Goal: Complete application form: Complete application form

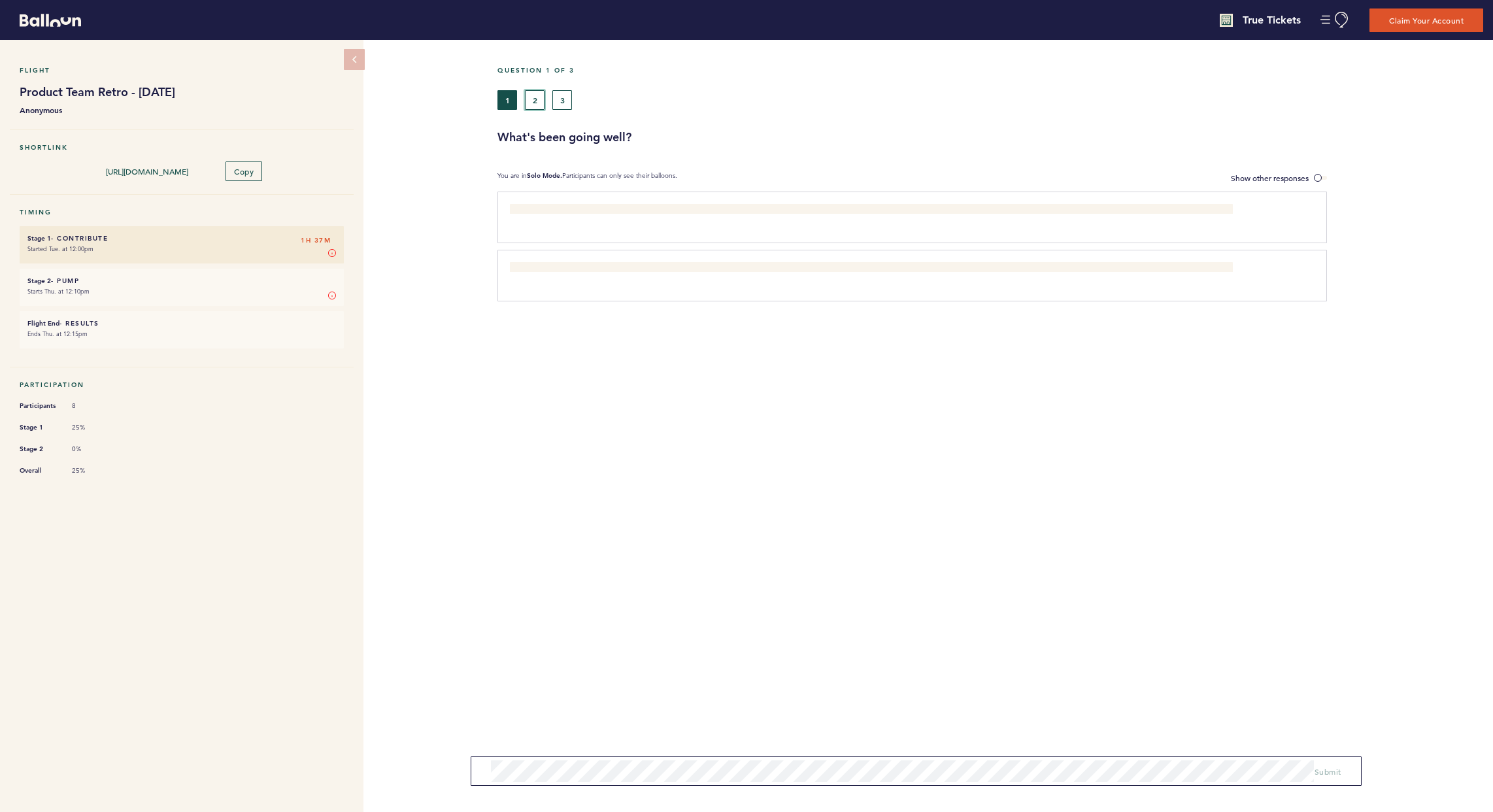
click at [531, 97] on button "2" at bounding box center [534, 99] width 19 height 19
click at [576, 109] on div "1 2 3" at bounding box center [864, 99] width 734 height 19
click at [567, 100] on button "3" at bounding box center [562, 99] width 19 height 19
click at [1074, 176] on span at bounding box center [1320, 178] width 13 height 4
click at [0, 0] on input "Show other responses" at bounding box center [0, 0] width 0 height 0
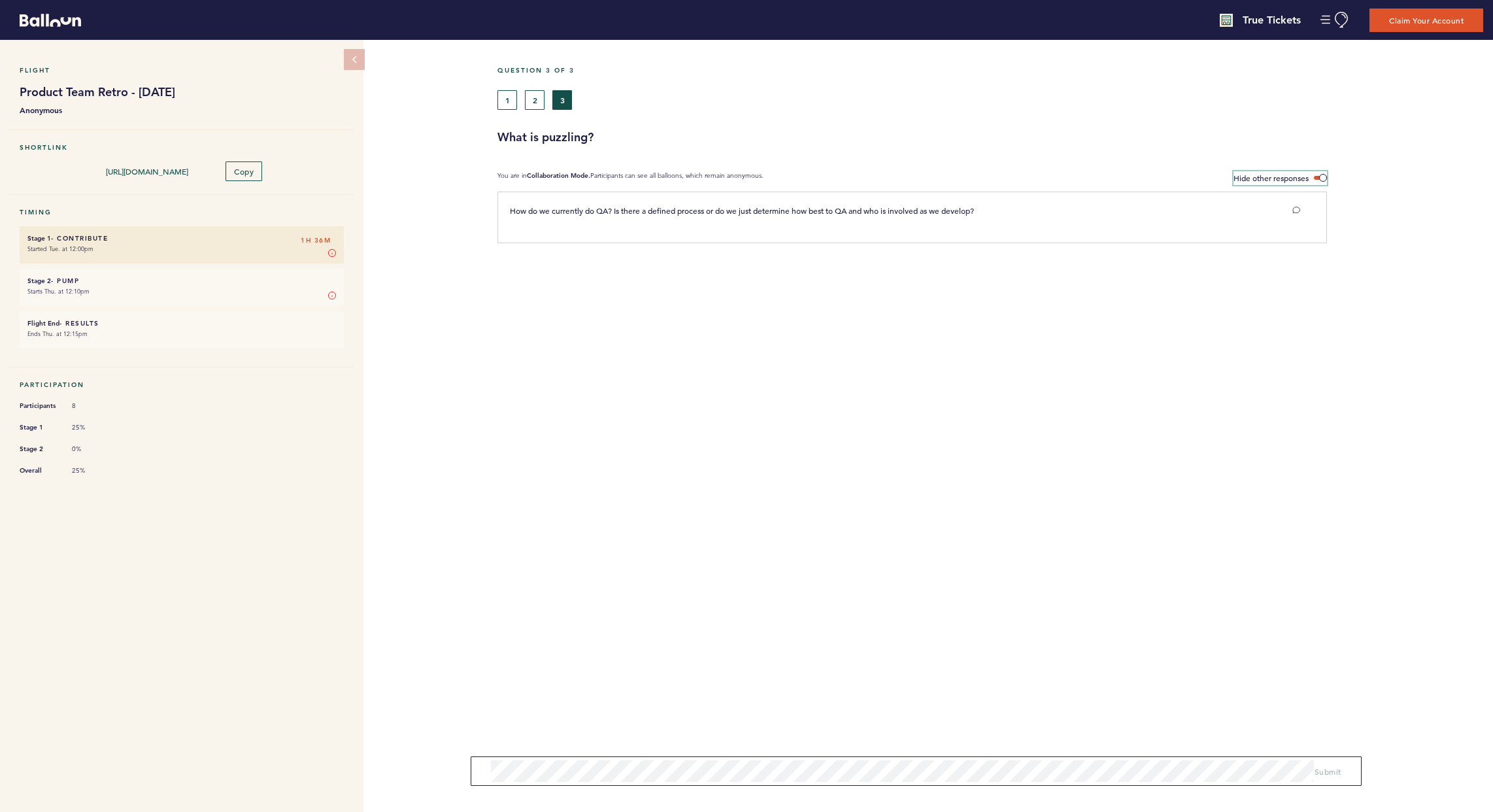
click at [1074, 176] on span at bounding box center [1320, 178] width 13 height 4
click at [0, 0] on input "Hide other responses" at bounding box center [0, 0] width 0 height 0
click at [512, 104] on button "1" at bounding box center [507, 99] width 19 height 19
click at [1074, 176] on span at bounding box center [1320, 178] width 13 height 4
click at [0, 0] on input "Show other responses" at bounding box center [0, 0] width 0 height 0
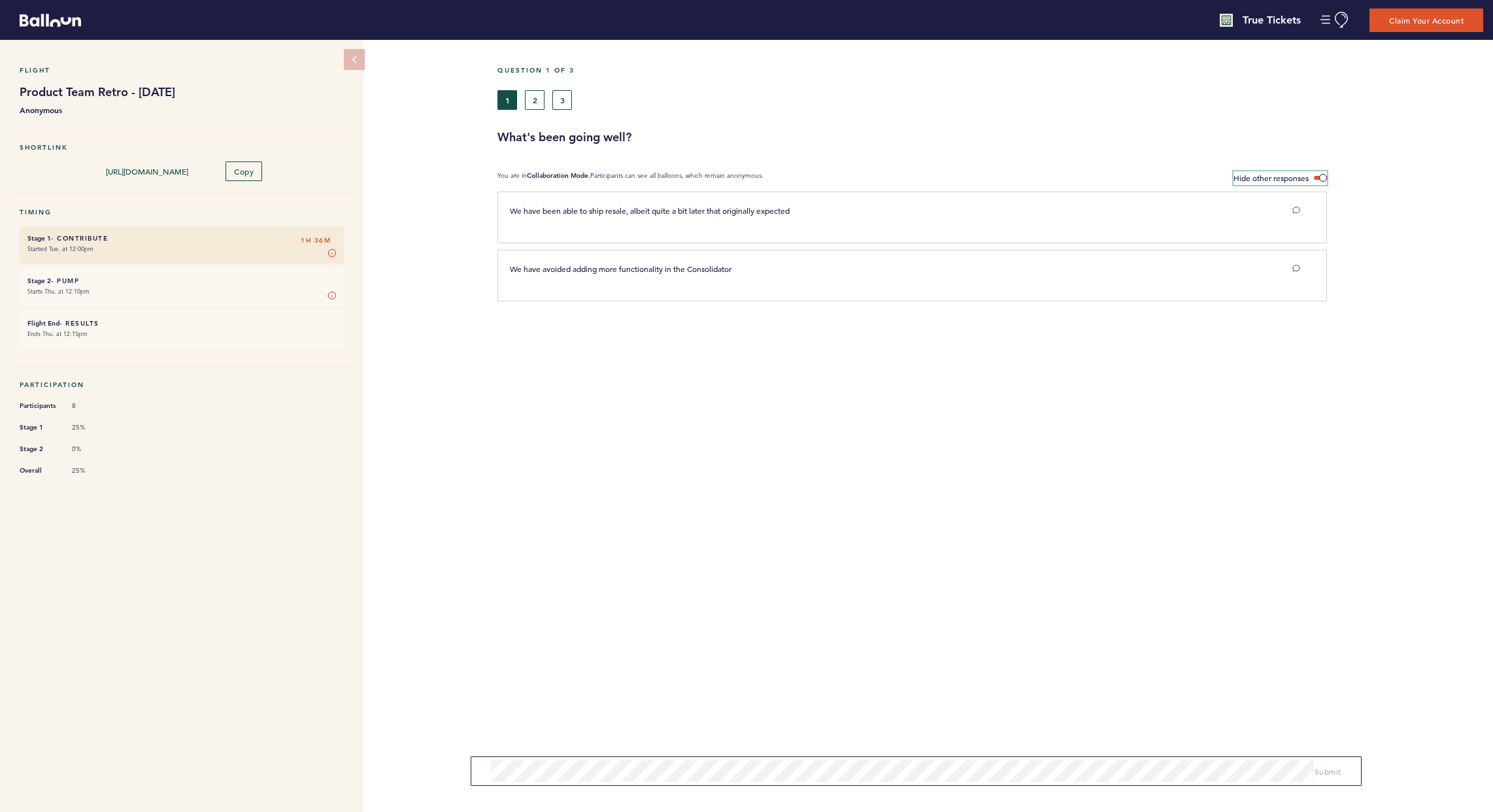
click at [1074, 176] on span at bounding box center [1320, 178] width 13 height 4
click at [0, 0] on input "Hide other responses" at bounding box center [0, 0] width 0 height 0
click at [532, 97] on button "2" at bounding box center [534, 99] width 19 height 19
click at [561, 97] on button "3" at bounding box center [562, 99] width 19 height 19
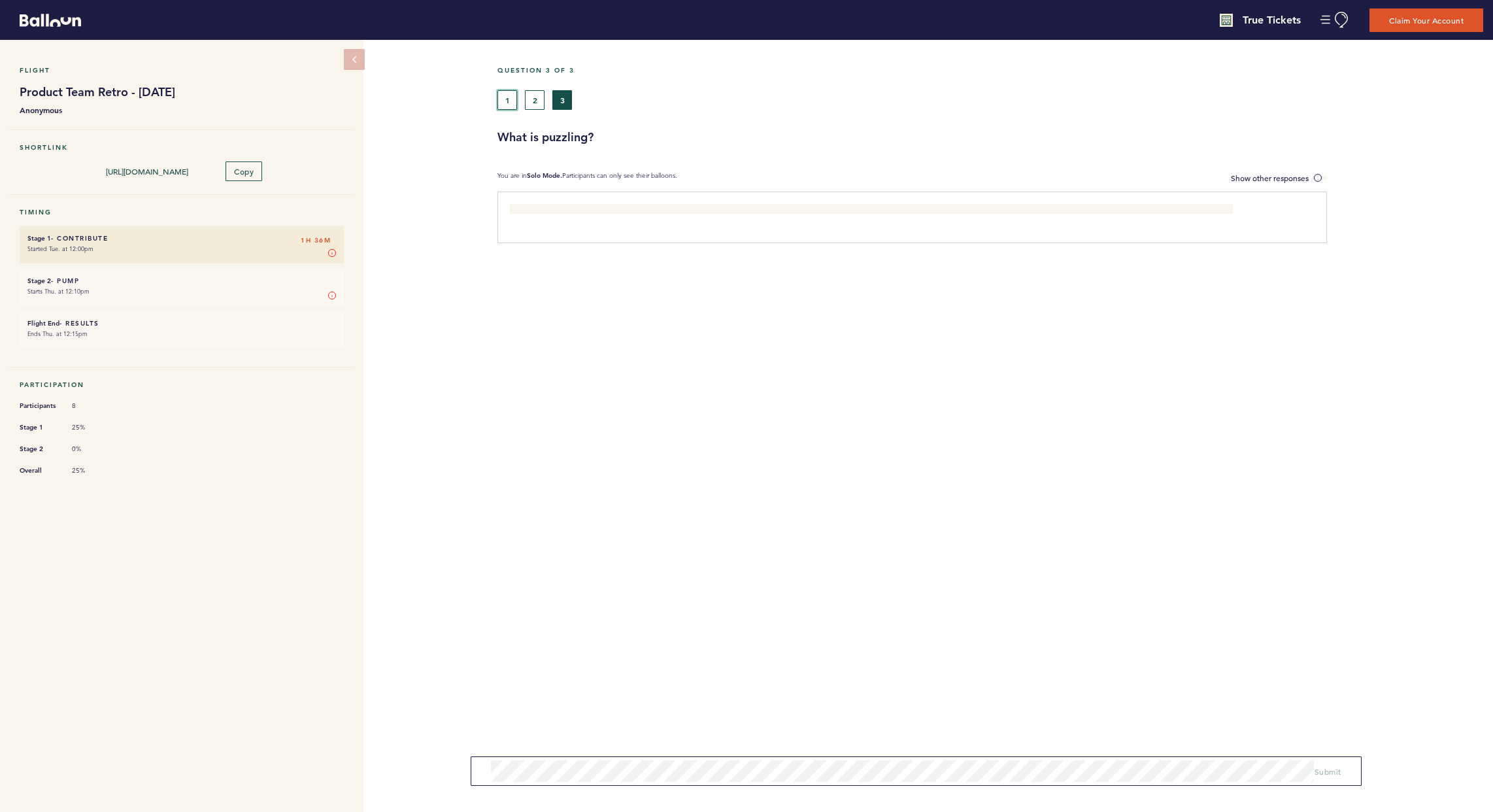
click at [514, 97] on button "1" at bounding box center [507, 99] width 19 height 19
click at [532, 97] on button "2" at bounding box center [534, 99] width 19 height 19
click at [565, 92] on button "3" at bounding box center [562, 99] width 19 height 19
drag, startPoint x: 516, startPoint y: 93, endPoint x: 510, endPoint y: 95, distance: 6.3
click at [510, 95] on button "1" at bounding box center [507, 99] width 19 height 19
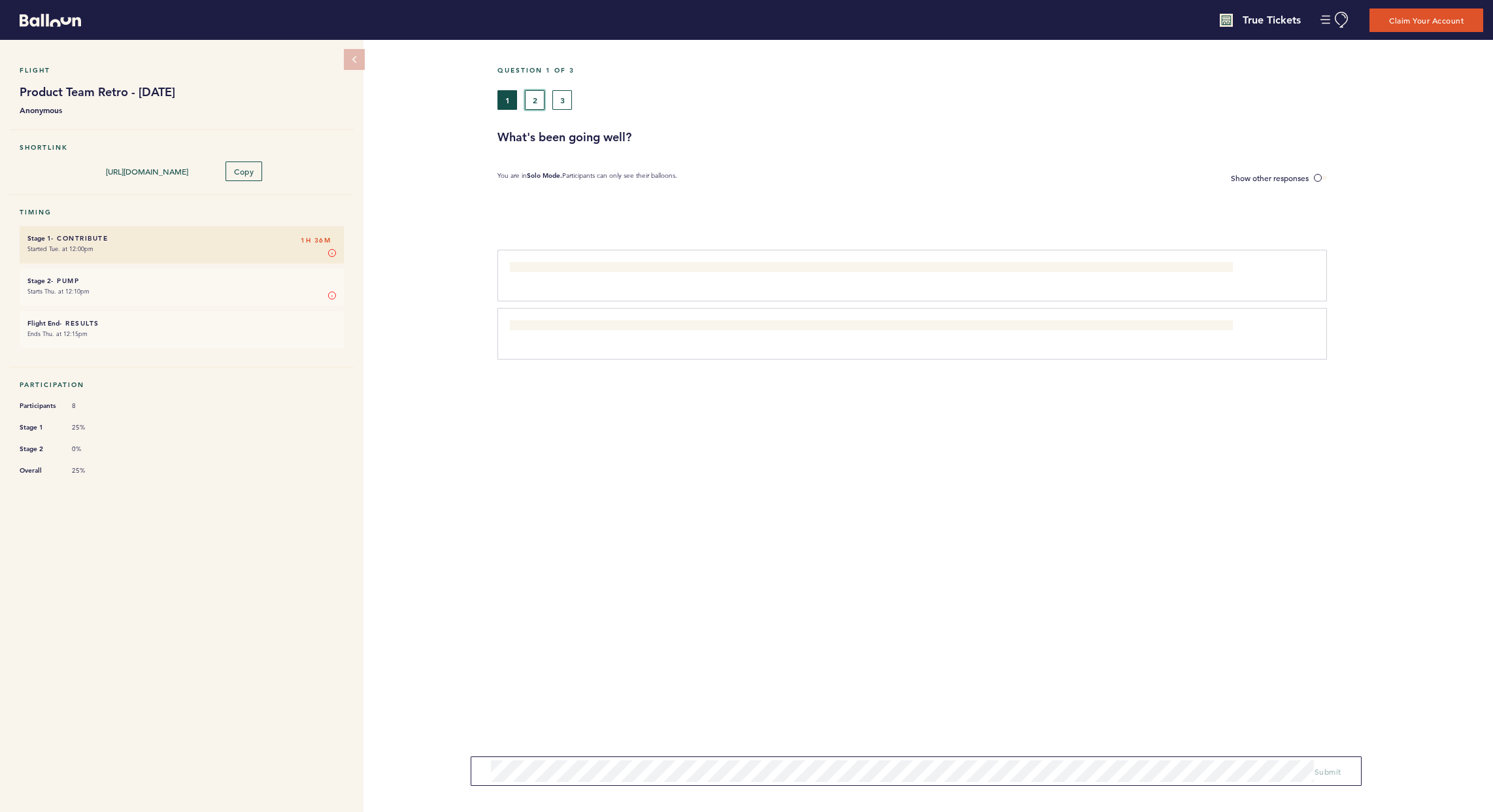
click at [536, 95] on button "2" at bounding box center [534, 99] width 19 height 19
click at [559, 95] on button "3" at bounding box center [562, 99] width 19 height 19
click at [508, 97] on button "1" at bounding box center [507, 99] width 19 height 19
click at [546, 98] on div "1 2 3" at bounding box center [864, 99] width 734 height 19
click at [530, 102] on button "2" at bounding box center [534, 99] width 19 height 19
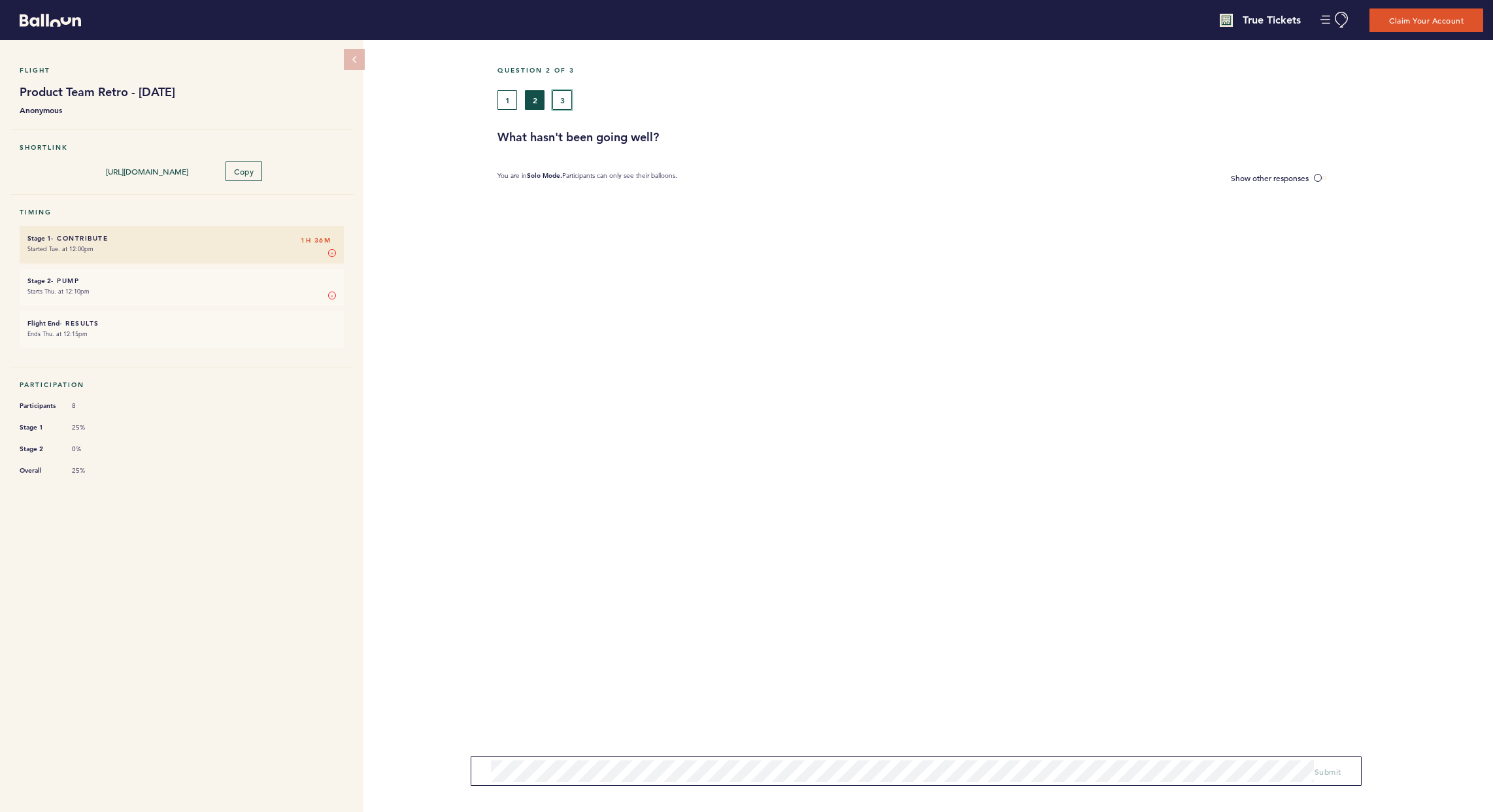
click at [557, 102] on button "3" at bounding box center [562, 99] width 19 height 19
click at [688, 114] on div "Question 3 of 3 1 2 3 What is puzzling?" at bounding box center [995, 106] width 996 height 79
click at [528, 90] on button "2" at bounding box center [534, 99] width 19 height 19
click at [551, 275] on div "Question 2 of 3 1 2 3 What hasn't been going well? You are in Solo Mode. Partic…" at bounding box center [995, 425] width 996 height 772
click at [508, 93] on button "1" at bounding box center [507, 99] width 19 height 19
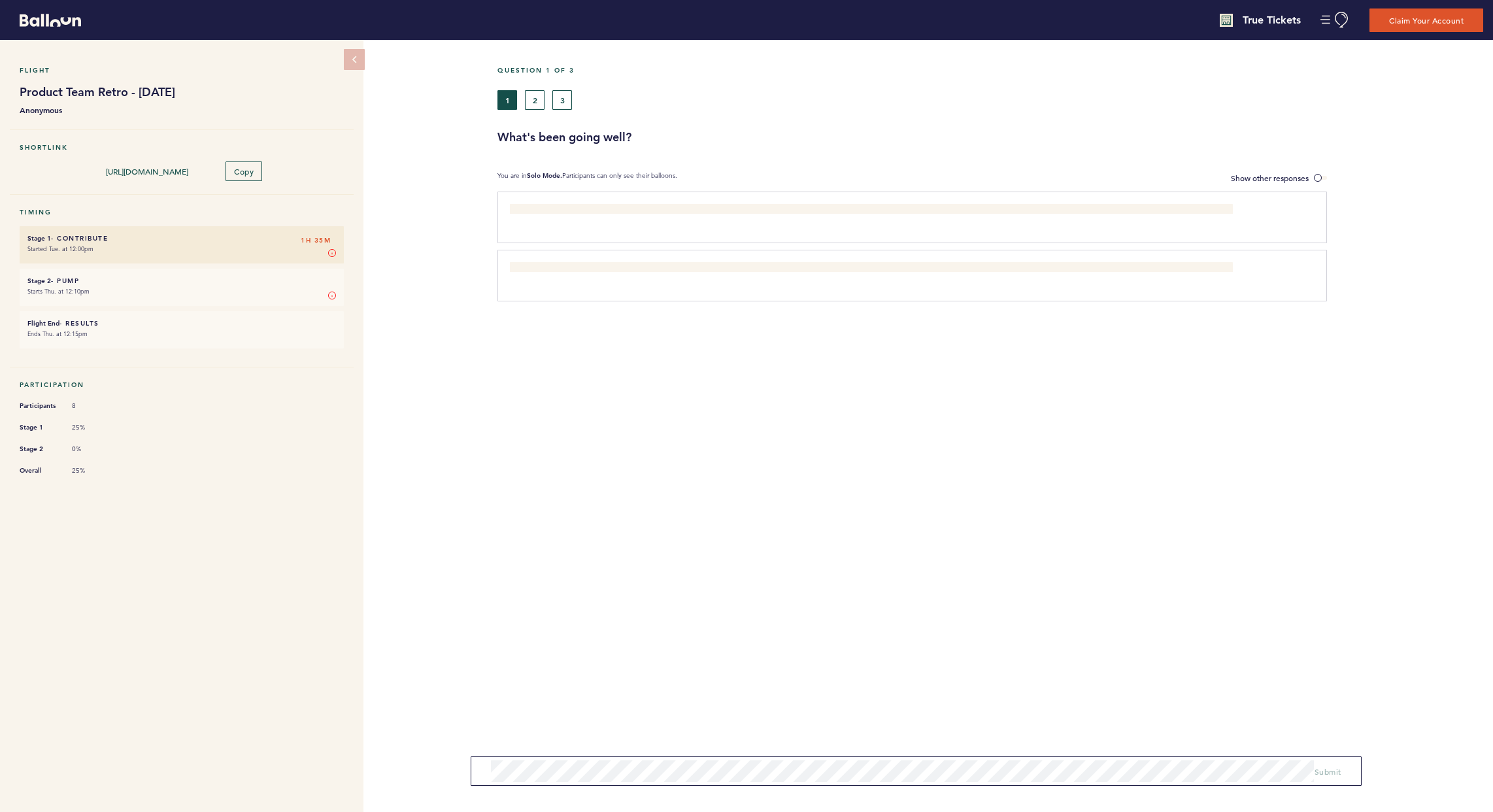
click at [524, 415] on div "Question 1 of 3 1 2 3 What's been going well? You are in Solo Mode. Participant…" at bounding box center [995, 425] width 996 height 772
click at [530, 101] on button "2" at bounding box center [534, 99] width 19 height 19
click at [506, 102] on button "1" at bounding box center [507, 99] width 19 height 19
click at [1074, 178] on span at bounding box center [1320, 178] width 13 height 4
click at [0, 0] on input "Show other responses" at bounding box center [0, 0] width 0 height 0
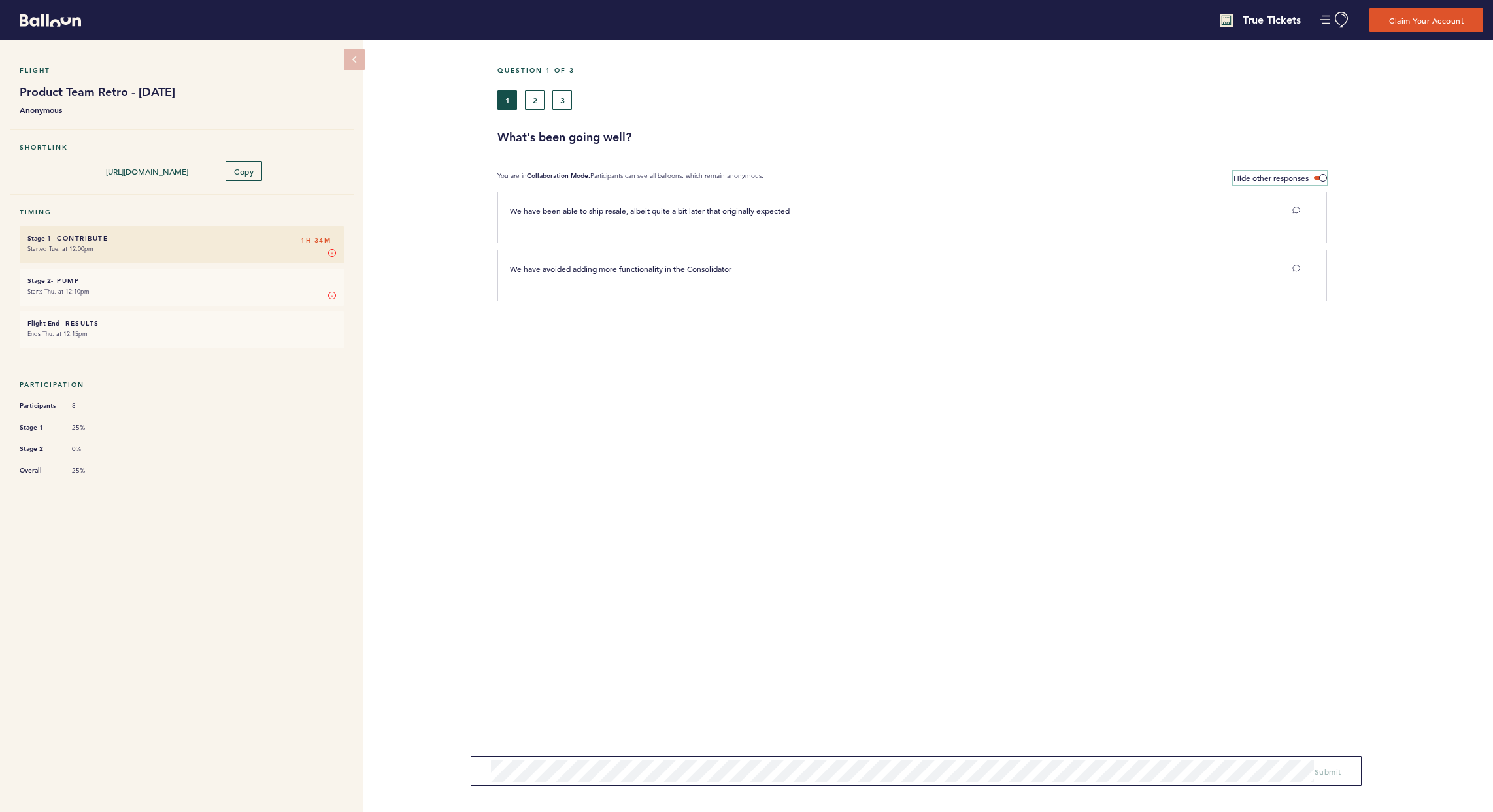
click at [1074, 178] on span at bounding box center [1320, 178] width 13 height 4
click at [0, 0] on input "Hide other responses" at bounding box center [0, 0] width 0 height 0
click at [533, 97] on button "2" at bounding box center [534, 99] width 19 height 19
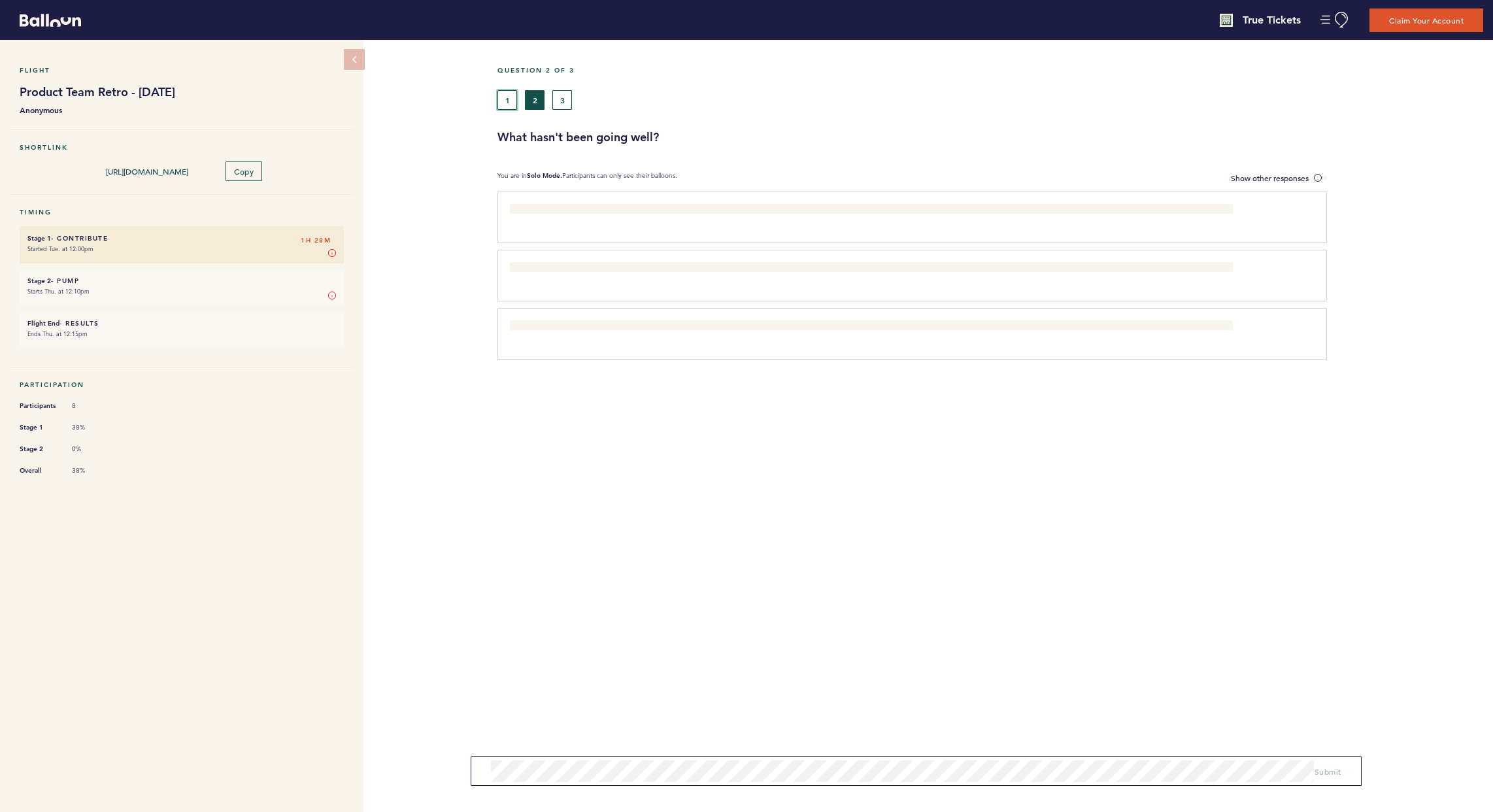
click at [514, 95] on button "1" at bounding box center [507, 99] width 19 height 19
click at [535, 96] on button "2" at bounding box center [534, 99] width 19 height 19
click at [1074, 179] on span "Show other responses" at bounding box center [1270, 178] width 78 height 11
click at [0, 0] on input "Show other responses" at bounding box center [0, 0] width 0 height 0
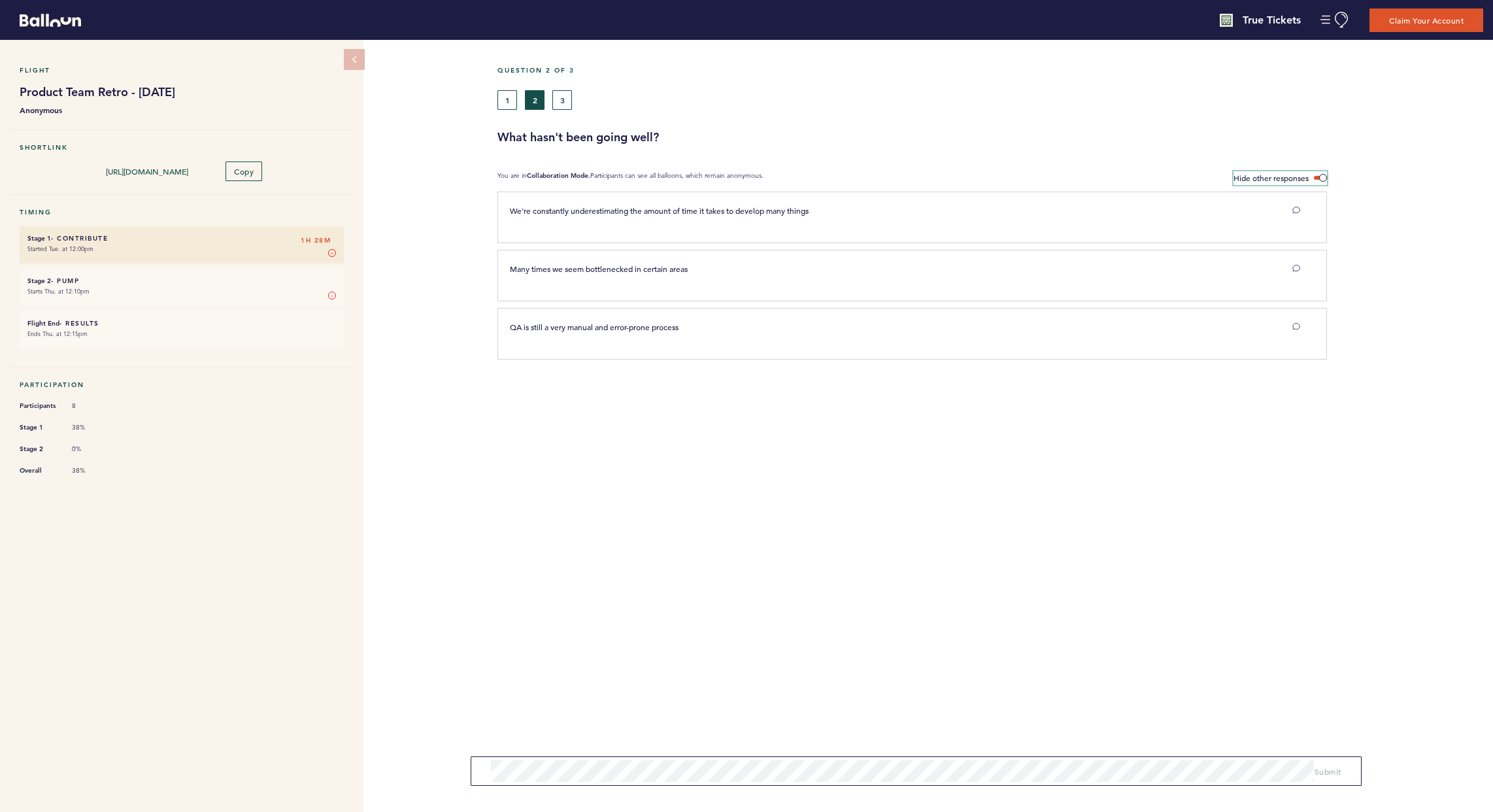
click at [1074, 179] on span "Hide other responses" at bounding box center [1271, 178] width 75 height 11
click at [0, 0] on input "Hide other responses" at bounding box center [0, 0] width 0 height 0
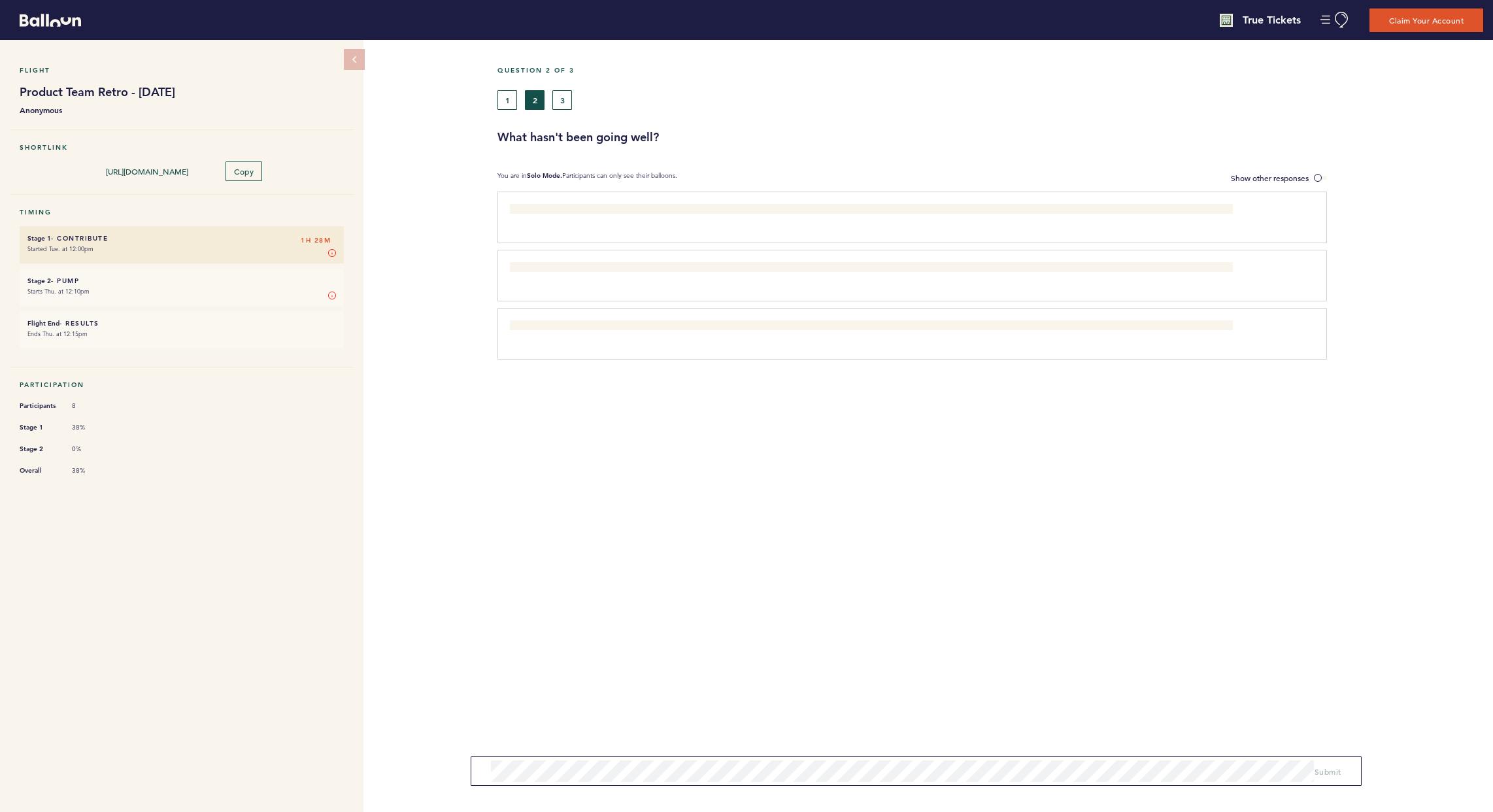
click at [588, 681] on div "Question 2 of 3 1 2 3 What hasn't been going well? You are in Solo Mode. Partic…" at bounding box center [995, 425] width 996 height 772
click at [1074, 177] on span "Show other responses" at bounding box center [1270, 178] width 78 height 11
click at [0, 0] on input "Show other responses" at bounding box center [0, 0] width 0 height 0
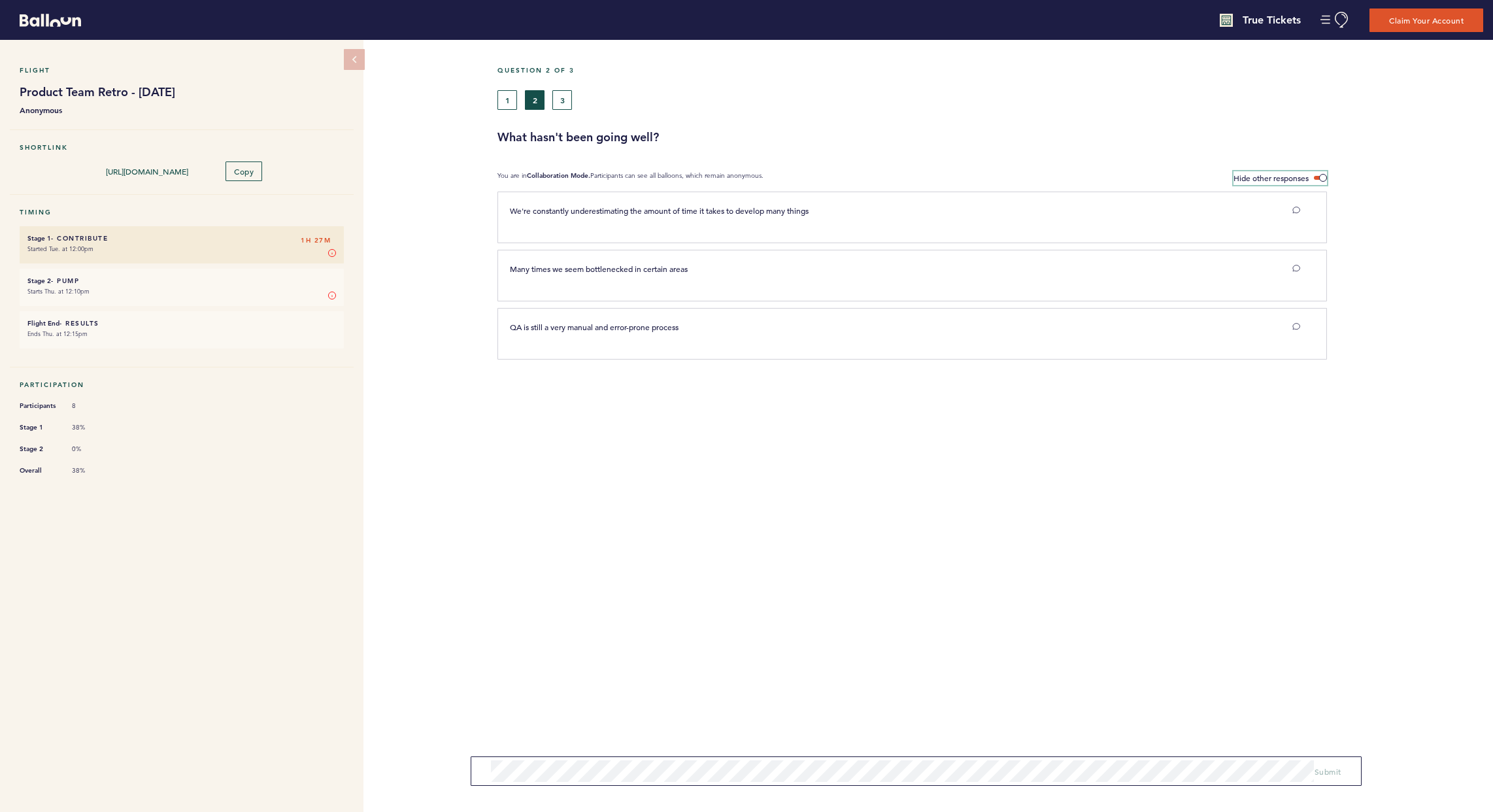
click at [1074, 177] on span "Hide other responses" at bounding box center [1271, 178] width 75 height 11
click at [0, 0] on input "Hide other responses" at bounding box center [0, 0] width 0 height 0
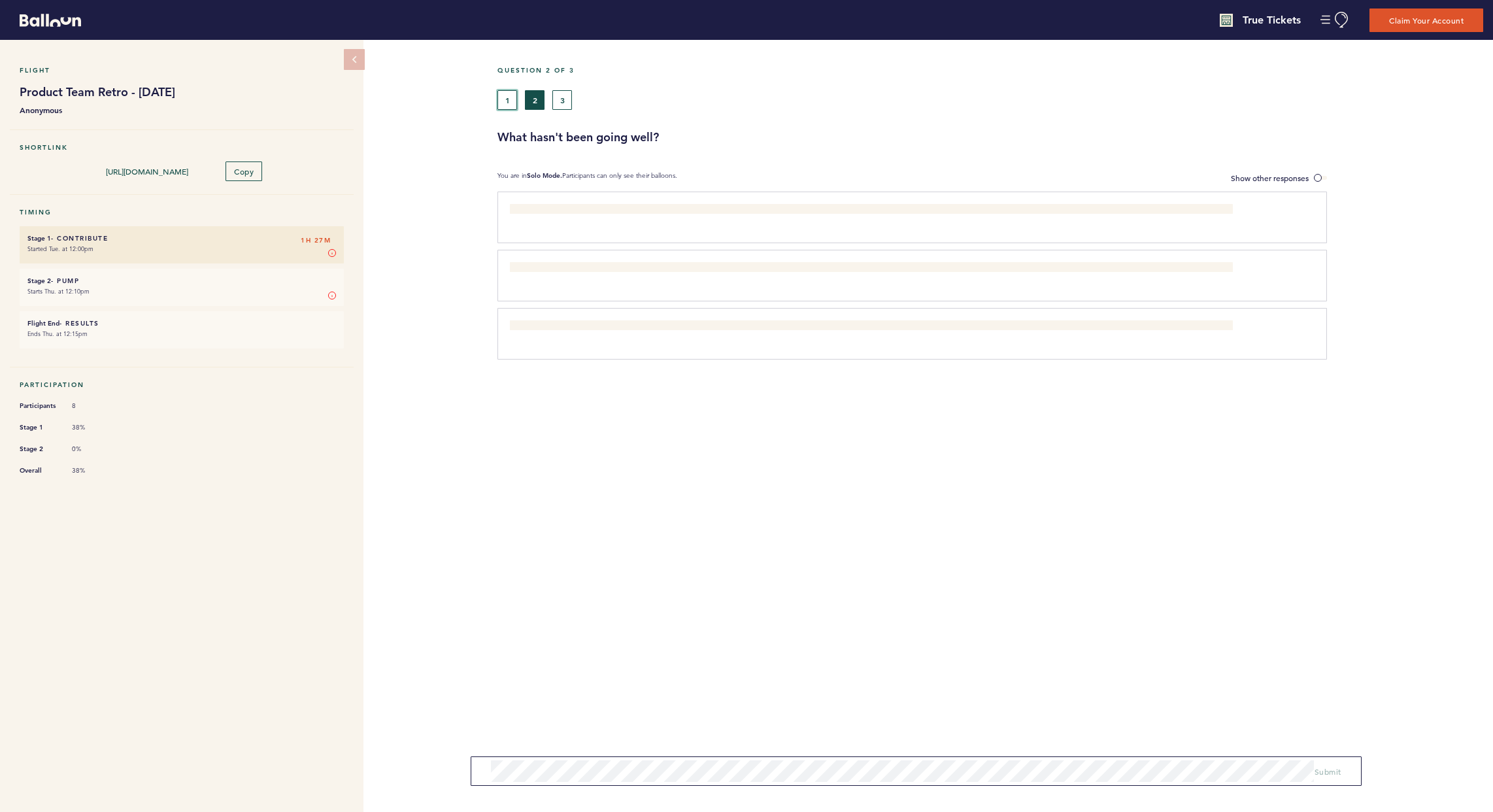
click at [499, 101] on button "1" at bounding box center [507, 99] width 19 height 19
click at [1074, 177] on span "Show other responses" at bounding box center [1270, 178] width 78 height 11
click at [0, 0] on input "Show other responses" at bounding box center [0, 0] width 0 height 0
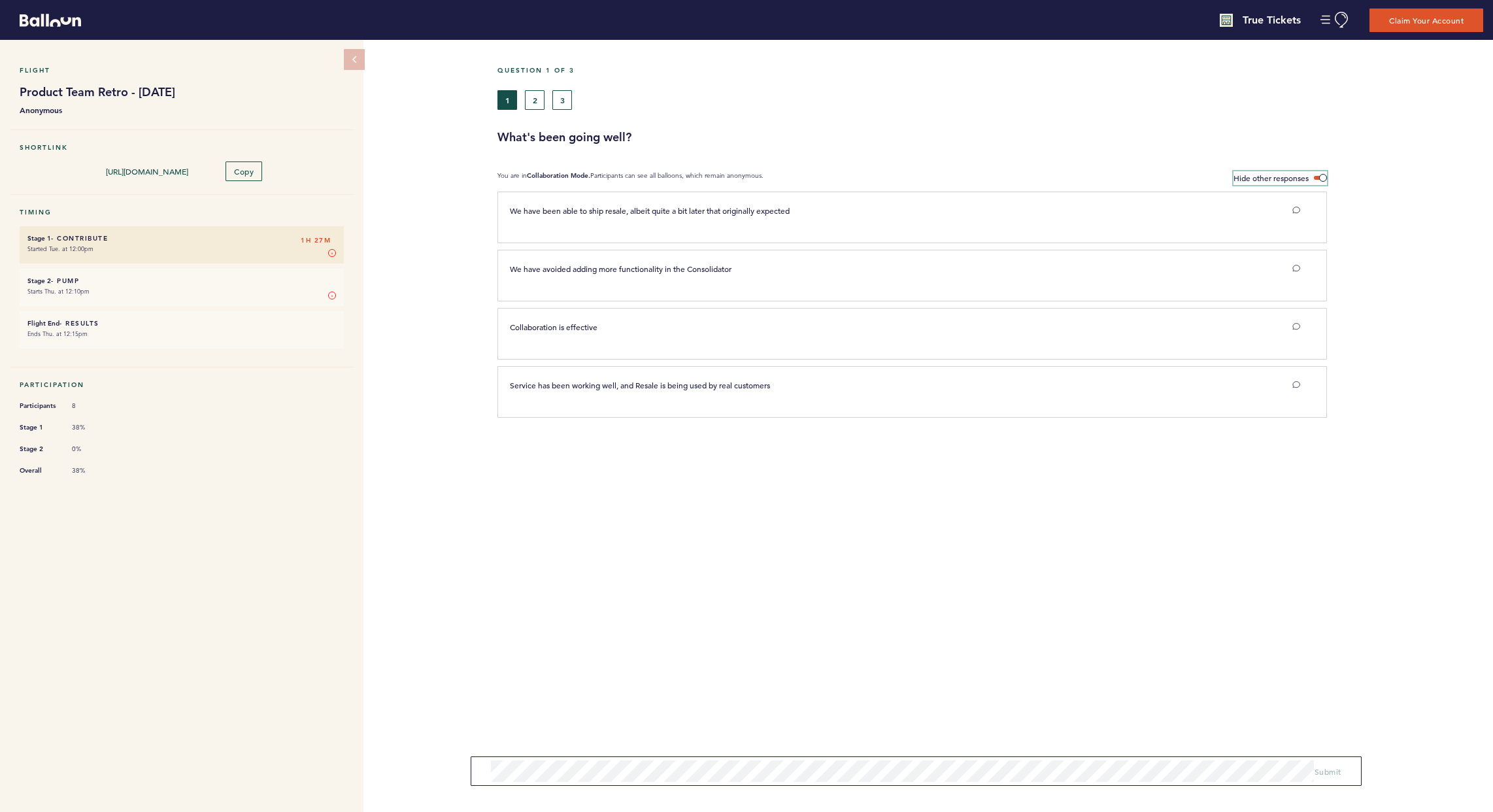
click at [1074, 177] on span "Hide other responses" at bounding box center [1271, 178] width 75 height 11
click at [0, 0] on input "Hide other responses" at bounding box center [0, 0] width 0 height 0
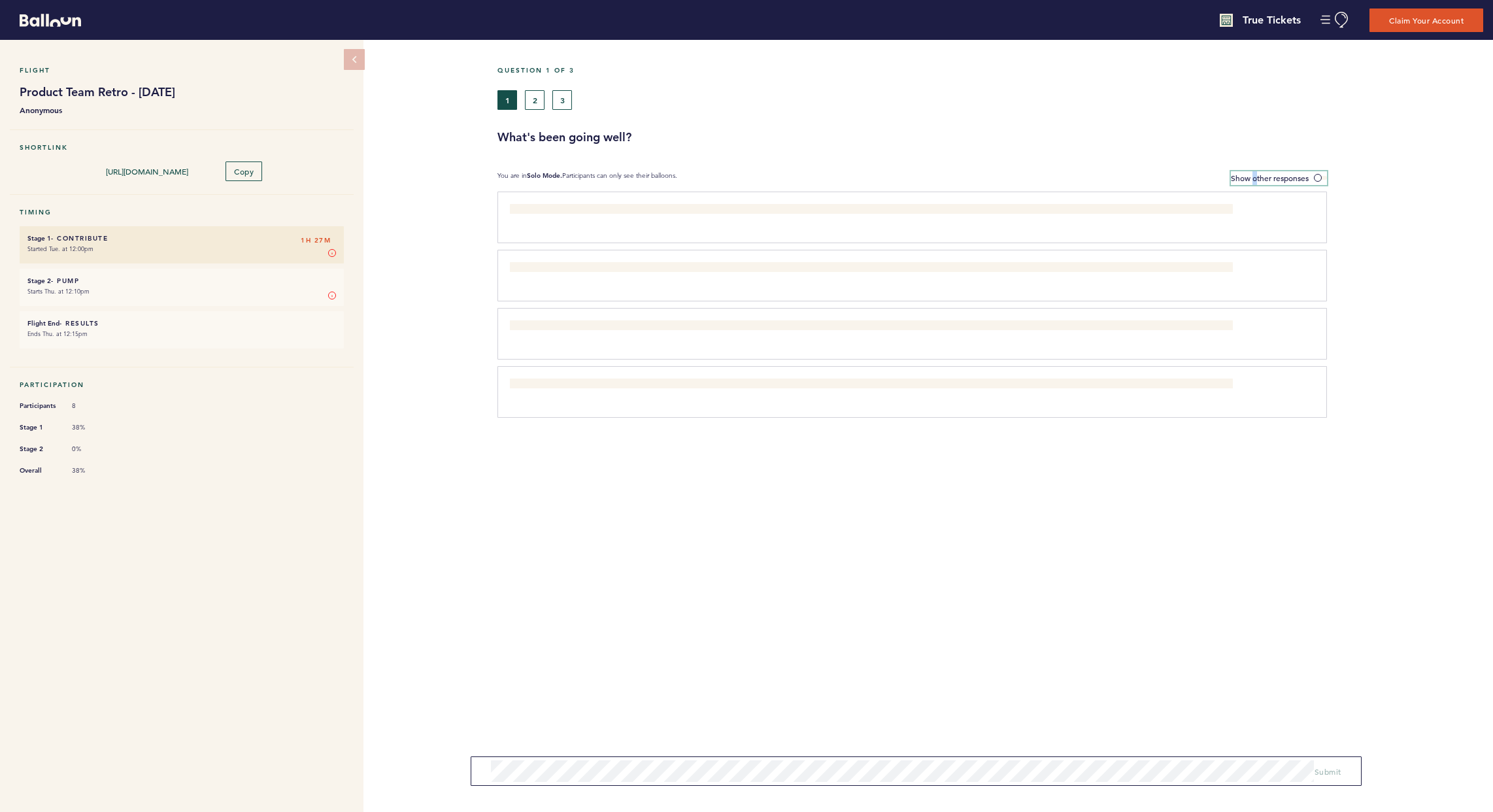
click at [1074, 177] on span "Show other responses" at bounding box center [1270, 178] width 78 height 11
click at [0, 0] on input "Show other responses" at bounding box center [0, 0] width 0 height 0
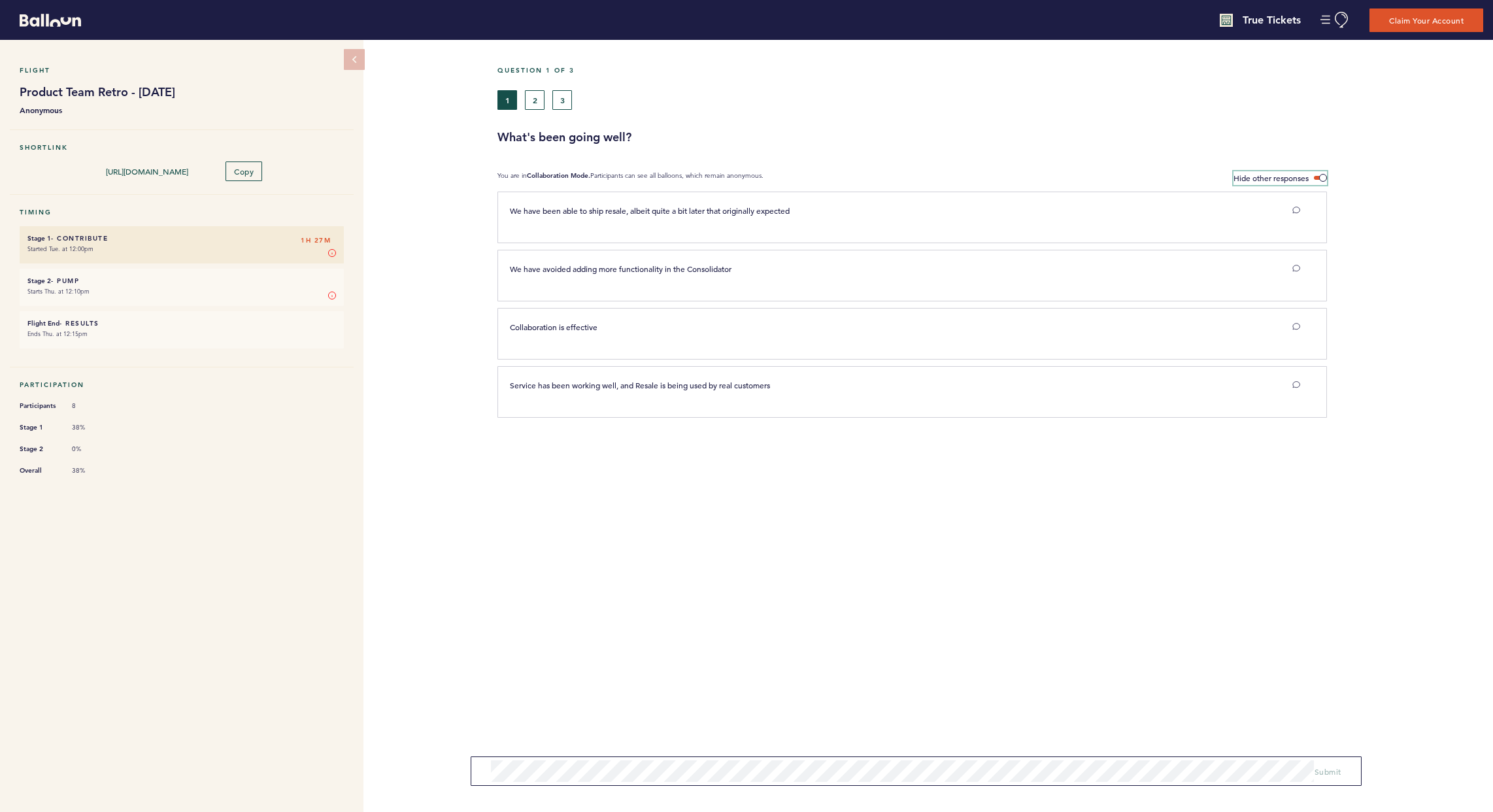
click at [1074, 177] on span "Hide other responses" at bounding box center [1271, 178] width 75 height 11
click at [0, 0] on input "Hide other responses" at bounding box center [0, 0] width 0 height 0
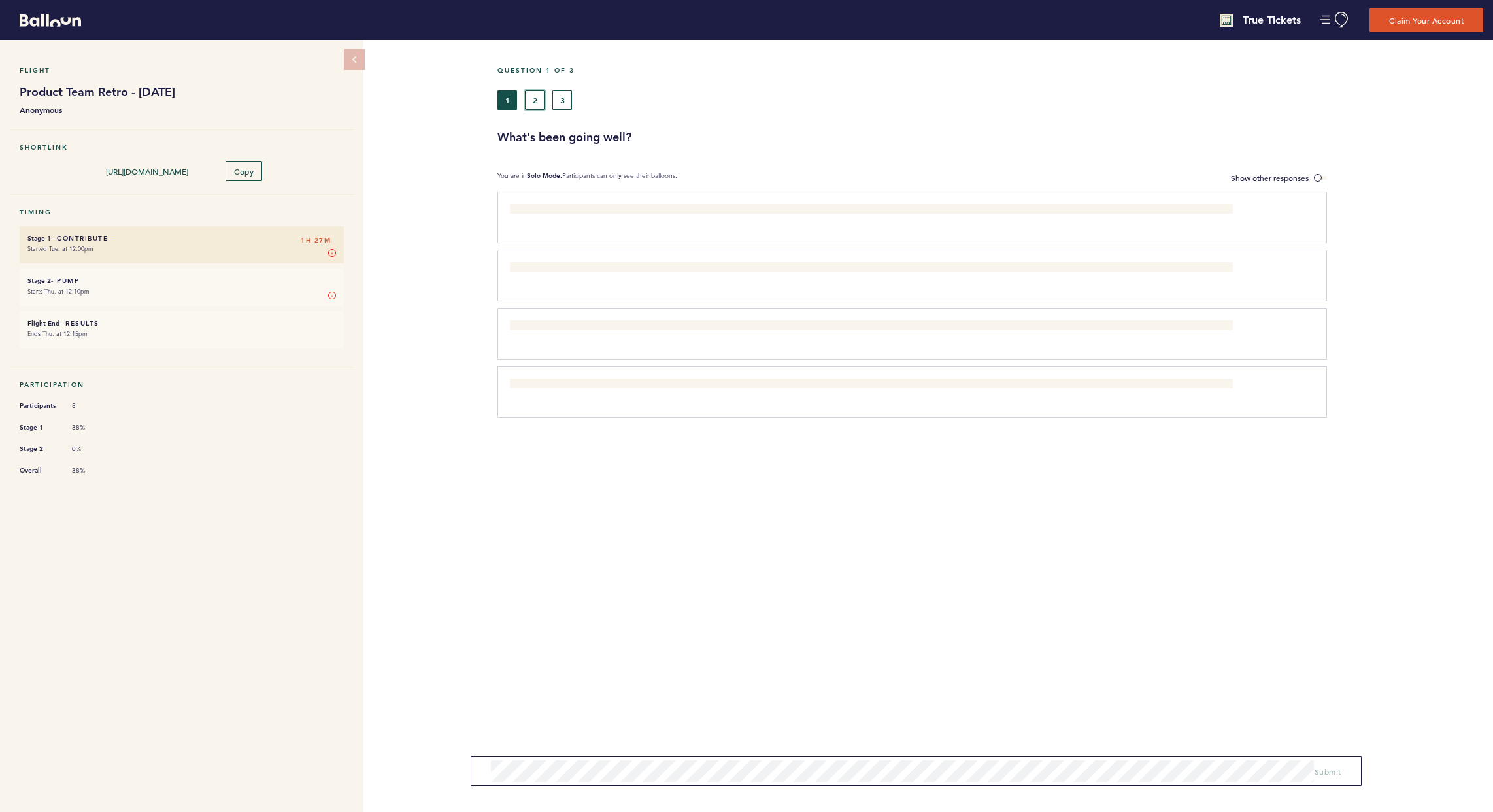
click at [530, 100] on button "2" at bounding box center [534, 99] width 19 height 19
click at [563, 104] on button "3" at bounding box center [562, 99] width 19 height 19
click at [1074, 176] on span "Show other responses" at bounding box center [1270, 178] width 78 height 11
click at [0, 0] on input "Show other responses" at bounding box center [0, 0] width 0 height 0
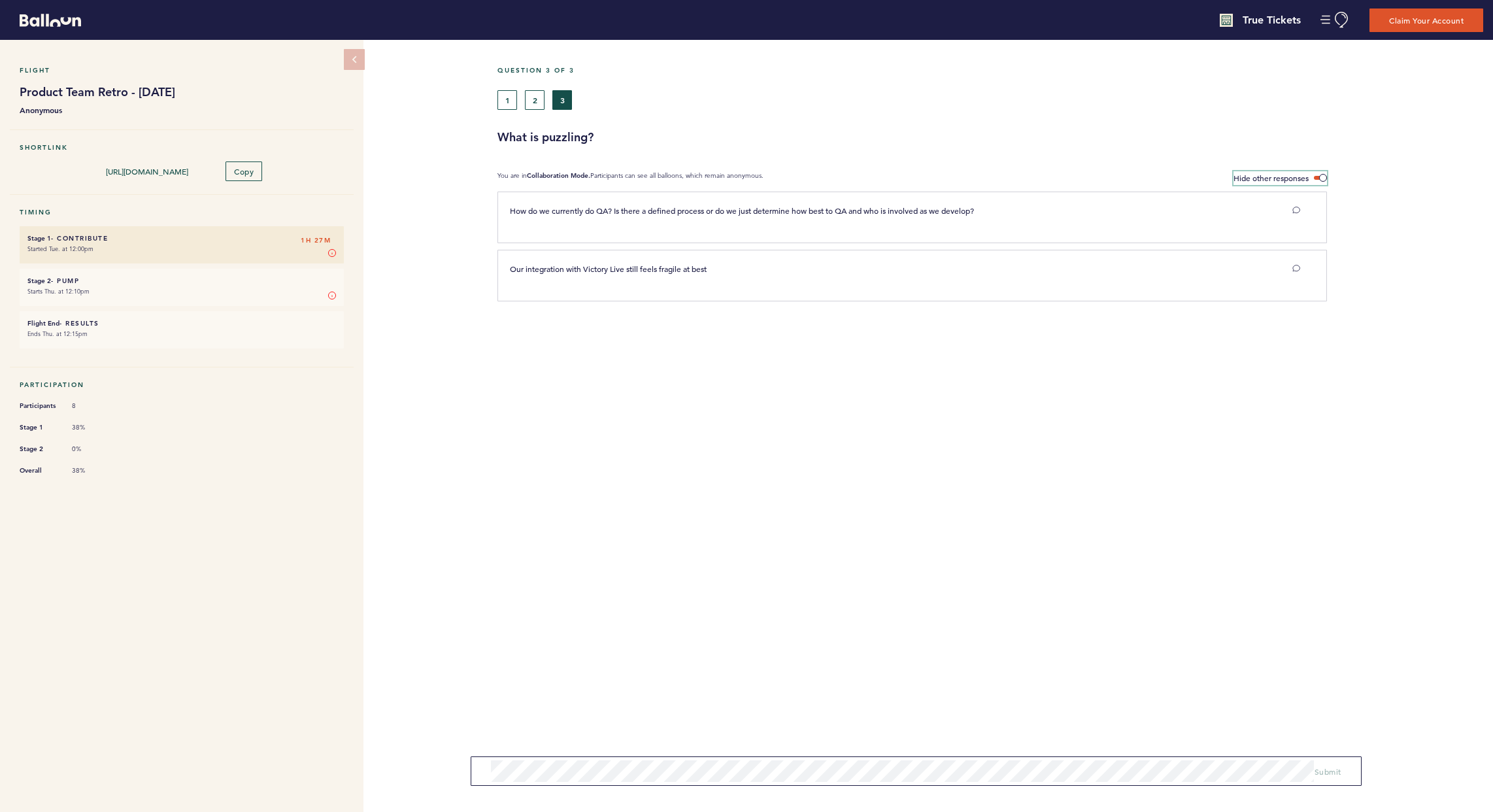
click at [1074, 177] on span "Hide other responses" at bounding box center [1271, 178] width 75 height 11
click at [0, 0] on input "Hide other responses" at bounding box center [0, 0] width 0 height 0
click at [530, 104] on button "2" at bounding box center [534, 99] width 19 height 19
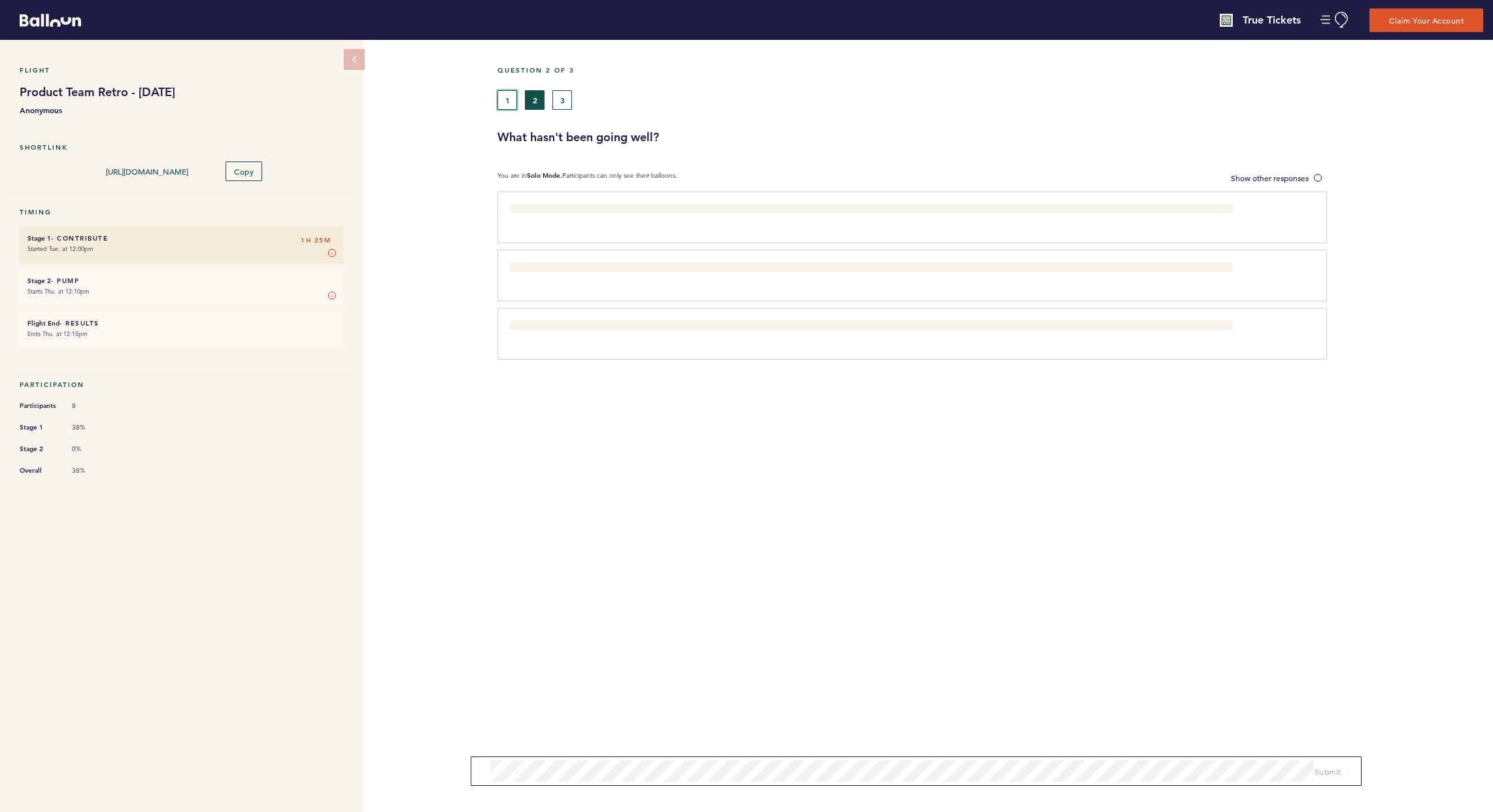
click at [512, 103] on button "1" at bounding box center [507, 99] width 19 height 19
click at [557, 99] on button "3" at bounding box center [562, 99] width 19 height 19
click at [514, 97] on button "1" at bounding box center [507, 99] width 19 height 19
click at [534, 97] on button "2" at bounding box center [534, 99] width 19 height 19
click at [1074, 169] on div "Question 2 of 3 1 2 3 What hasn't been going well? You are in Solo Mode. Partic…" at bounding box center [995, 425] width 996 height 772
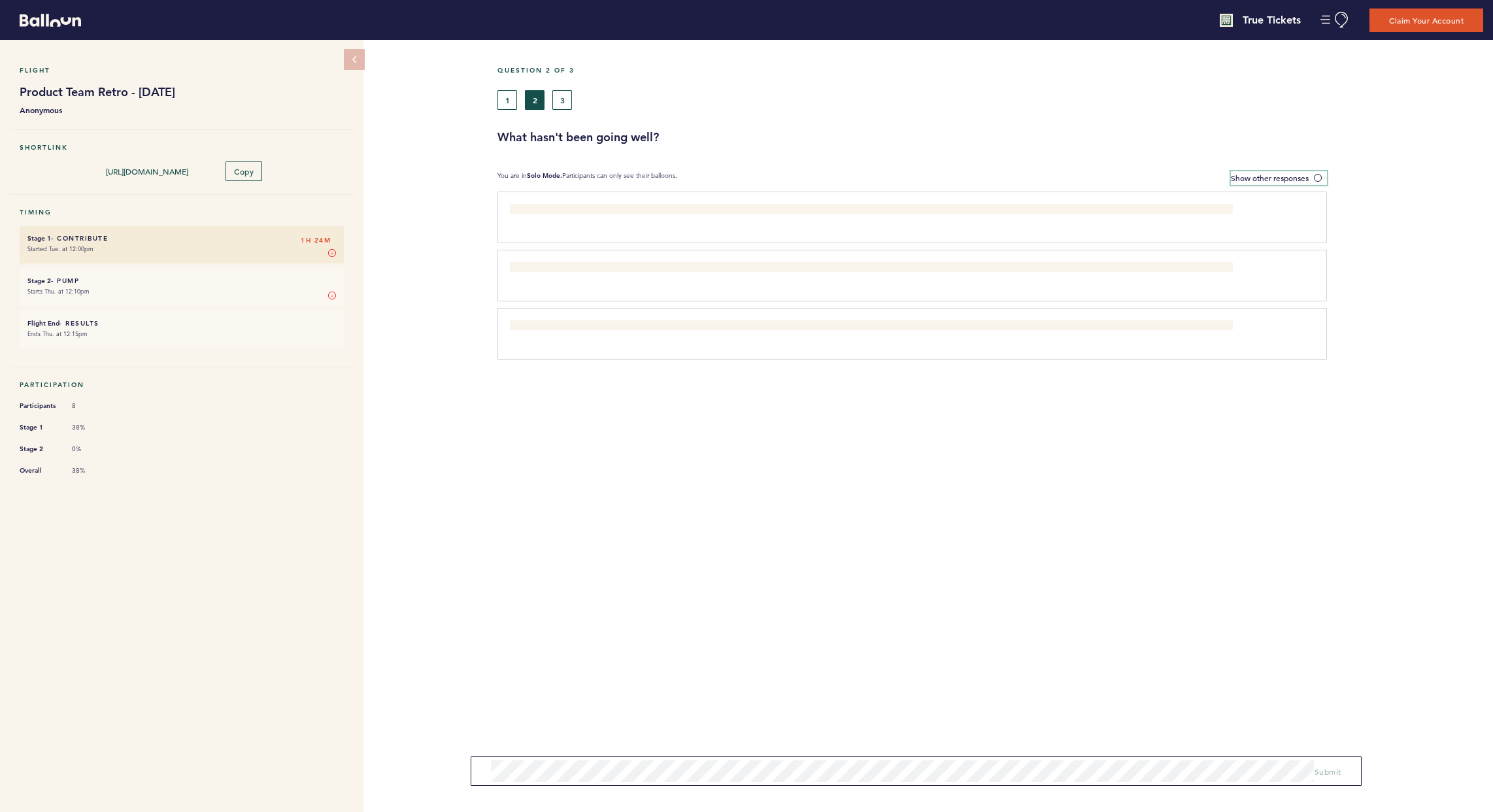
click at [1074, 172] on label "Show other responses" at bounding box center [1279, 178] width 96 height 13
click at [0, 0] on input "Show other responses" at bounding box center [0, 0] width 0 height 0
click at [1074, 172] on label "Hide other responses" at bounding box center [1280, 178] width 93 height 13
click at [0, 0] on input "Hide other responses" at bounding box center [0, 0] width 0 height 0
click at [508, 99] on button "1" at bounding box center [507, 99] width 19 height 19
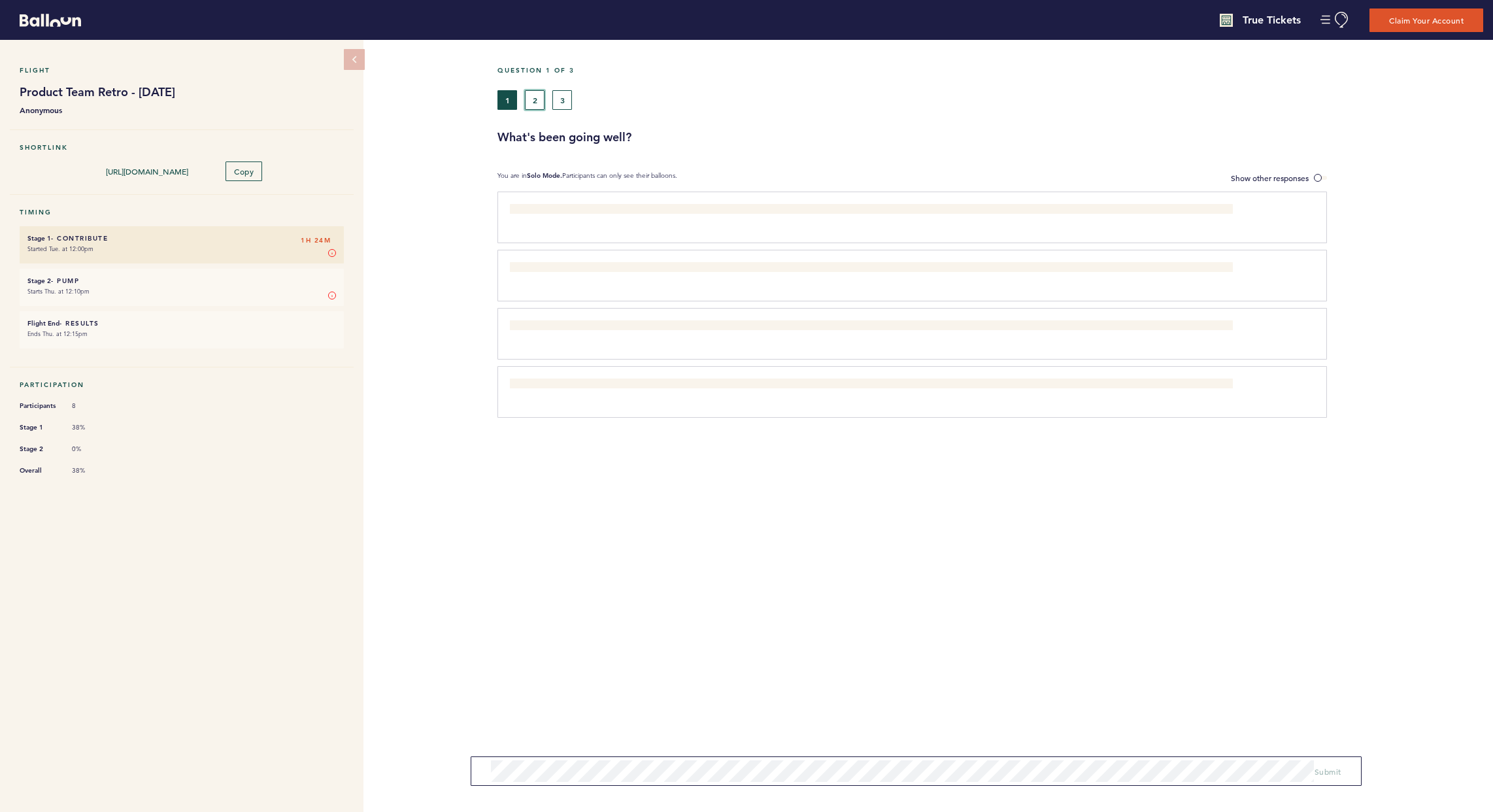
click at [530, 98] on button "2" at bounding box center [534, 99] width 19 height 19
click at [543, 681] on form "Submit" at bounding box center [916, 771] width 891 height 30
click at [557, 681] on form "Submit" at bounding box center [916, 771] width 891 height 30
click at [509, 101] on button "1" at bounding box center [507, 99] width 19 height 19
click at [531, 101] on button "2" at bounding box center [534, 99] width 19 height 19
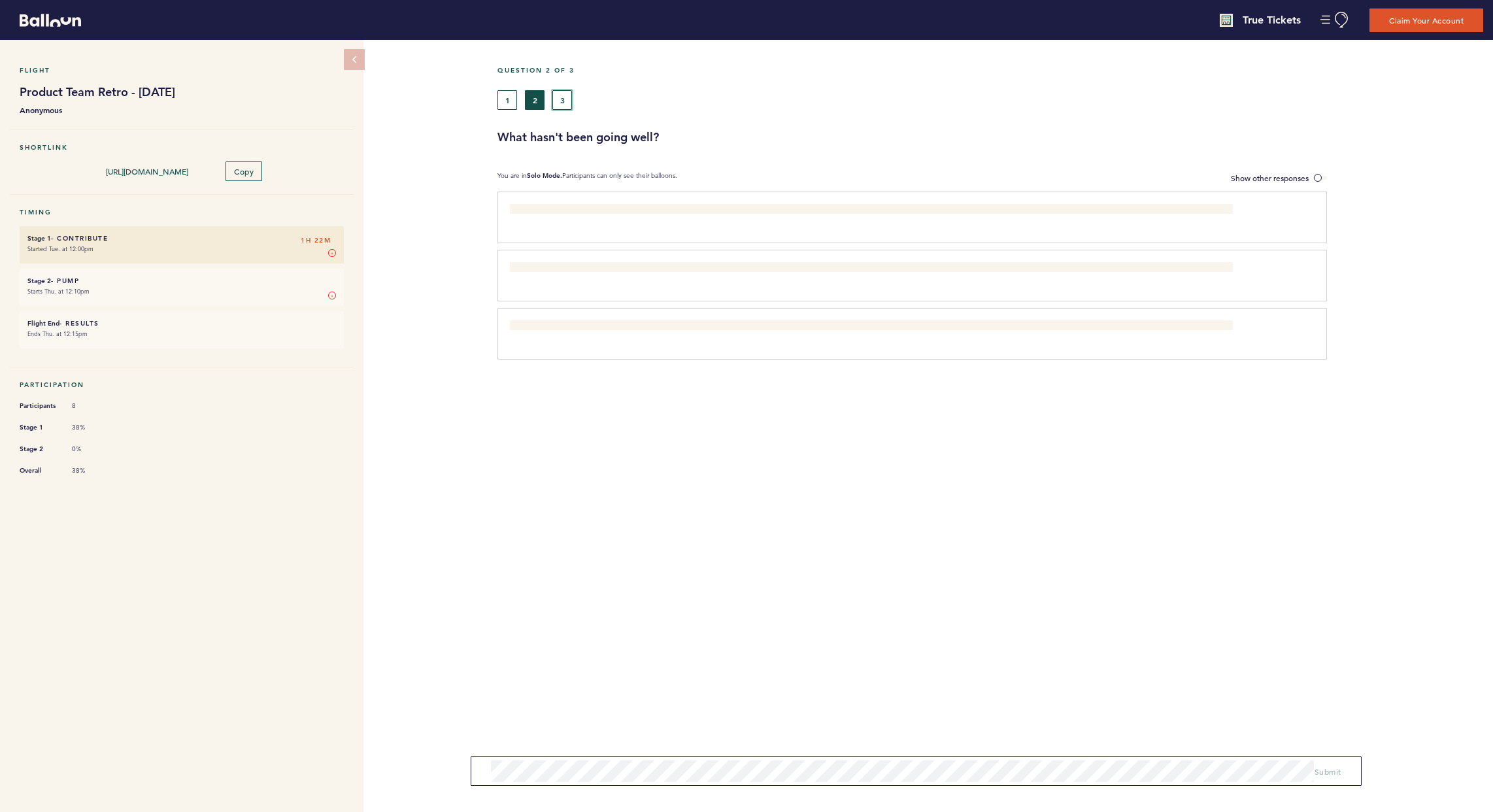
click at [569, 101] on button "3" at bounding box center [562, 99] width 19 height 19
click at [540, 101] on button "2" at bounding box center [534, 99] width 19 height 19
click at [503, 93] on button "1" at bounding box center [507, 99] width 19 height 19
click at [566, 681] on form "Submit" at bounding box center [916, 771] width 891 height 30
click at [533, 100] on button "2" at bounding box center [534, 99] width 19 height 19
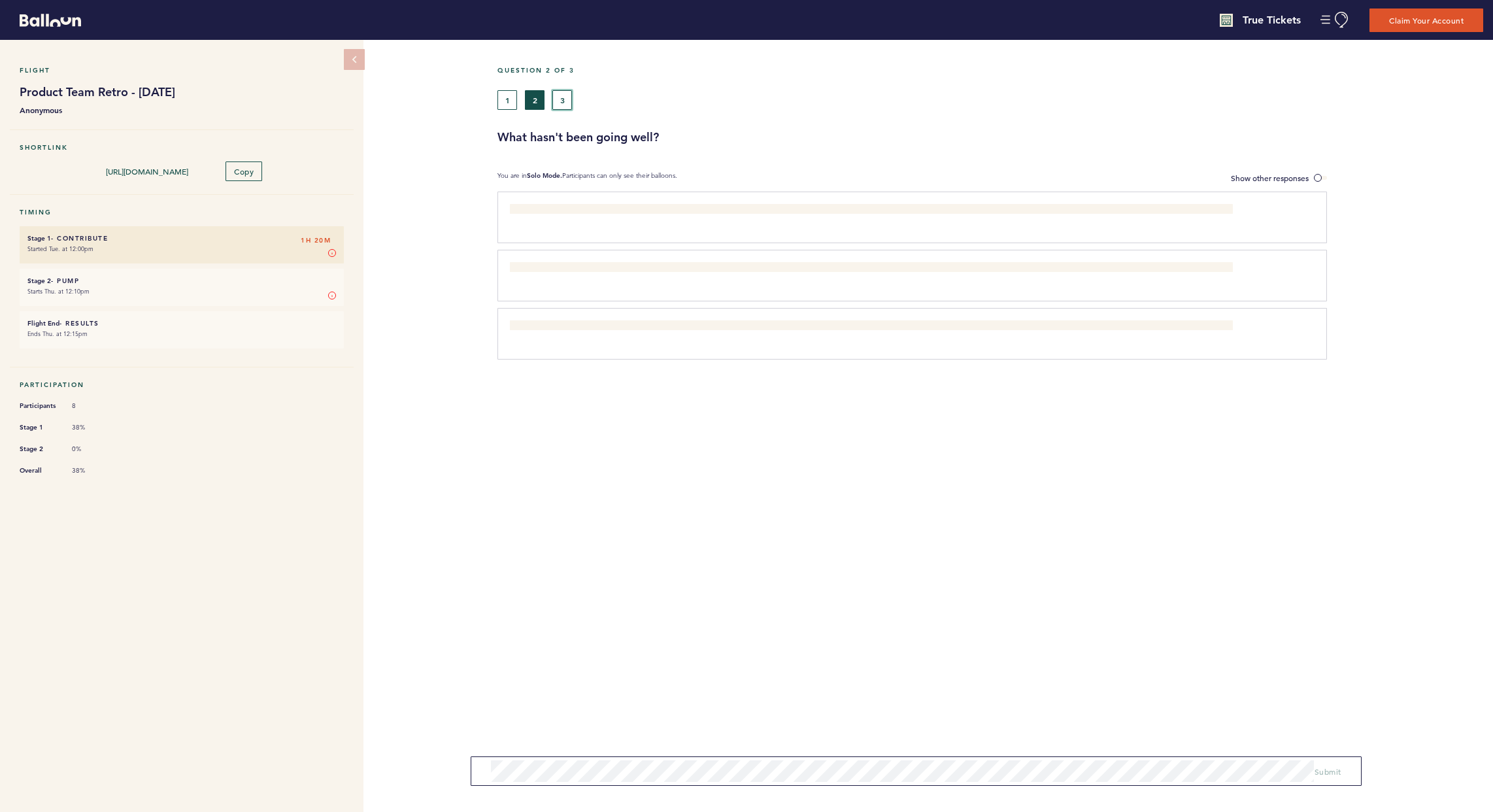
click at [567, 93] on button "3" at bounding box center [562, 99] width 19 height 19
click at [542, 681] on div "Question 3 of 3 1 2 3 What is puzzling? You are in Solo Mode. Participants can …" at bounding box center [995, 425] width 996 height 772
click at [1074, 681] on span "Submit" at bounding box center [1328, 767] width 27 height 11
click at [526, 98] on button "2" at bounding box center [534, 99] width 19 height 19
click at [1074, 171] on label "Show other responses" at bounding box center [1279, 178] width 96 height 13
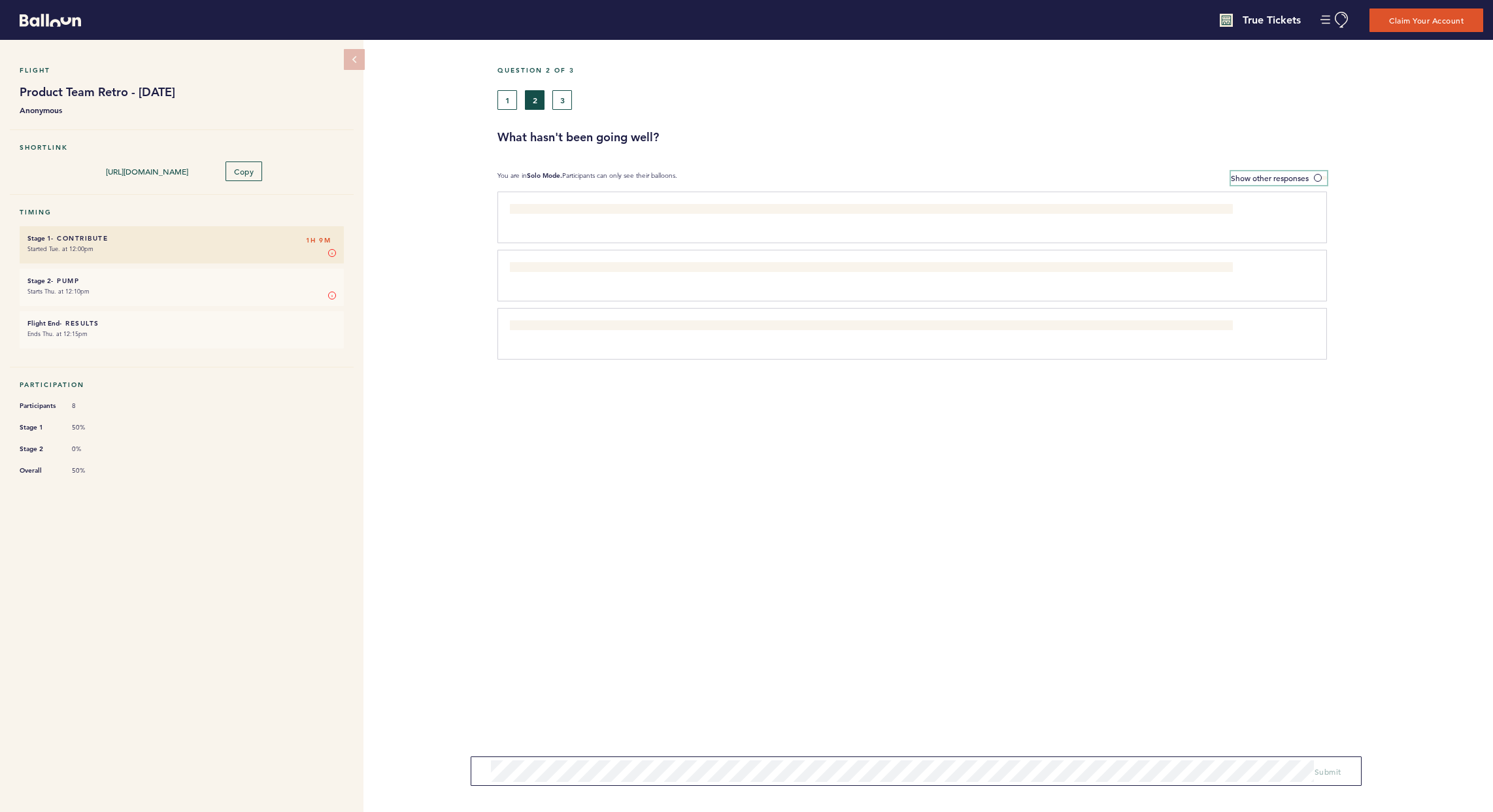
click at [0, 0] on input "Show other responses" at bounding box center [0, 0] width 0 height 0
click at [1074, 171] on label "Hide other responses" at bounding box center [1280, 178] width 93 height 13
click at [0, 0] on input "Hide other responses" at bounding box center [0, 0] width 0 height 0
click at [559, 98] on button "3" at bounding box center [562, 99] width 19 height 19
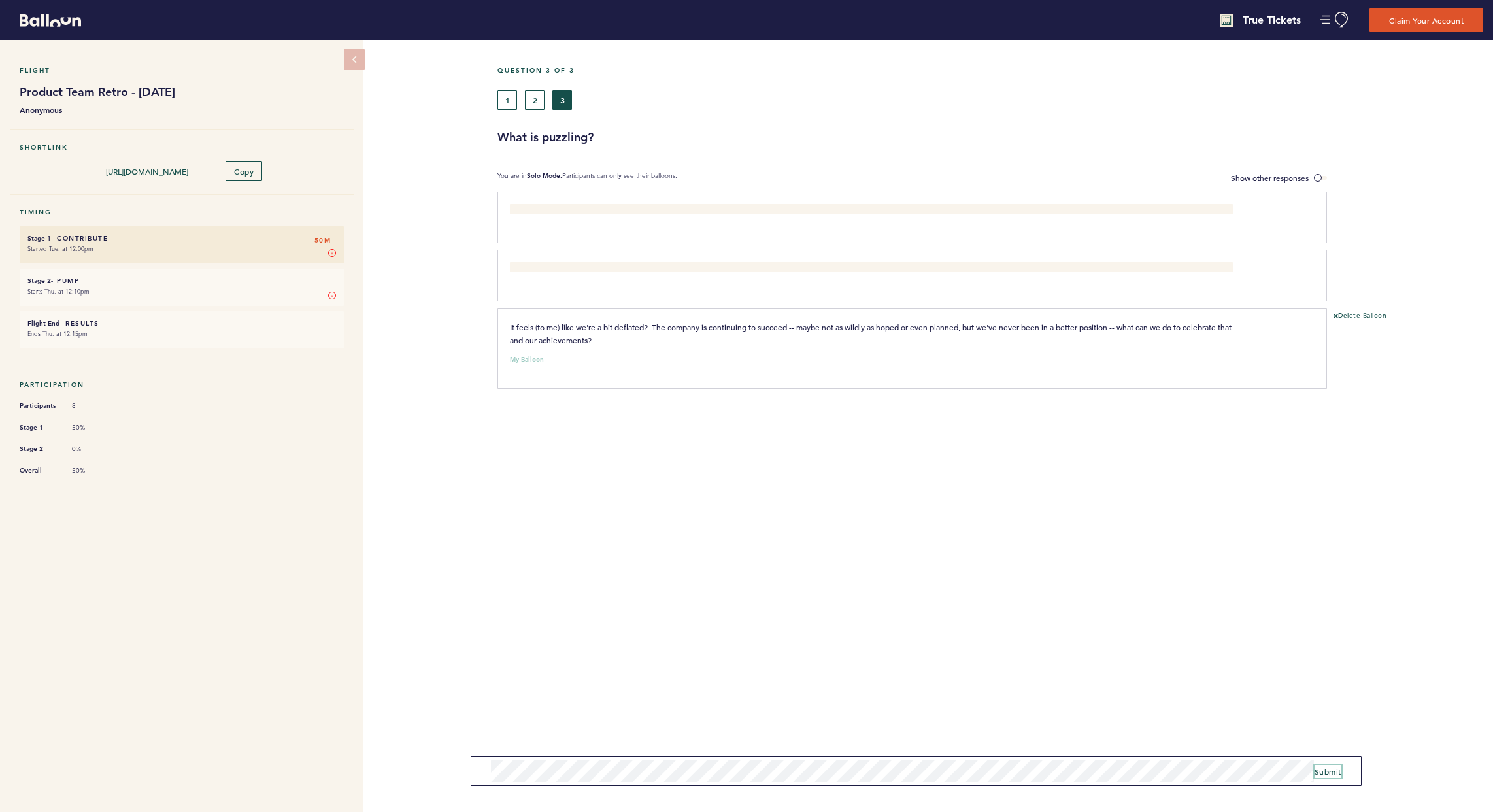
click at [1074, 681] on span "Submit" at bounding box center [1328, 772] width 27 height 11
click at [537, 99] on button "2" at bounding box center [534, 99] width 19 height 19
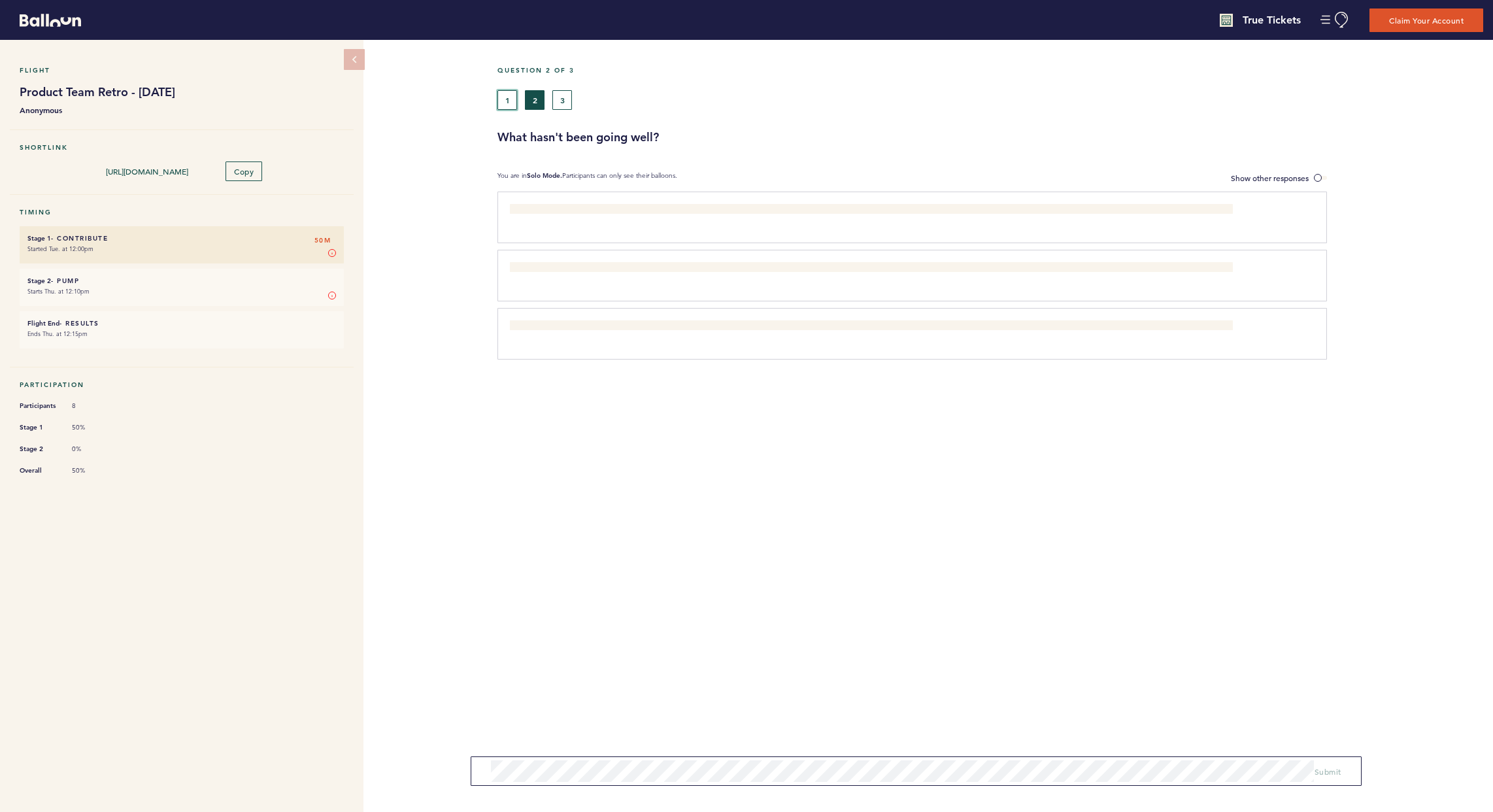
click at [512, 106] on button "1" at bounding box center [507, 99] width 19 height 19
click at [1074, 174] on span "Show other responses" at bounding box center [1270, 178] width 78 height 11
click at [0, 0] on input "Show other responses" at bounding box center [0, 0] width 0 height 0
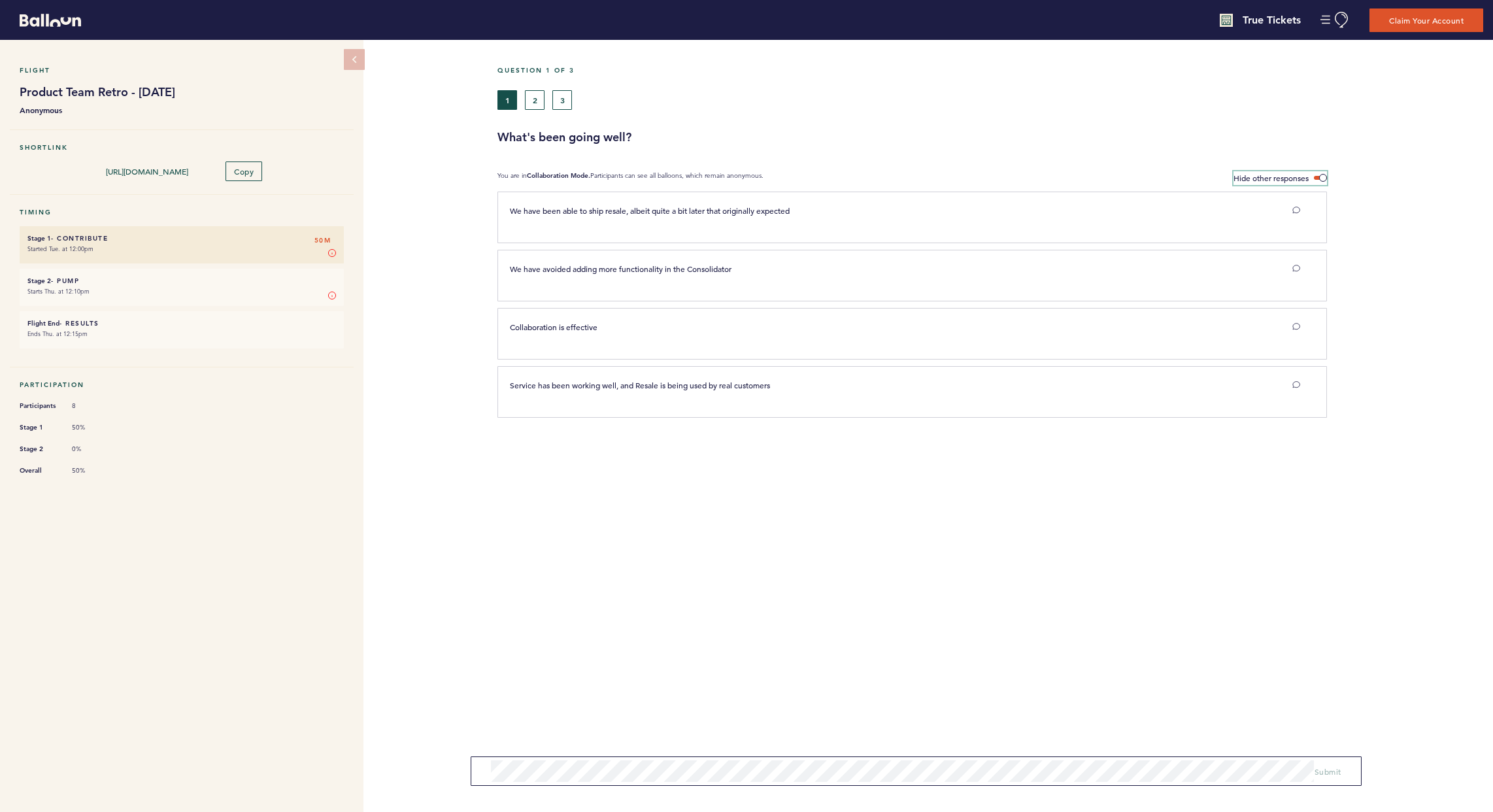
click at [1074, 174] on span "Hide other responses" at bounding box center [1271, 178] width 75 height 11
click at [0, 0] on input "Hide other responses" at bounding box center [0, 0] width 0 height 0
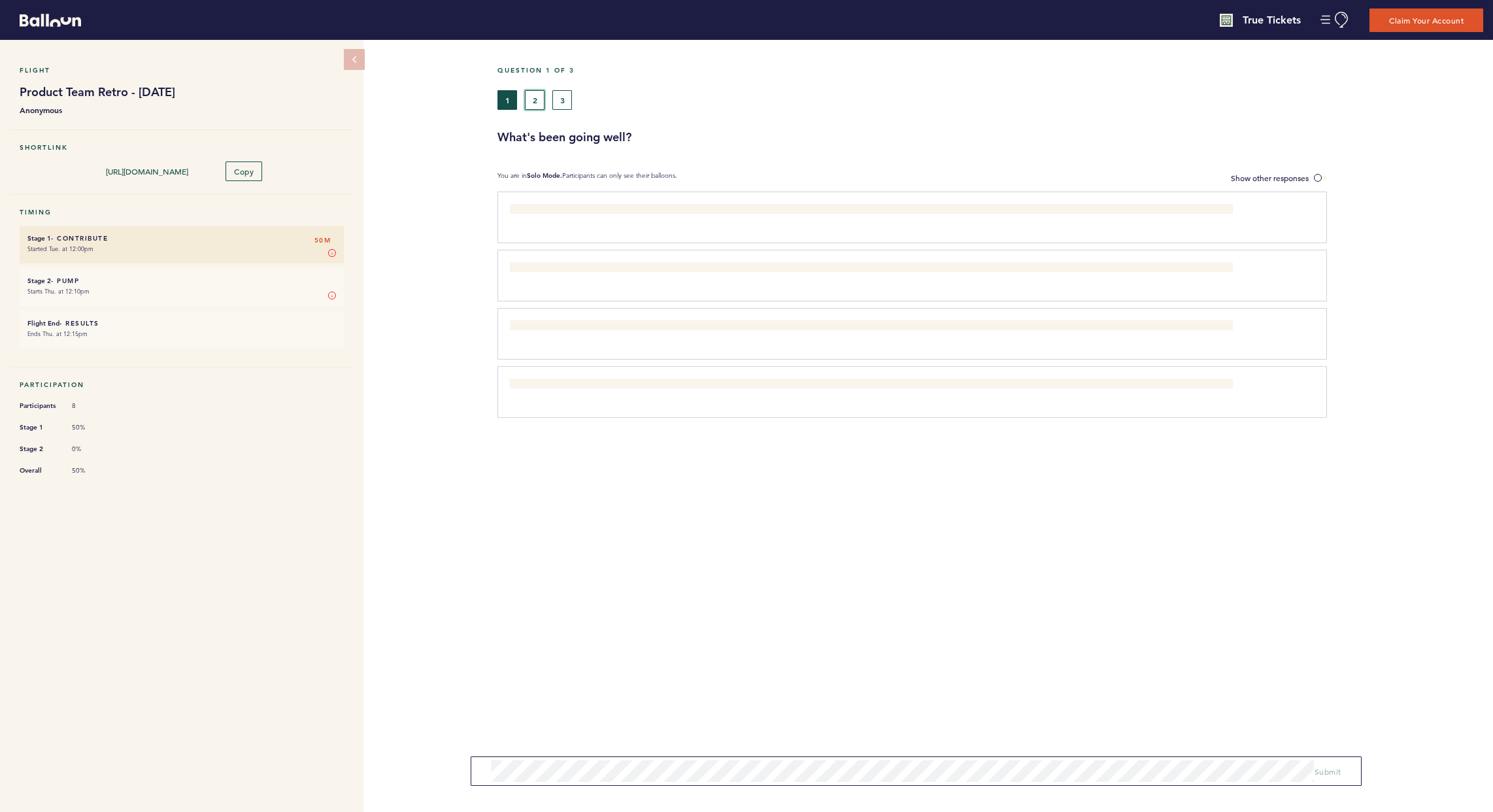
click at [534, 100] on button "2" at bounding box center [534, 99] width 19 height 19
click at [509, 102] on button "1" at bounding box center [507, 99] width 19 height 19
click at [537, 101] on button "2" at bounding box center [534, 99] width 19 height 19
click at [559, 106] on button "3" at bounding box center [562, 99] width 19 height 19
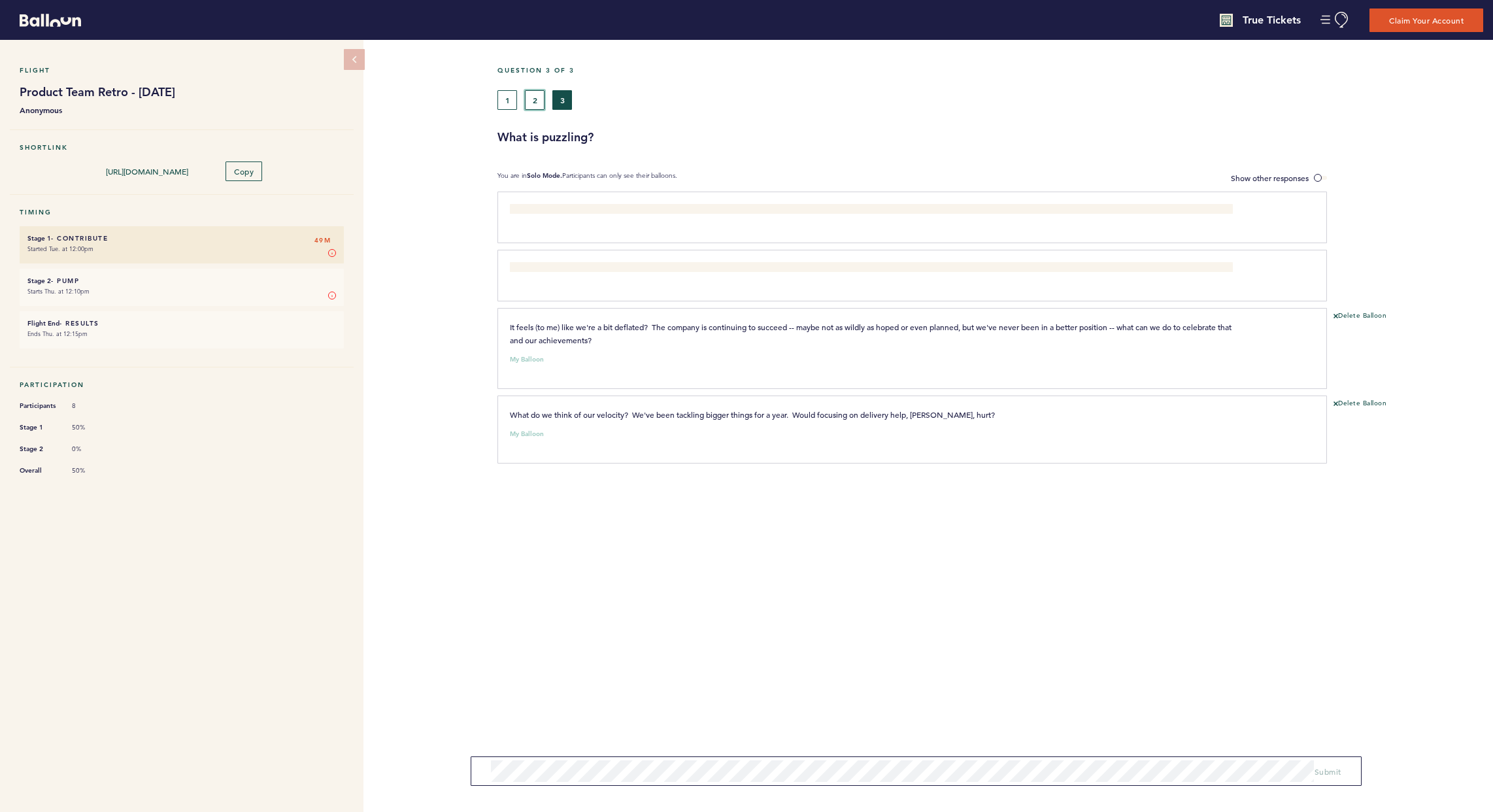
click at [536, 103] on button "2" at bounding box center [534, 99] width 19 height 19
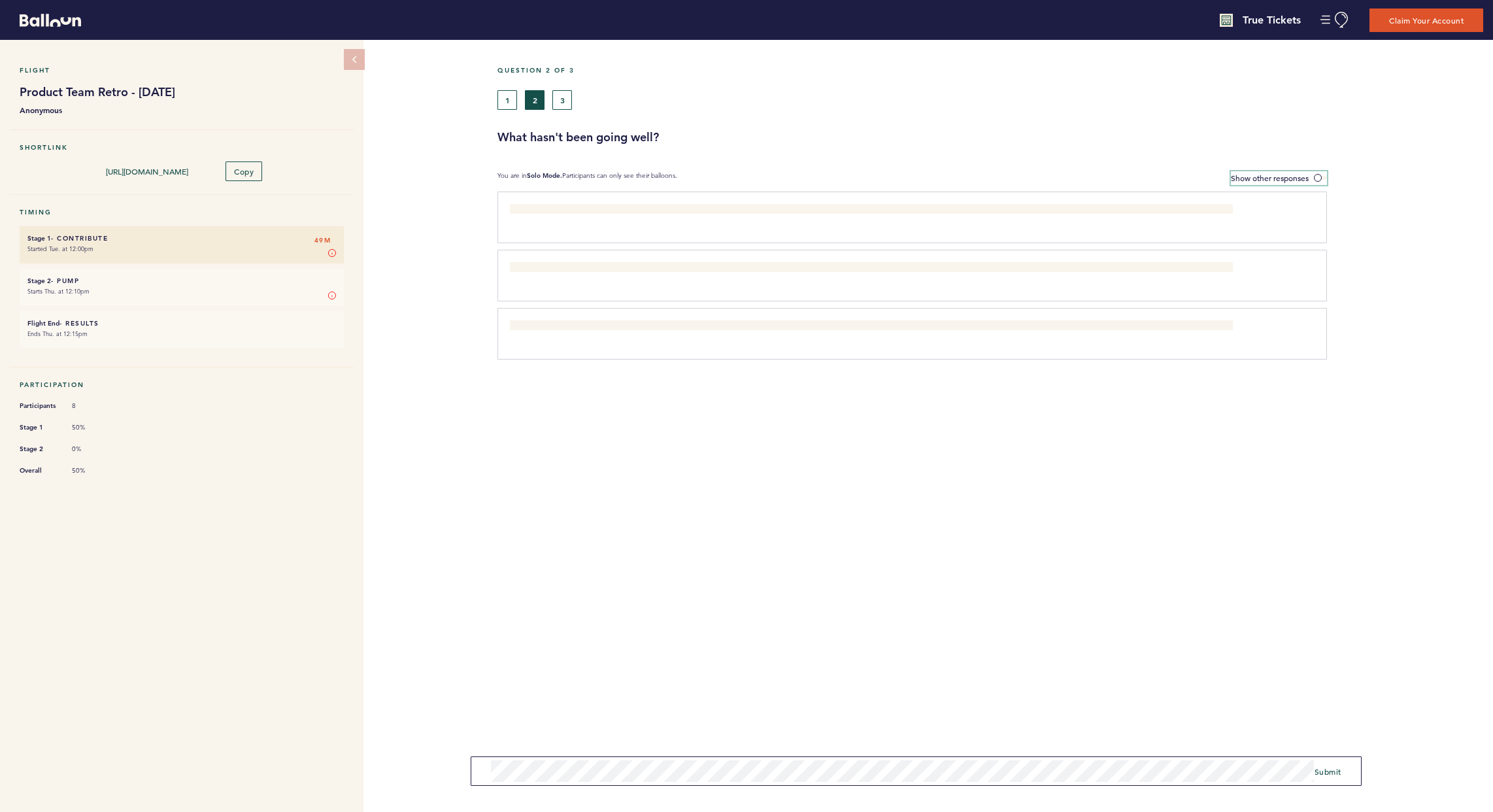
click at [1074, 179] on span "Show other responses" at bounding box center [1270, 178] width 78 height 11
click at [0, 0] on input "Show other responses" at bounding box center [0, 0] width 0 height 0
click at [1074, 181] on span "Hide other responses" at bounding box center [1271, 178] width 75 height 11
click at [0, 0] on input "Hide other responses" at bounding box center [0, 0] width 0 height 0
click at [231, 681] on div "Flight Product Team Retro - [DATE] Anonymous Shortlink [URL][DOMAIN_NAME] Copy …" at bounding box center [746, 425] width 1493 height 772
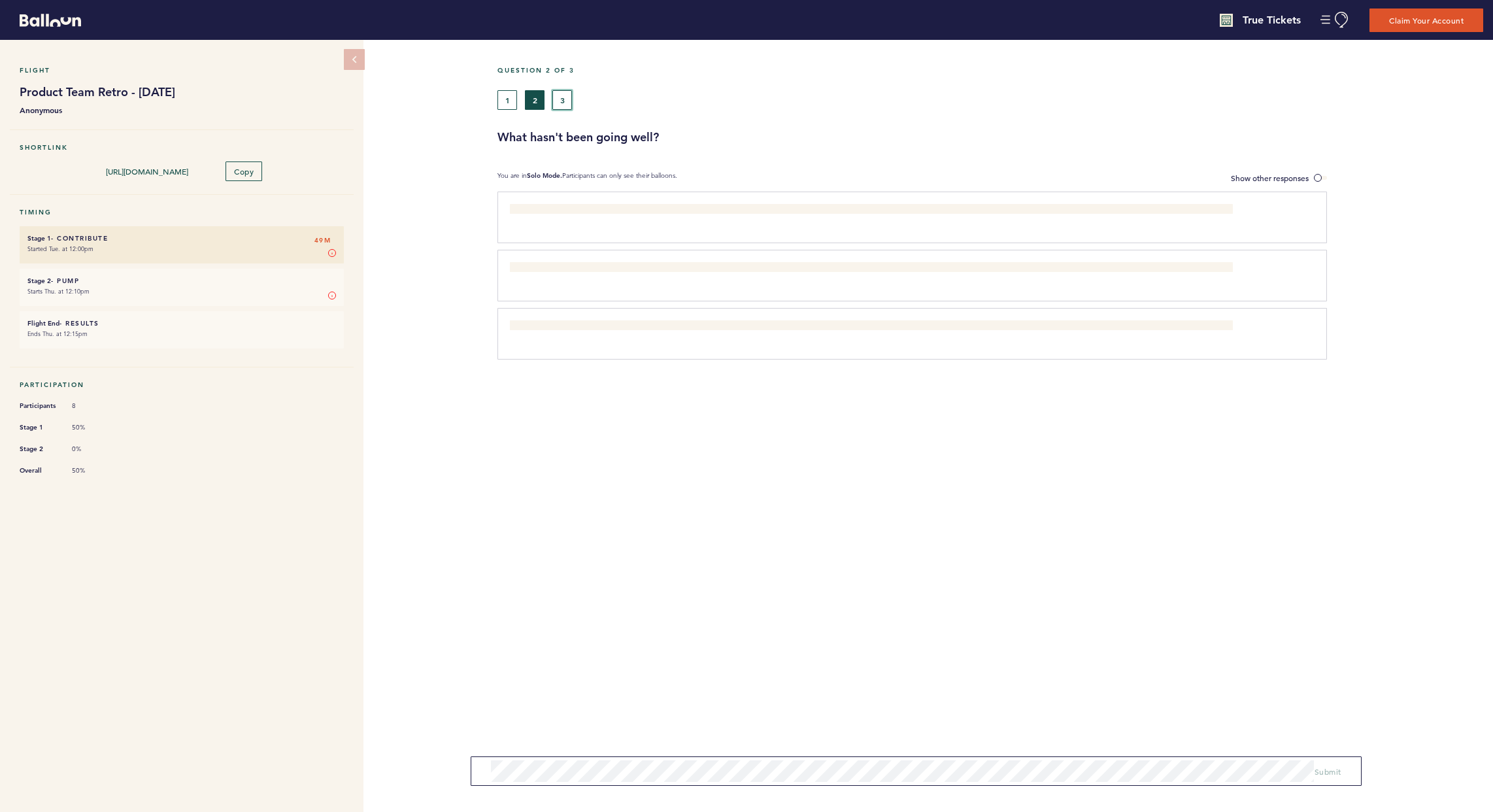
click at [563, 102] on button "3" at bounding box center [562, 99] width 19 height 19
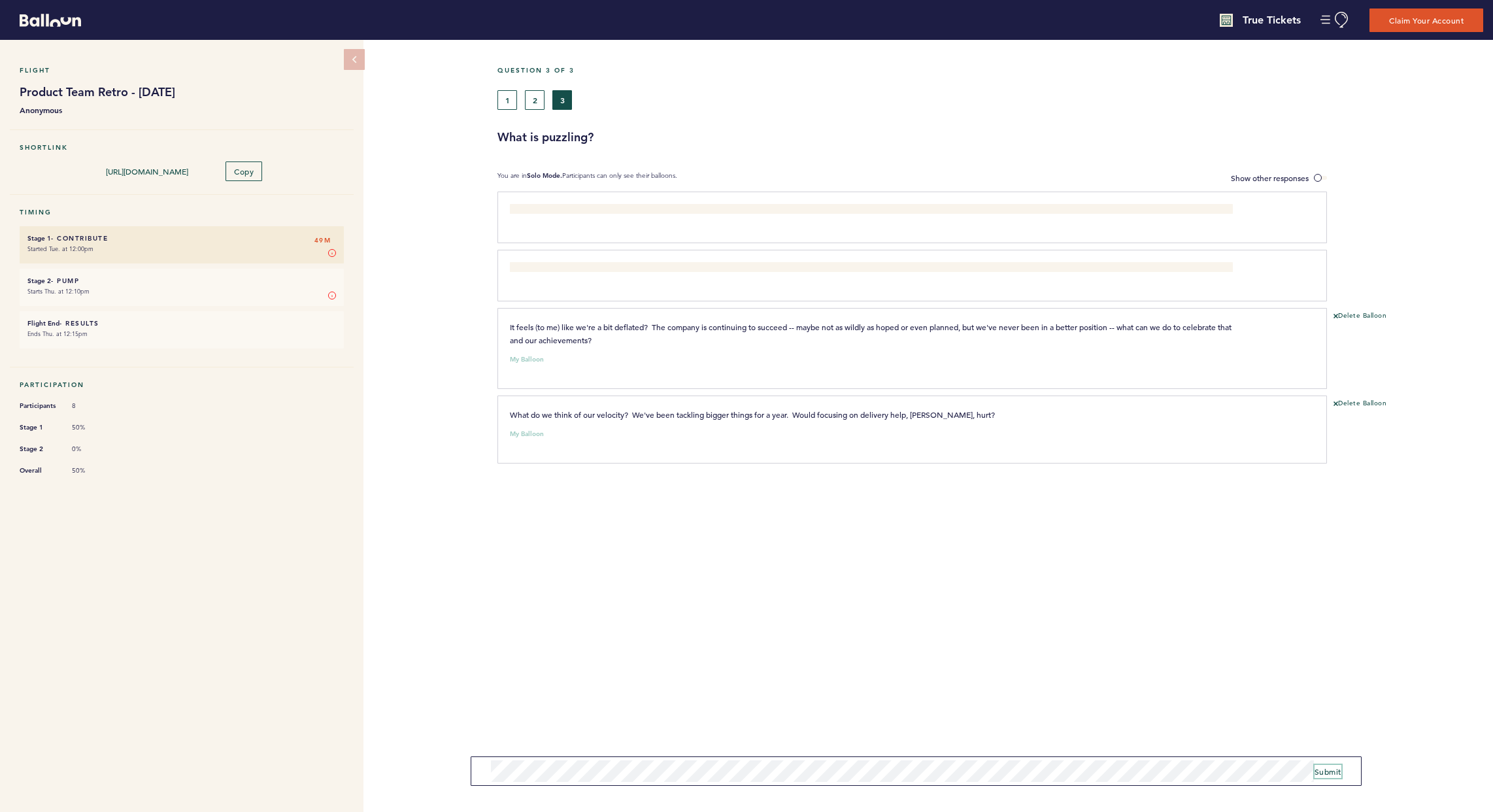
click at [1074, 681] on span "Submit" at bounding box center [1328, 772] width 27 height 11
click at [525, 95] on div "1 2 3" at bounding box center [864, 99] width 734 height 19
click at [529, 102] on button "2" at bounding box center [534, 99] width 19 height 19
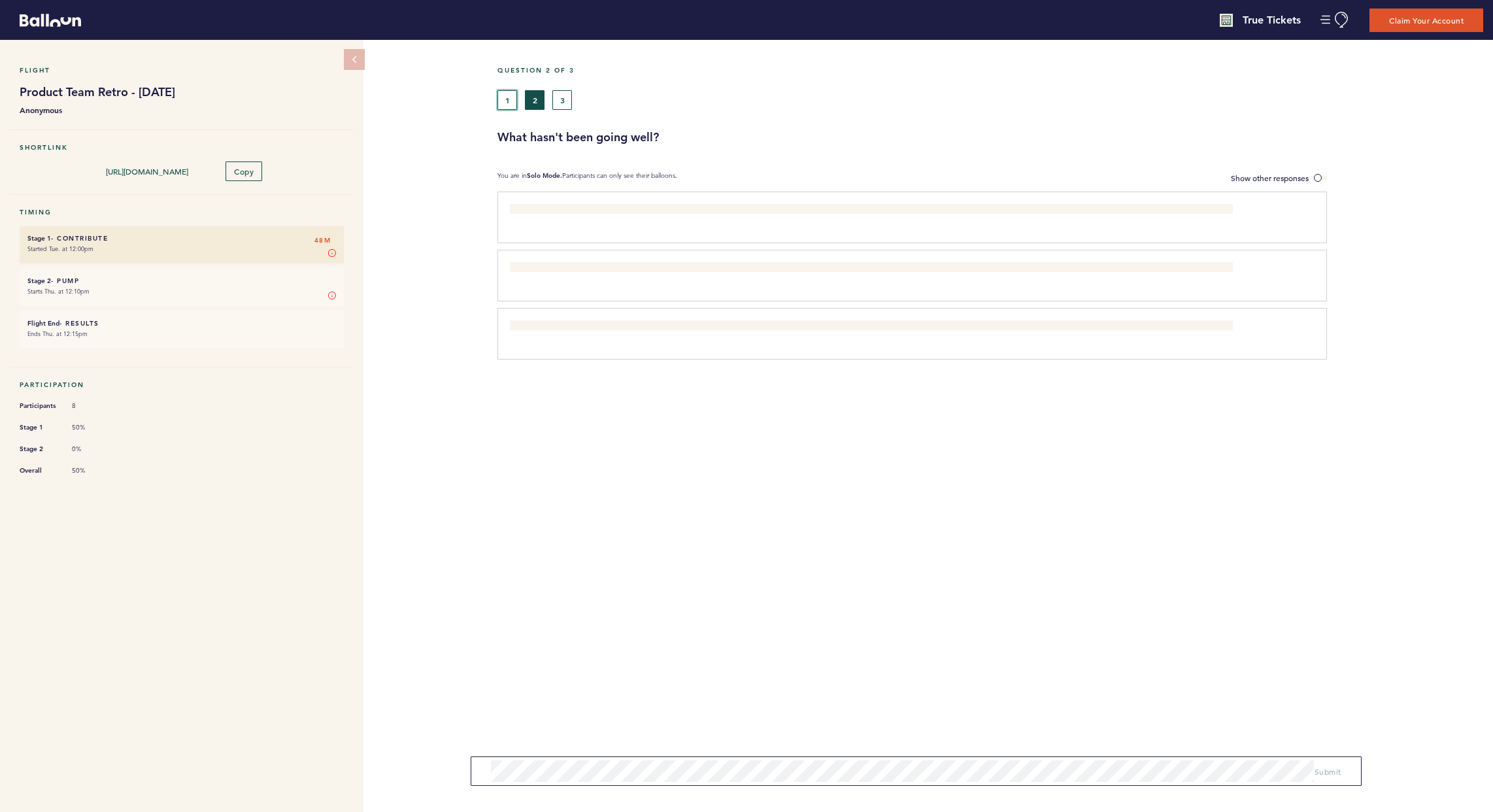
click at [510, 107] on button "1" at bounding box center [507, 99] width 19 height 19
click at [1074, 174] on span "Show other responses" at bounding box center [1270, 178] width 78 height 11
click at [0, 0] on input "Show other responses" at bounding box center [0, 0] width 0 height 0
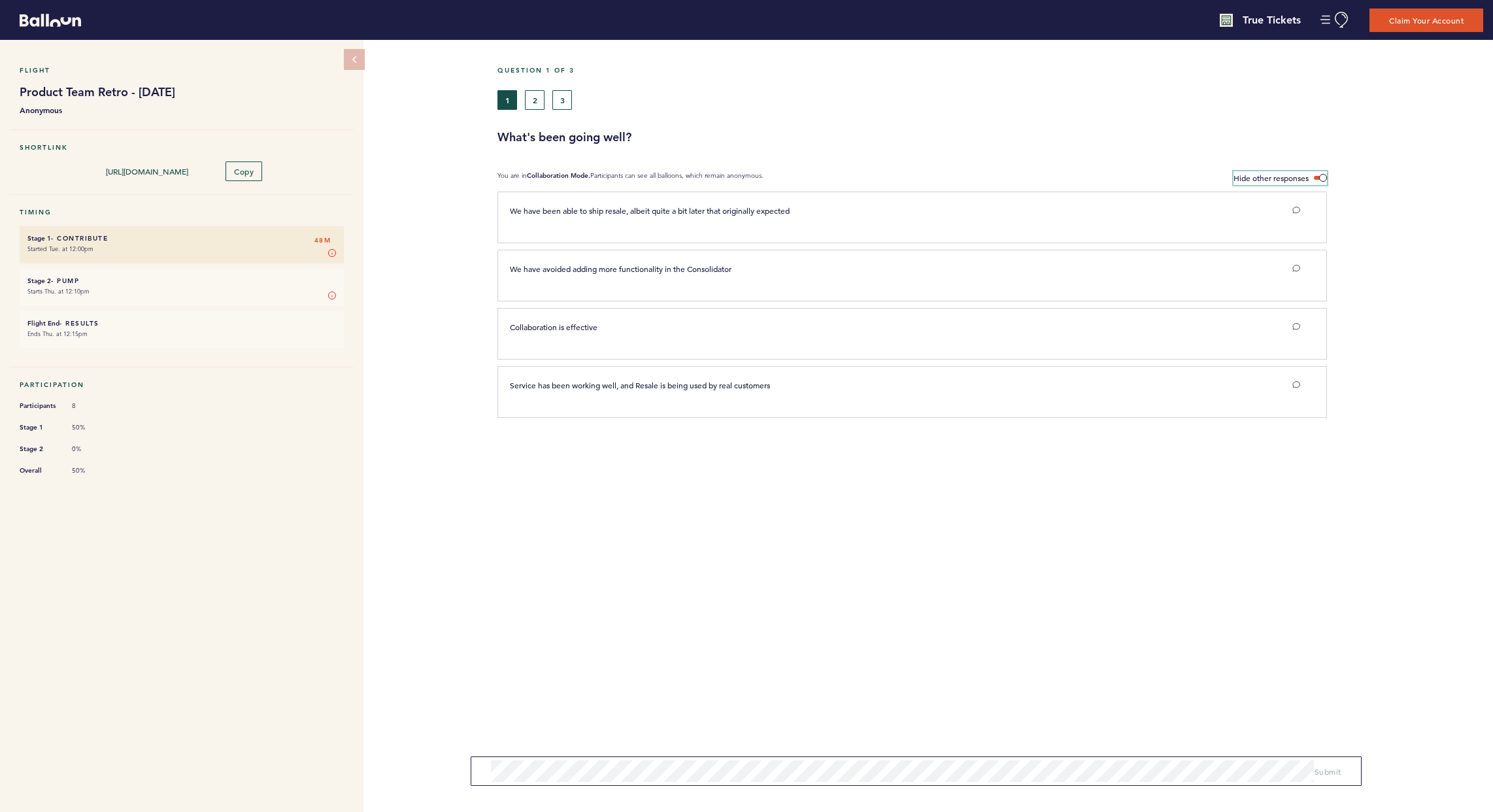
click at [1074, 174] on span "Hide other responses" at bounding box center [1271, 178] width 75 height 11
click at [0, 0] on input "Hide other responses" at bounding box center [0, 0] width 0 height 0
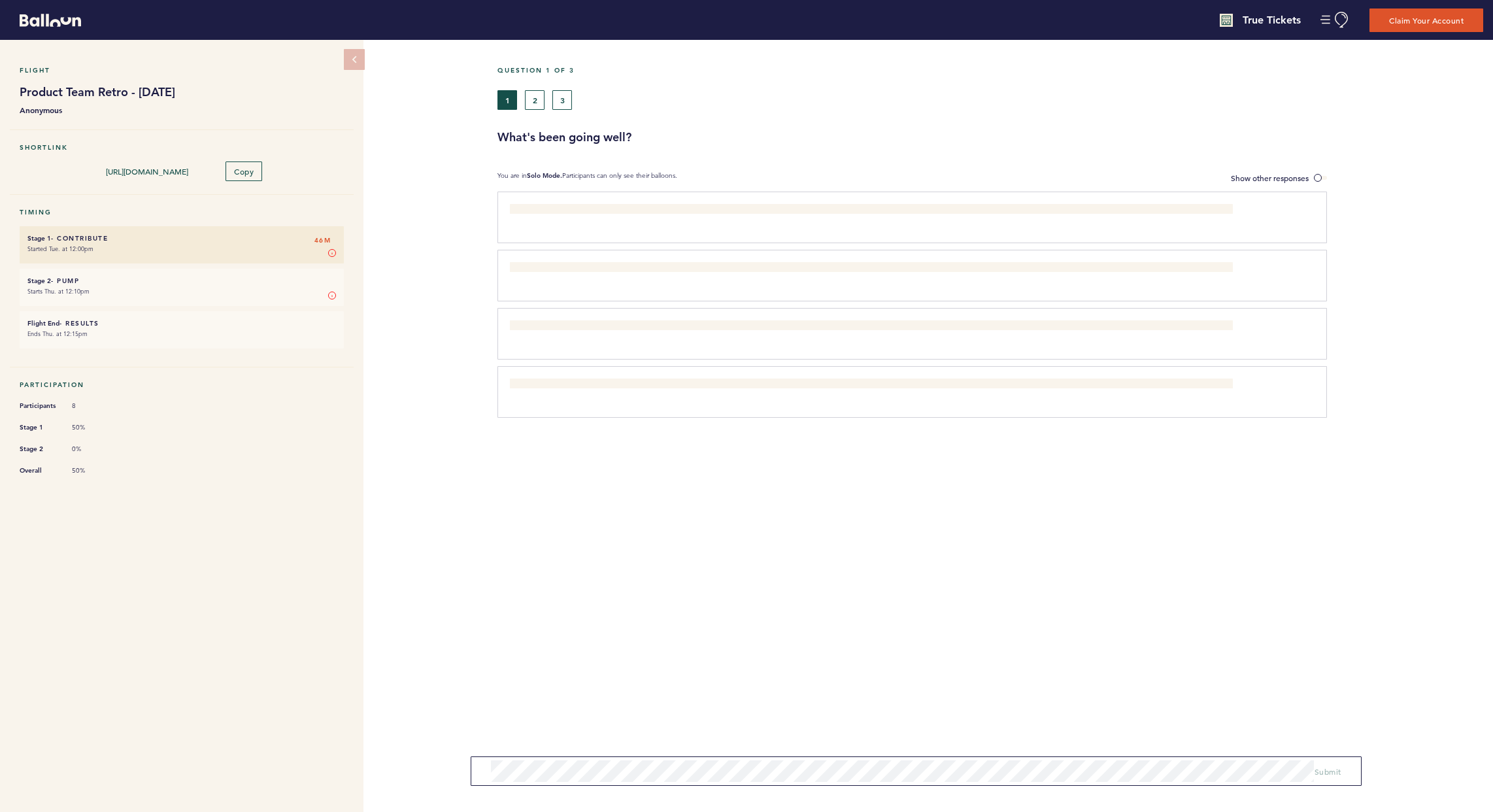
click at [526, 97] on div "1 2 3" at bounding box center [864, 99] width 734 height 19
click at [528, 97] on button "2" at bounding box center [534, 99] width 19 height 19
click at [559, 104] on button "3" at bounding box center [562, 99] width 19 height 19
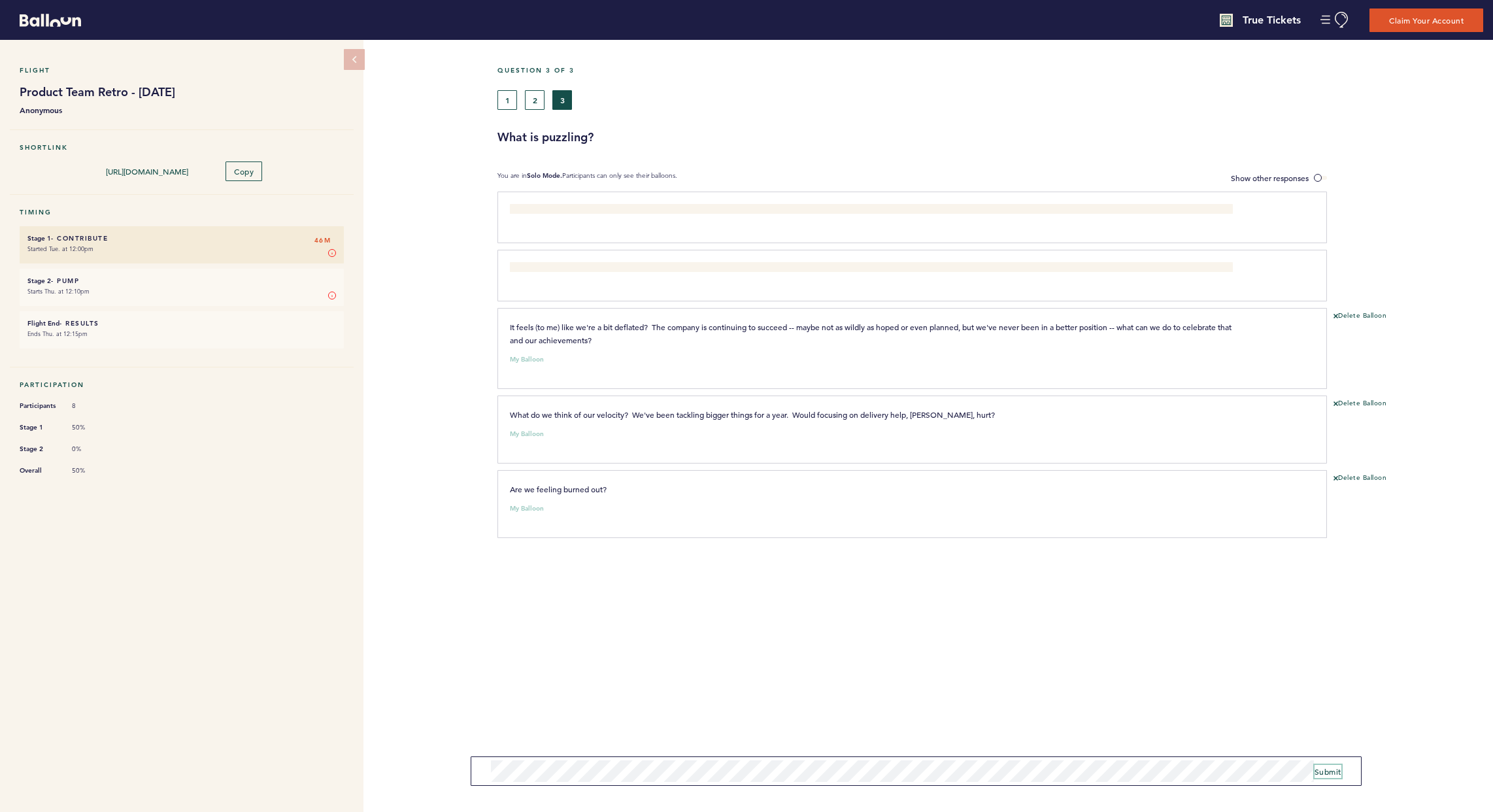
click at [1074, 681] on span "Submit" at bounding box center [1328, 772] width 27 height 11
click at [530, 97] on button "2" at bounding box center [534, 99] width 19 height 19
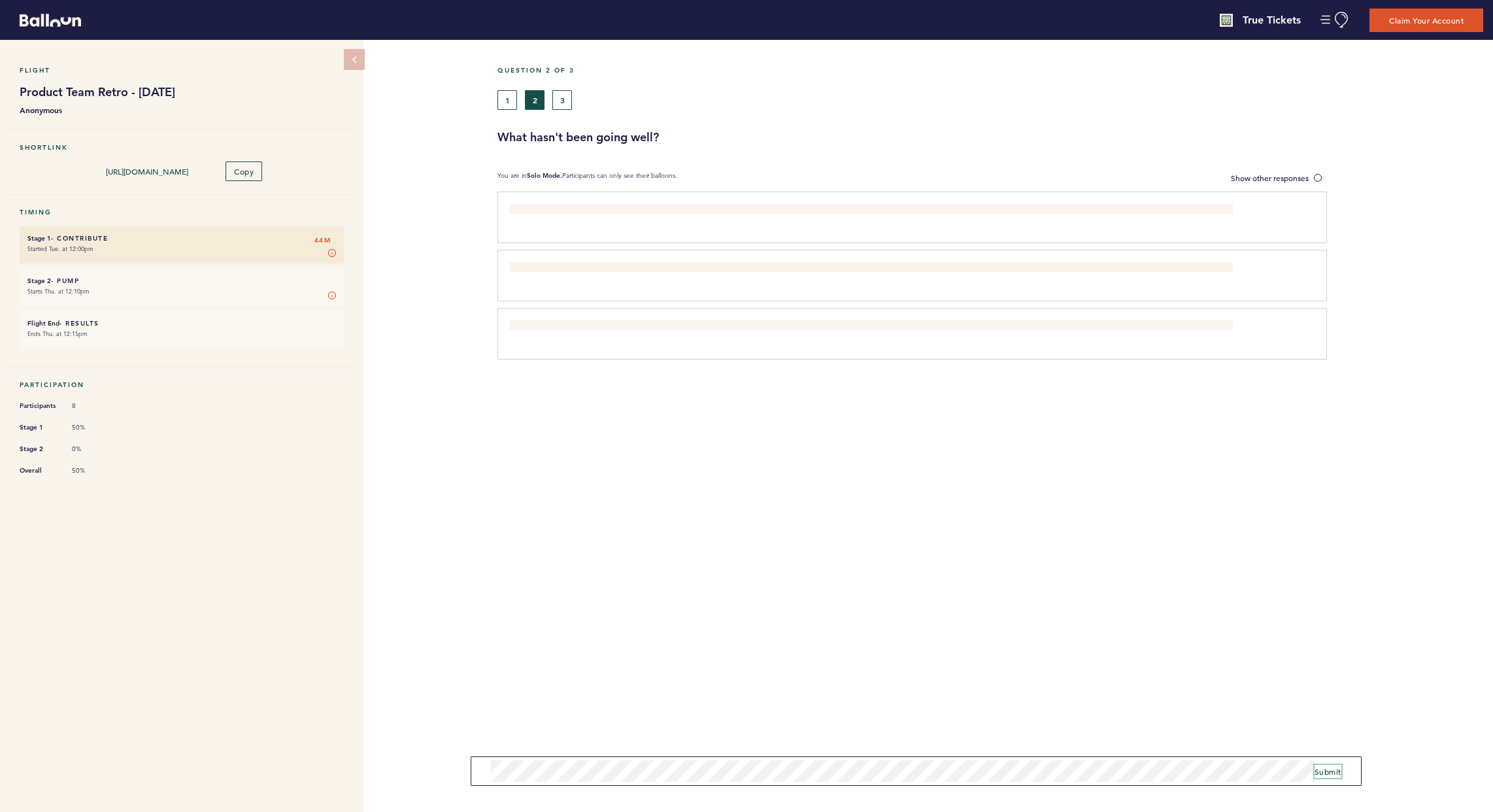
click at [1074, 681] on span "Submit" at bounding box center [1328, 772] width 27 height 11
click at [520, 102] on div "1 2 3" at bounding box center [864, 99] width 734 height 19
click at [512, 103] on button "1" at bounding box center [507, 99] width 19 height 19
click at [538, 98] on button "2" at bounding box center [534, 99] width 19 height 19
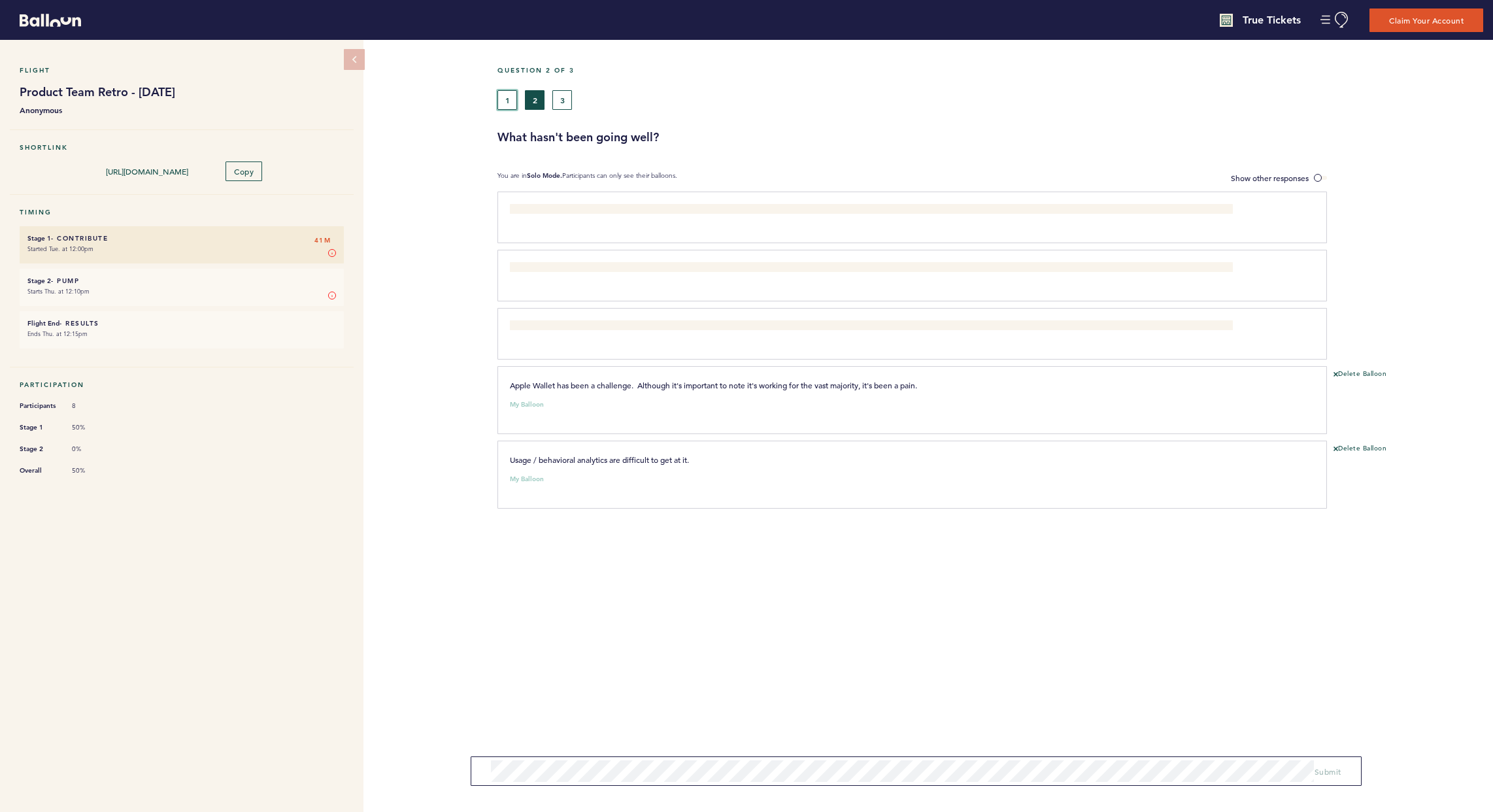
click at [508, 96] on button "1" at bounding box center [507, 99] width 19 height 19
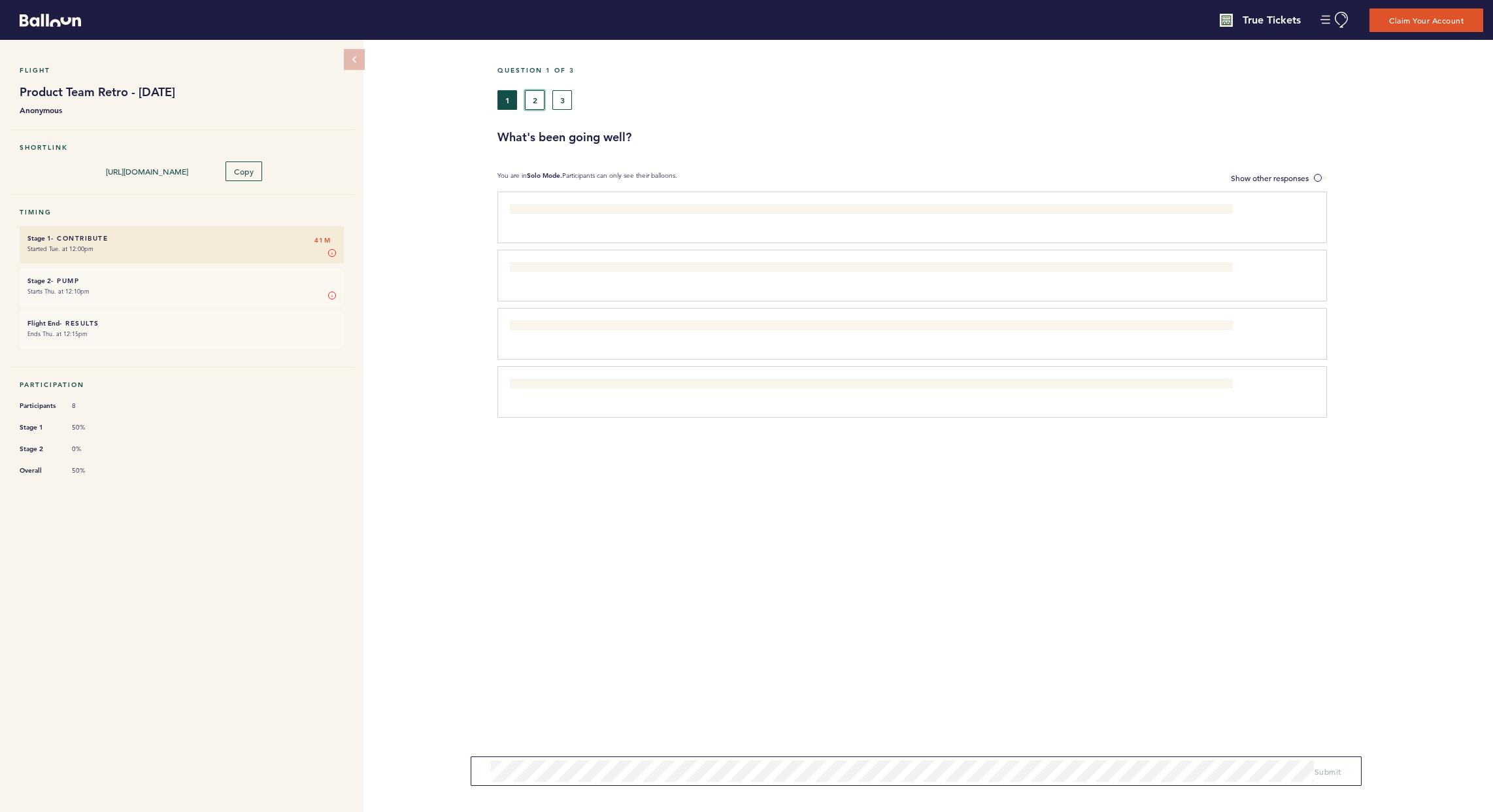
click at [541, 97] on button "2" at bounding box center [534, 99] width 19 height 19
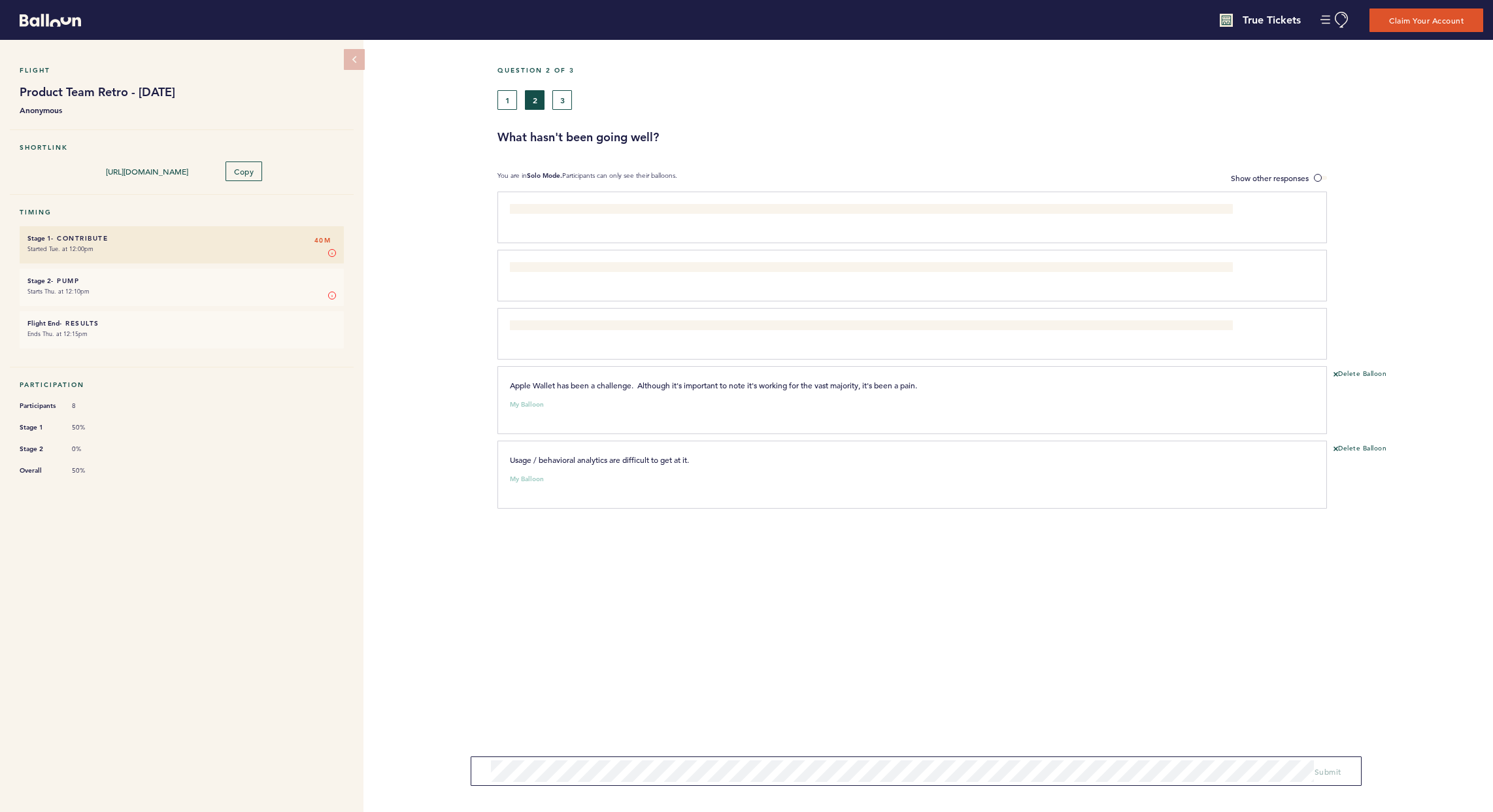
click at [1074, 167] on div "Question 2 of 3 1 2 3 What hasn't been going well? You are in Solo Mode. Partic…" at bounding box center [995, 425] width 996 height 772
click at [1074, 176] on span "Show other responses" at bounding box center [1270, 178] width 78 height 11
click at [0, 0] on input "Show other responses" at bounding box center [0, 0] width 0 height 0
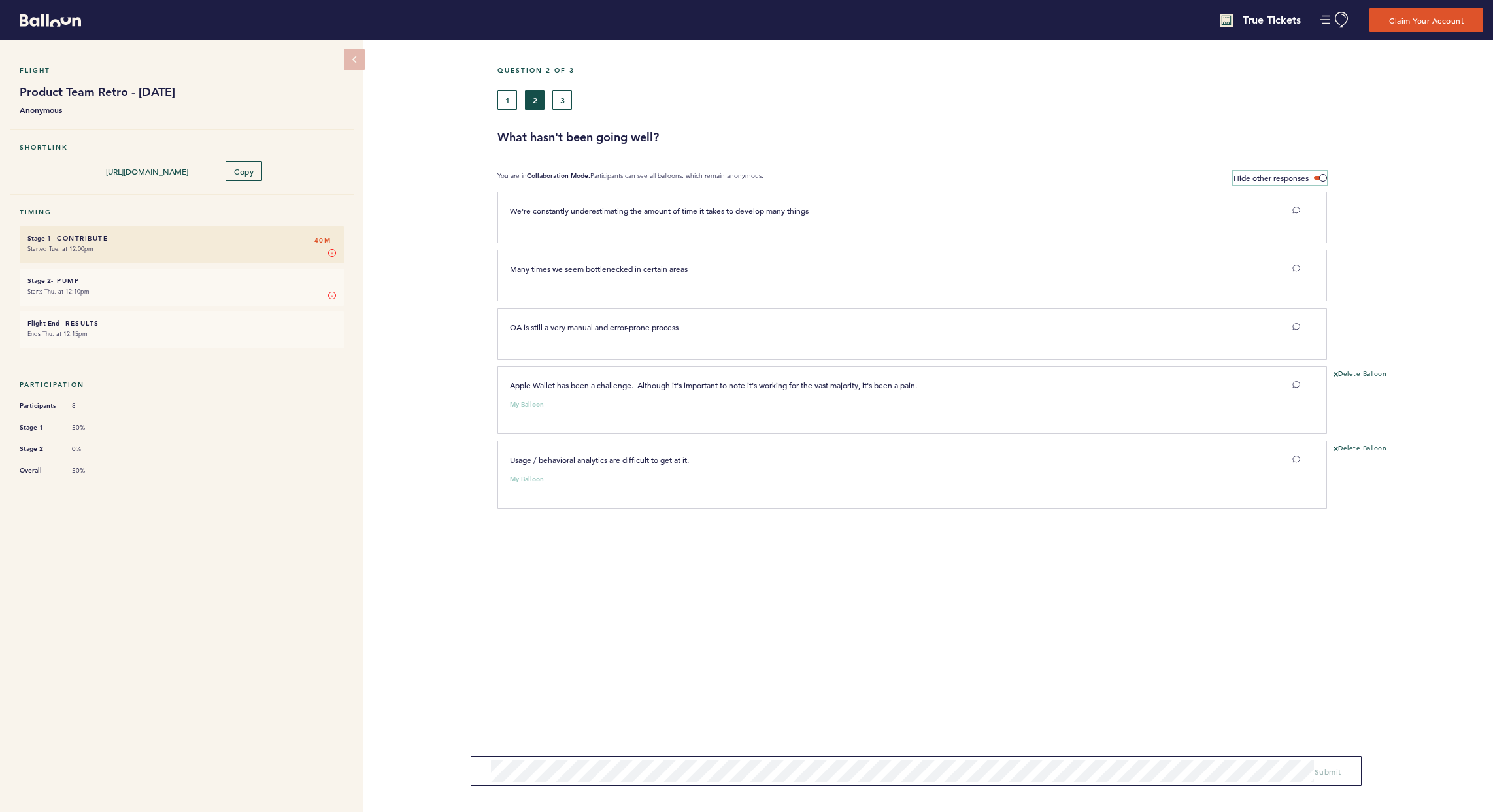
click at [1074, 176] on span "Hide other responses" at bounding box center [1271, 178] width 75 height 11
click at [0, 0] on input "Hide other responses" at bounding box center [0, 0] width 0 height 0
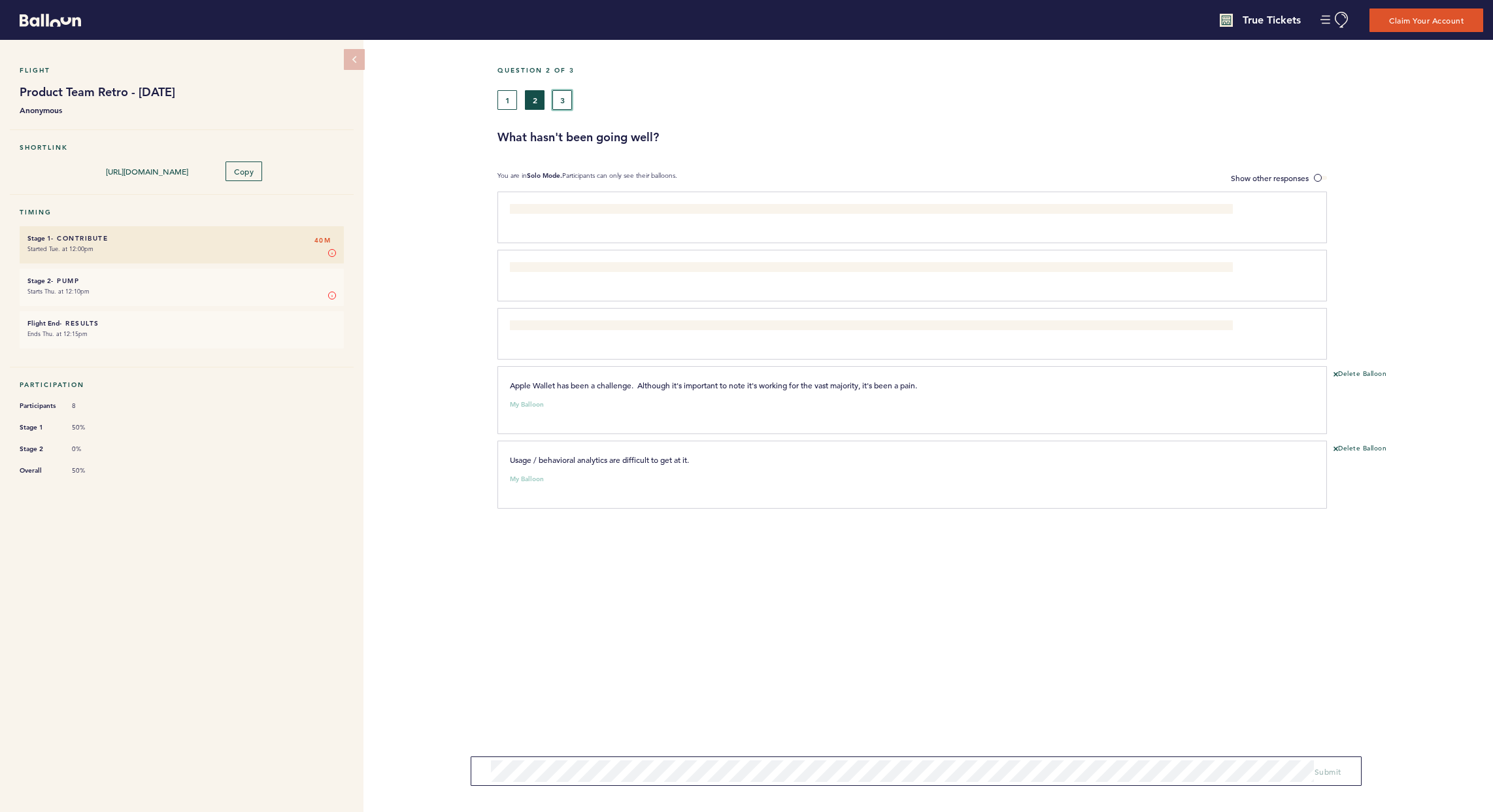
click at [557, 94] on button "3" at bounding box center [562, 99] width 19 height 19
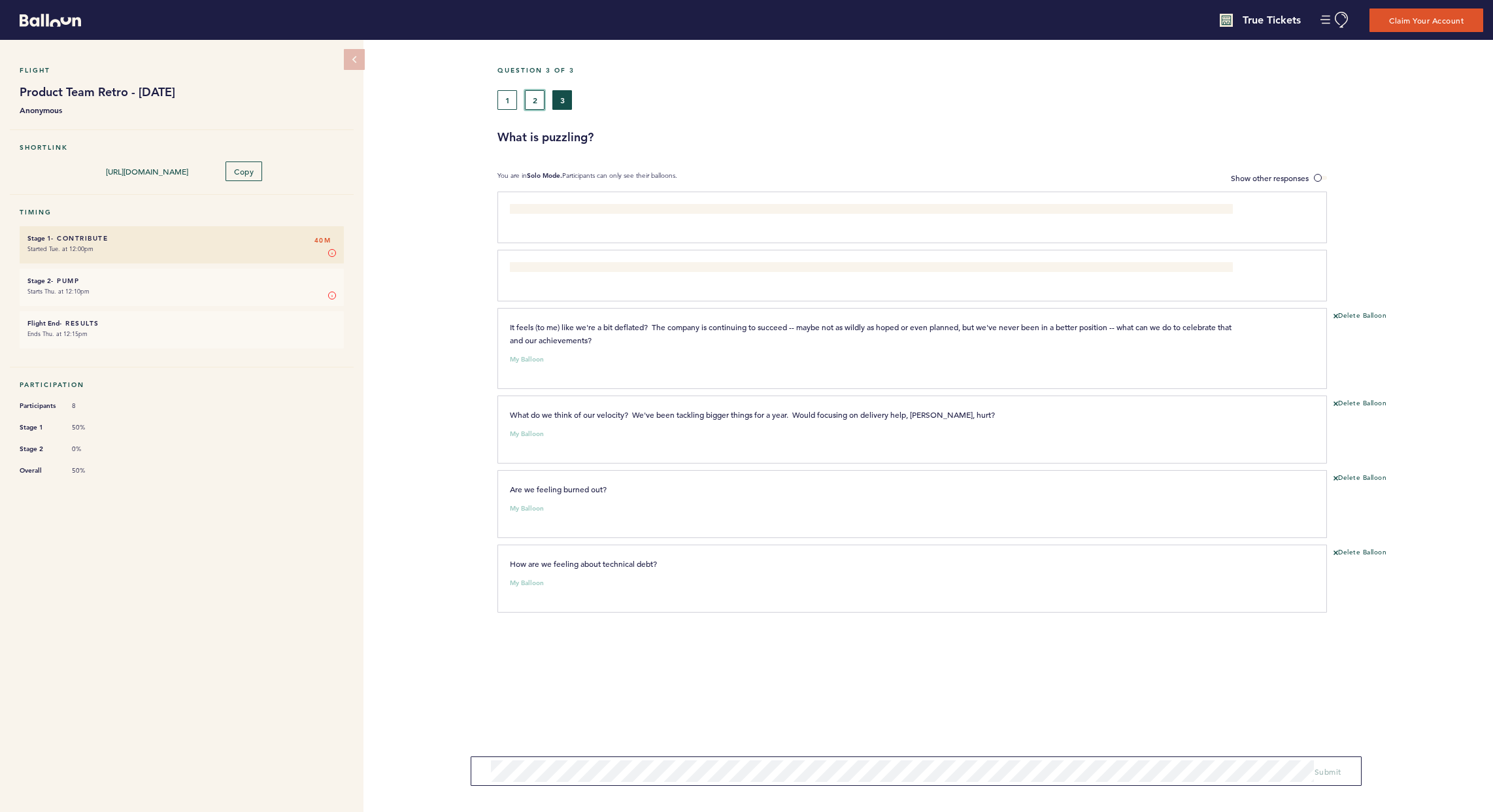
click at [534, 98] on button "2" at bounding box center [534, 99] width 19 height 19
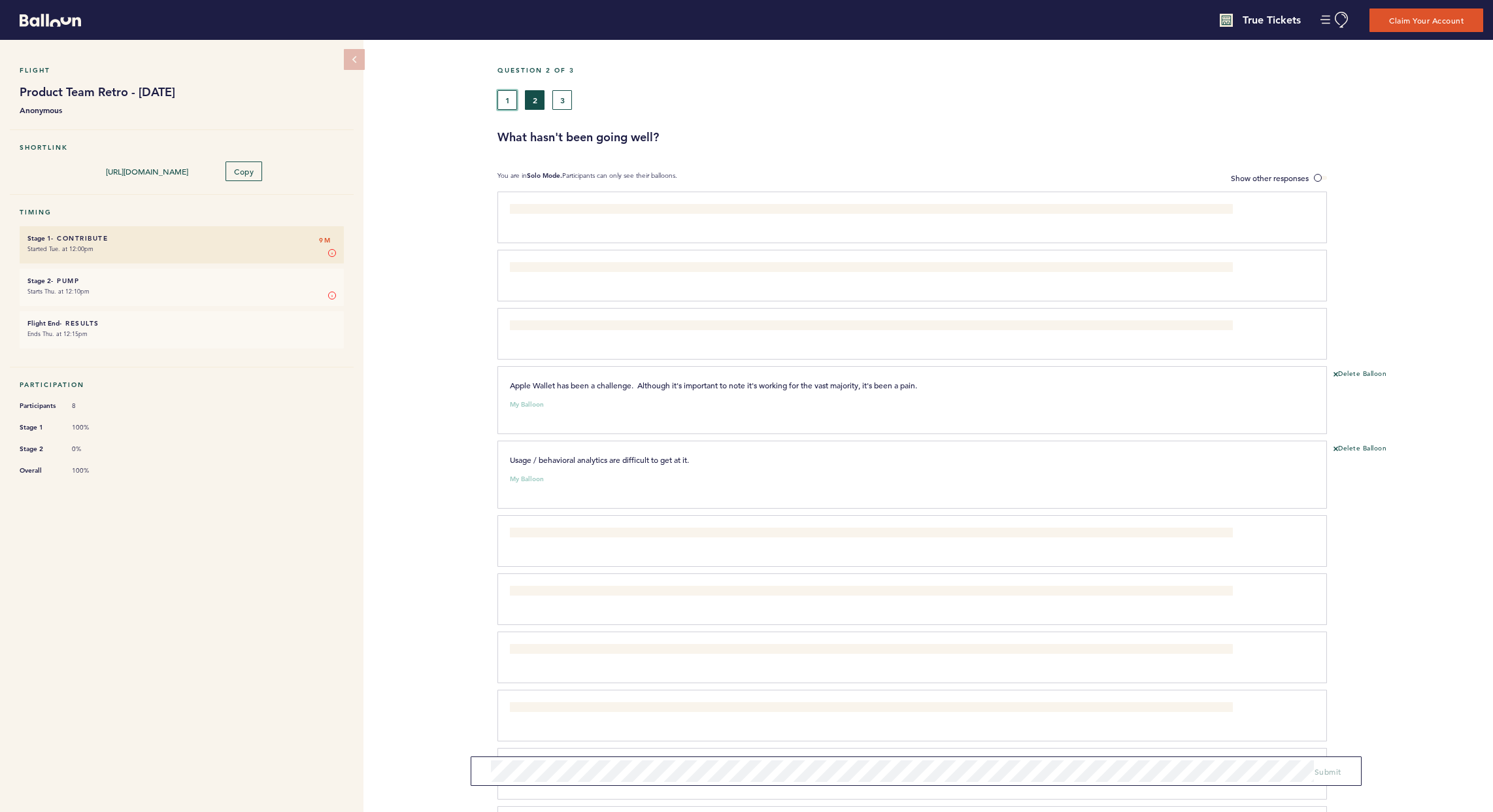
click at [508, 98] on button "1" at bounding box center [507, 99] width 19 height 19
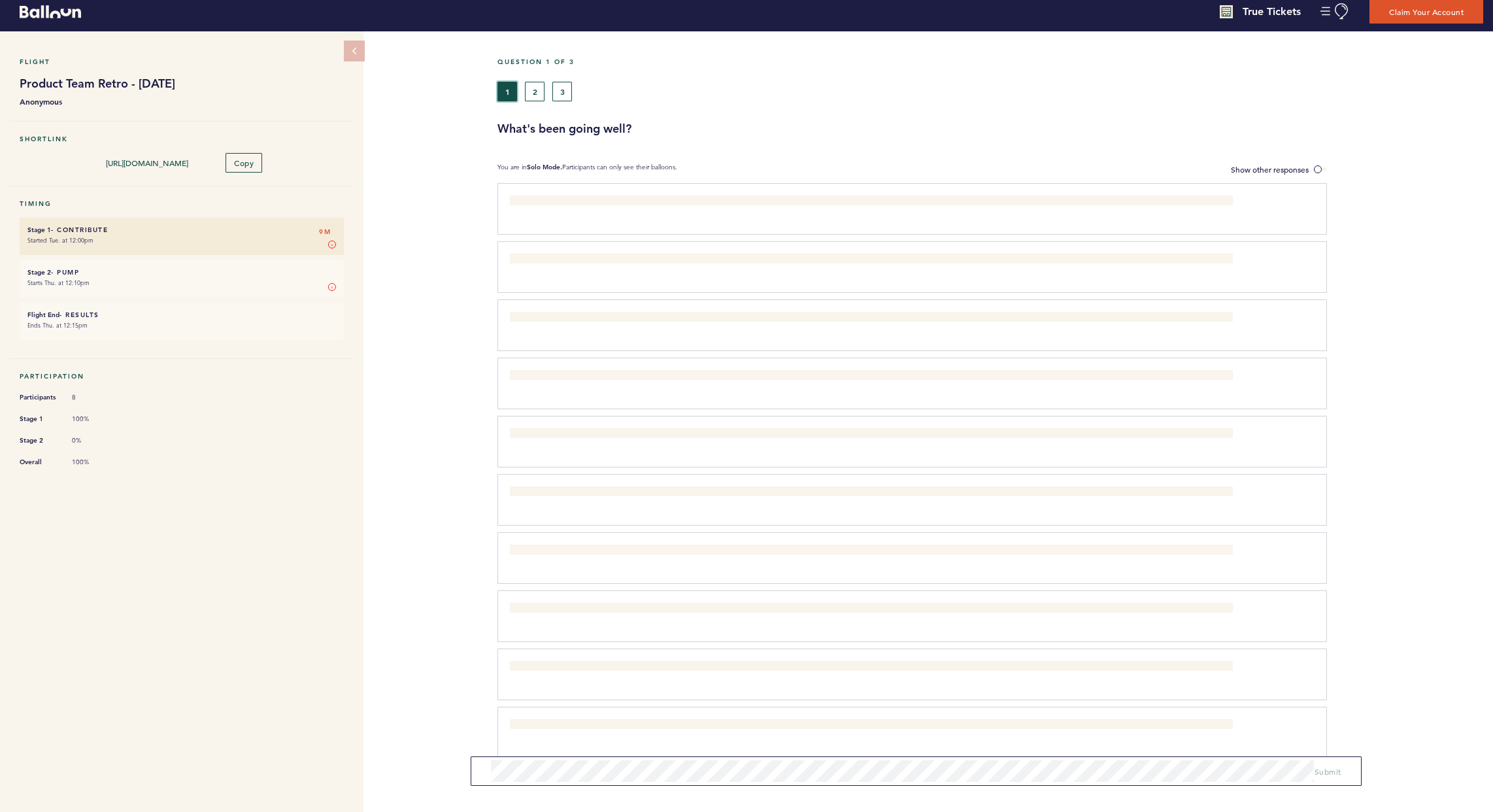
scroll to position [26, 0]
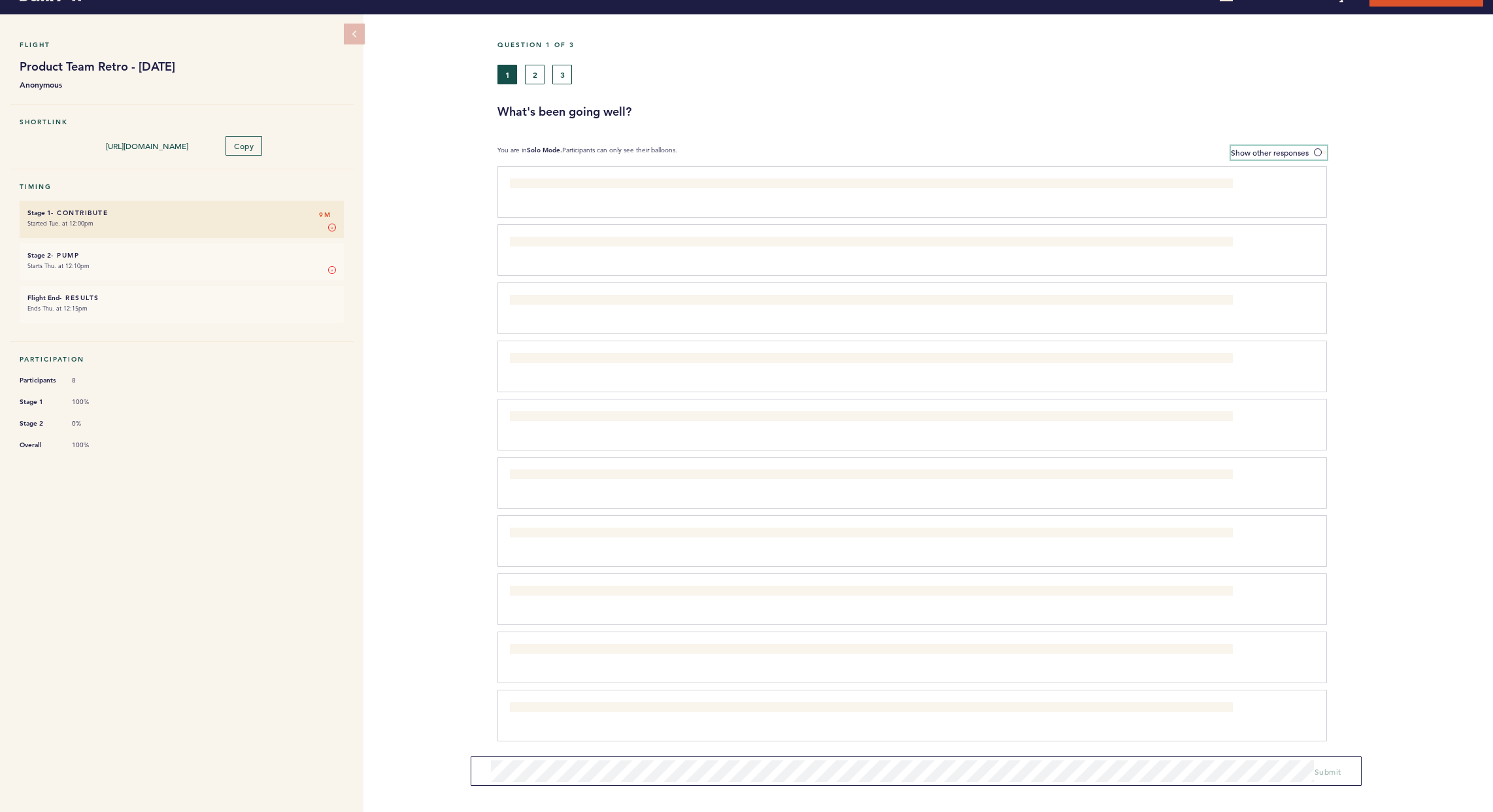
click at [1074, 150] on span "Show other responses" at bounding box center [1270, 153] width 78 height 11
click at [0, 0] on input "Show other responses" at bounding box center [0, 0] width 0 height 0
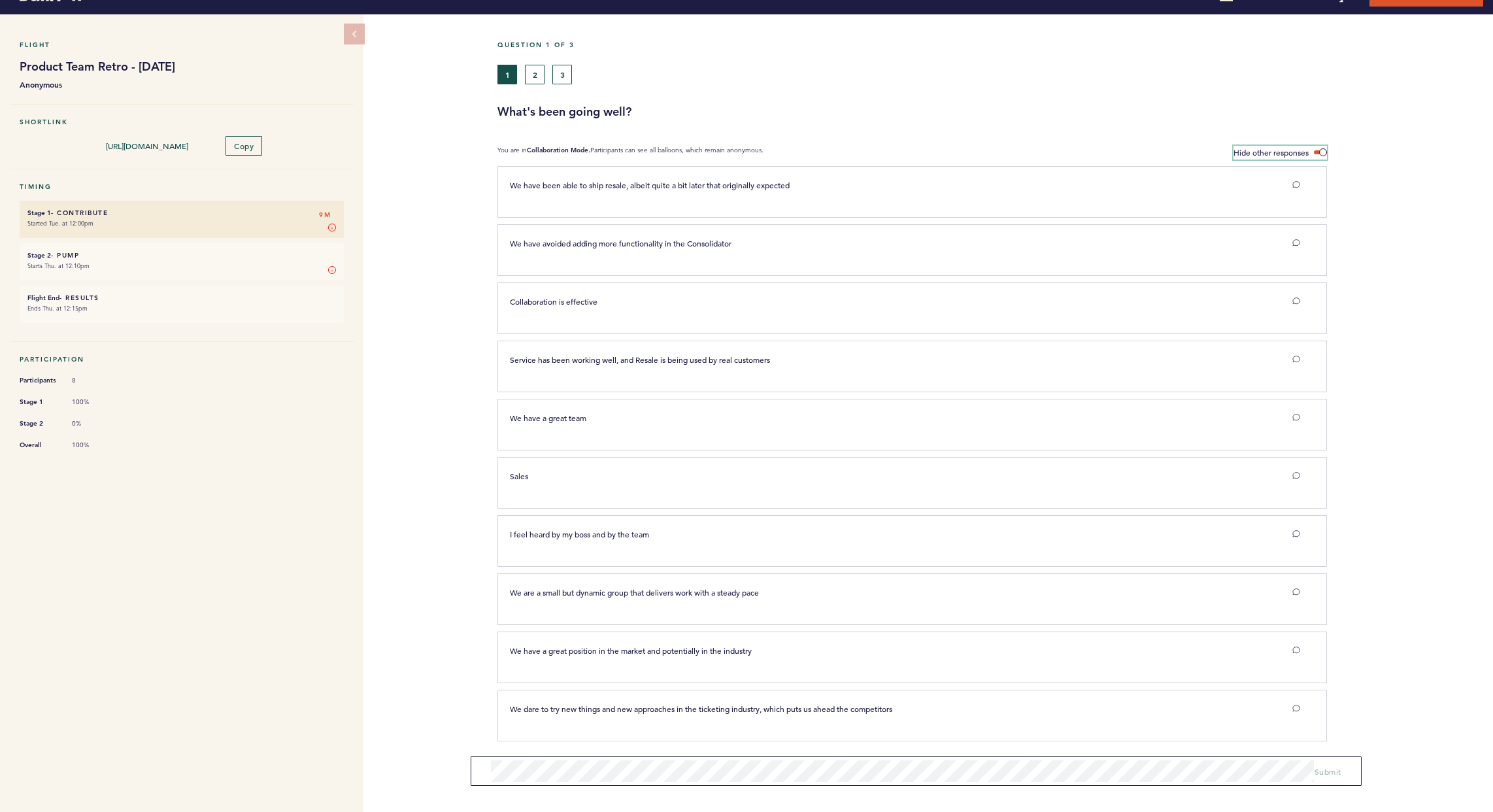
click at [1074, 150] on span "Hide other responses" at bounding box center [1271, 153] width 75 height 11
click at [0, 0] on input "Hide other responses" at bounding box center [0, 0] width 0 height 0
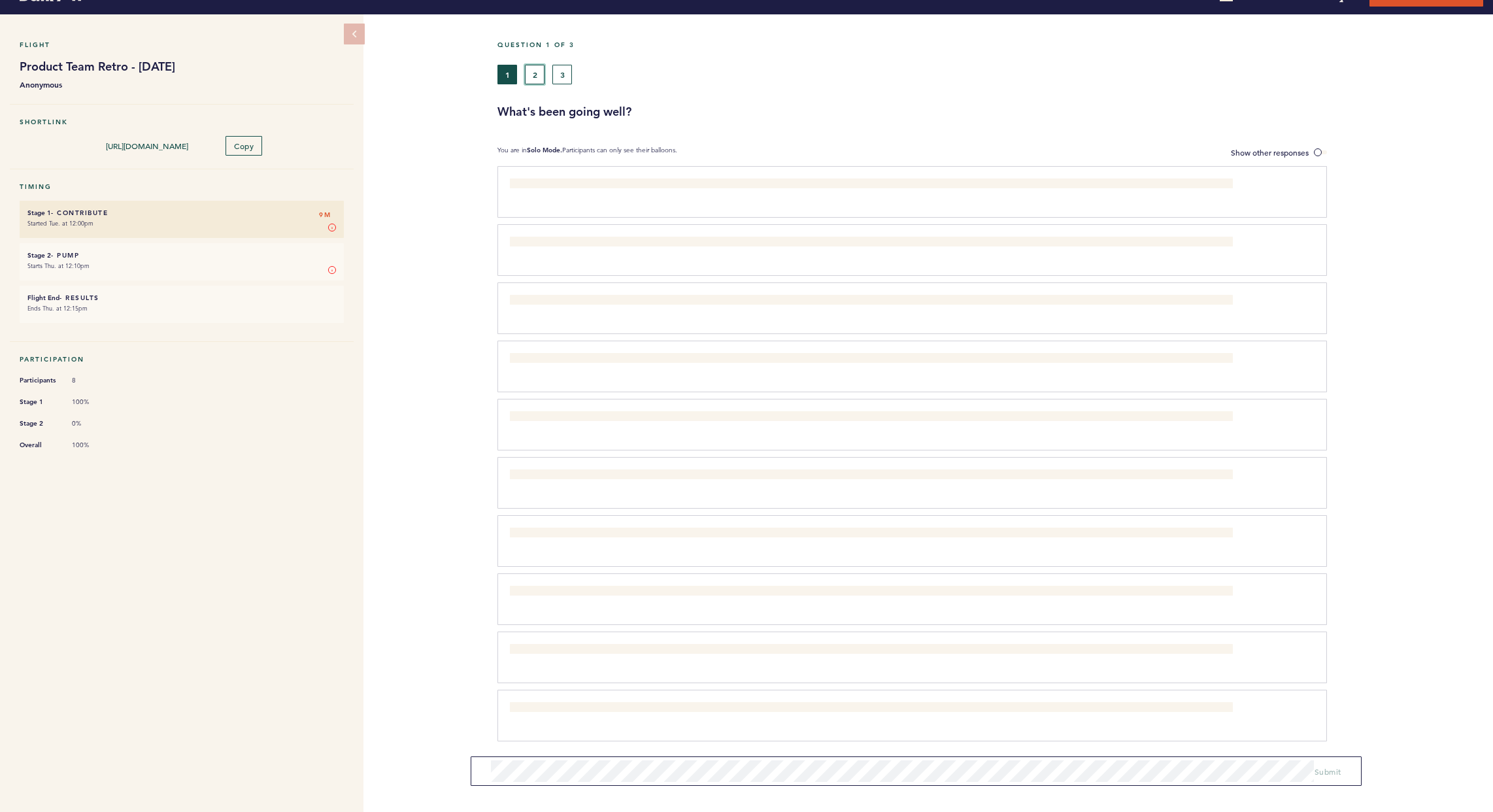
click at [542, 66] on button "2" at bounding box center [534, 74] width 19 height 19
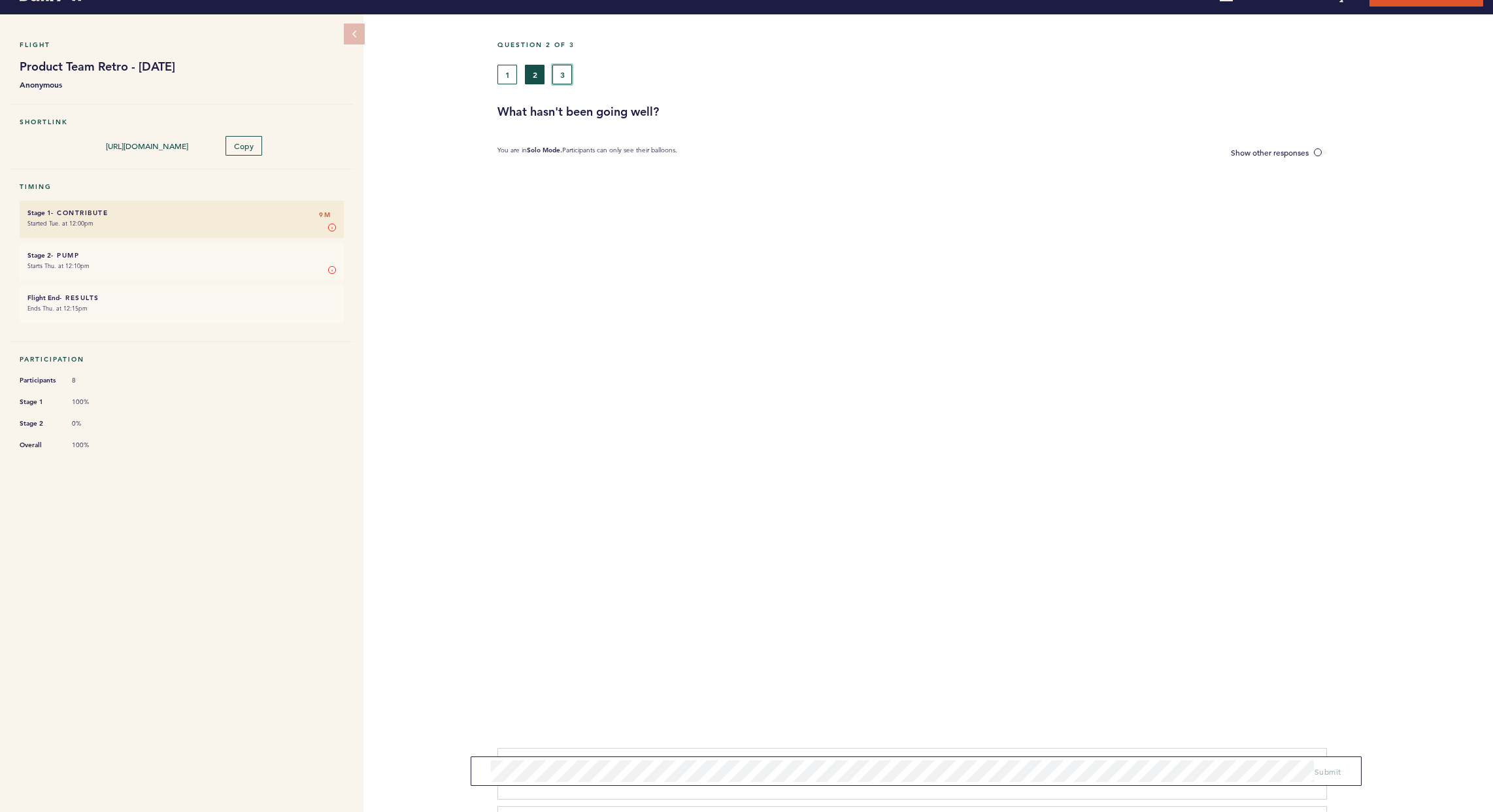
click at [555, 71] on button "3" at bounding box center [562, 74] width 19 height 19
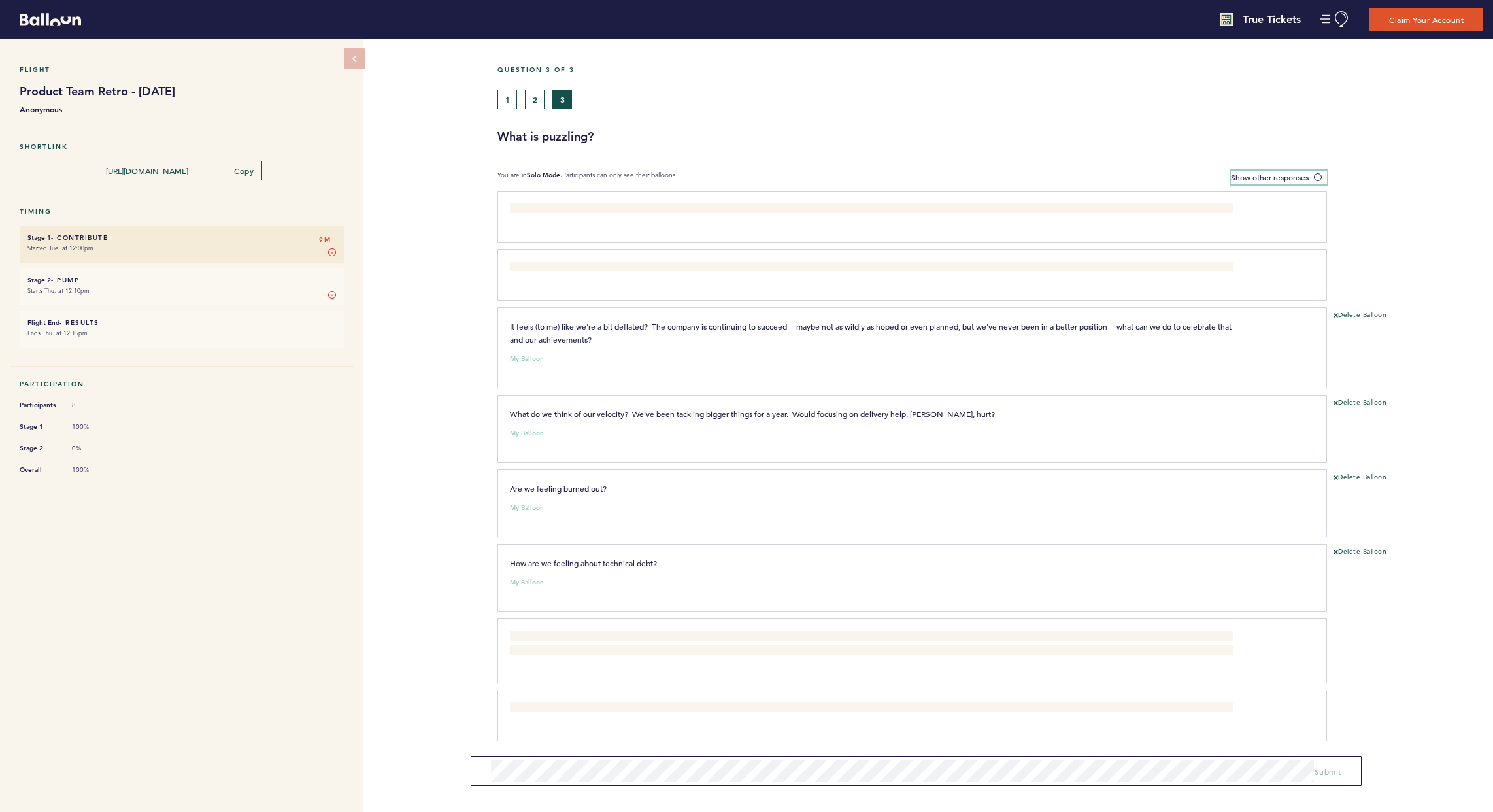
click at [1074, 172] on span "Show other responses" at bounding box center [1270, 177] width 78 height 11
click at [0, 0] on input "Show other responses" at bounding box center [0, 0] width 0 height 0
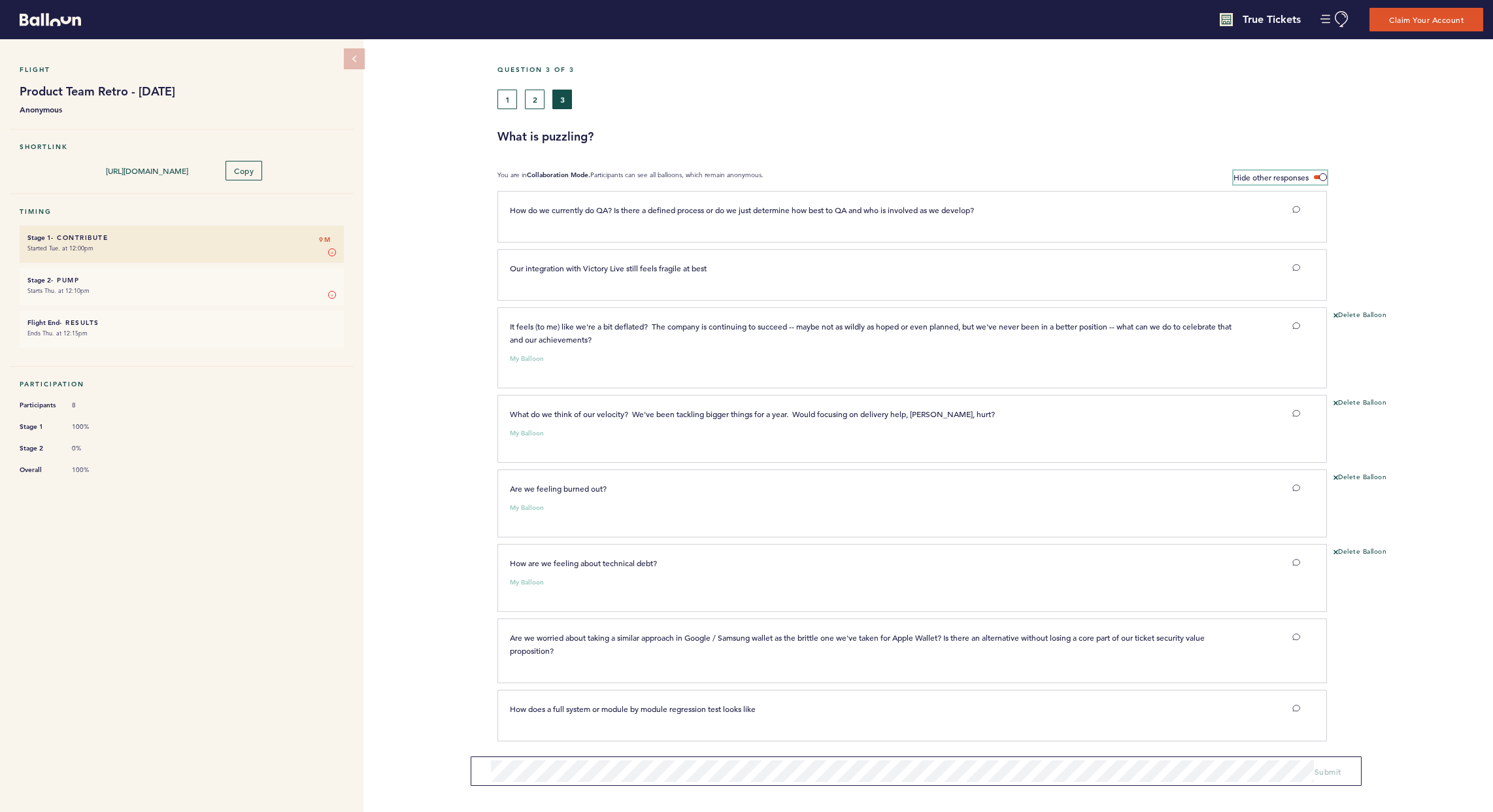
click at [1074, 178] on span "Hide other responses" at bounding box center [1271, 177] width 75 height 11
click at [0, 0] on input "Hide other responses" at bounding box center [0, 0] width 0 height 0
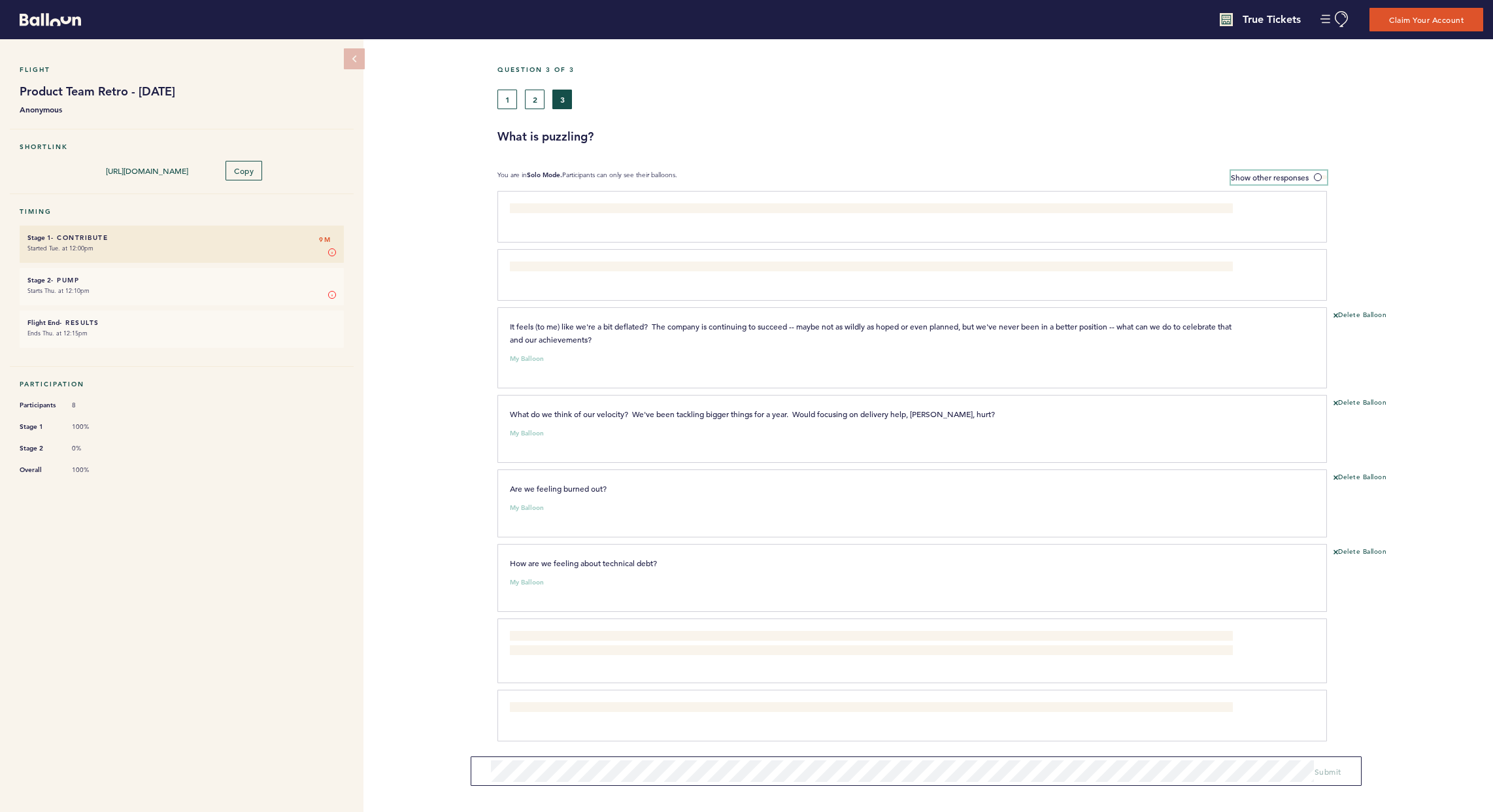
click at [1074, 175] on span "Show other responses" at bounding box center [1270, 177] width 78 height 11
click at [0, 0] on input "Show other responses" at bounding box center [0, 0] width 0 height 0
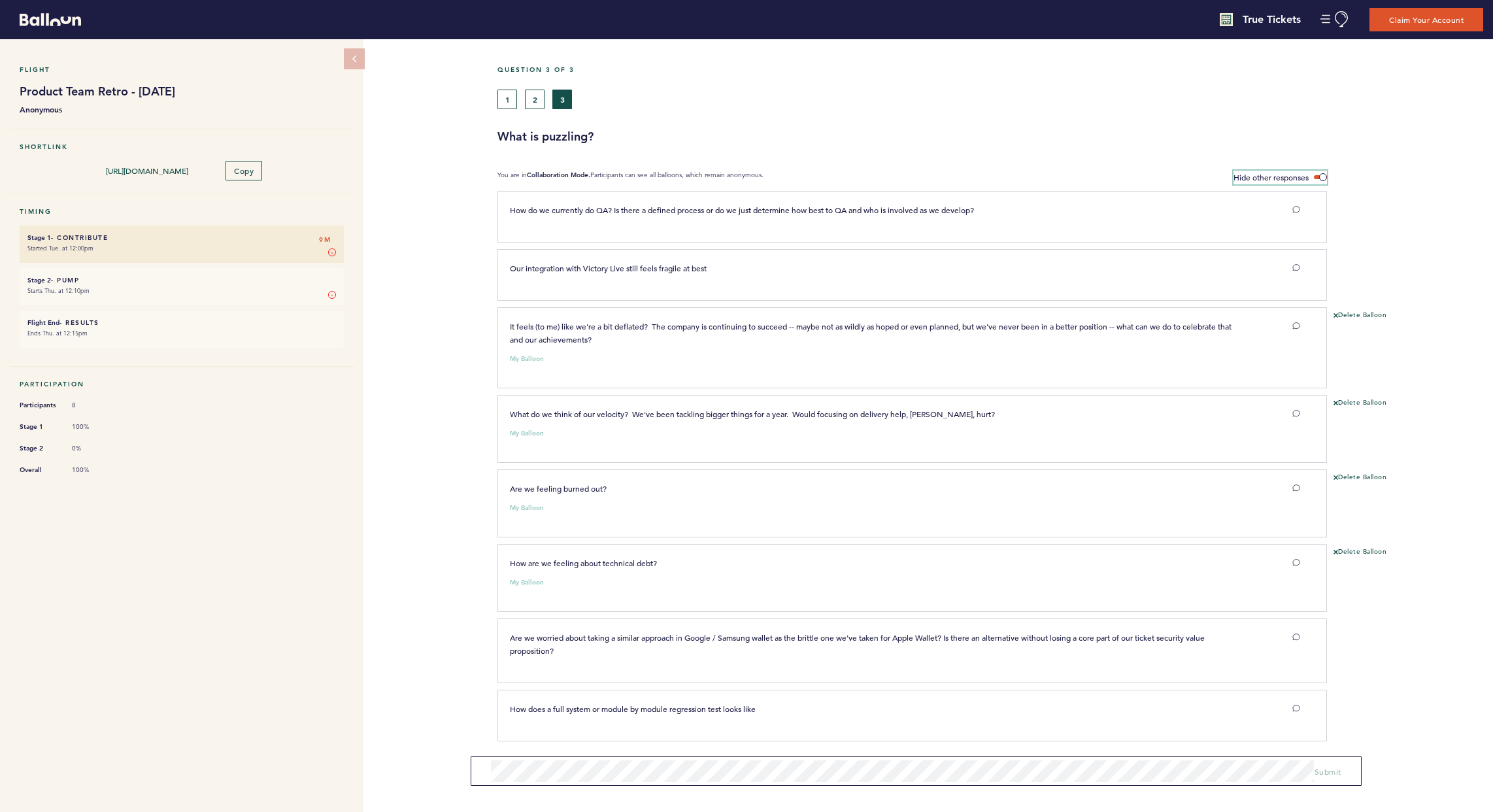
click at [1074, 175] on span "Hide other responses" at bounding box center [1271, 177] width 75 height 11
click at [0, 0] on input "Hide other responses" at bounding box center [0, 0] width 0 height 0
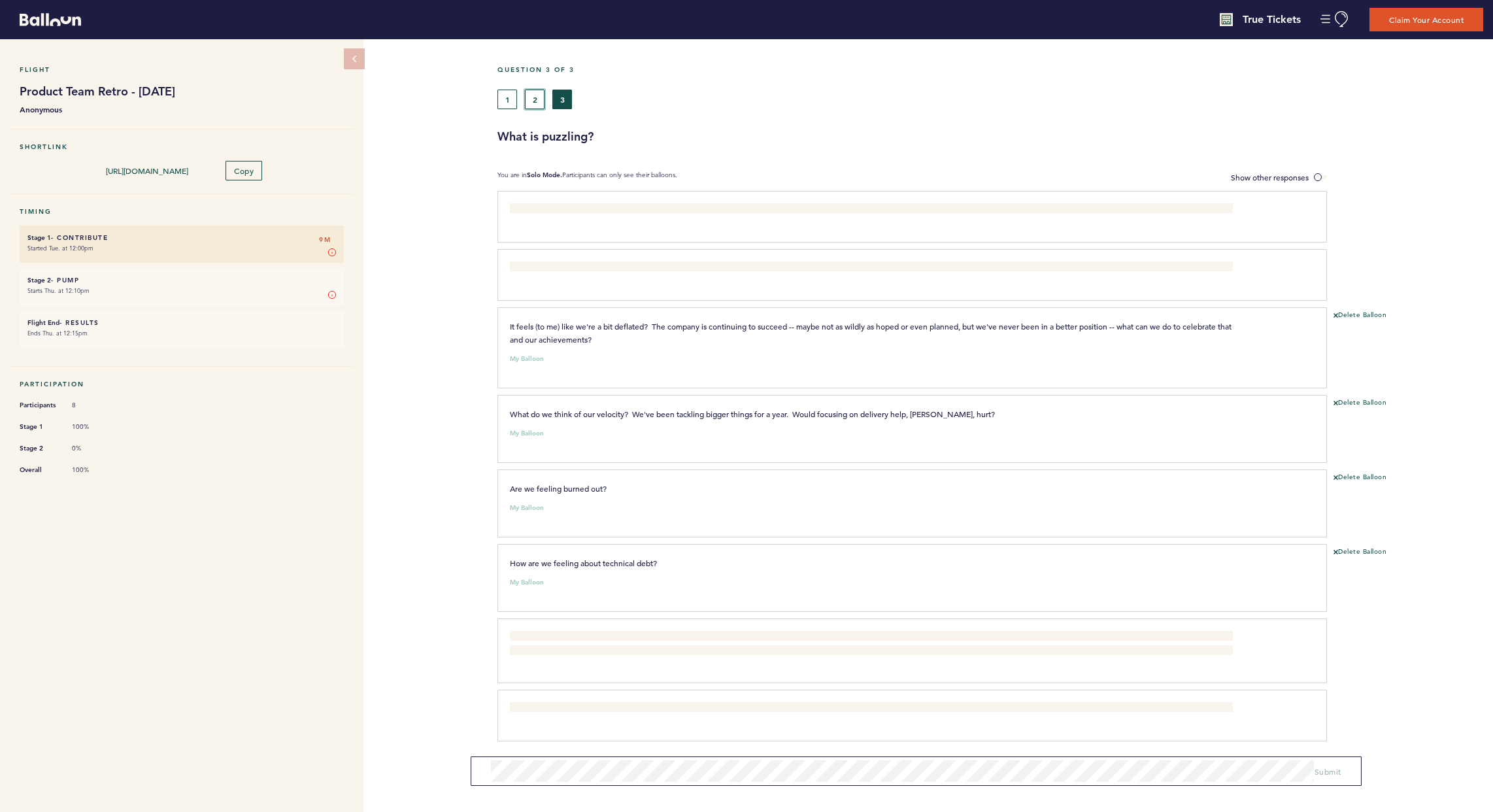
click at [540, 104] on button "2" at bounding box center [534, 99] width 19 height 19
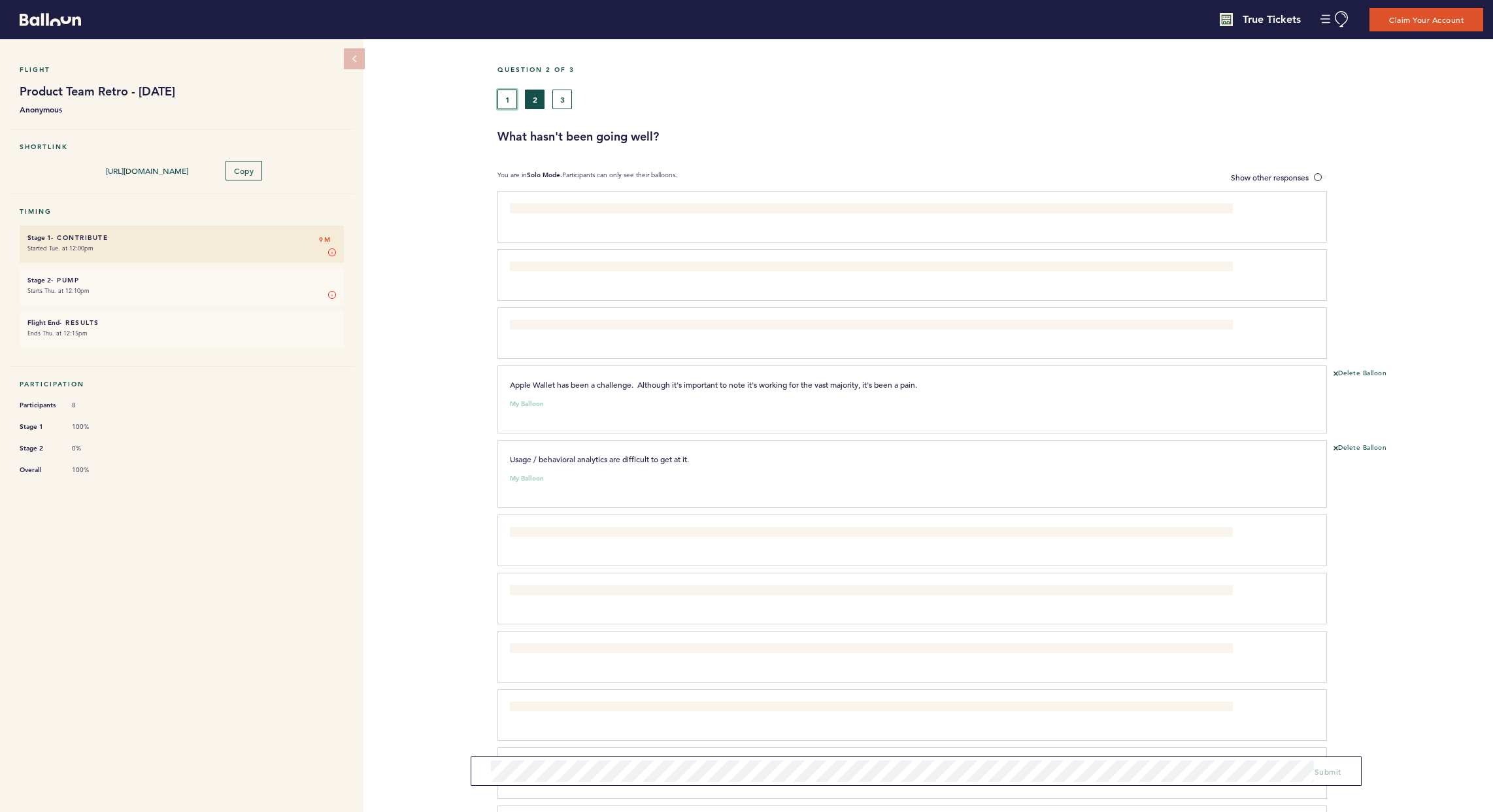
click at [505, 99] on button "1" at bounding box center [507, 99] width 19 height 19
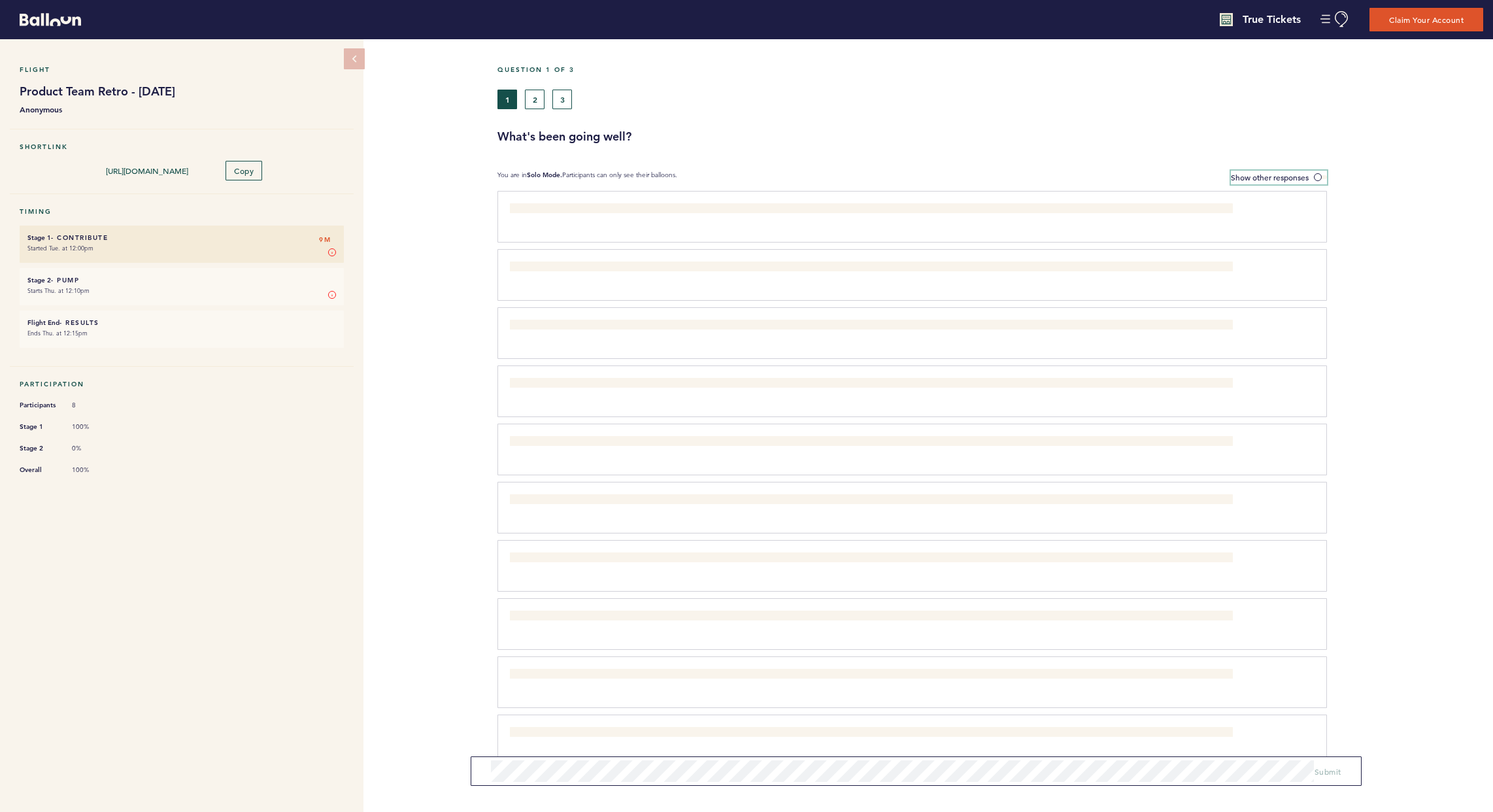
click at [1074, 179] on span "Show other responses" at bounding box center [1270, 177] width 78 height 11
click at [0, 0] on input "Show other responses" at bounding box center [0, 0] width 0 height 0
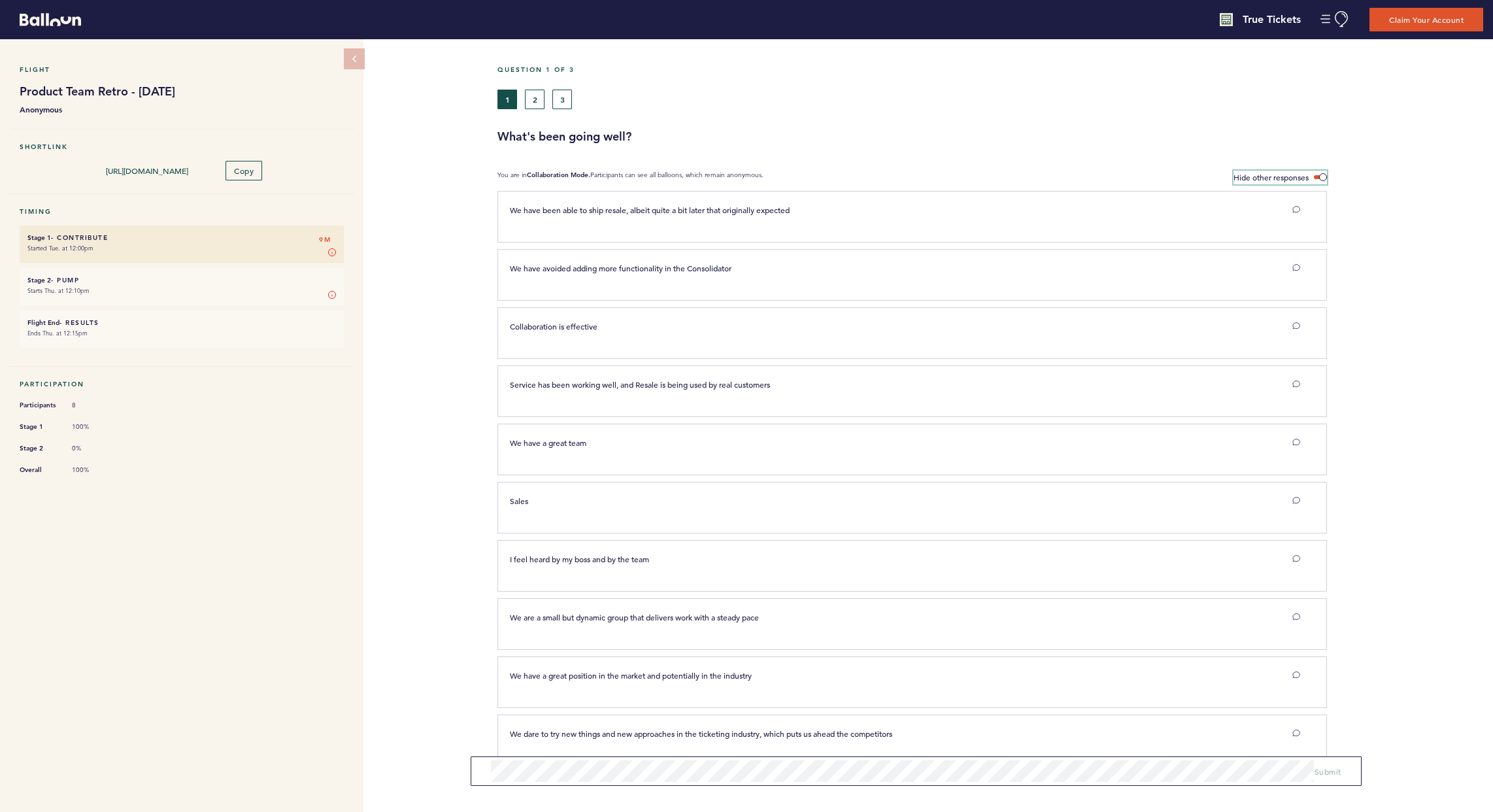
click at [1074, 177] on span "Hide other responses" at bounding box center [1271, 177] width 75 height 11
click at [0, 0] on input "Hide other responses" at bounding box center [0, 0] width 0 height 0
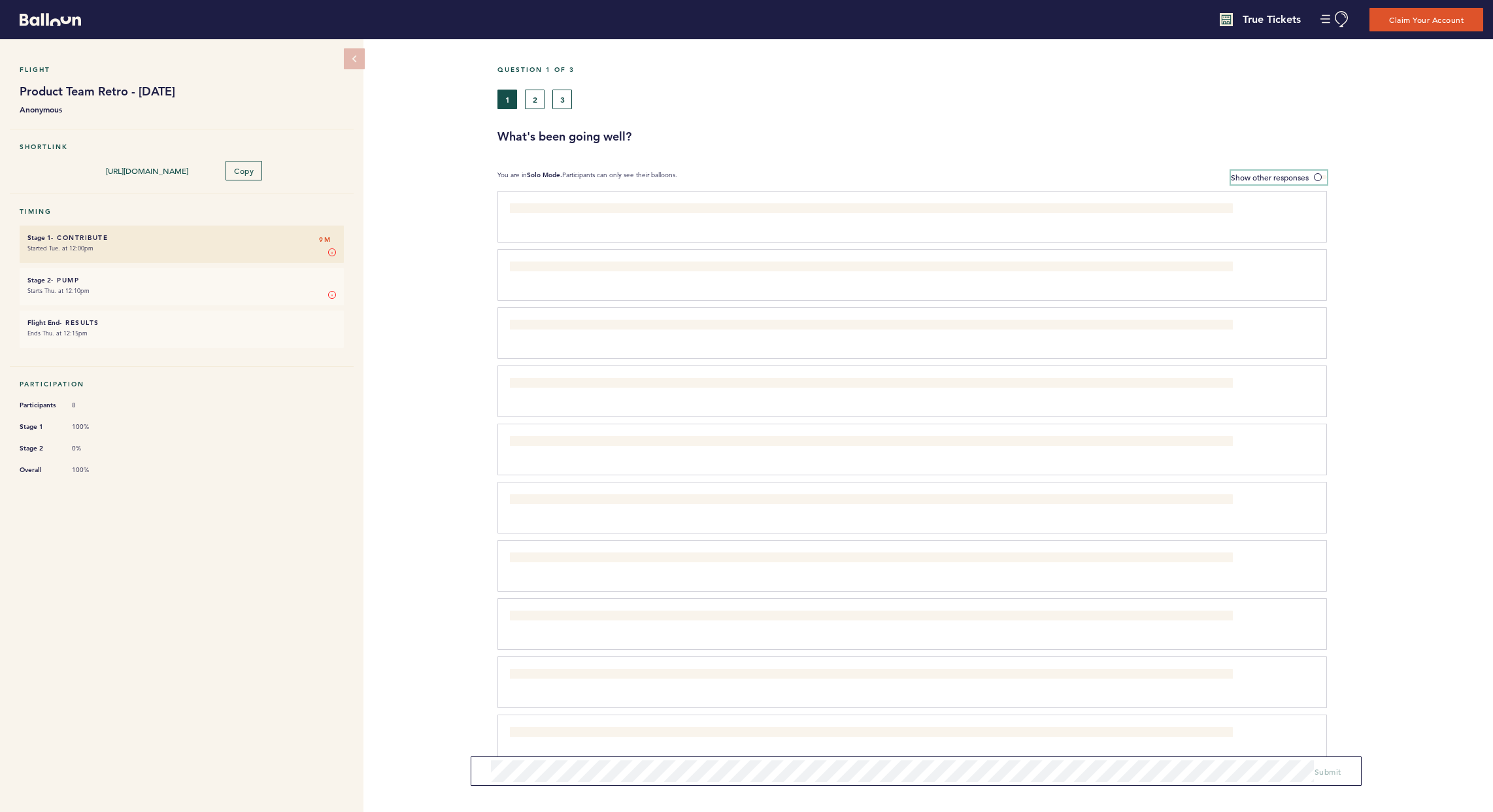
click at [1074, 177] on span "Show other responses" at bounding box center [1270, 177] width 78 height 11
click at [0, 0] on input "Show other responses" at bounding box center [0, 0] width 0 height 0
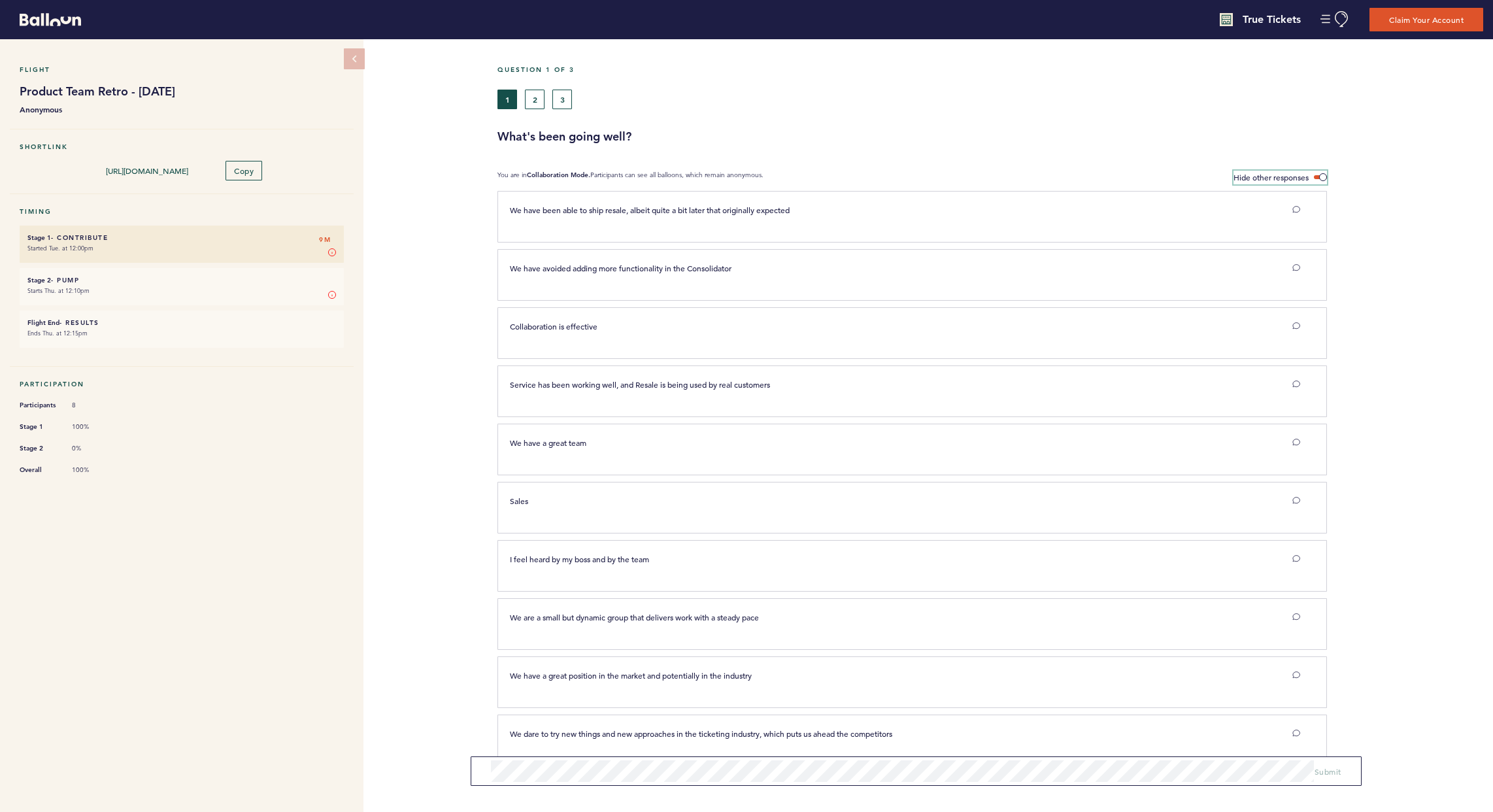
click at [1074, 177] on span "Hide other responses" at bounding box center [1271, 177] width 75 height 11
click at [0, 0] on input "Hide other responses" at bounding box center [0, 0] width 0 height 0
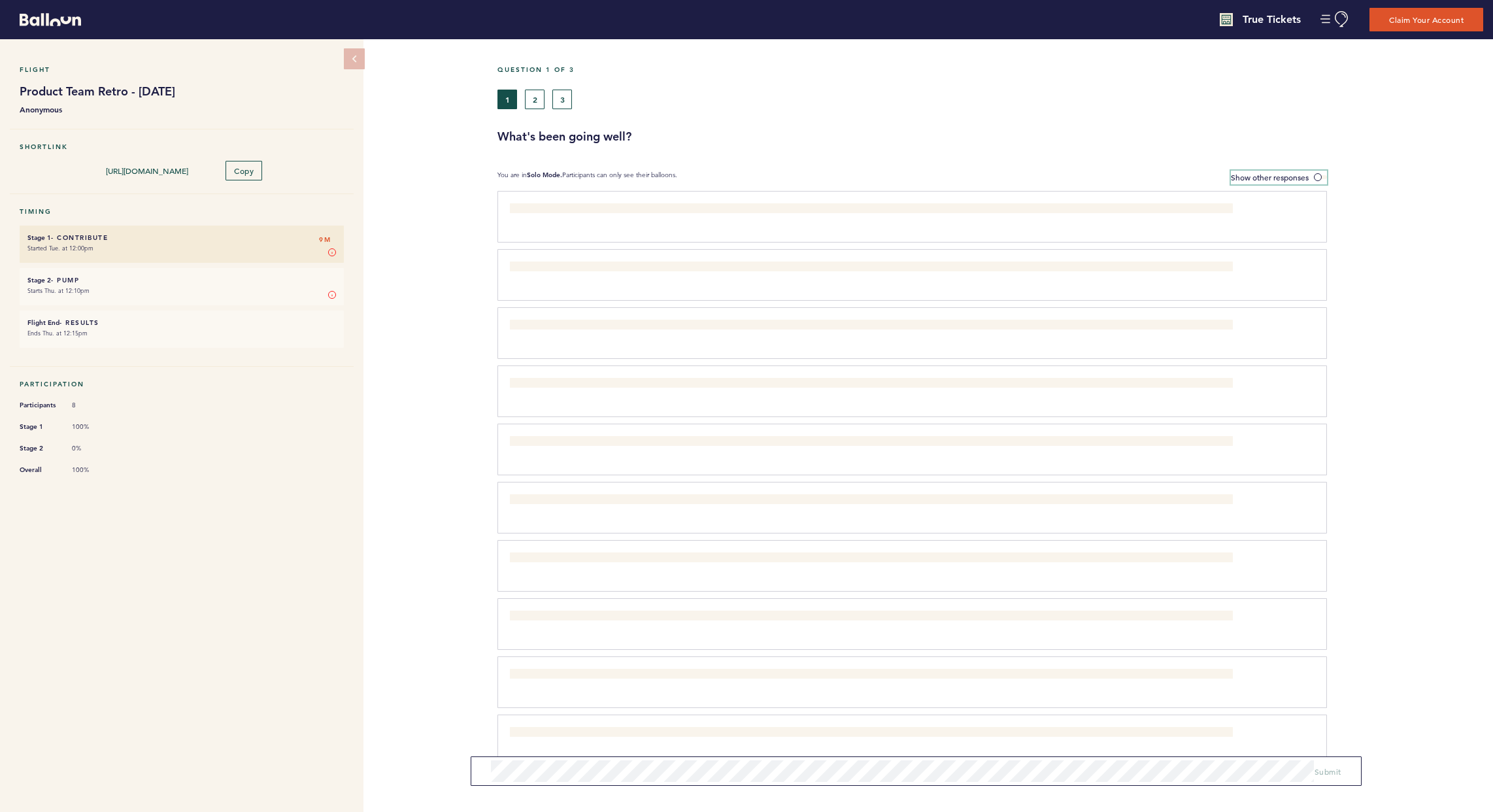
scroll to position [26, 0]
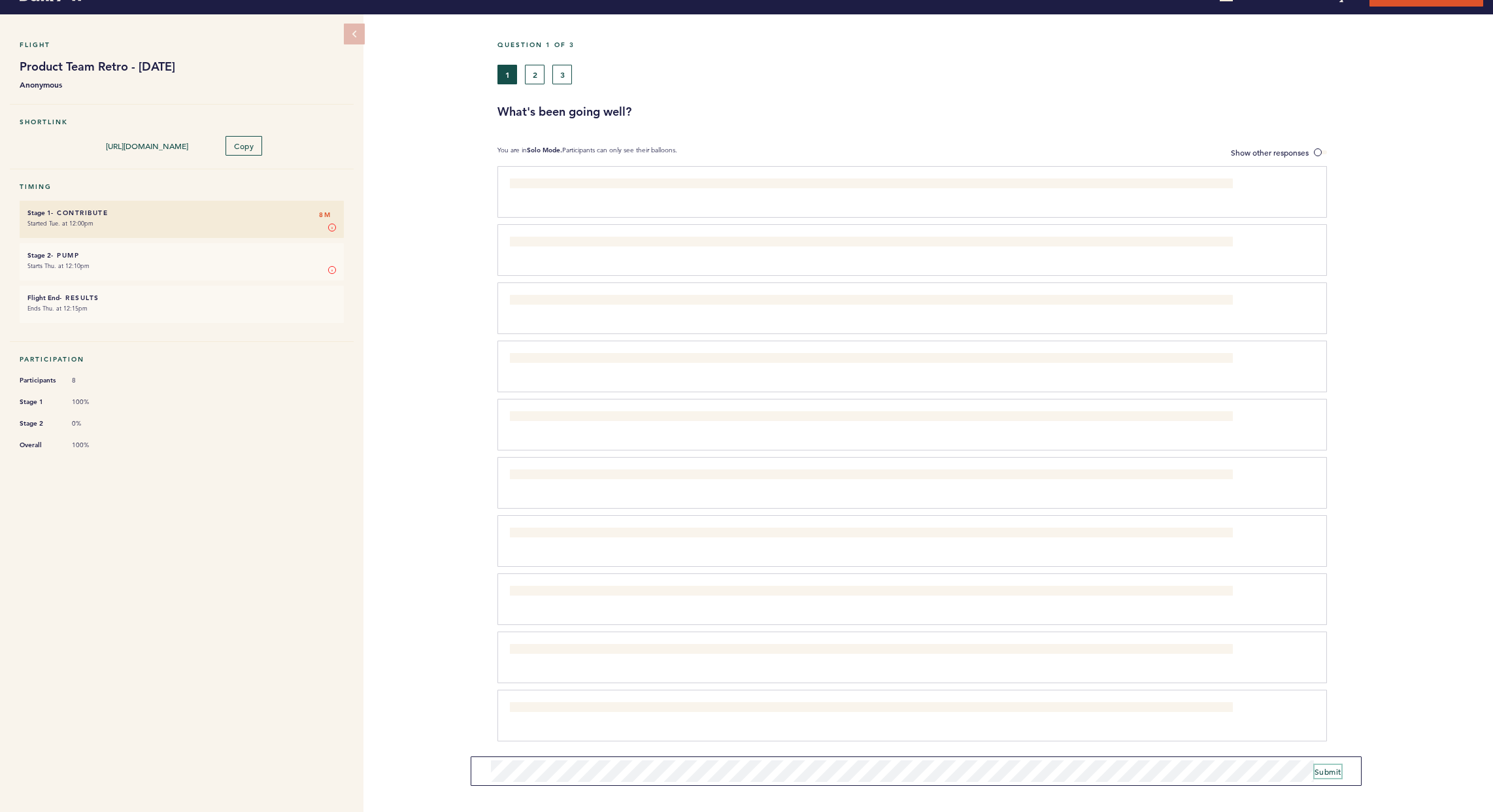
click at [1074, 681] on span "Submit" at bounding box center [1328, 772] width 27 height 11
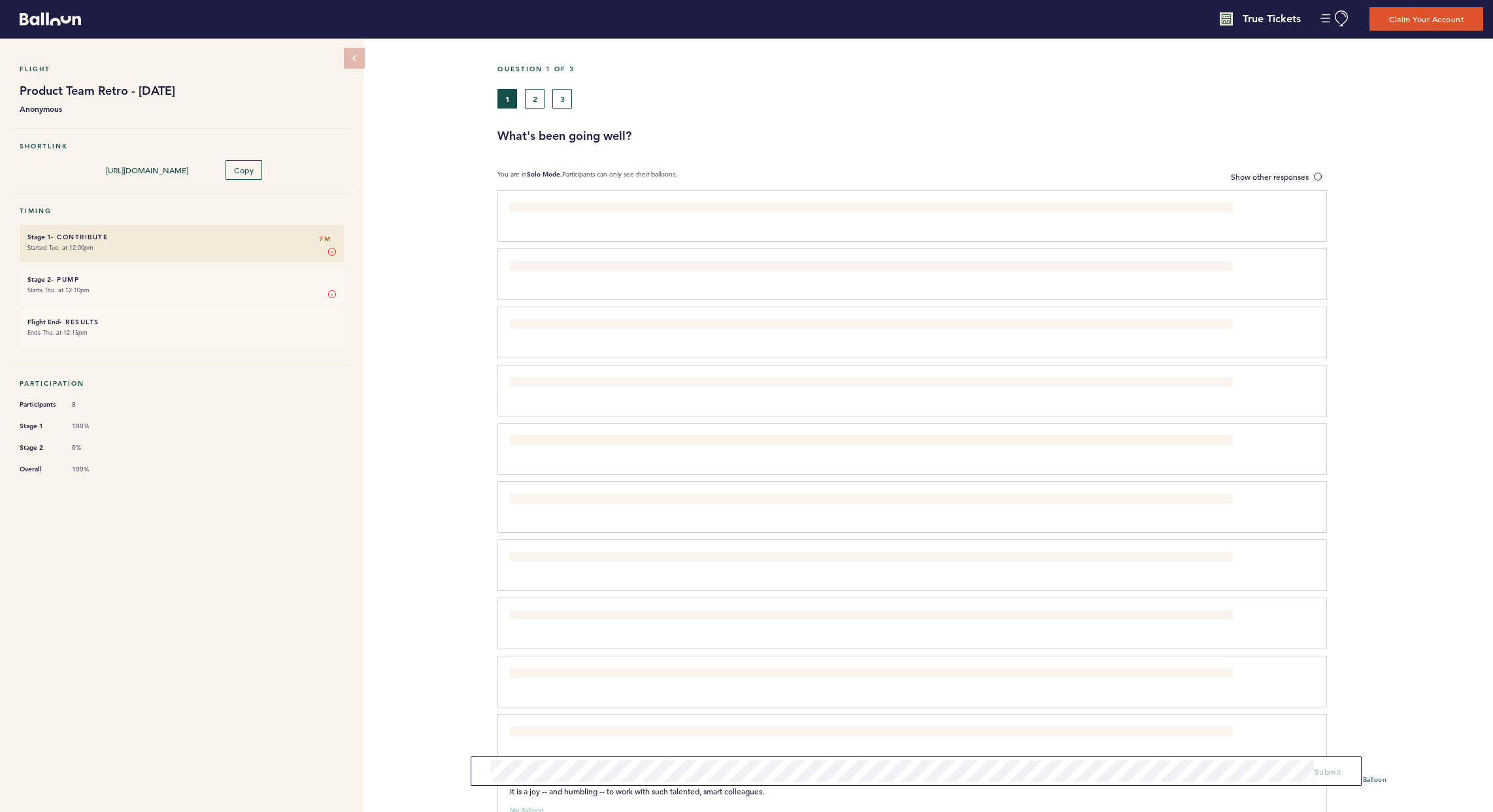
scroll to position [0, 0]
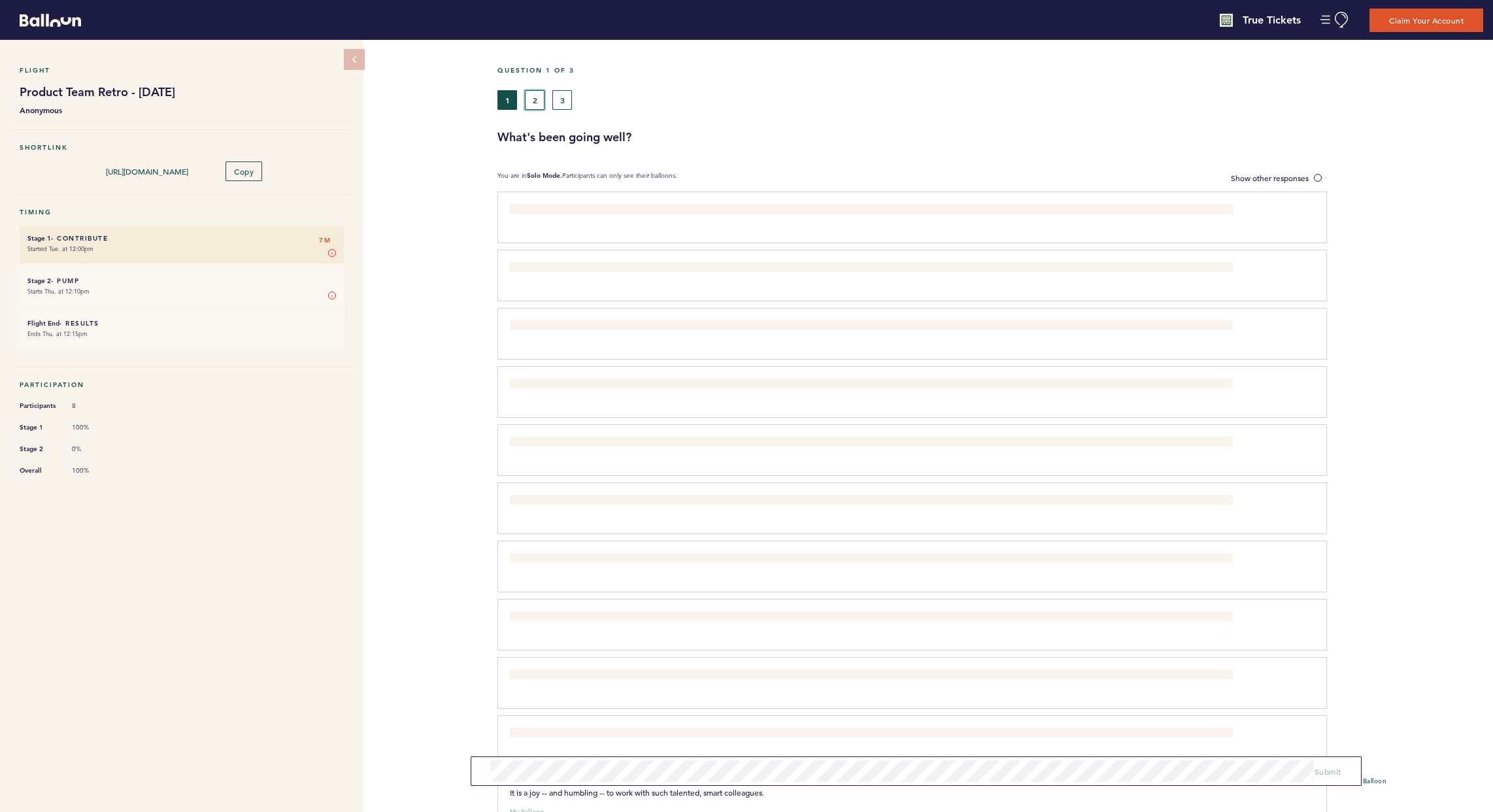
click at [536, 104] on button "2" at bounding box center [534, 99] width 19 height 19
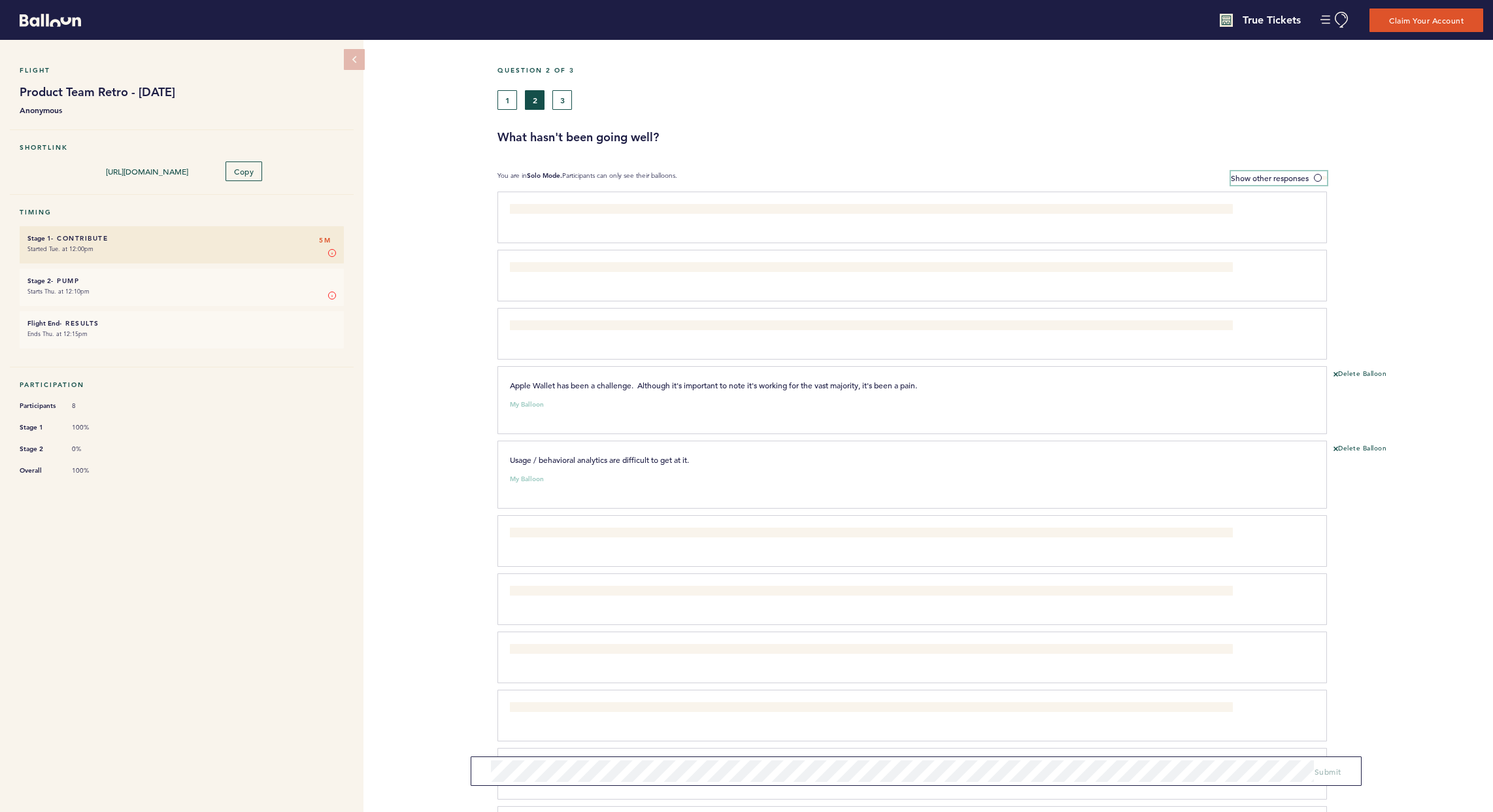
click at [1074, 181] on label "Show other responses" at bounding box center [1279, 178] width 96 height 13
click at [0, 0] on input "Show other responses" at bounding box center [0, 0] width 0 height 0
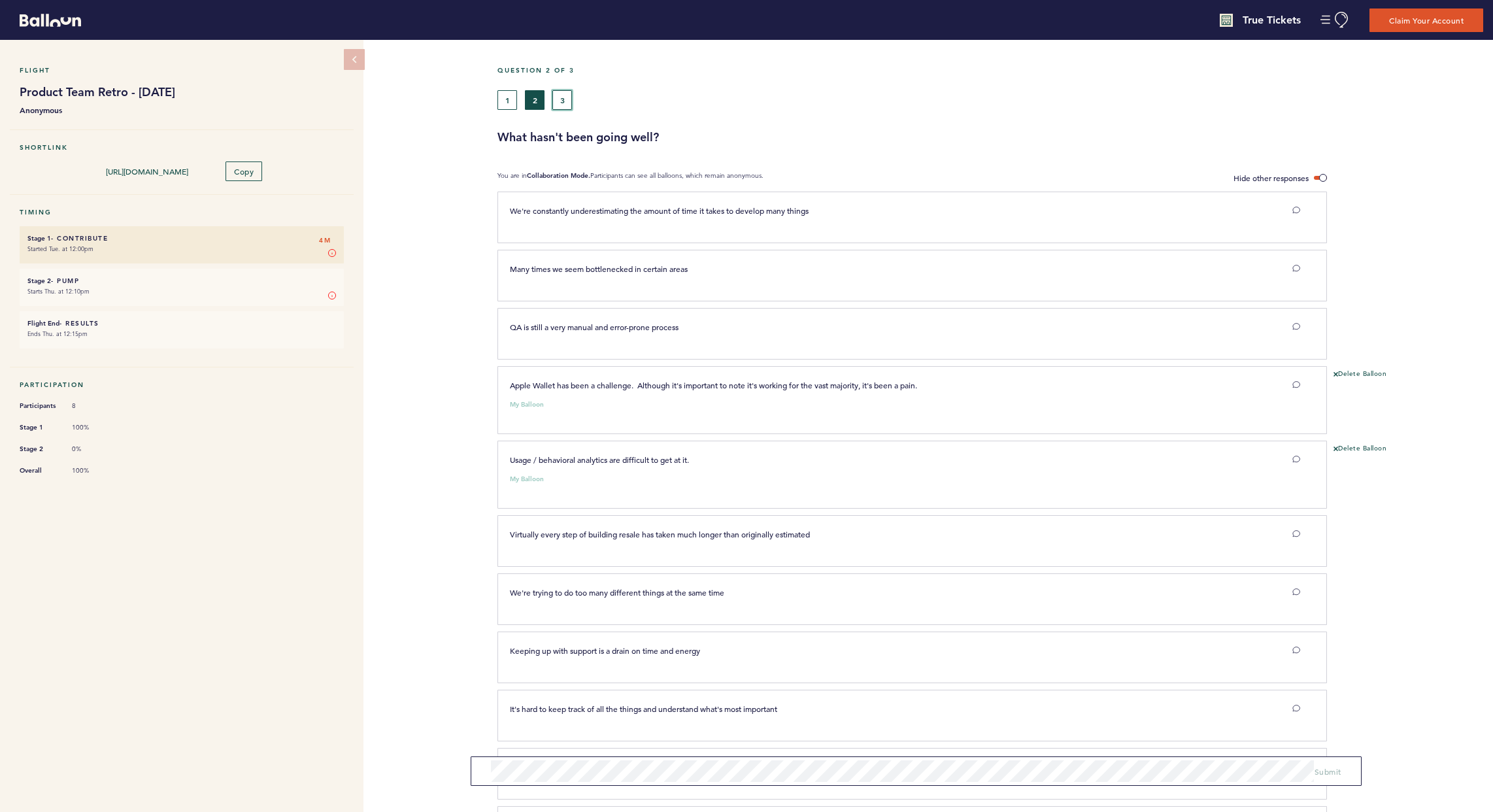
click at [559, 95] on button "3" at bounding box center [562, 99] width 19 height 19
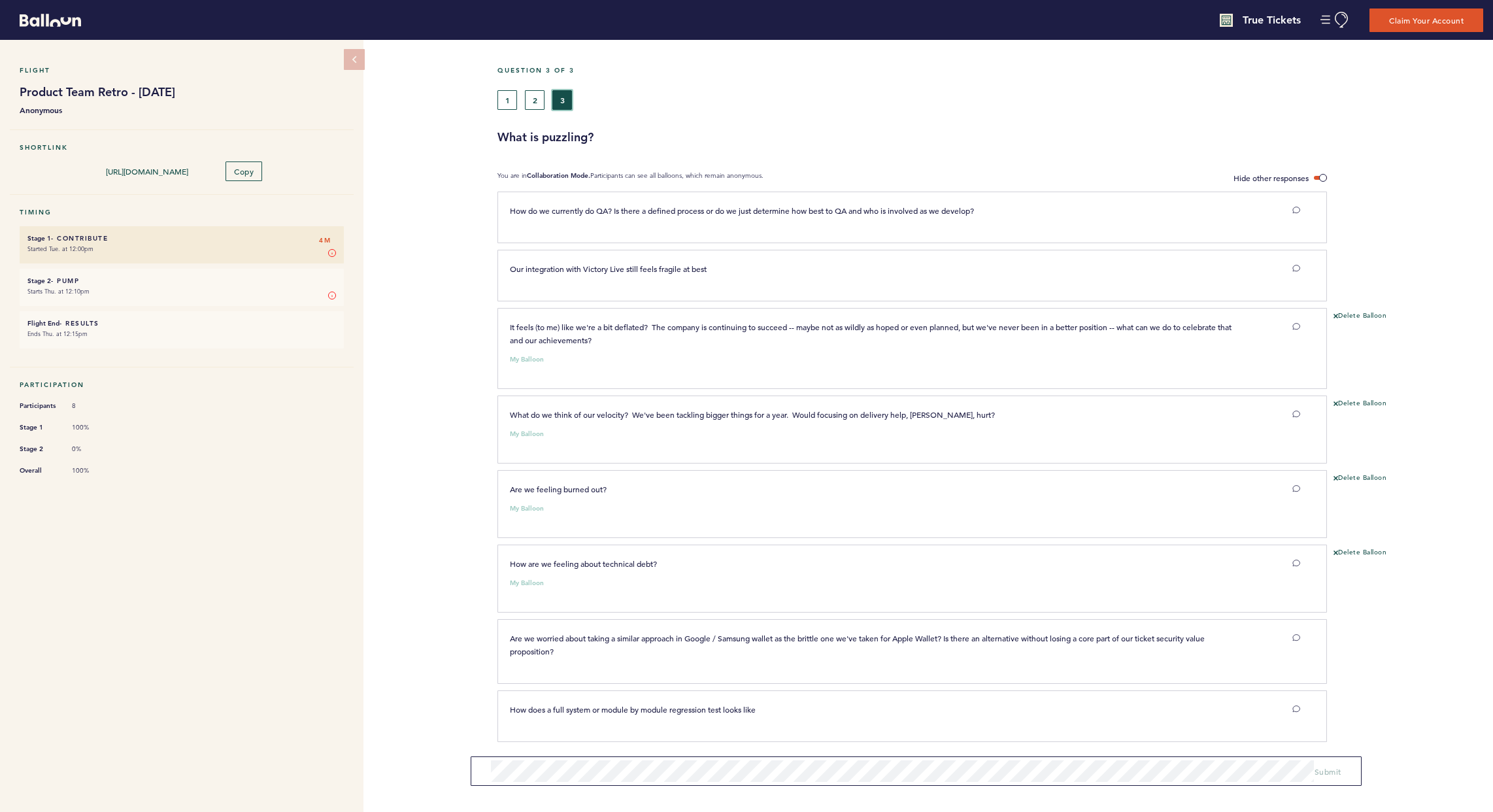
scroll to position [1, 0]
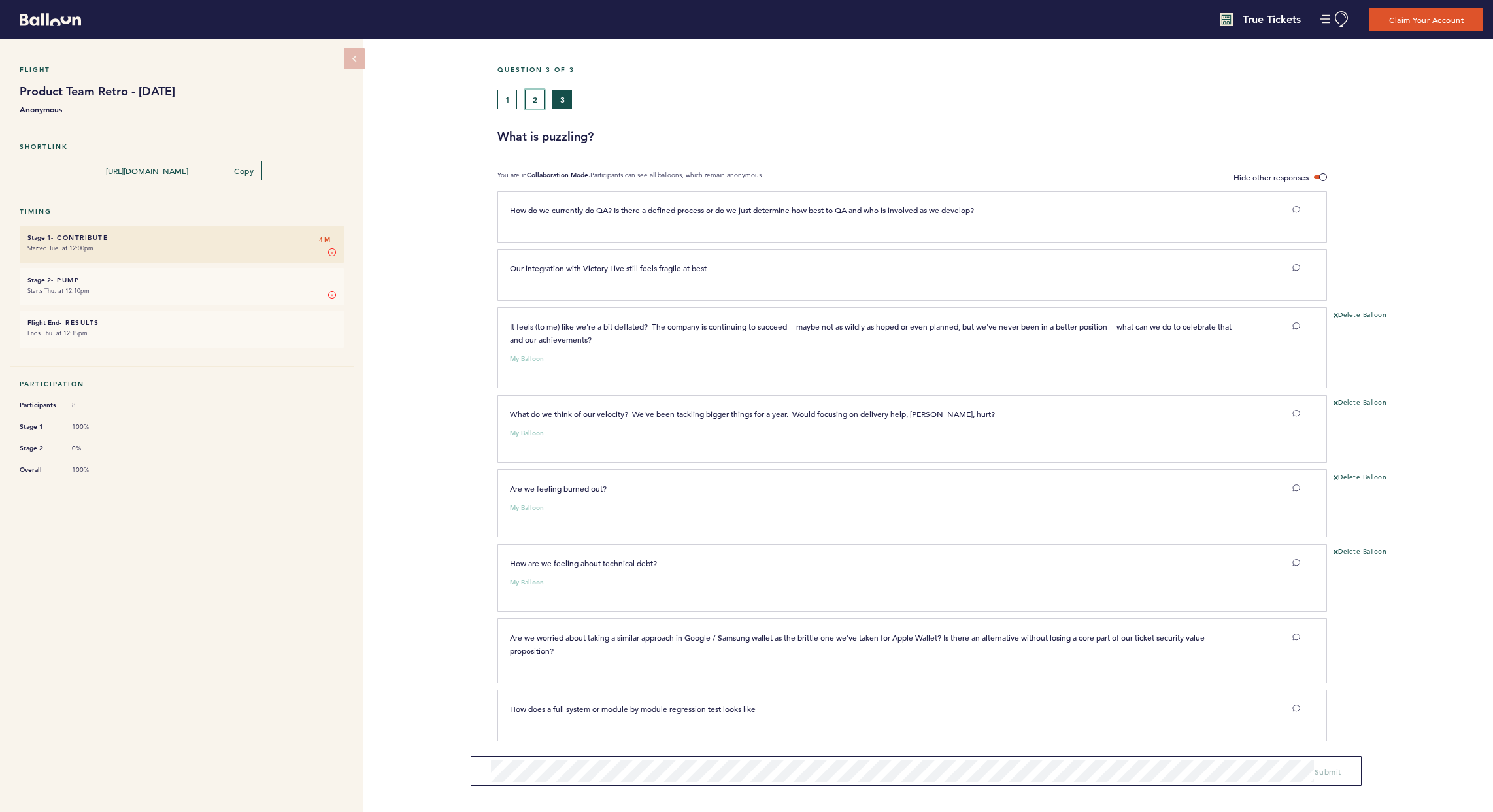
click at [527, 99] on button "2" at bounding box center [534, 99] width 19 height 19
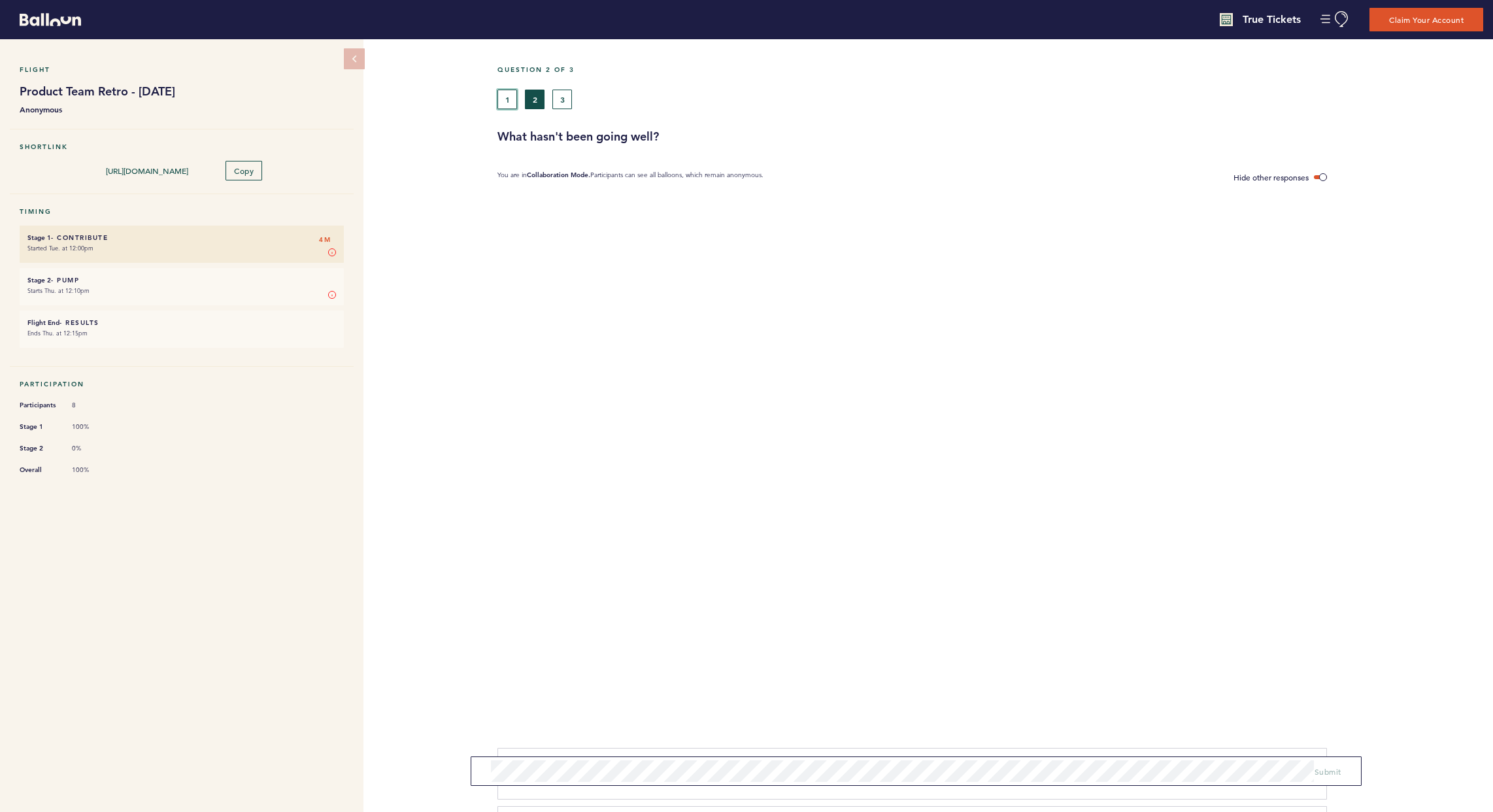
click at [510, 99] on button "1" at bounding box center [507, 99] width 19 height 19
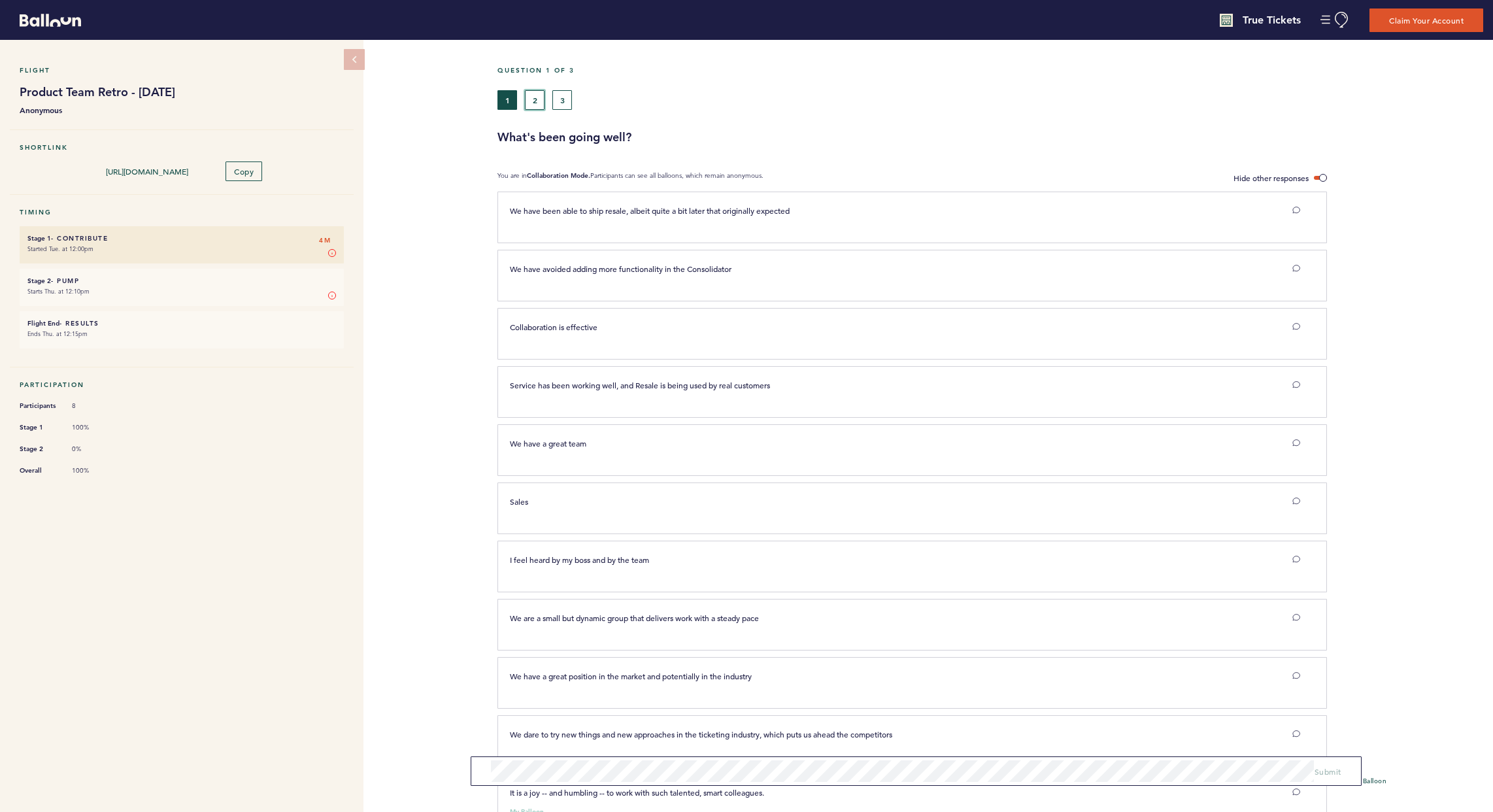
click at [532, 90] on button "2" at bounding box center [534, 99] width 19 height 19
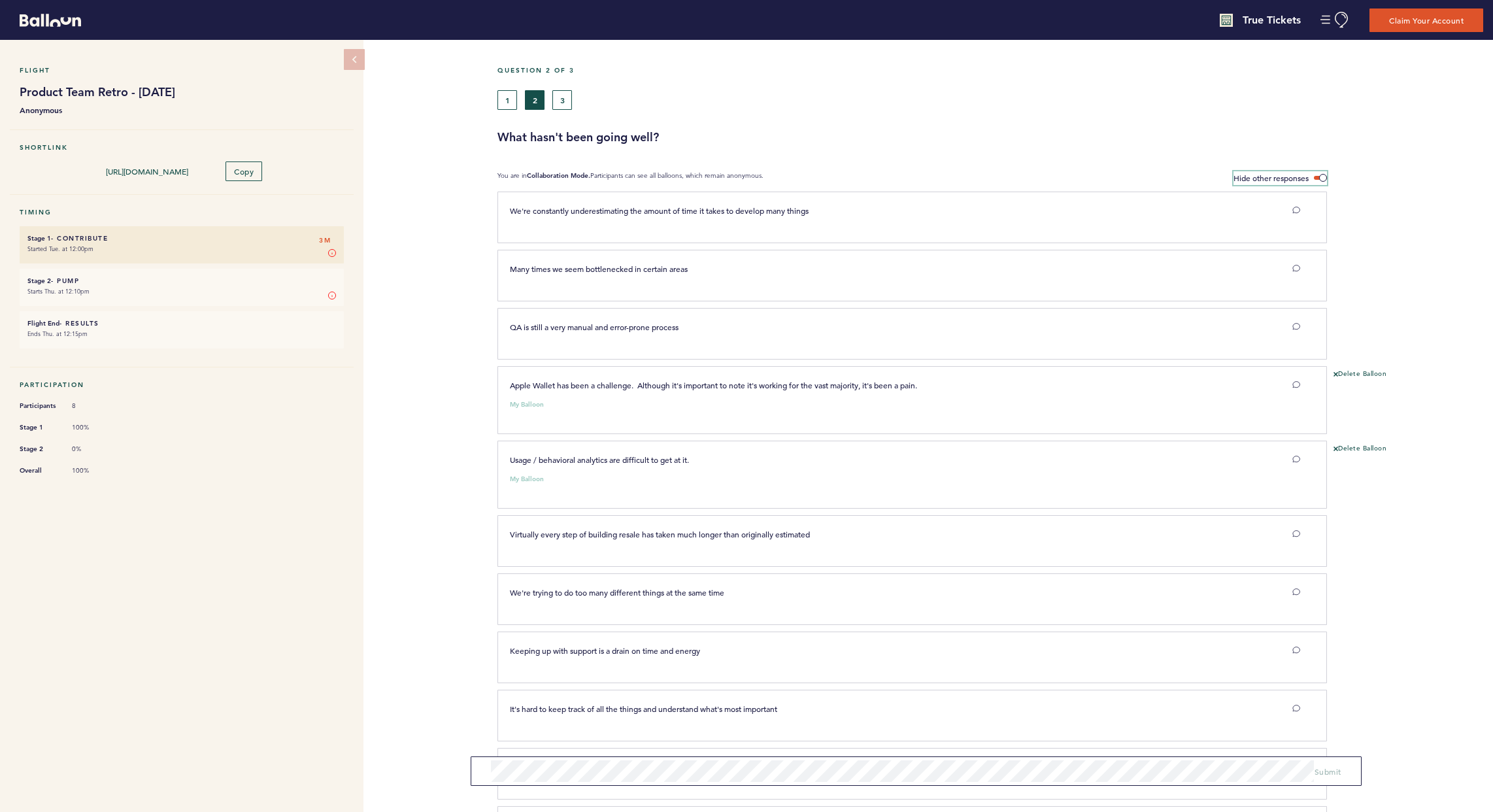
click at [1074, 177] on span at bounding box center [1320, 178] width 13 height 4
click at [0, 0] on input "Hide other responses" at bounding box center [0, 0] width 0 height 0
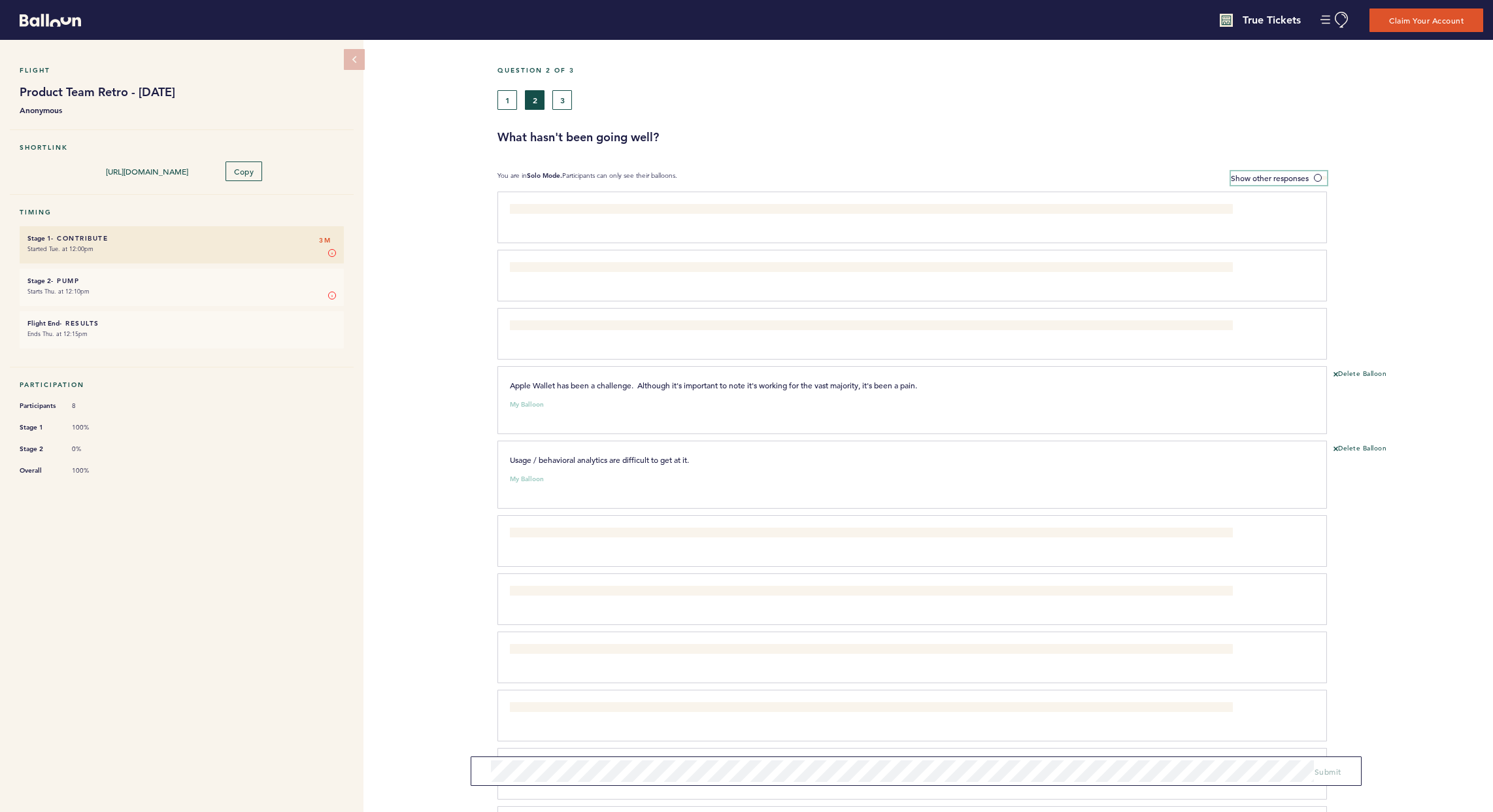
click at [1074, 175] on span "Show other responses" at bounding box center [1270, 178] width 78 height 11
click at [0, 0] on input "Show other responses" at bounding box center [0, 0] width 0 height 0
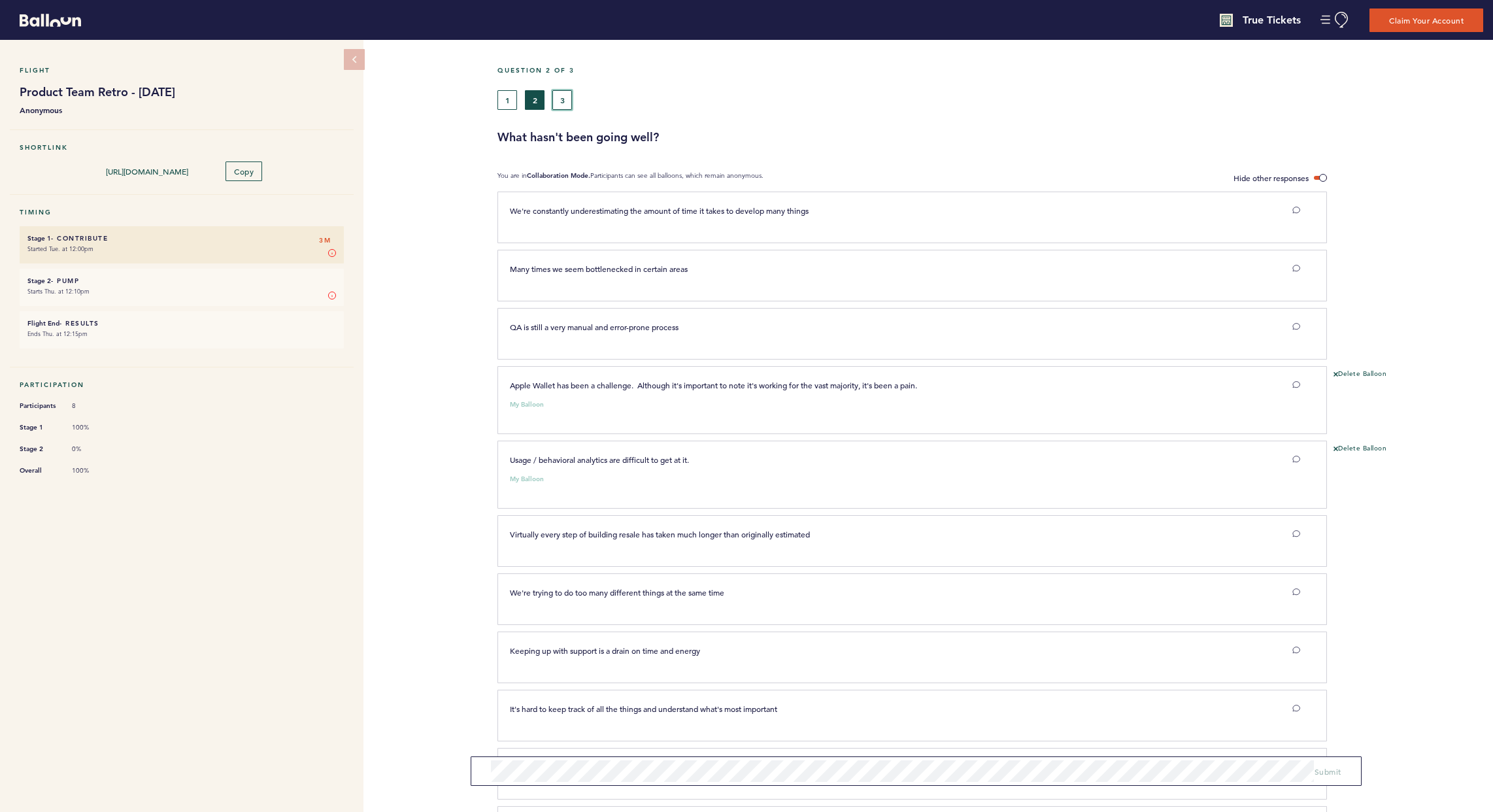
click at [565, 97] on button "3" at bounding box center [562, 99] width 19 height 19
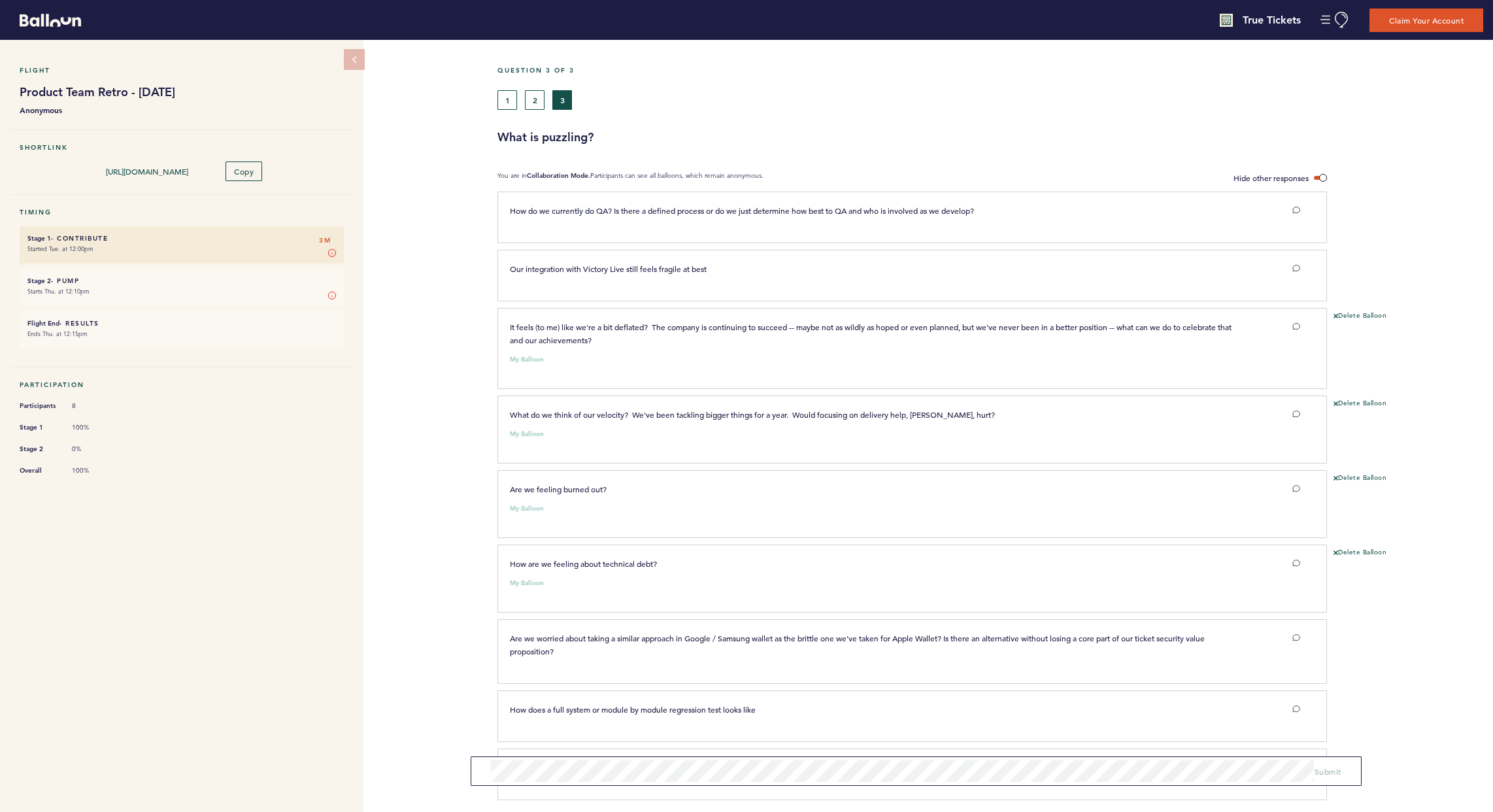
click at [540, 118] on div "Question 3 of 3 1 2 3 What is puzzling?" at bounding box center [995, 106] width 996 height 79
click at [537, 106] on button "2" at bounding box center [534, 99] width 19 height 19
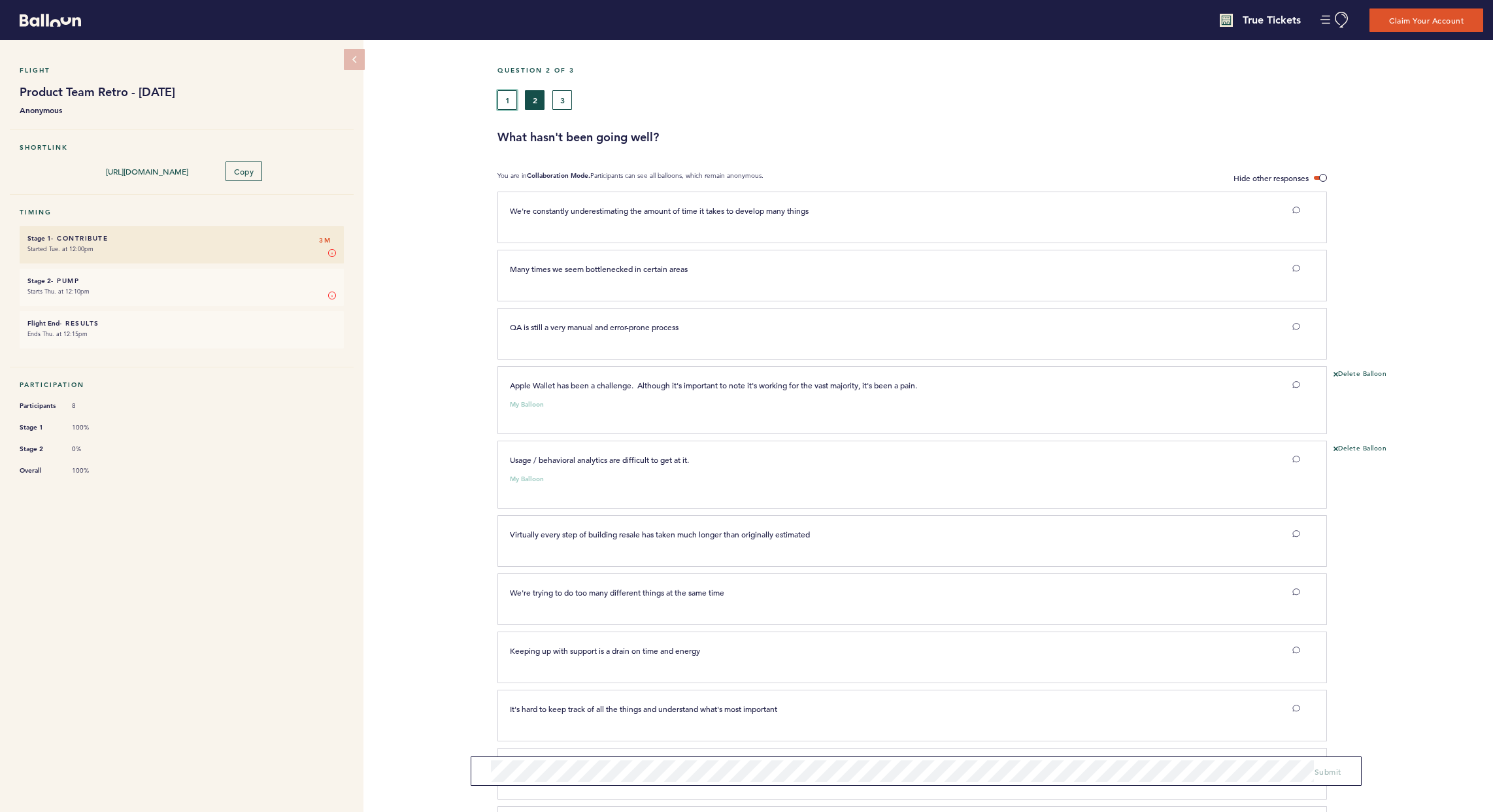
click at [511, 99] on button "1" at bounding box center [507, 99] width 19 height 19
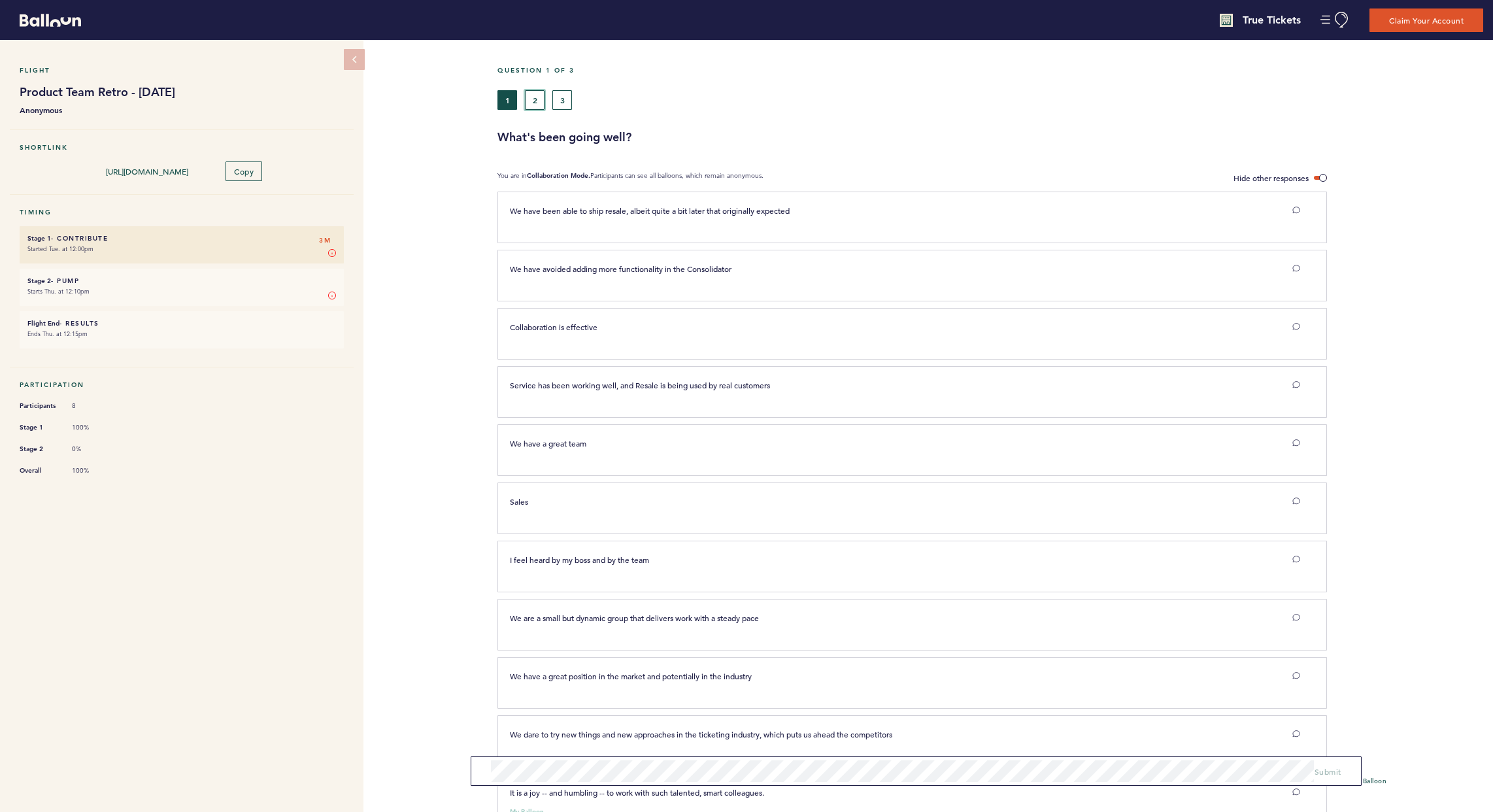
click at [540, 101] on button "2" at bounding box center [534, 99] width 19 height 19
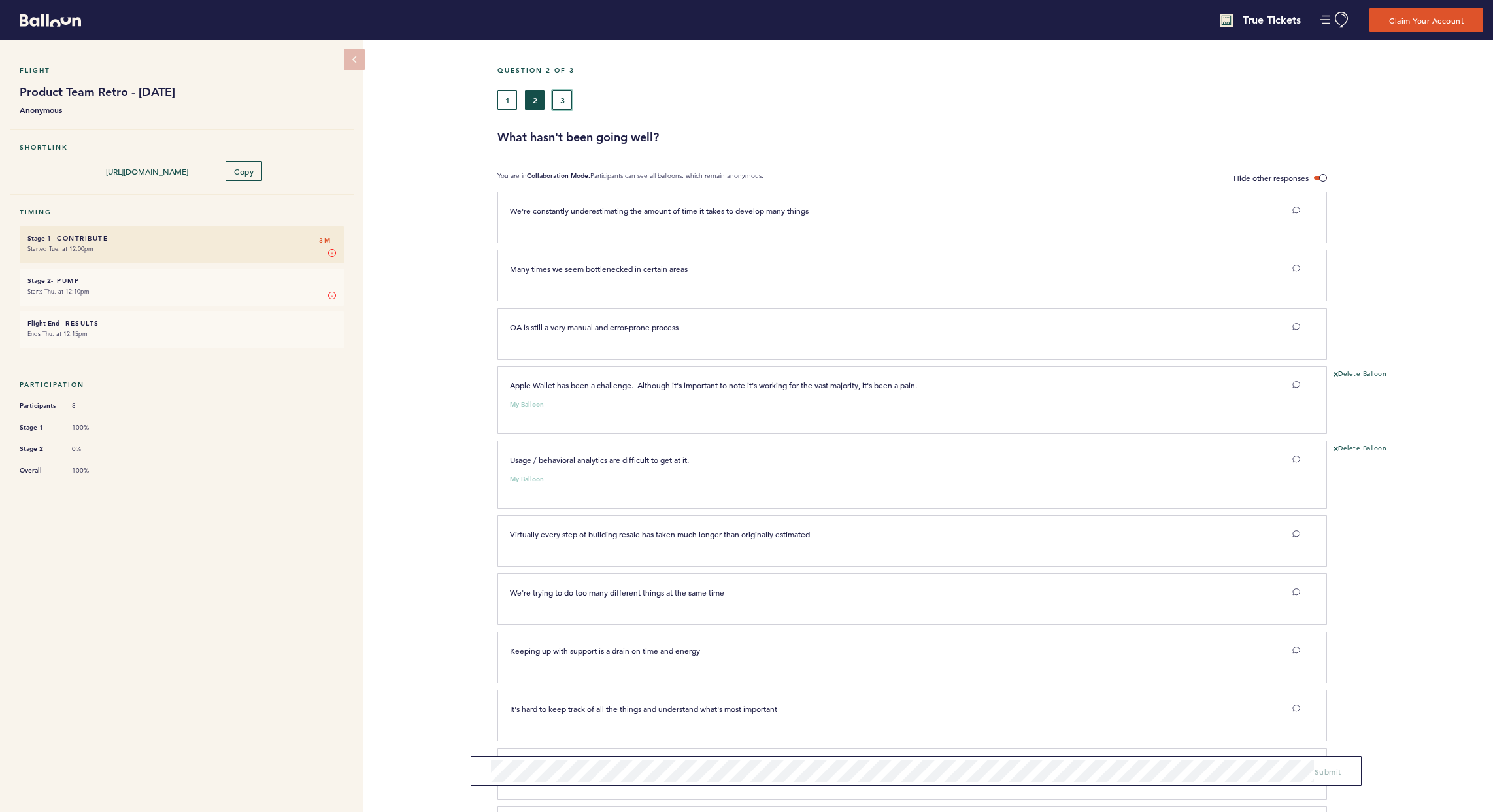
click at [555, 99] on button "3" at bounding box center [562, 99] width 19 height 19
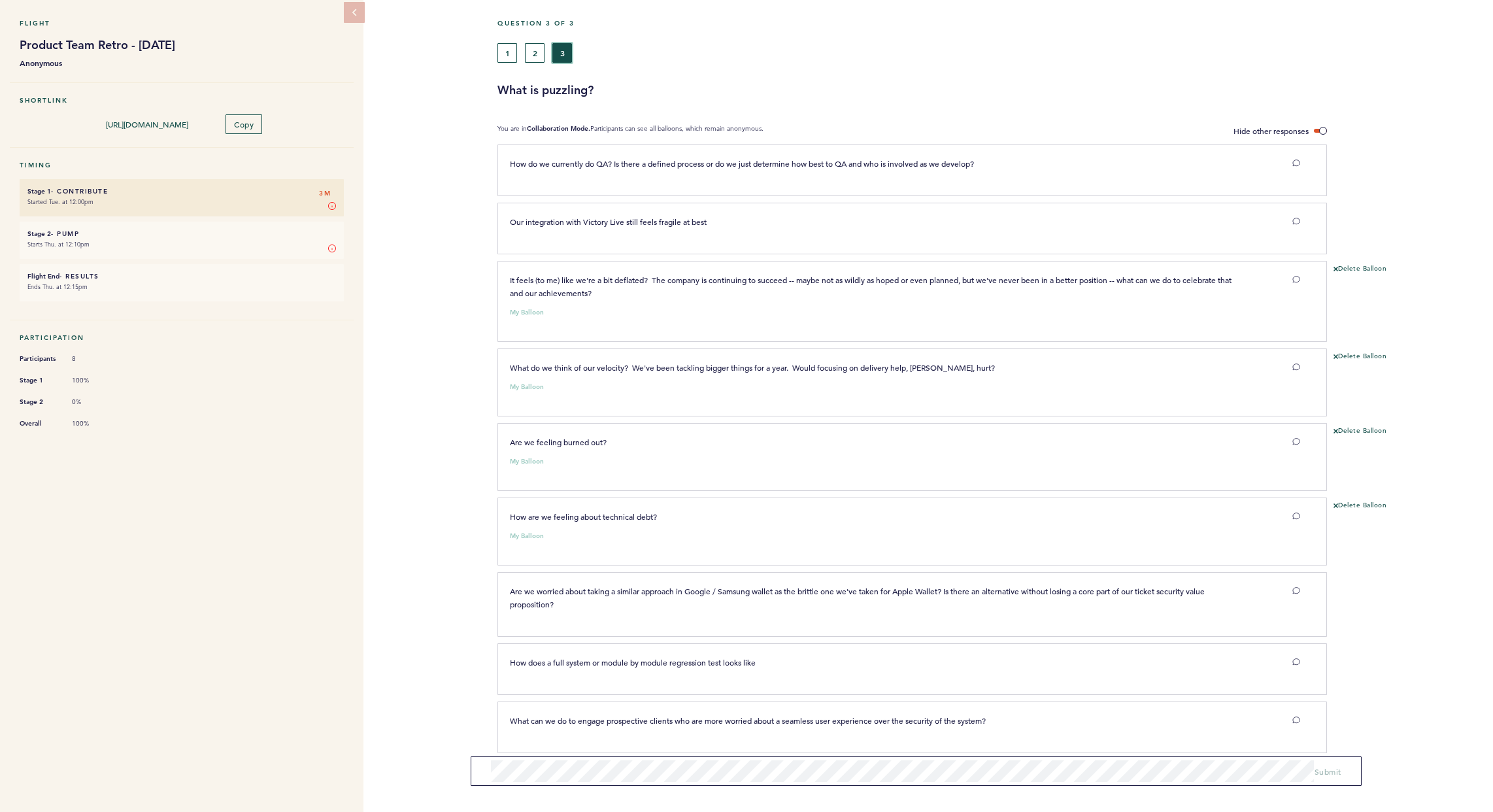
scroll to position [59, 0]
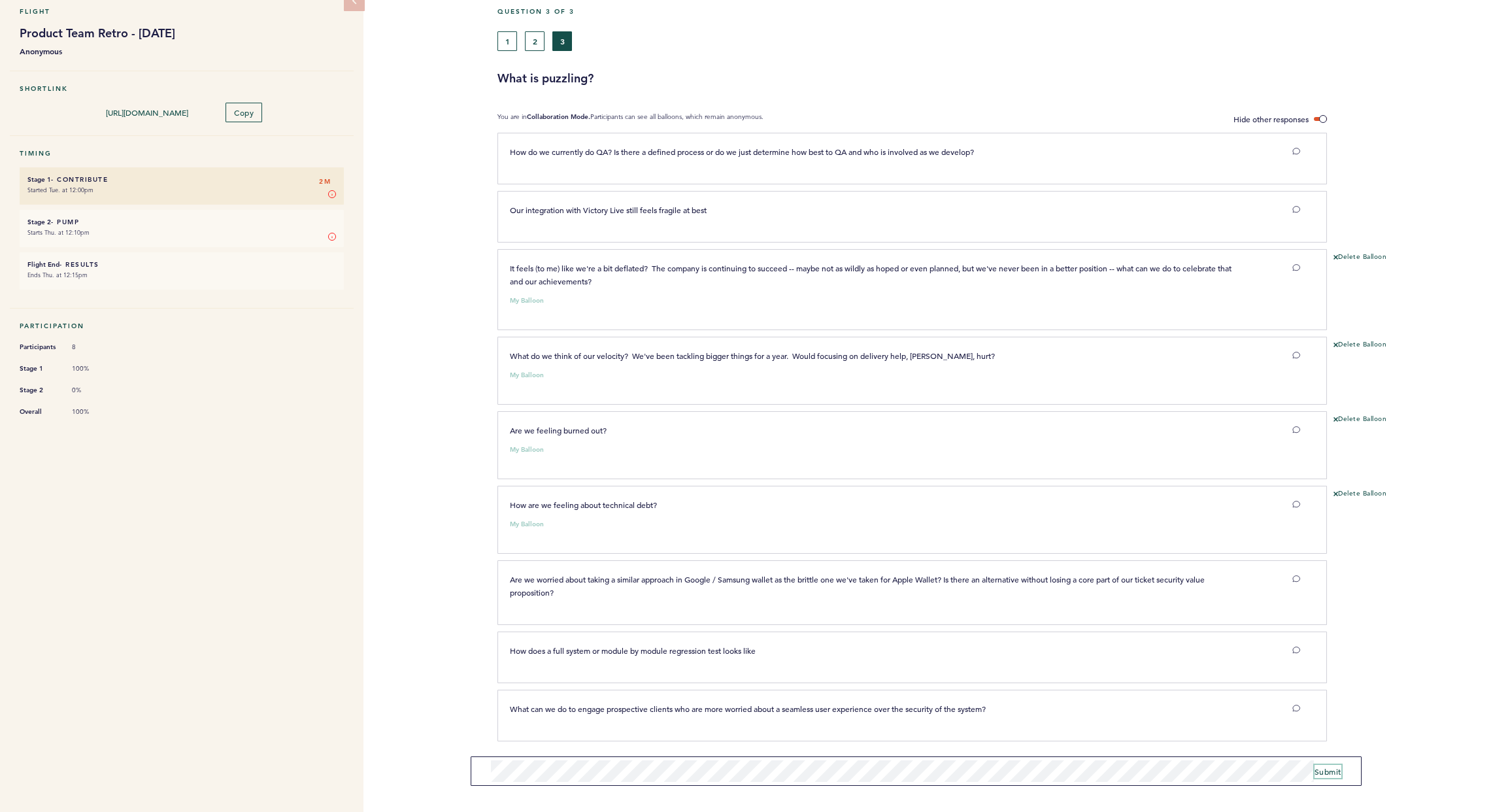
click at [1074, 681] on button "Submit" at bounding box center [1328, 771] width 27 height 13
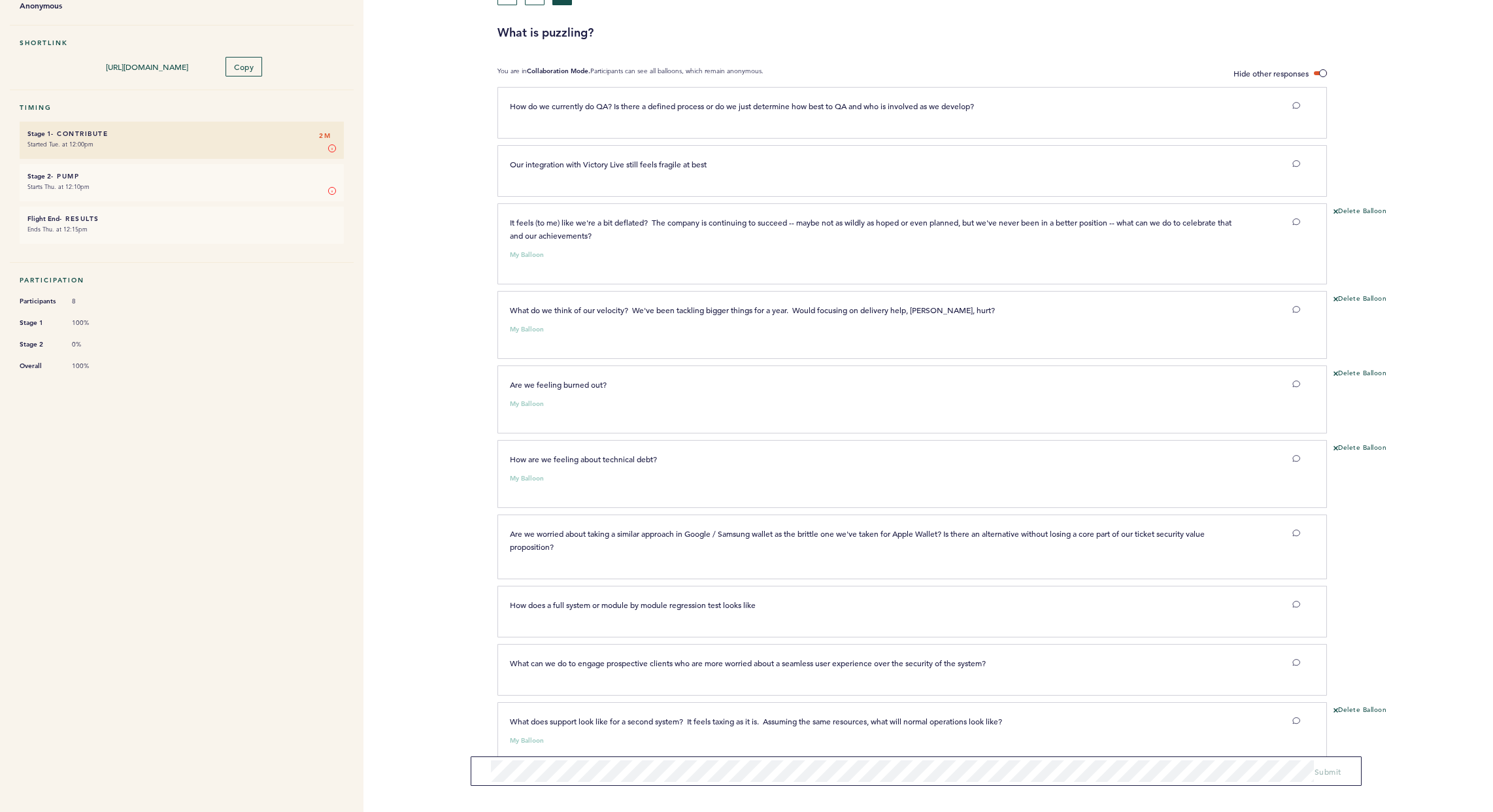
scroll to position [0, 0]
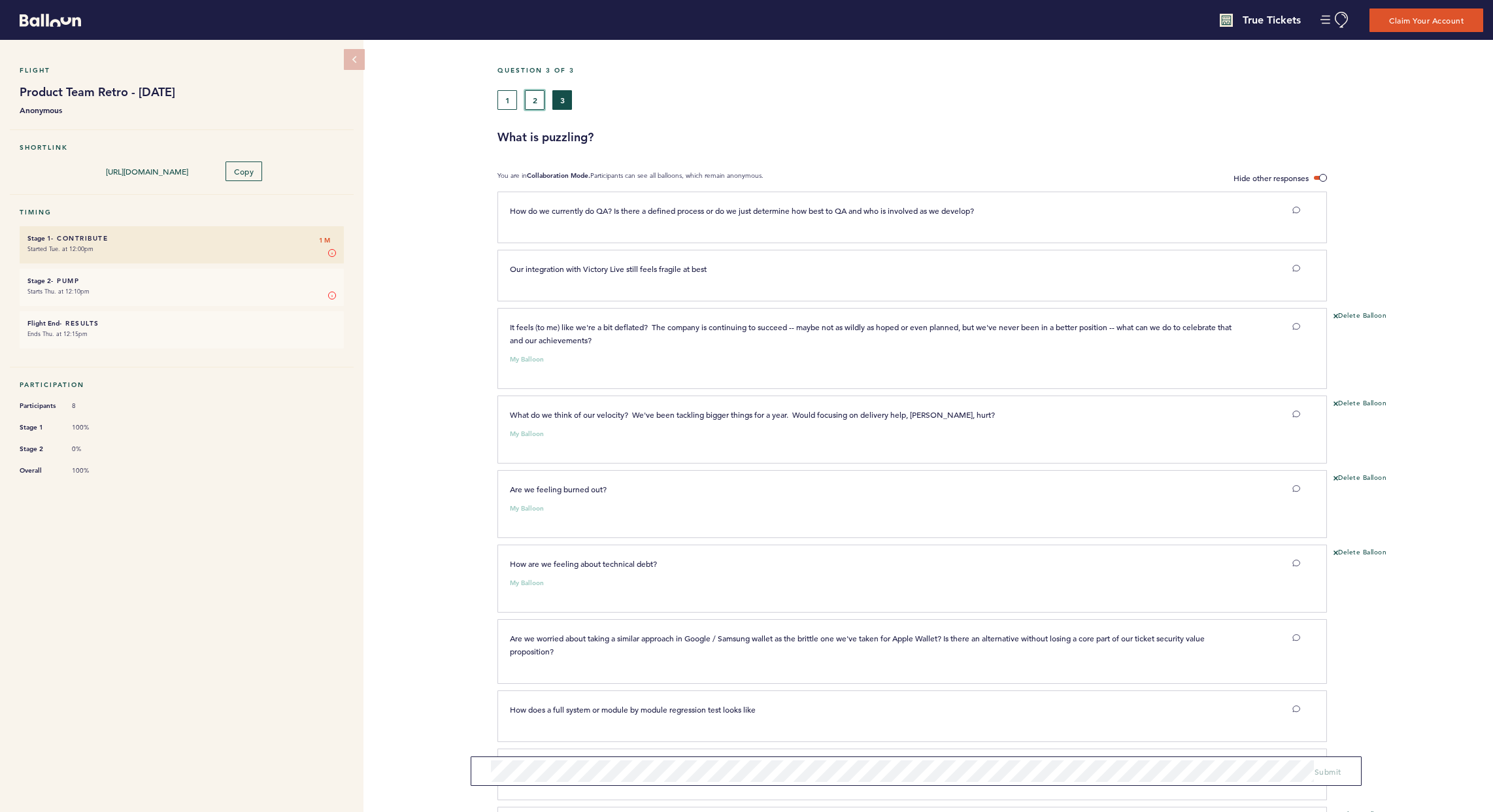
click at [532, 100] on button "2" at bounding box center [534, 99] width 19 height 19
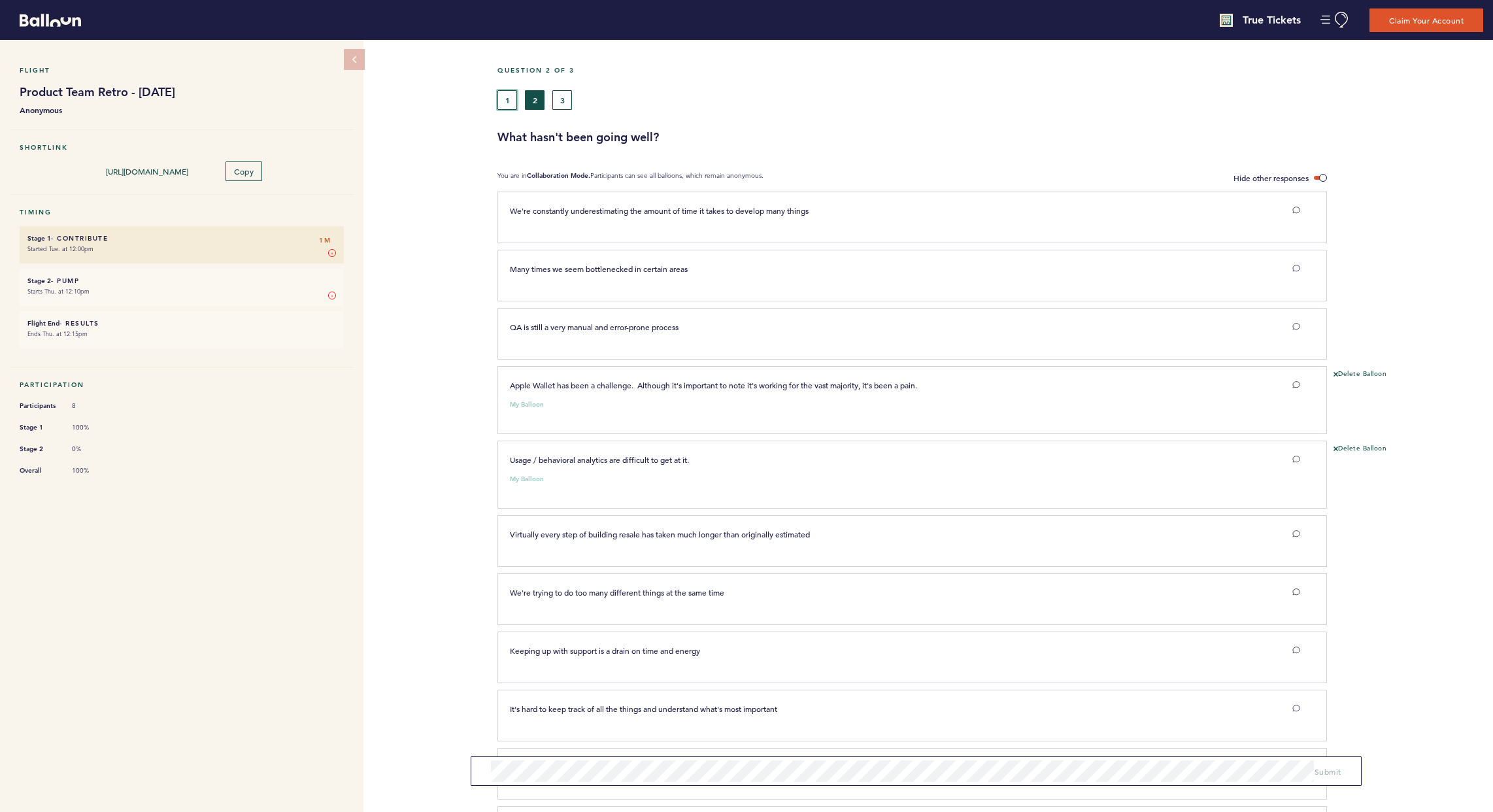
click at [514, 95] on button "1" at bounding box center [507, 99] width 19 height 19
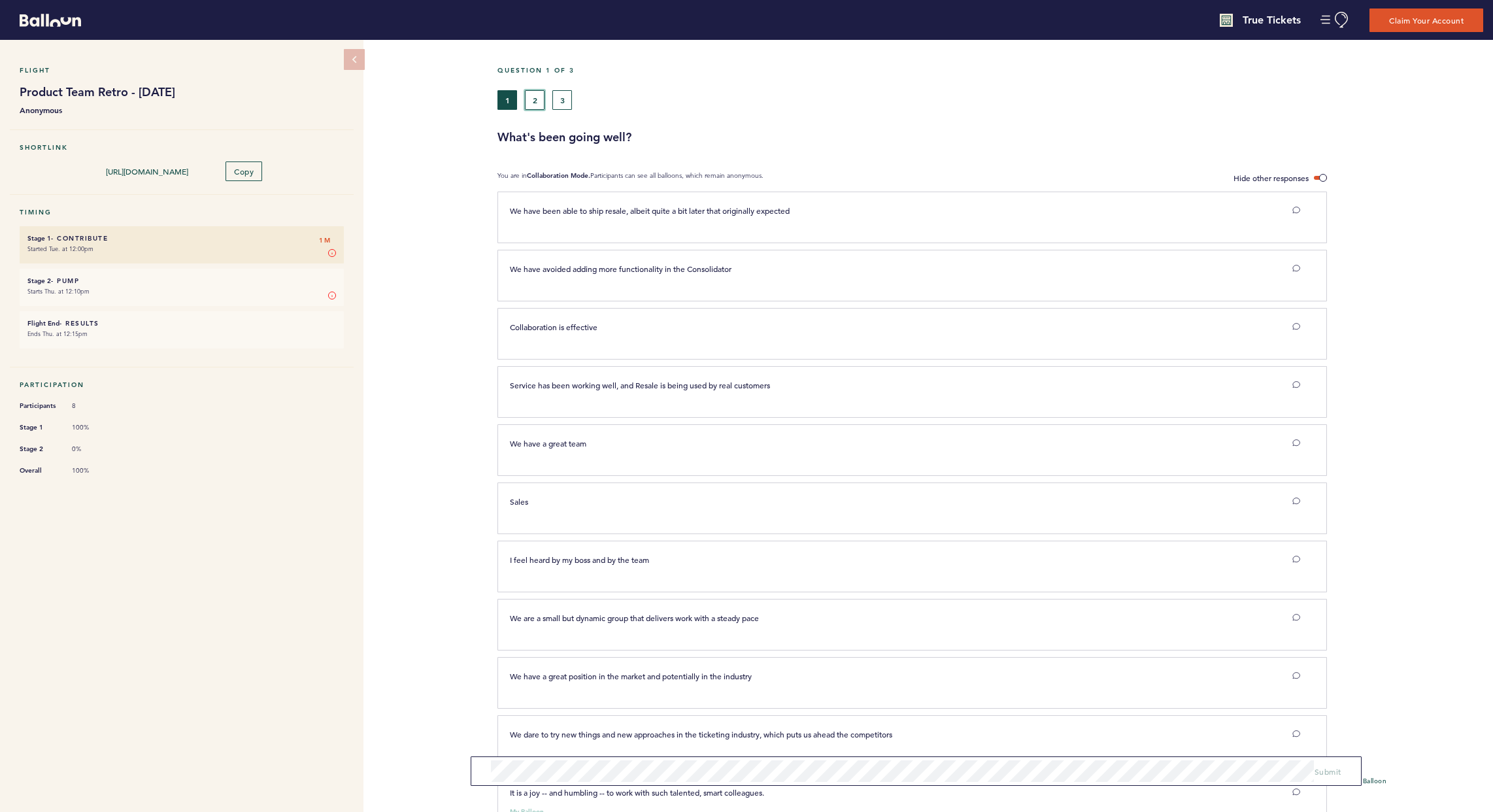
click at [530, 99] on button "2" at bounding box center [534, 99] width 19 height 19
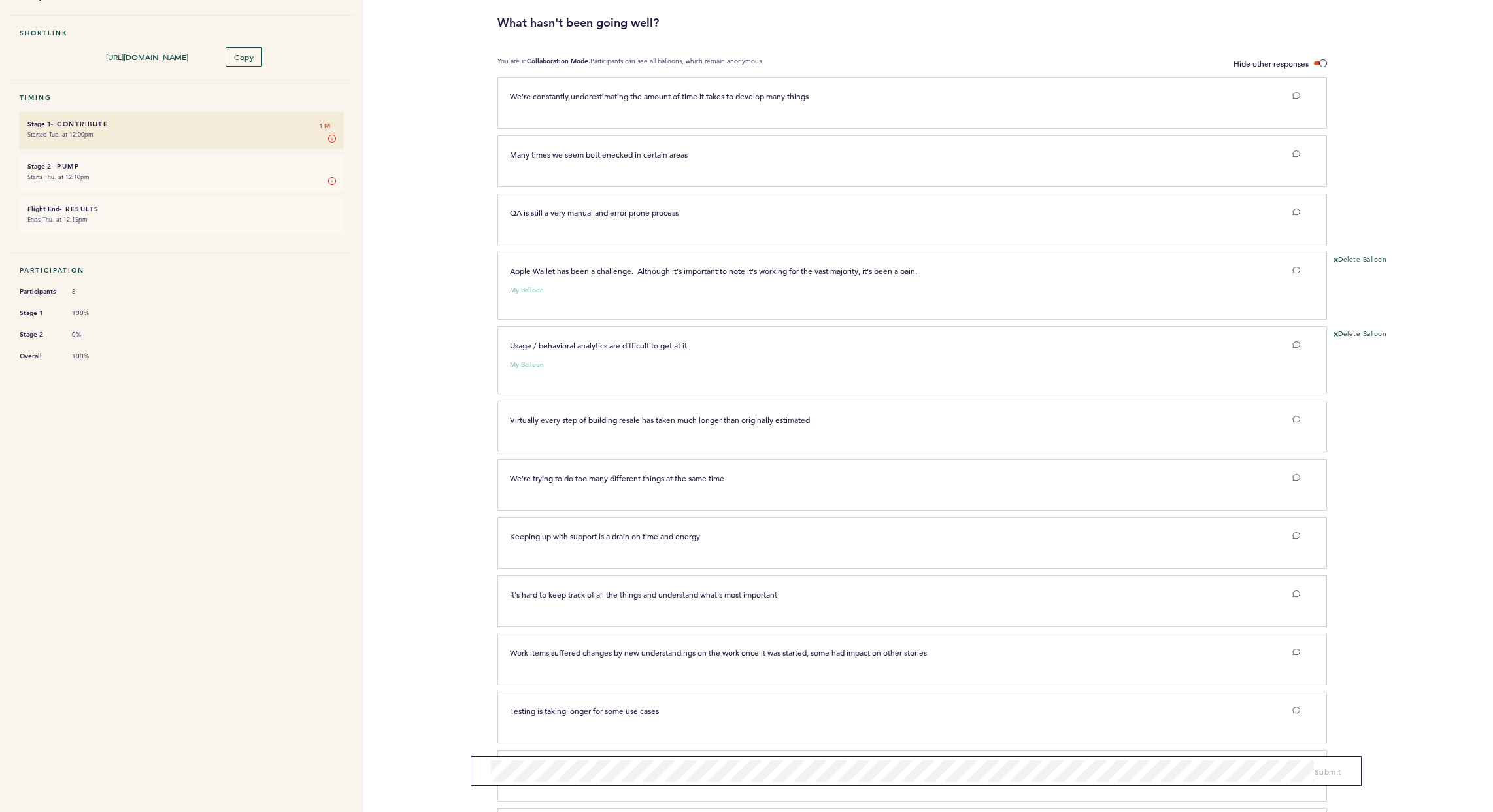
scroll to position [87, 0]
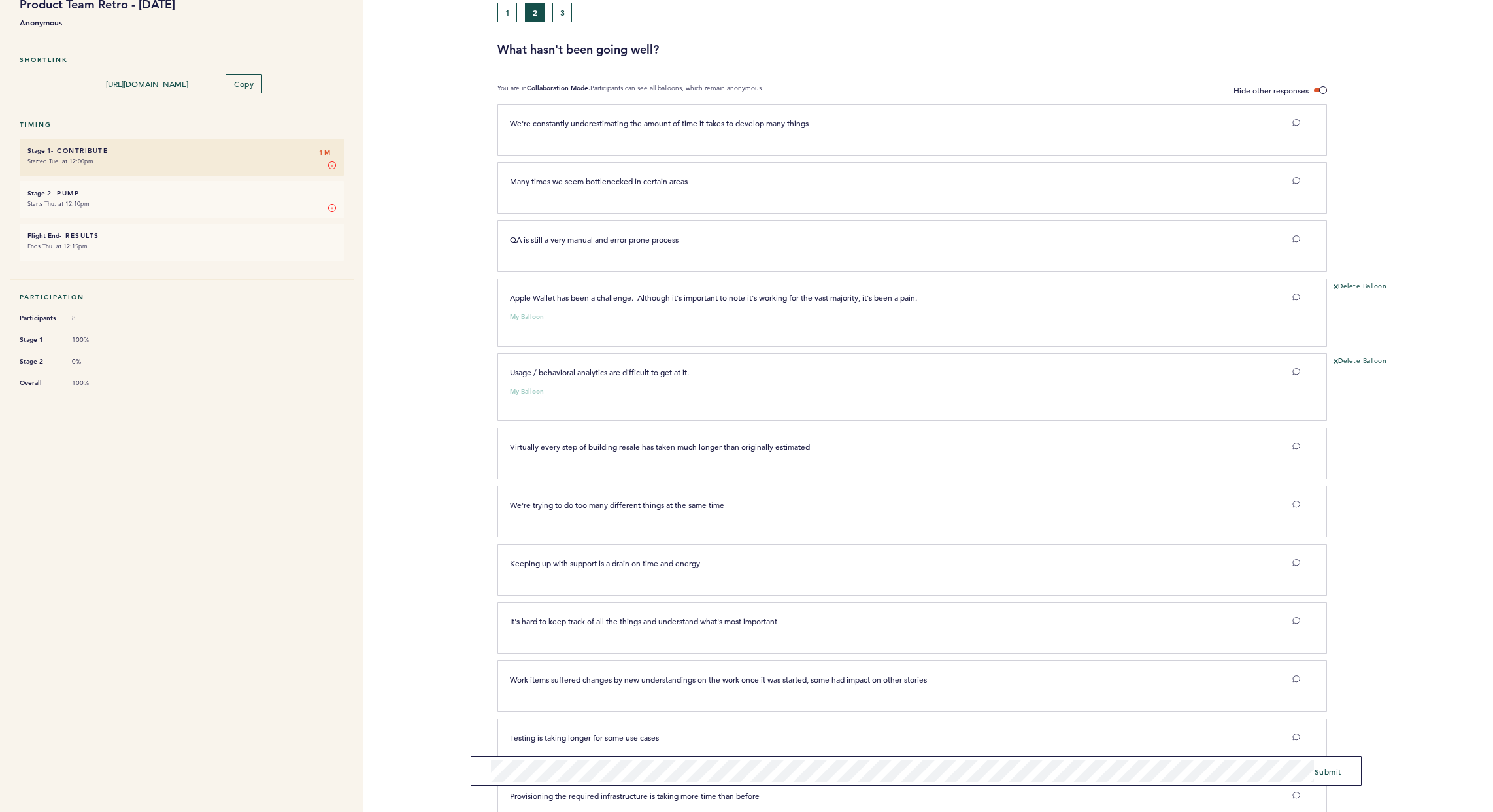
click at [744, 681] on form "Submit" at bounding box center [916, 771] width 891 height 30
click at [1074, 681] on span "Submit" at bounding box center [1328, 772] width 27 height 11
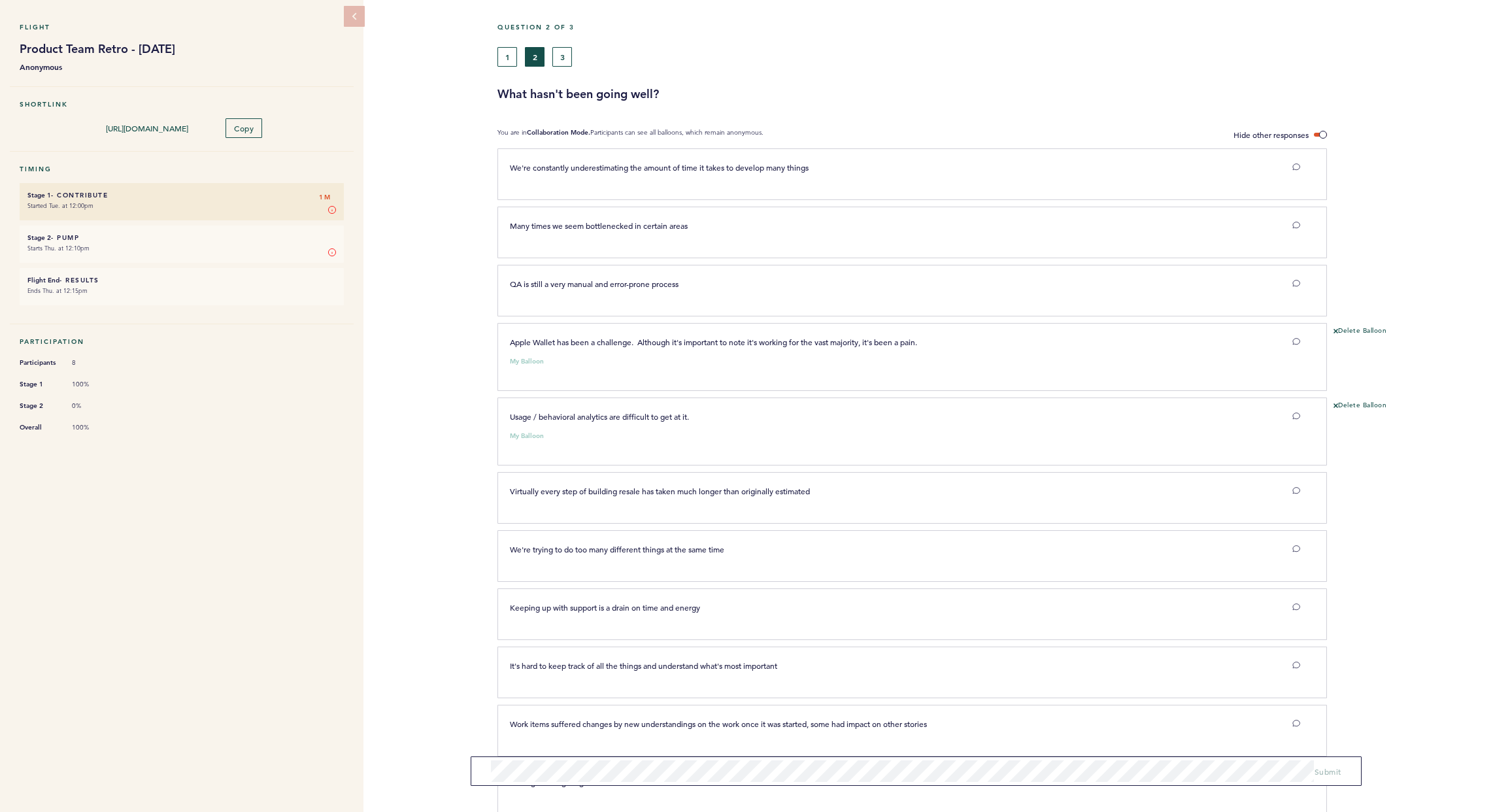
scroll to position [0, 0]
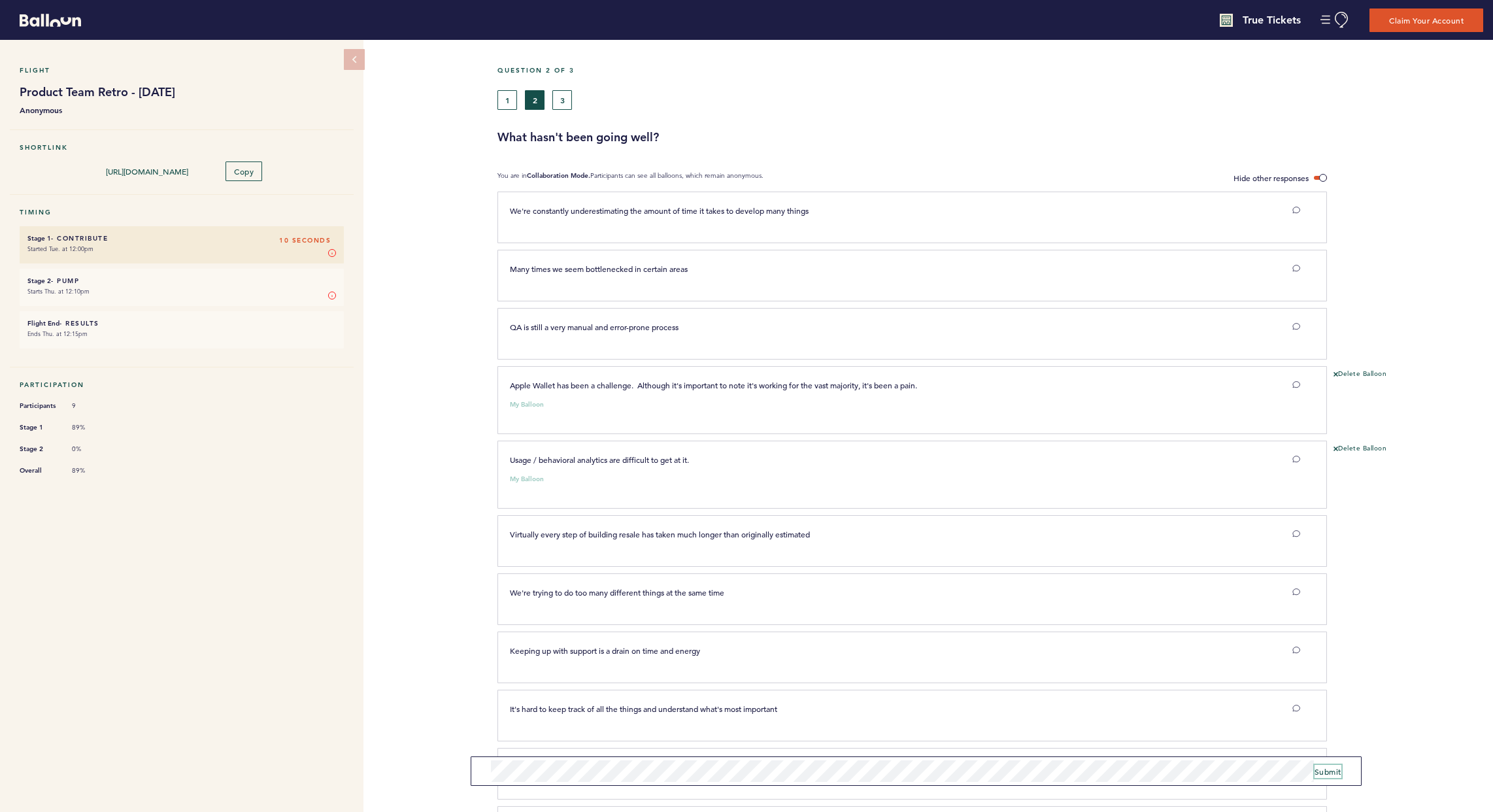
click at [1074, 681] on span "Submit" at bounding box center [1328, 772] width 27 height 11
click at [559, 93] on button "3" at bounding box center [562, 99] width 19 height 19
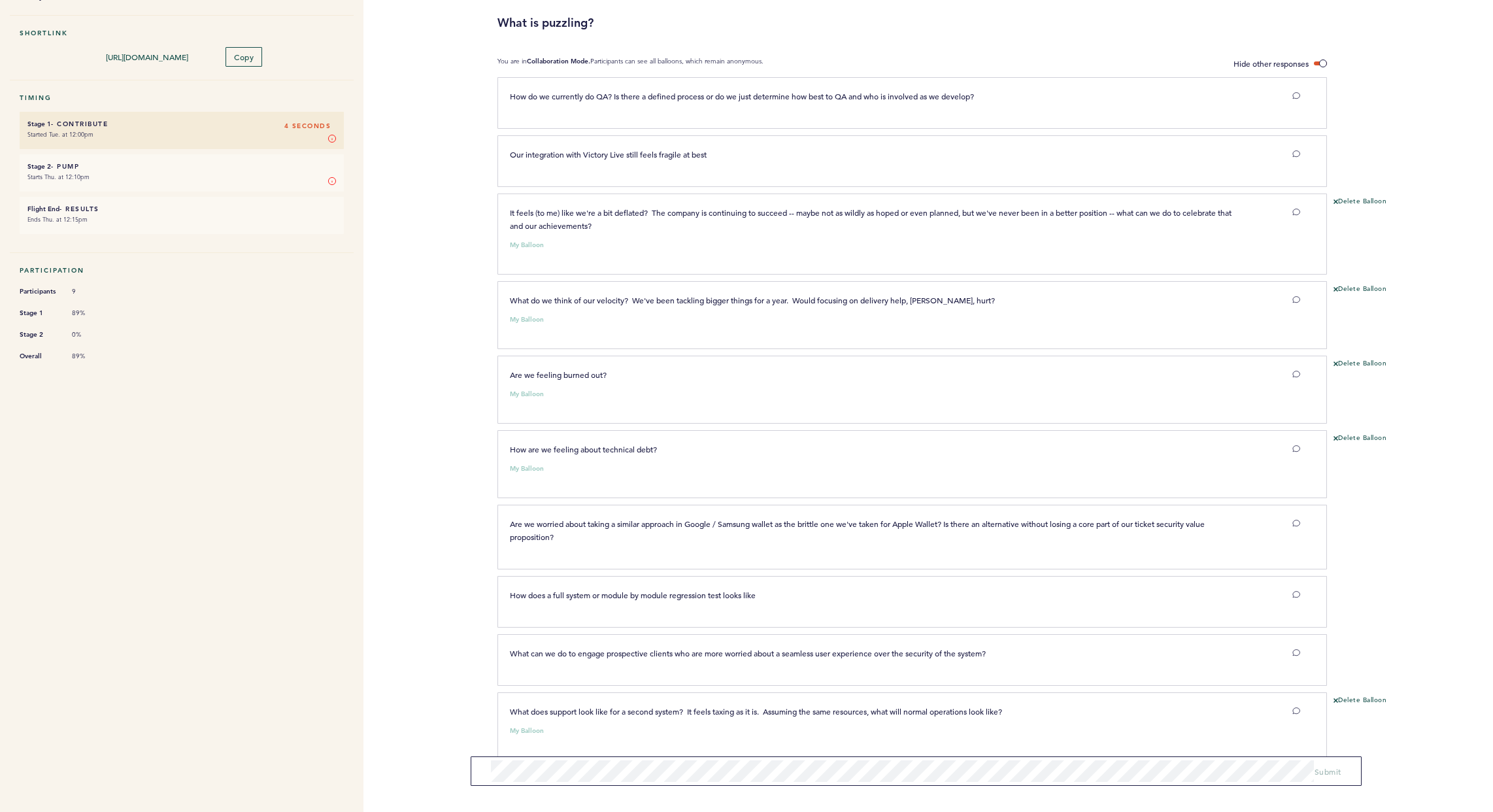
scroll to position [68, 0]
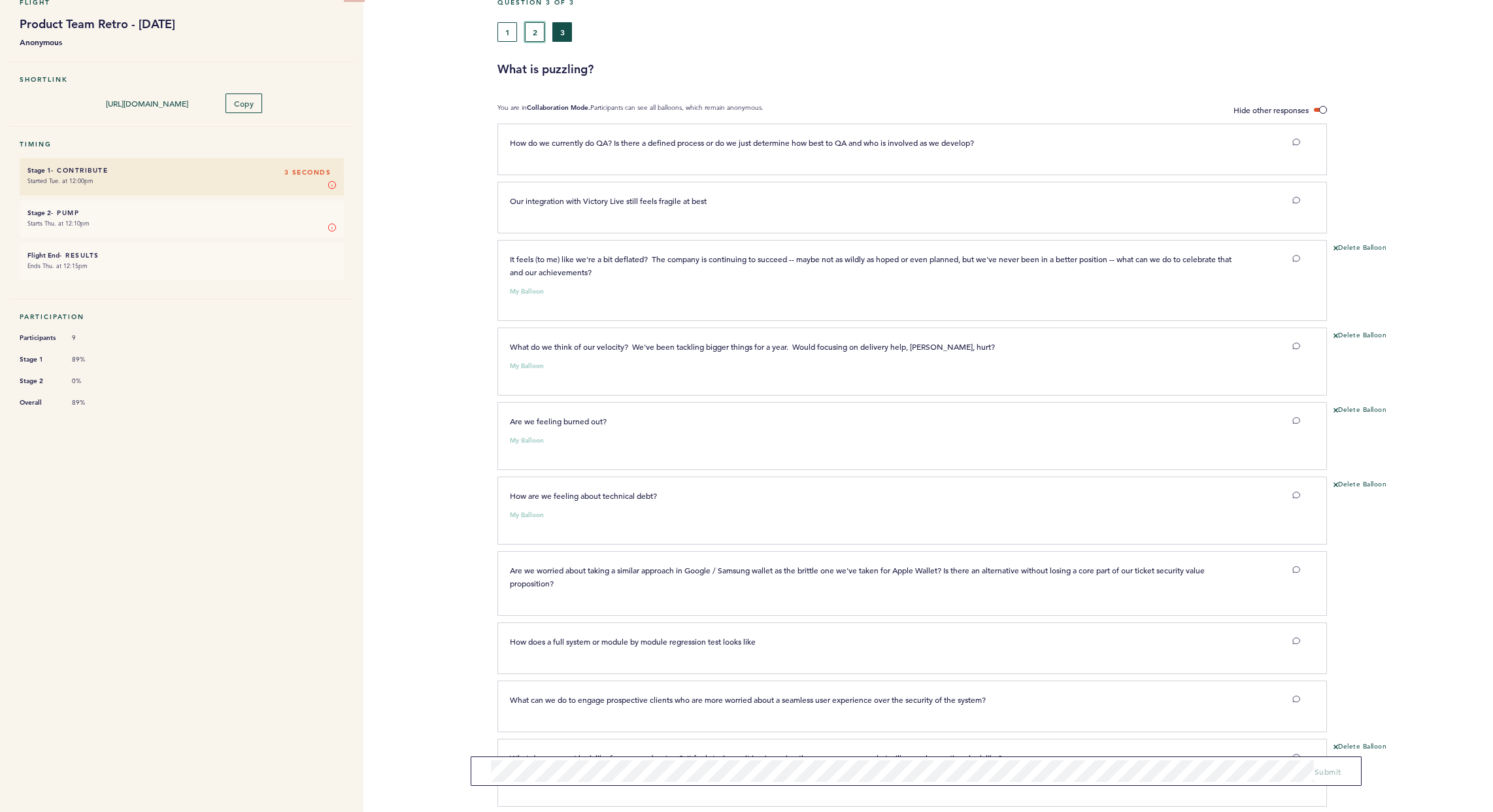
click at [534, 32] on button "2" at bounding box center [534, 32] width 19 height 19
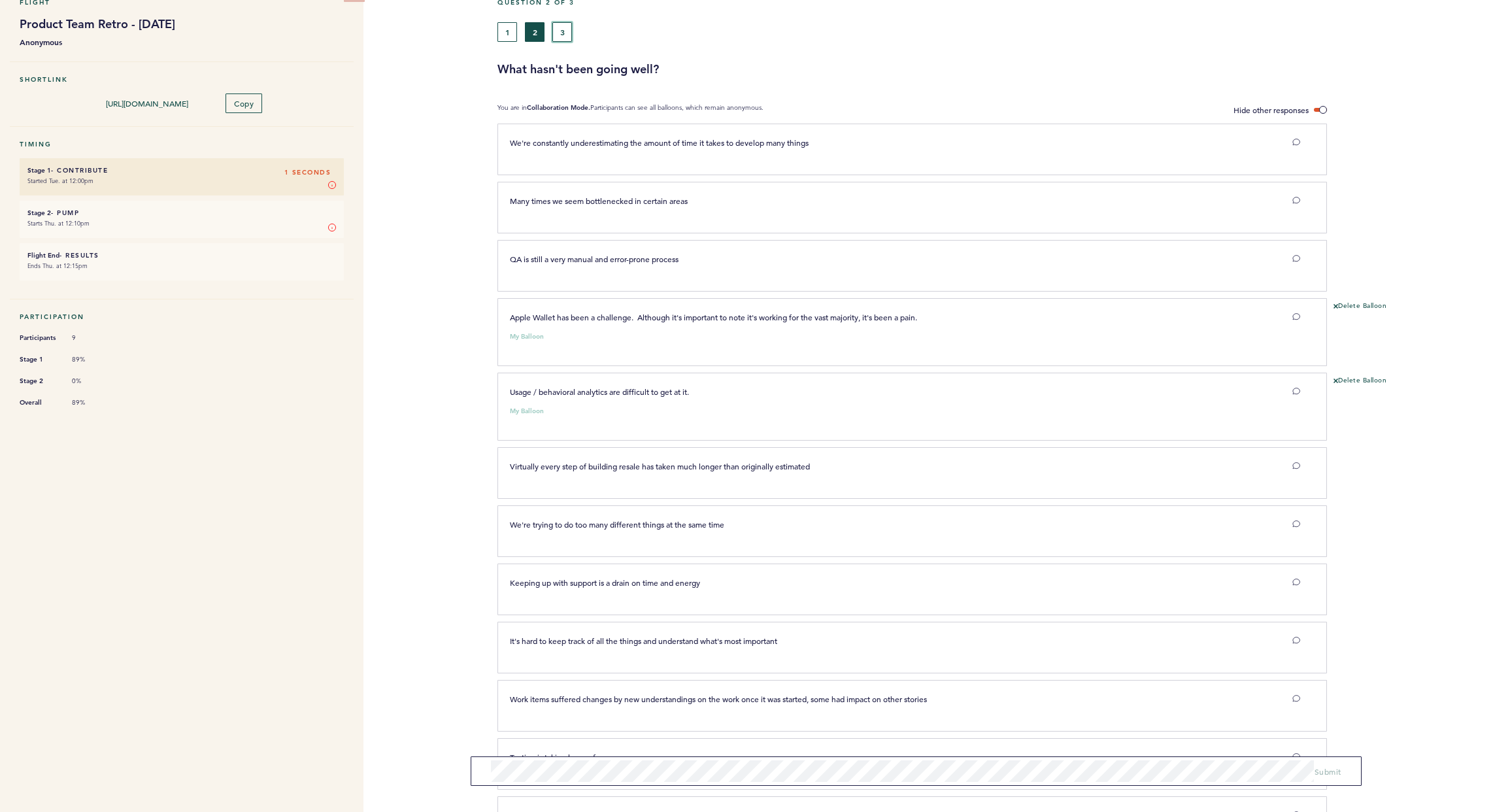
click at [565, 33] on button "3" at bounding box center [562, 32] width 19 height 19
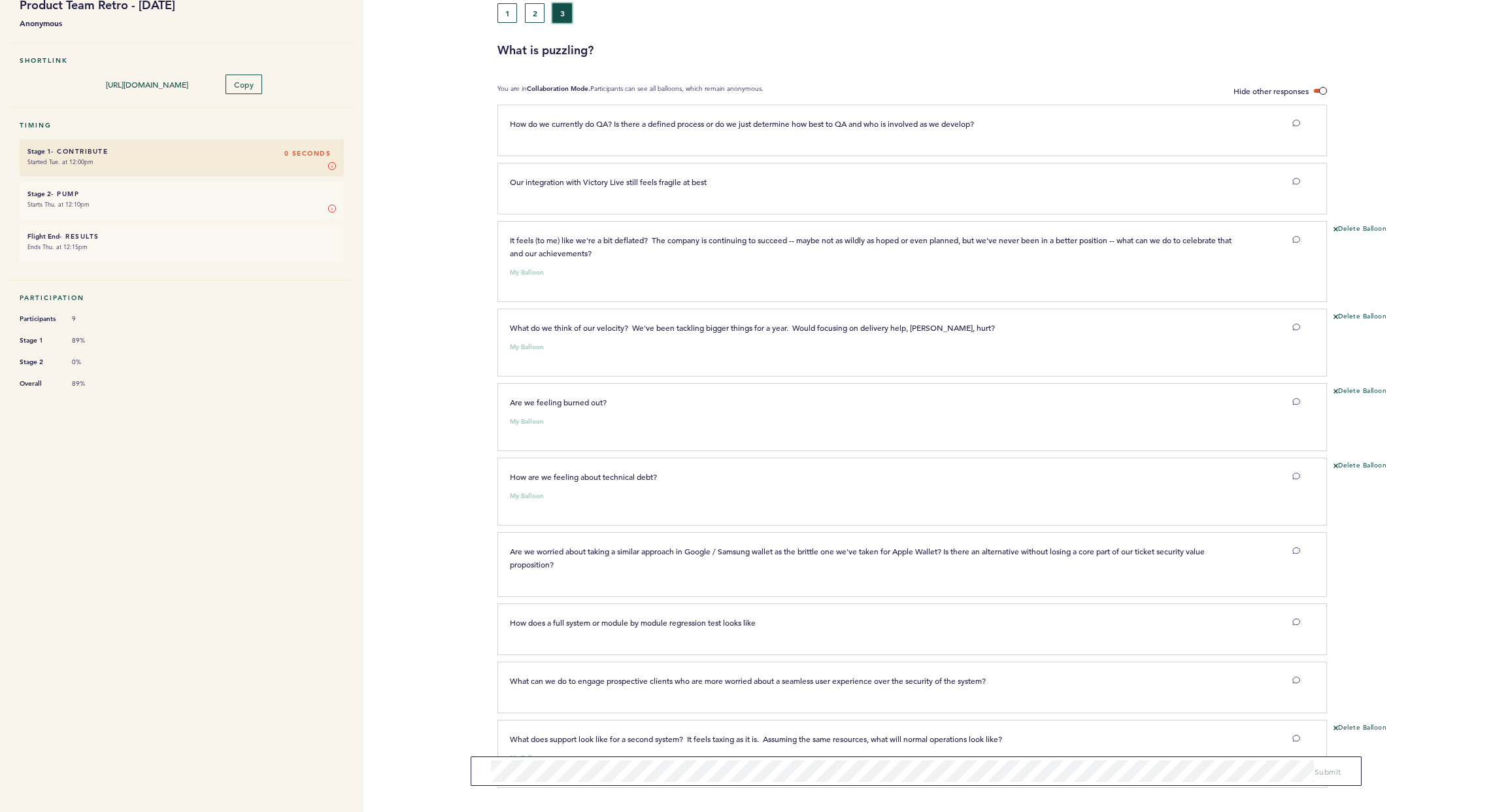
scroll to position [94, 0]
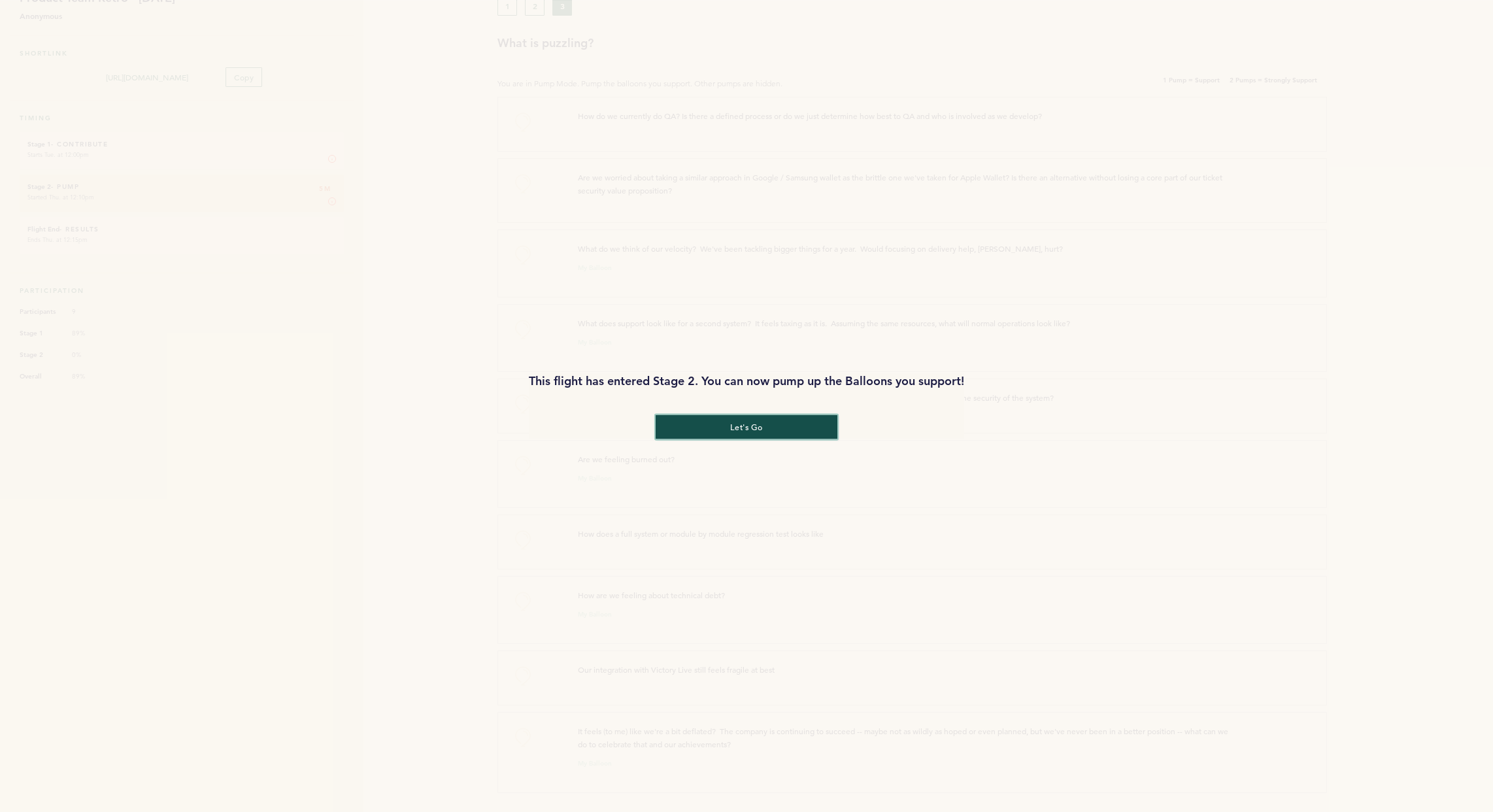
click at [784, 426] on button "let's go" at bounding box center [746, 427] width 181 height 24
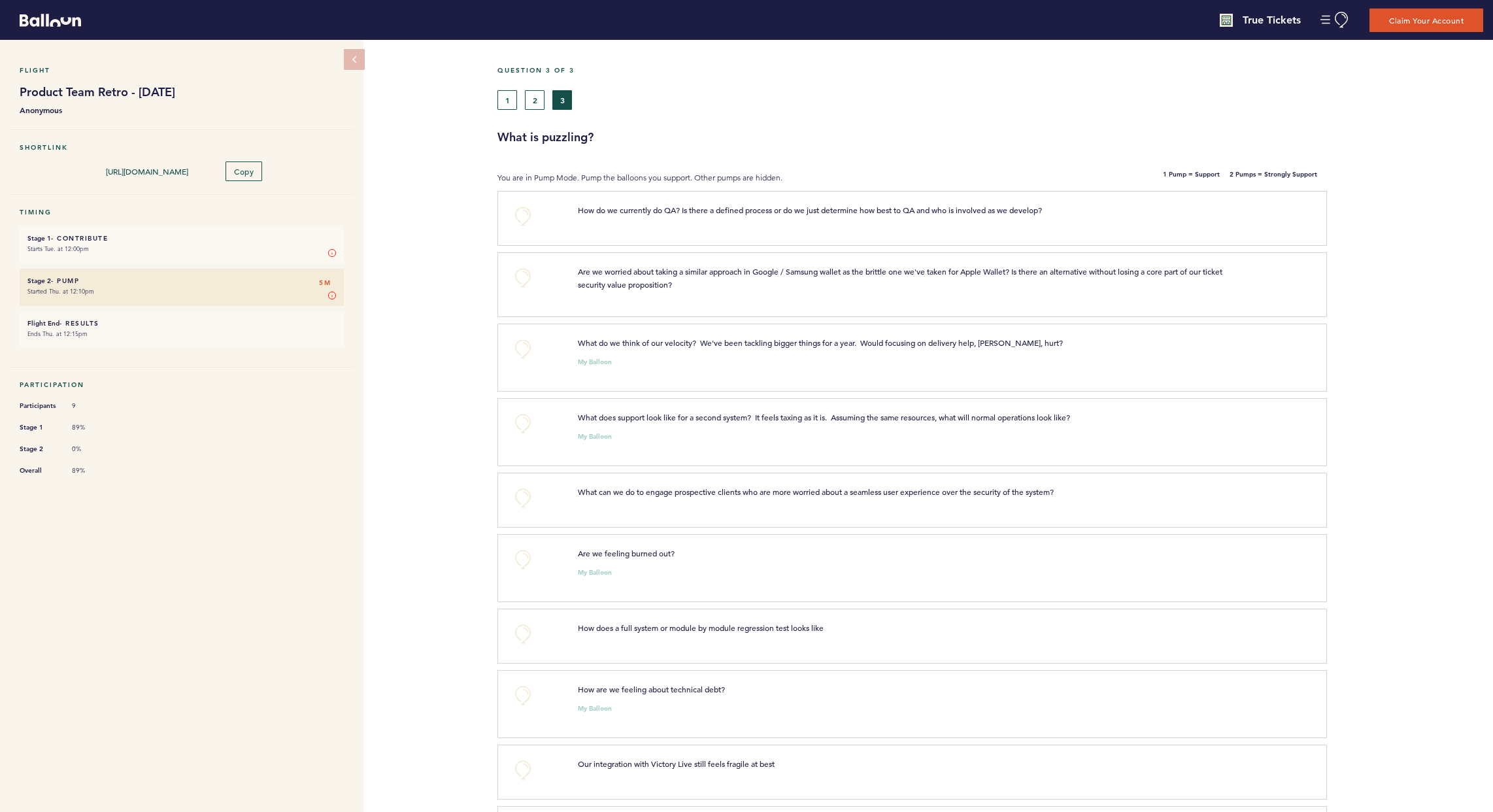
click at [486, 93] on div "Flight Product Team Retro - [DATE] Anonymous Shortlink [URL][DOMAIN_NAME] Copy …" at bounding box center [746, 425] width 1493 height 772
click at [501, 95] on button "1" at bounding box center [507, 99] width 19 height 19
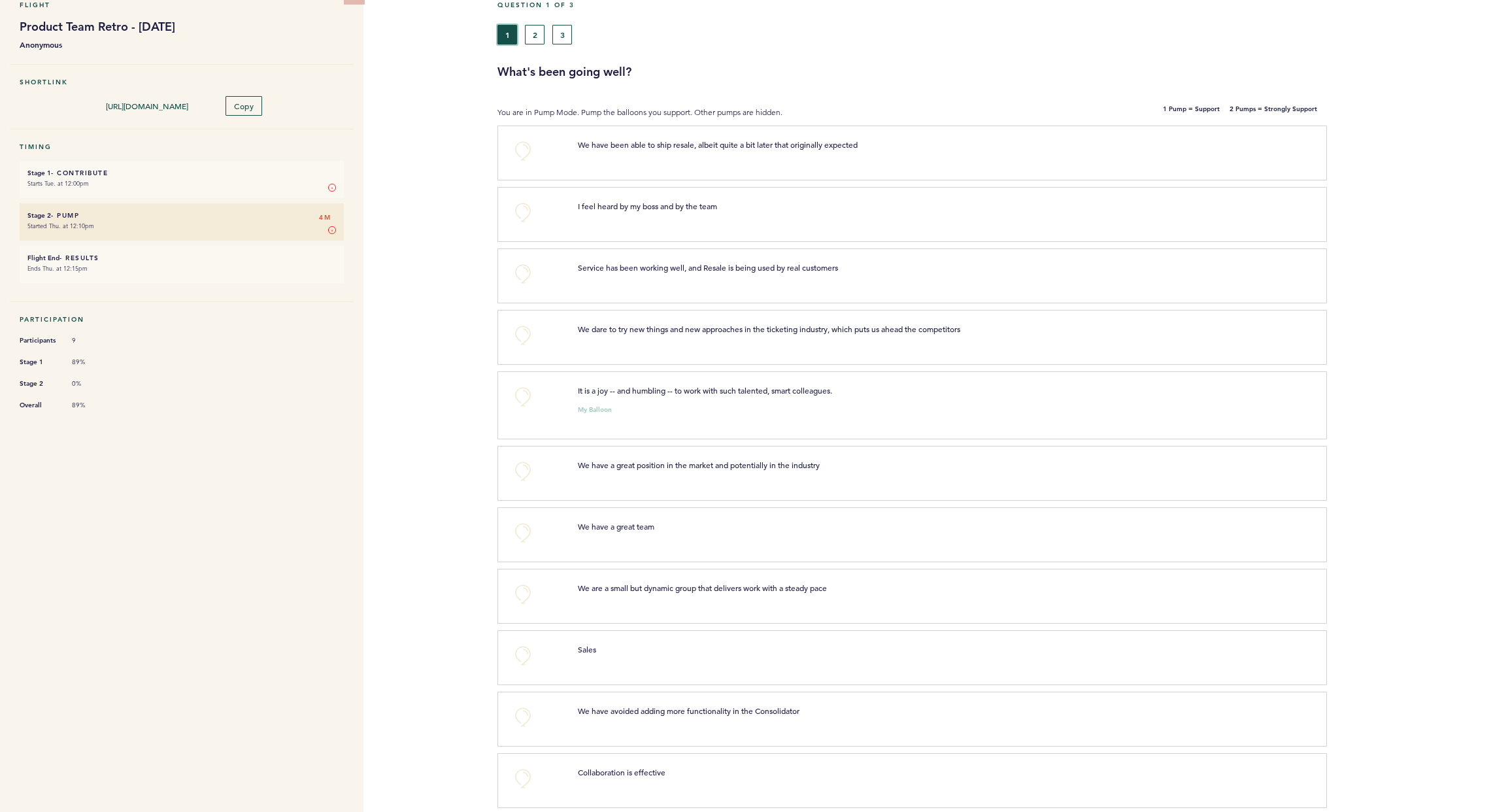
scroll to position [81, 0]
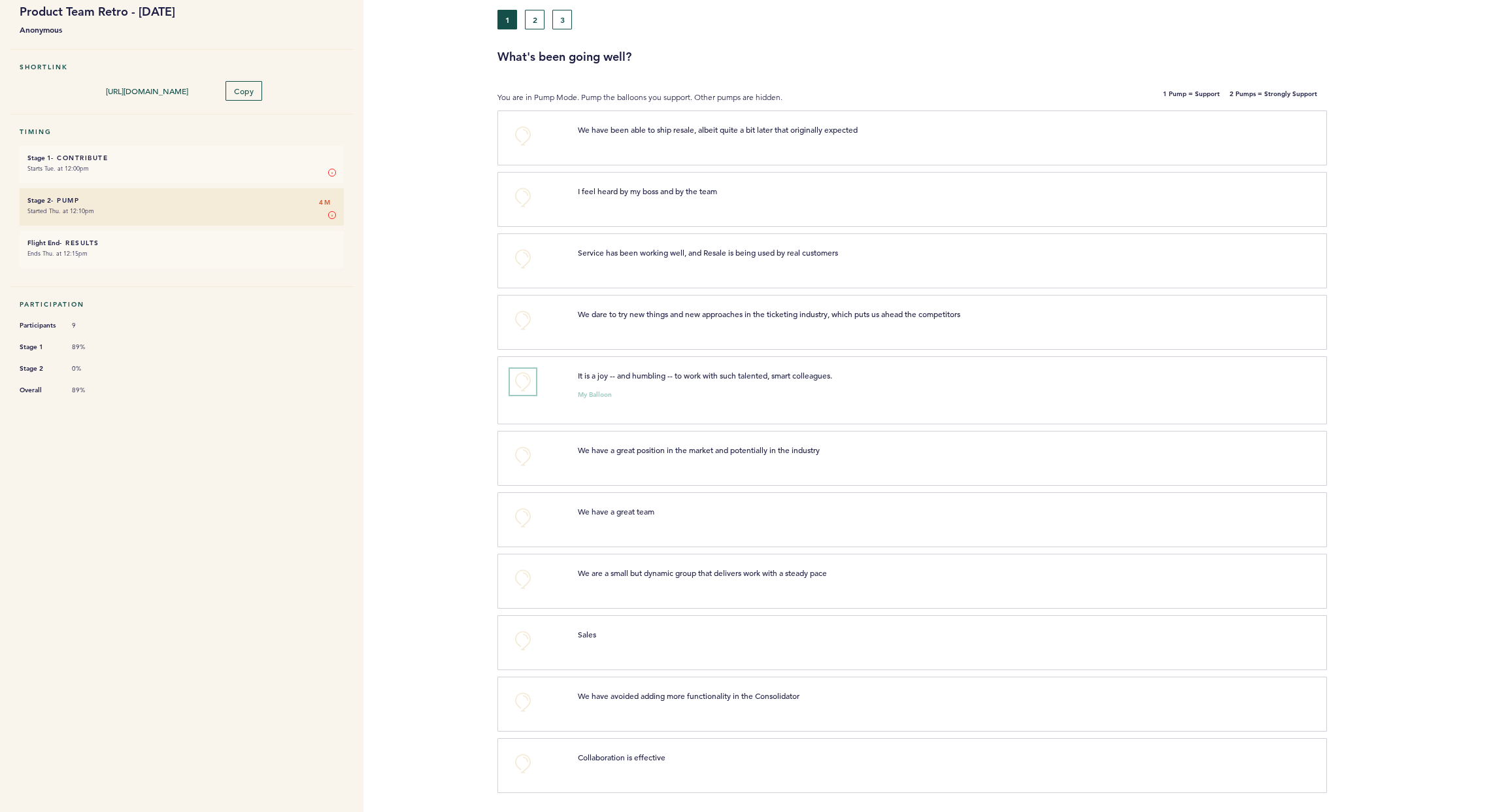
click at [524, 376] on button "+0" at bounding box center [523, 381] width 26 height 26
click at [524, 381] on span "+1" at bounding box center [523, 380] width 9 height 13
click at [524, 381] on button "+0" at bounding box center [523, 381] width 26 height 26
click at [528, 374] on button "+1" at bounding box center [523, 381] width 26 height 26
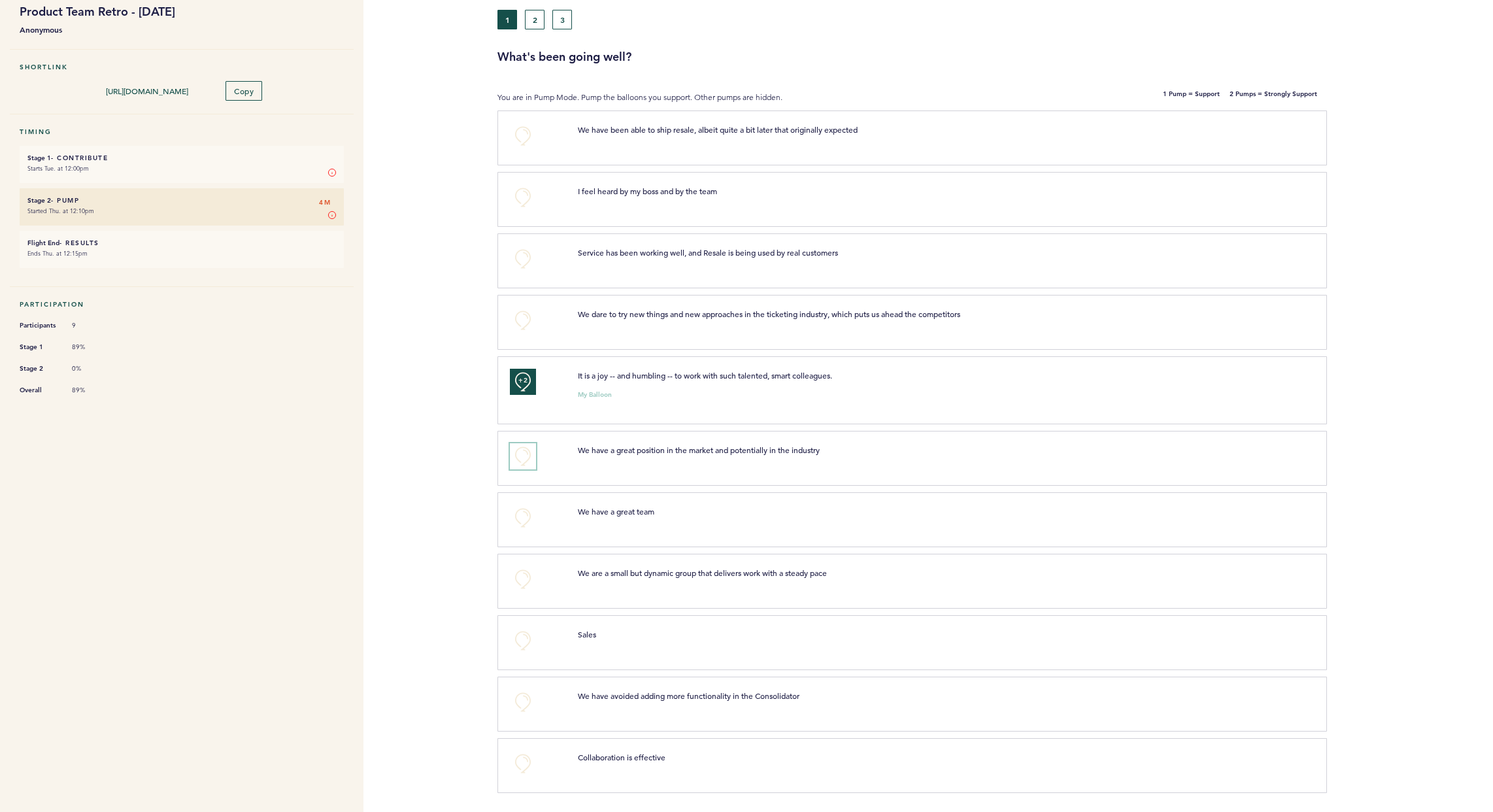
click at [529, 455] on button "+0" at bounding box center [523, 456] width 26 height 26
click at [526, 516] on button "+0" at bounding box center [523, 518] width 26 height 26
click at [526, 516] on span "+1" at bounding box center [523, 516] width 9 height 13
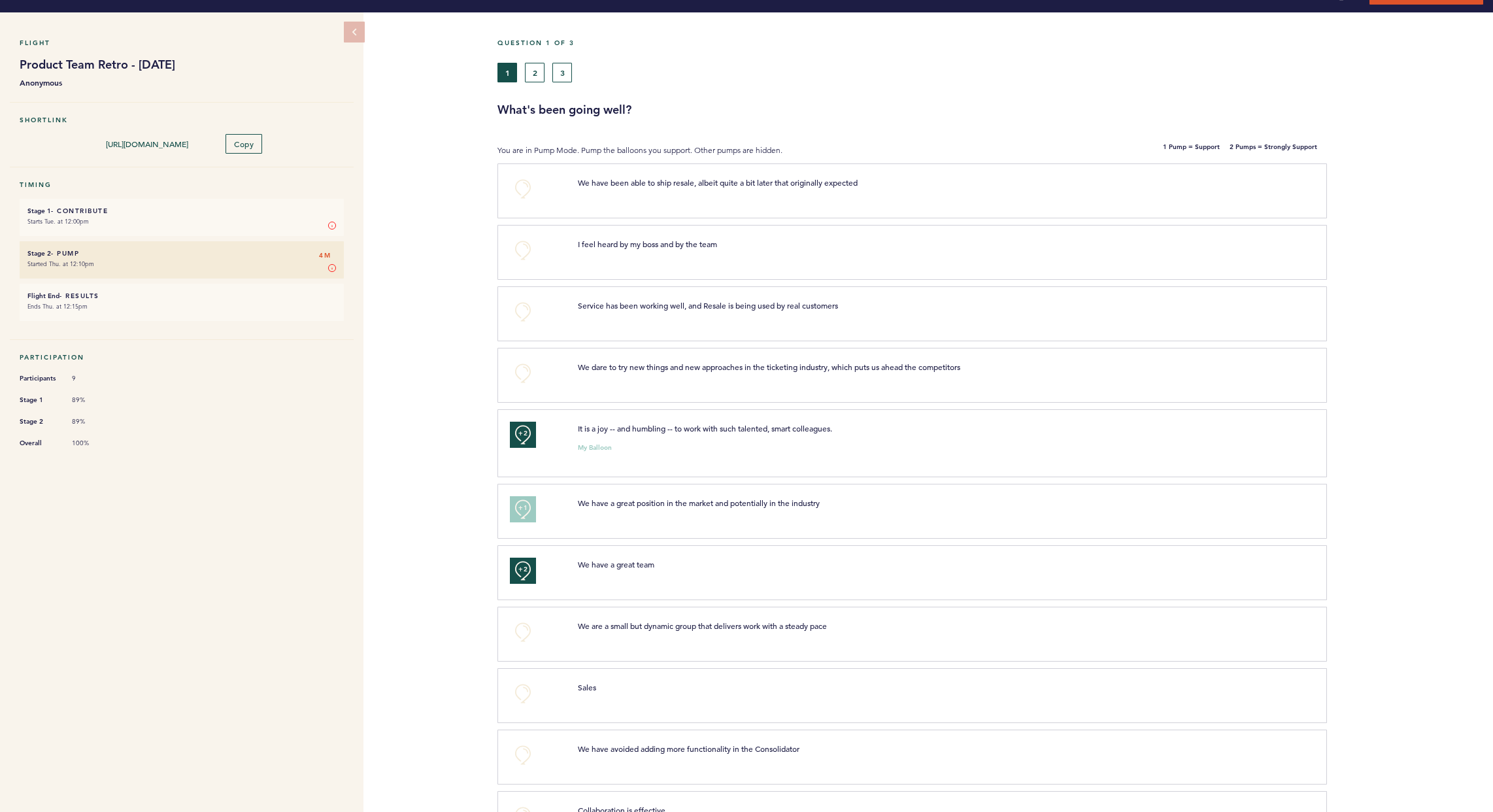
scroll to position [0, 0]
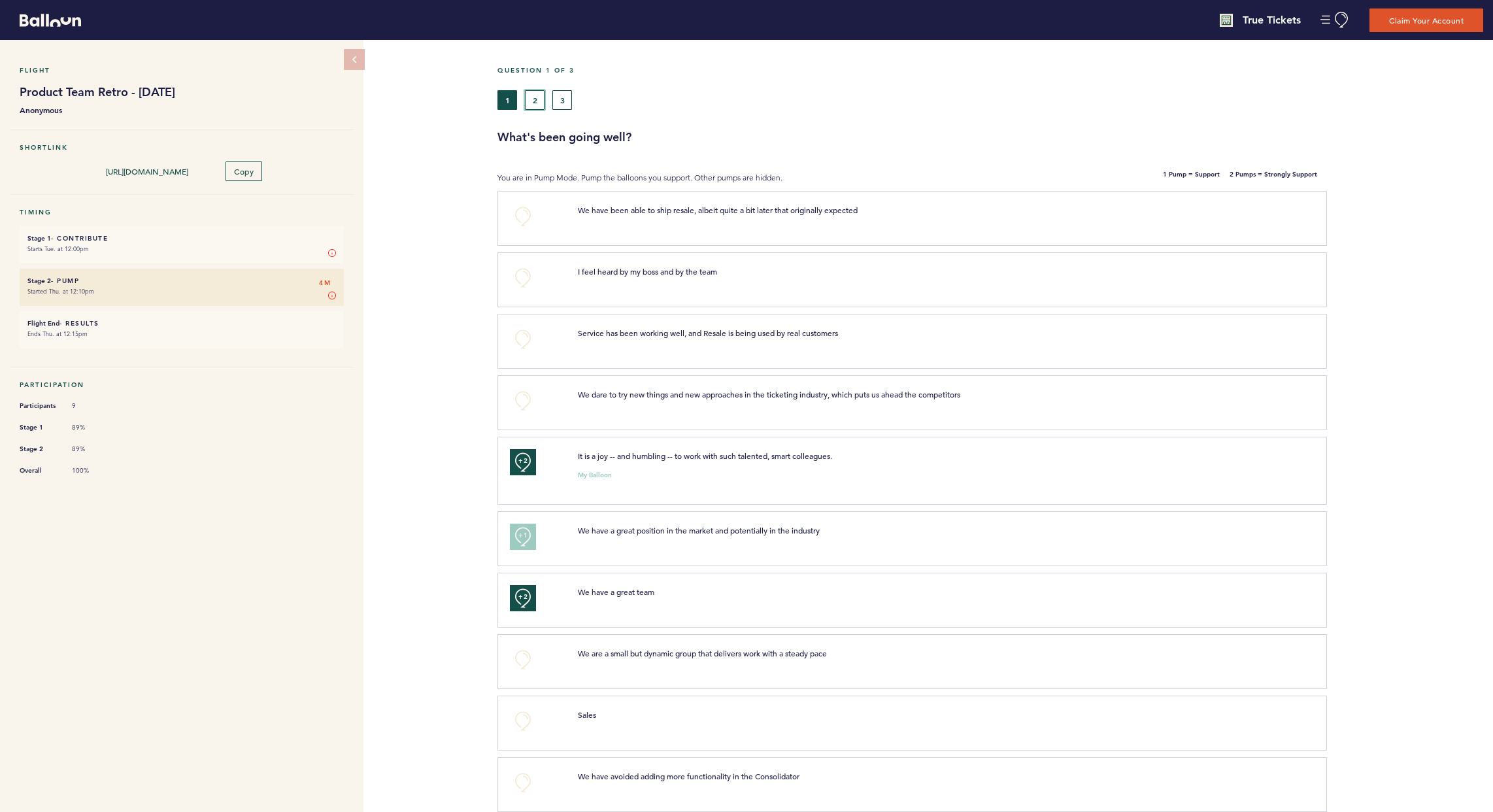
click at [530, 104] on button "2" at bounding box center [534, 99] width 19 height 19
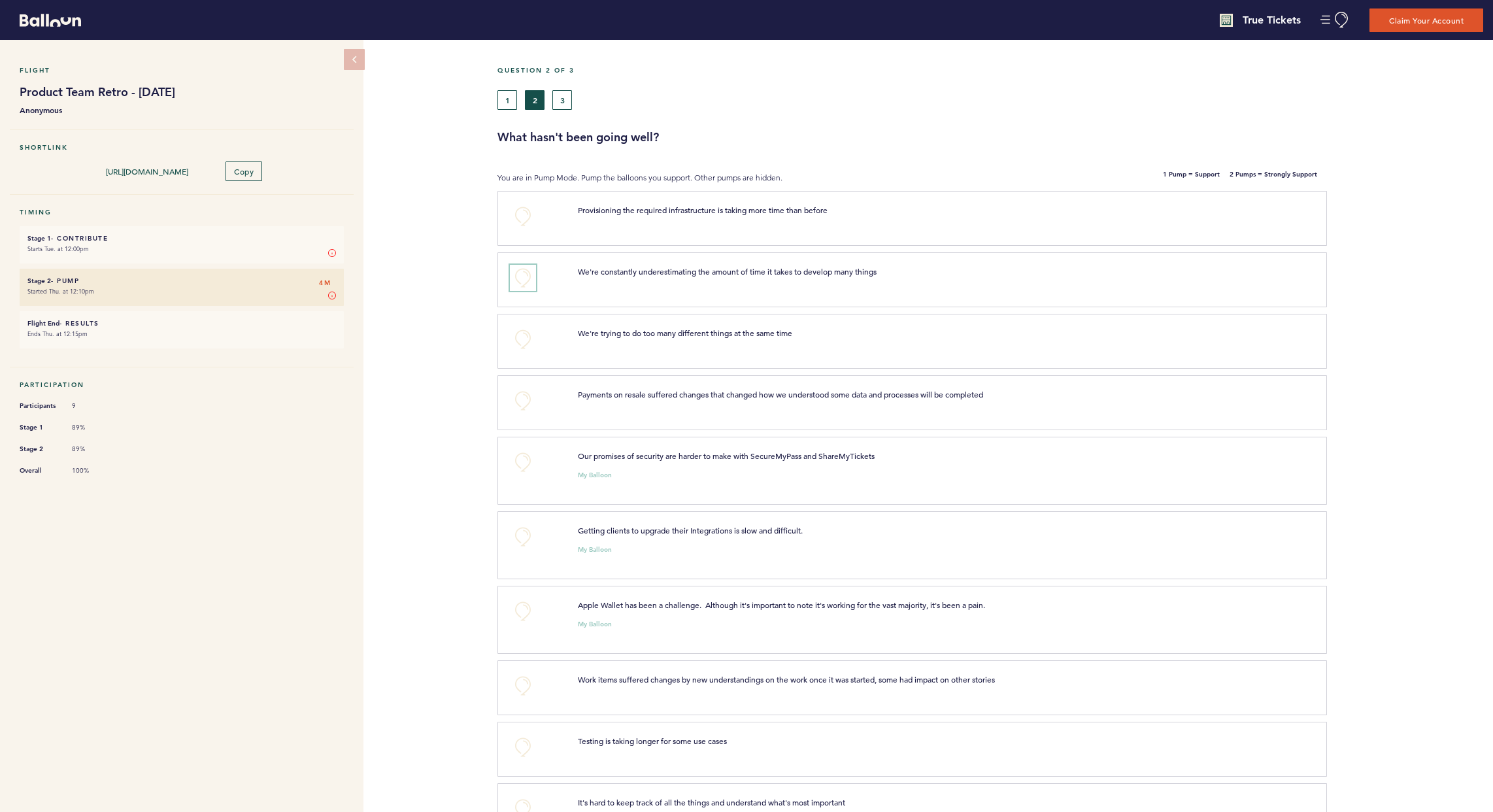
click at [520, 277] on button "+0" at bounding box center [523, 278] width 26 height 26
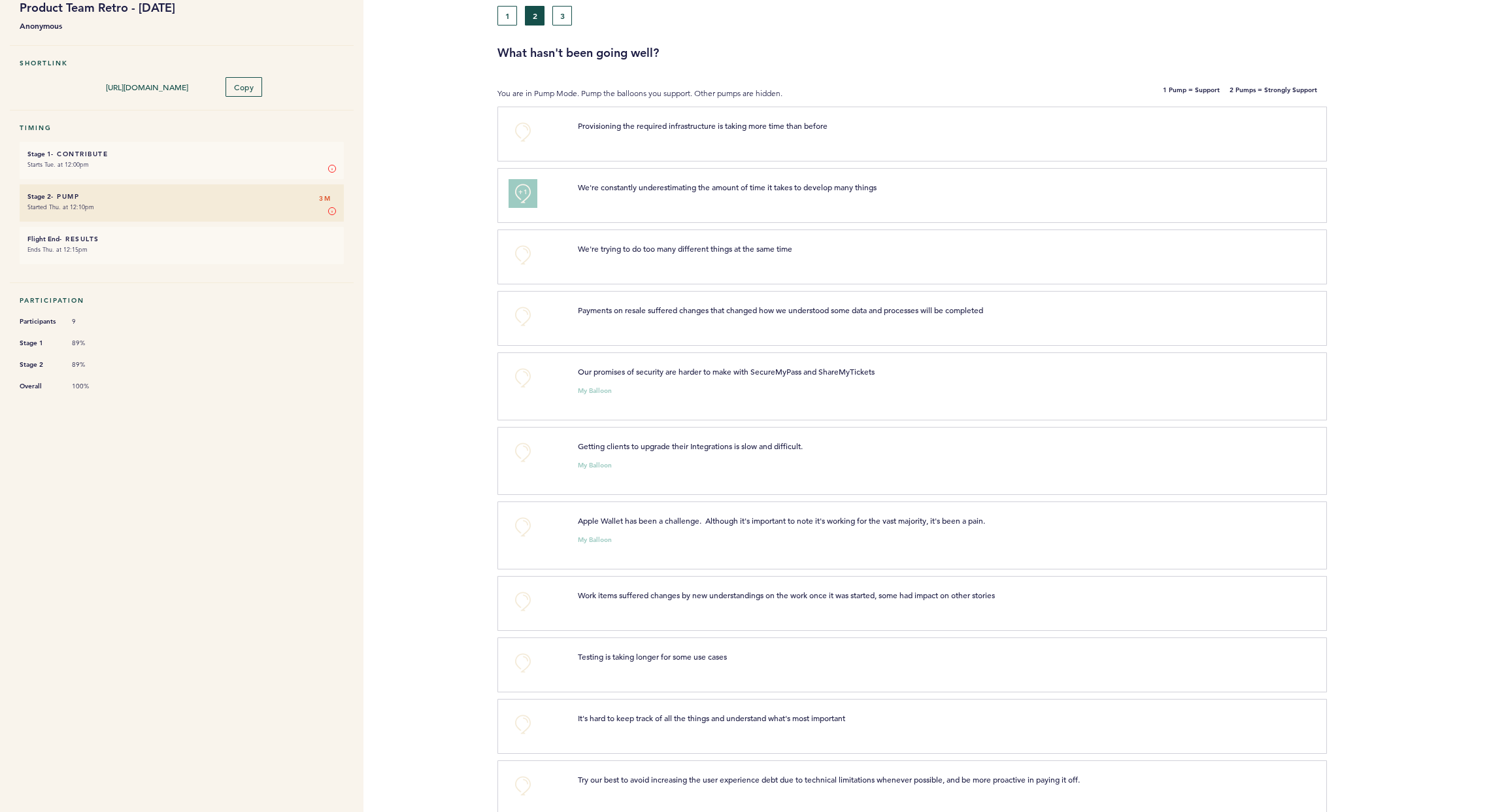
scroll to position [130, 0]
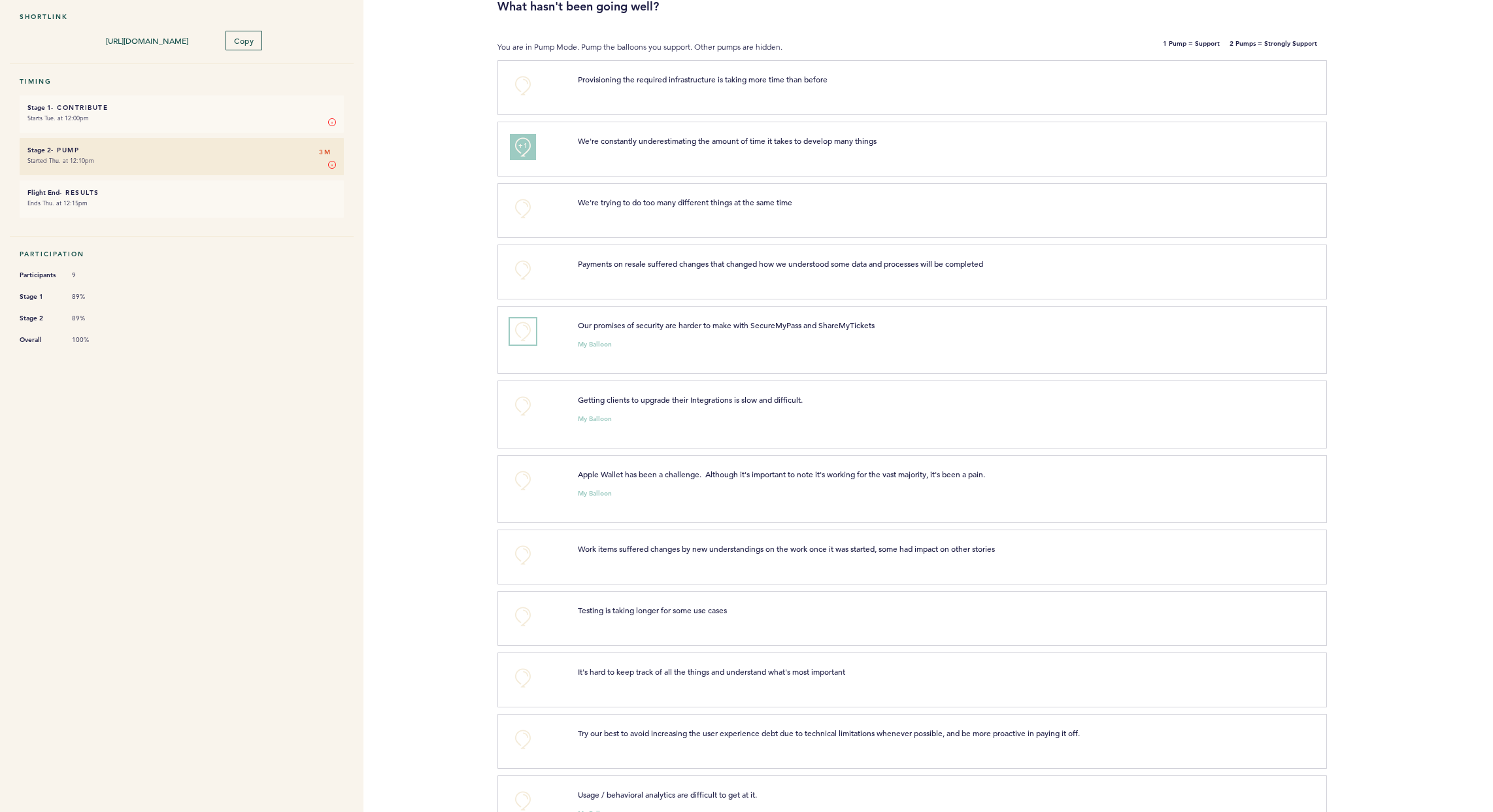
click at [523, 331] on button "+0" at bounding box center [523, 331] width 26 height 26
click at [520, 409] on button "+0" at bounding box center [523, 405] width 26 height 26
click at [520, 410] on span "+1" at bounding box center [523, 404] width 9 height 13
click at [520, 398] on span "+2" at bounding box center [523, 404] width 9 height 13
drag, startPoint x: 518, startPoint y: 409, endPoint x: 528, endPoint y: 439, distance: 31.6
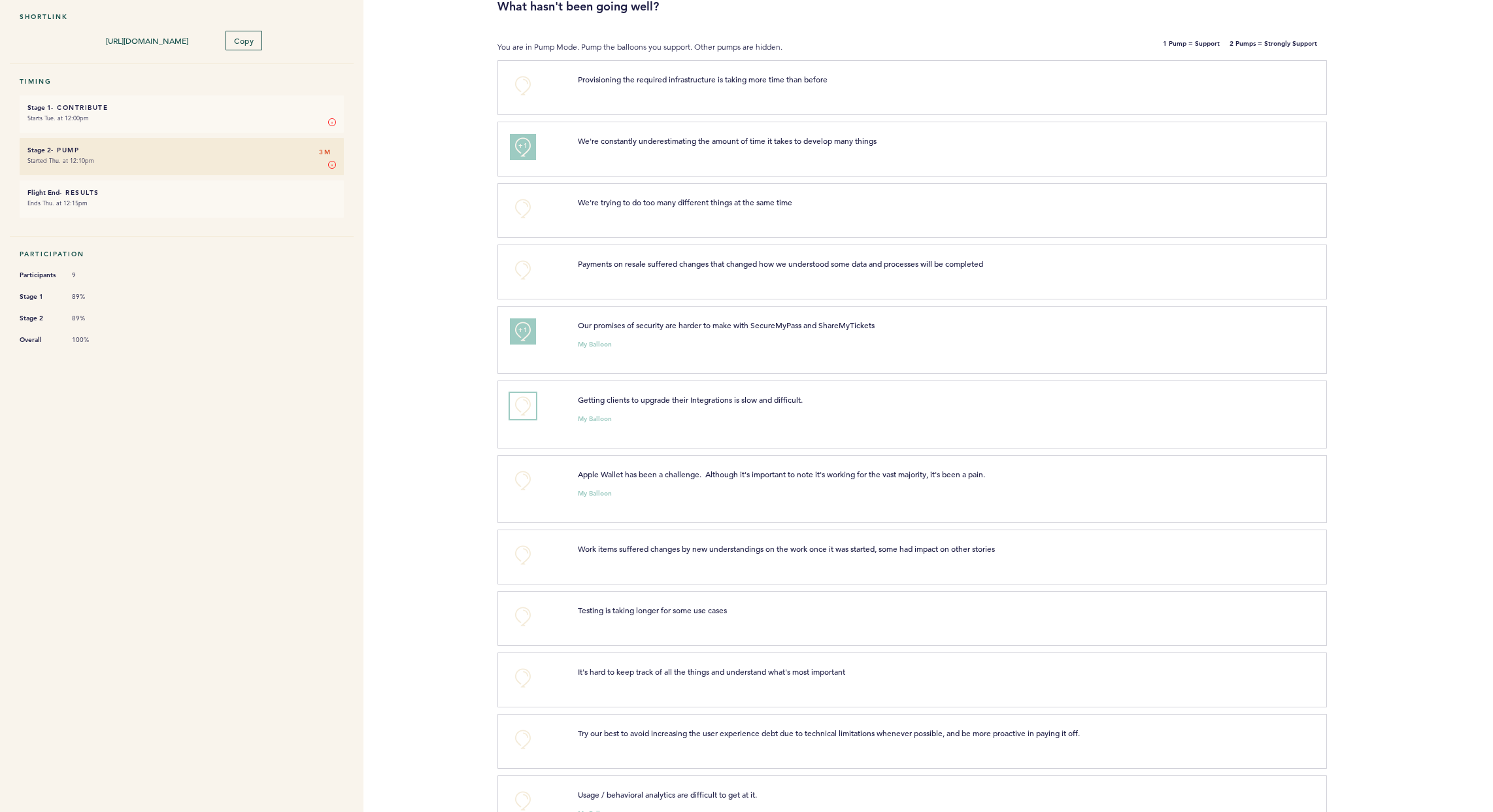
click at [518, 409] on button "+0" at bounding box center [523, 405] width 26 height 26
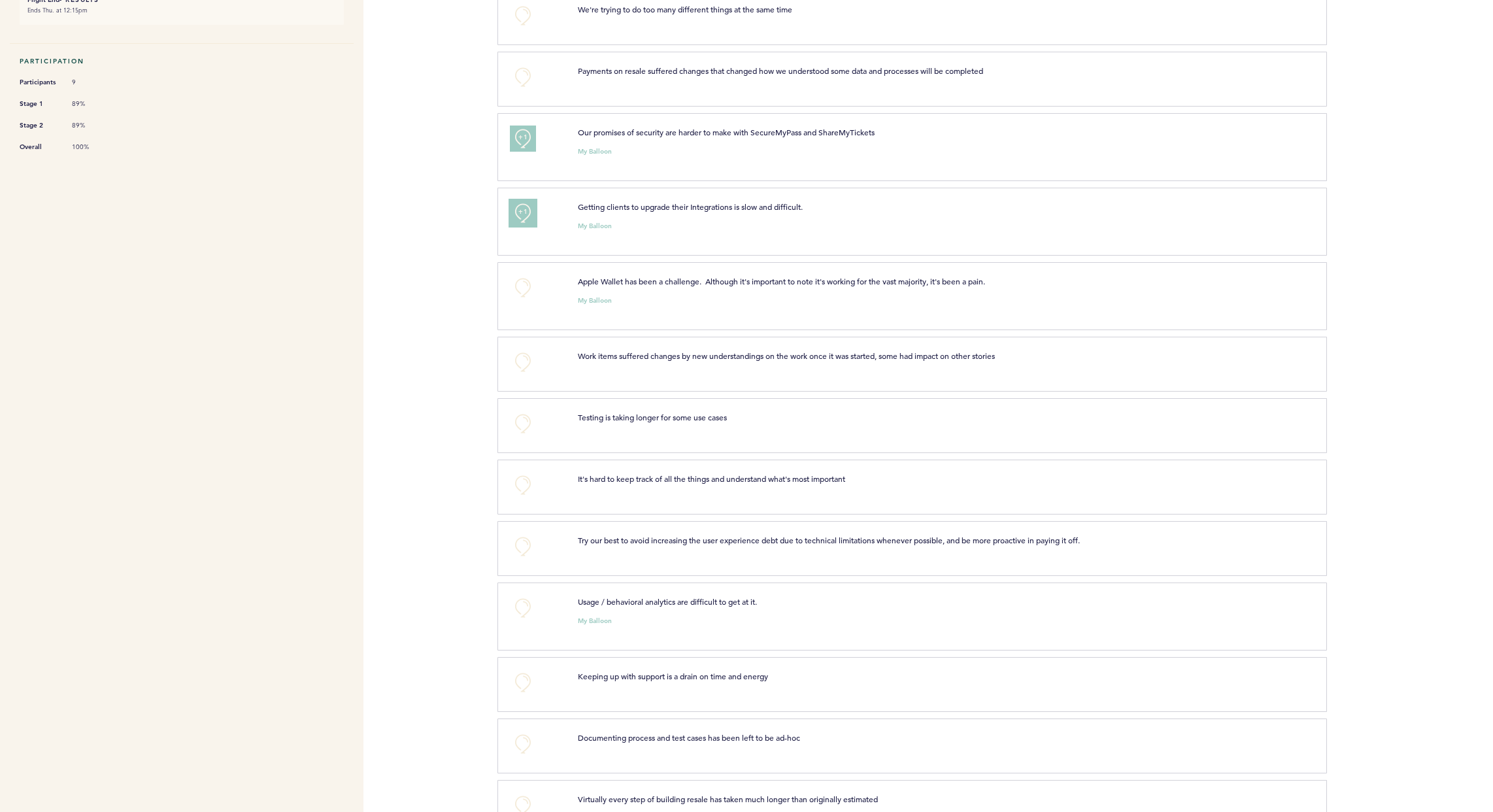
scroll to position [327, 0]
click at [526, 284] on button "+0" at bounding box center [523, 284] width 26 height 26
click at [0, 0] on span "+0" at bounding box center [0, 0] width 0 height 0
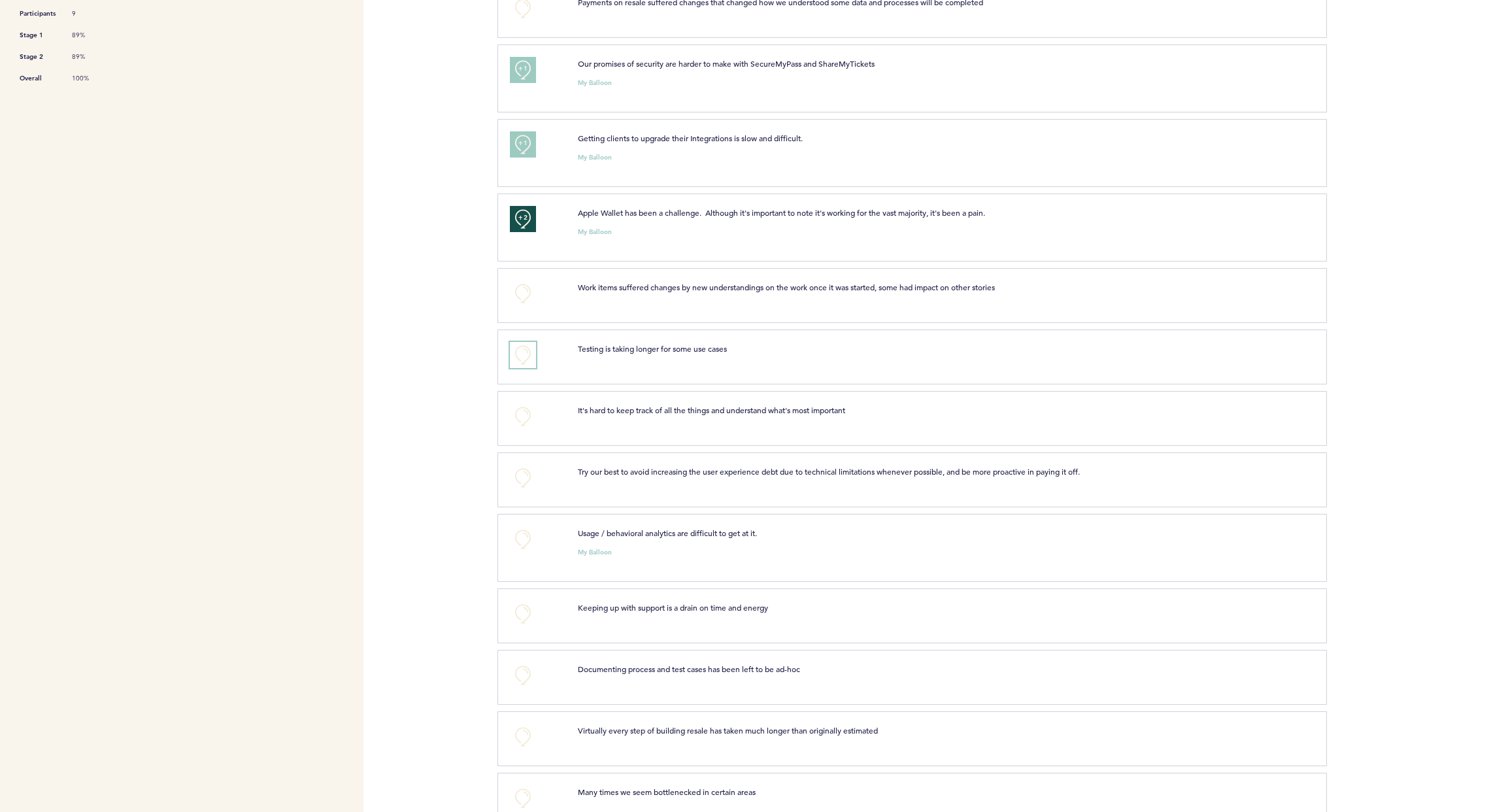
click at [524, 356] on button "+0" at bounding box center [523, 355] width 26 height 26
click at [518, 419] on button "+0" at bounding box center [523, 416] width 26 height 26
click at [526, 417] on span "+1" at bounding box center [523, 415] width 9 height 13
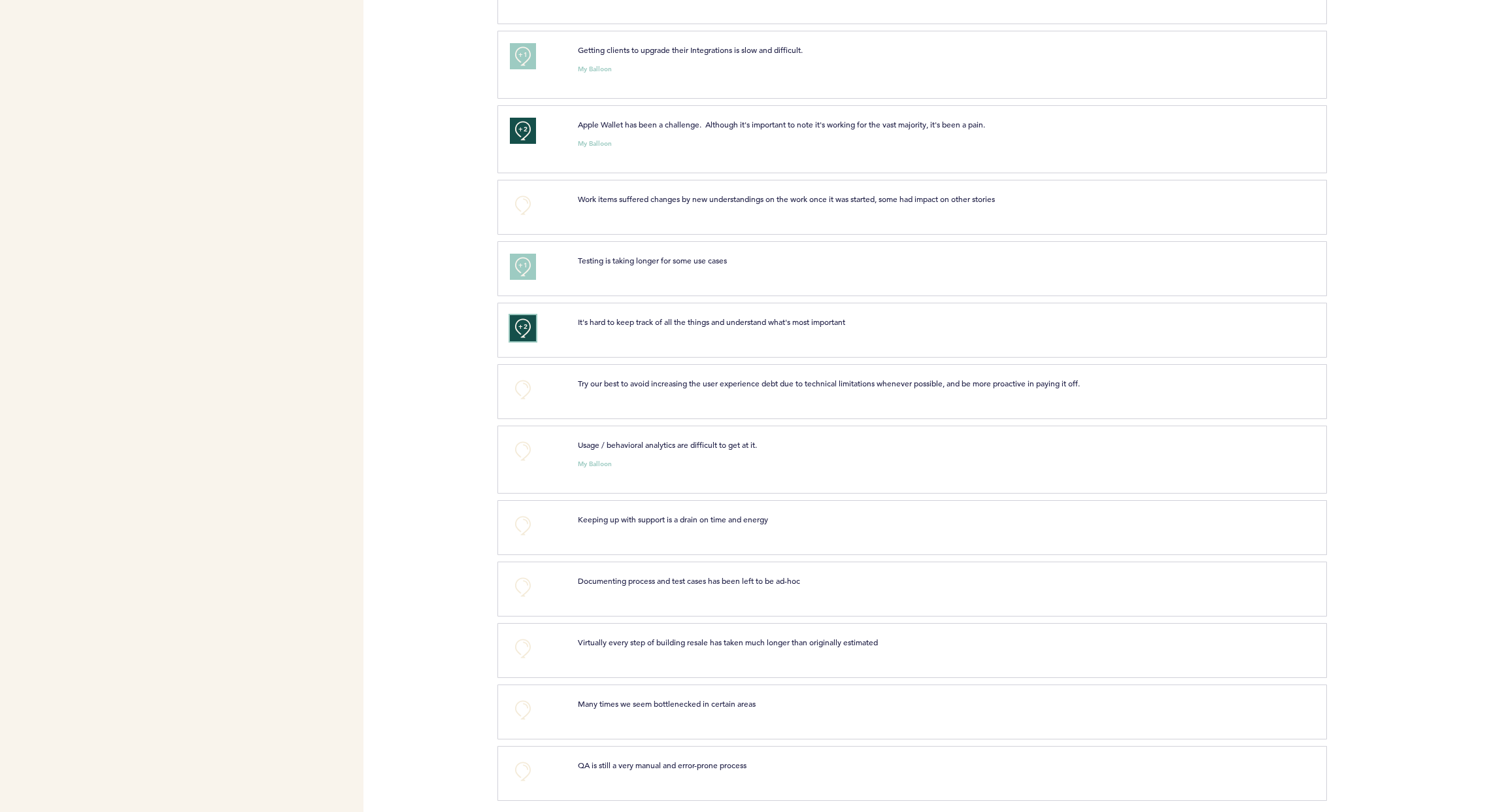
scroll to position [488, 0]
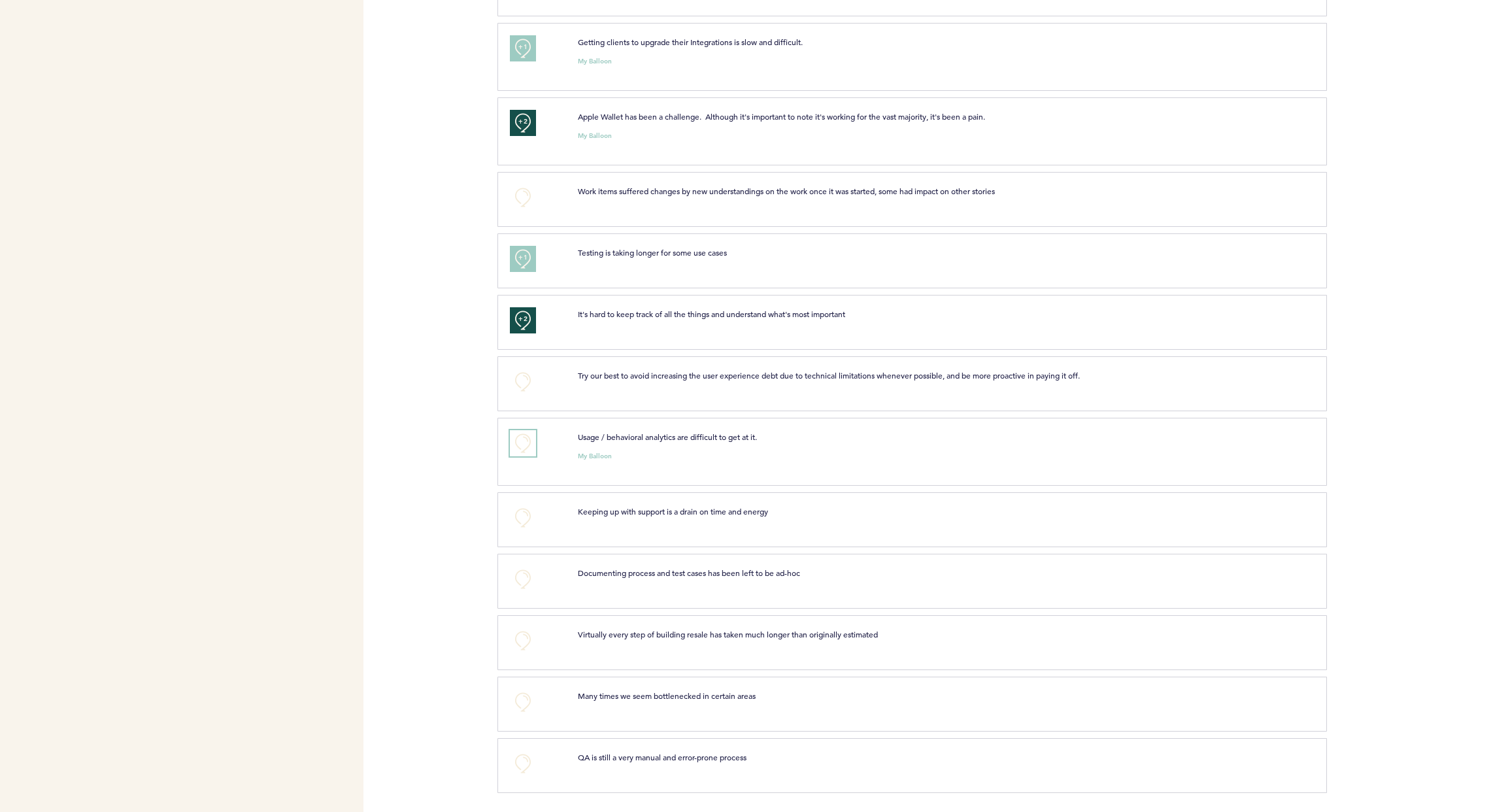
click at [526, 440] on button "+0" at bounding box center [523, 443] width 26 height 26
click at [522, 441] on span "+1" at bounding box center [523, 442] width 9 height 13
click at [518, 514] on button "+0" at bounding box center [523, 518] width 26 height 26
click at [522, 572] on button "+0" at bounding box center [523, 579] width 26 height 26
drag, startPoint x: 521, startPoint y: 572, endPoint x: 524, endPoint y: 588, distance: 16.3
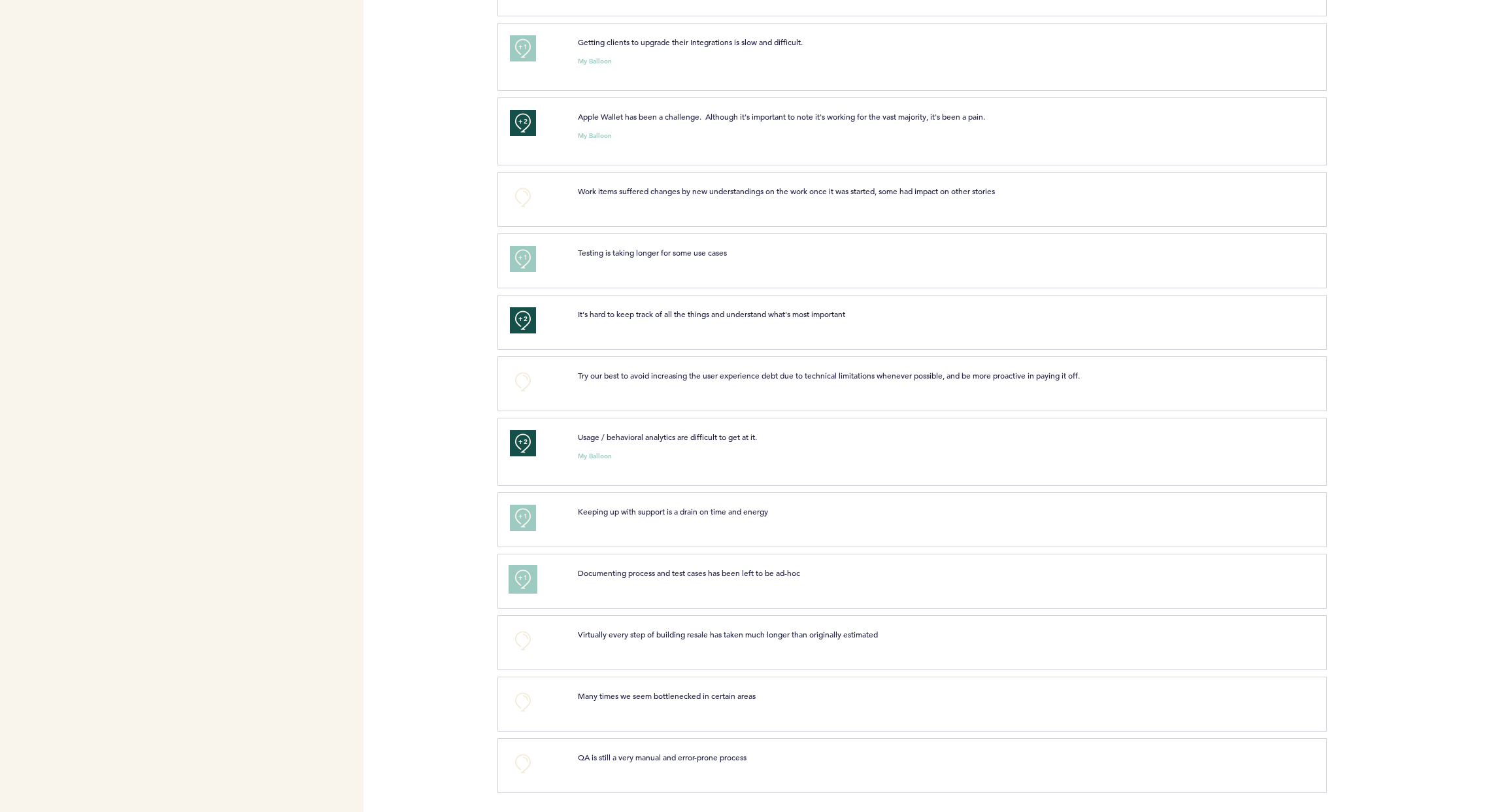
click at [521, 580] on span "+1" at bounding box center [523, 577] width 9 height 13
click at [524, 583] on button "+2" at bounding box center [523, 579] width 26 height 26
click at [530, 681] on button "+0" at bounding box center [523, 763] width 26 height 26
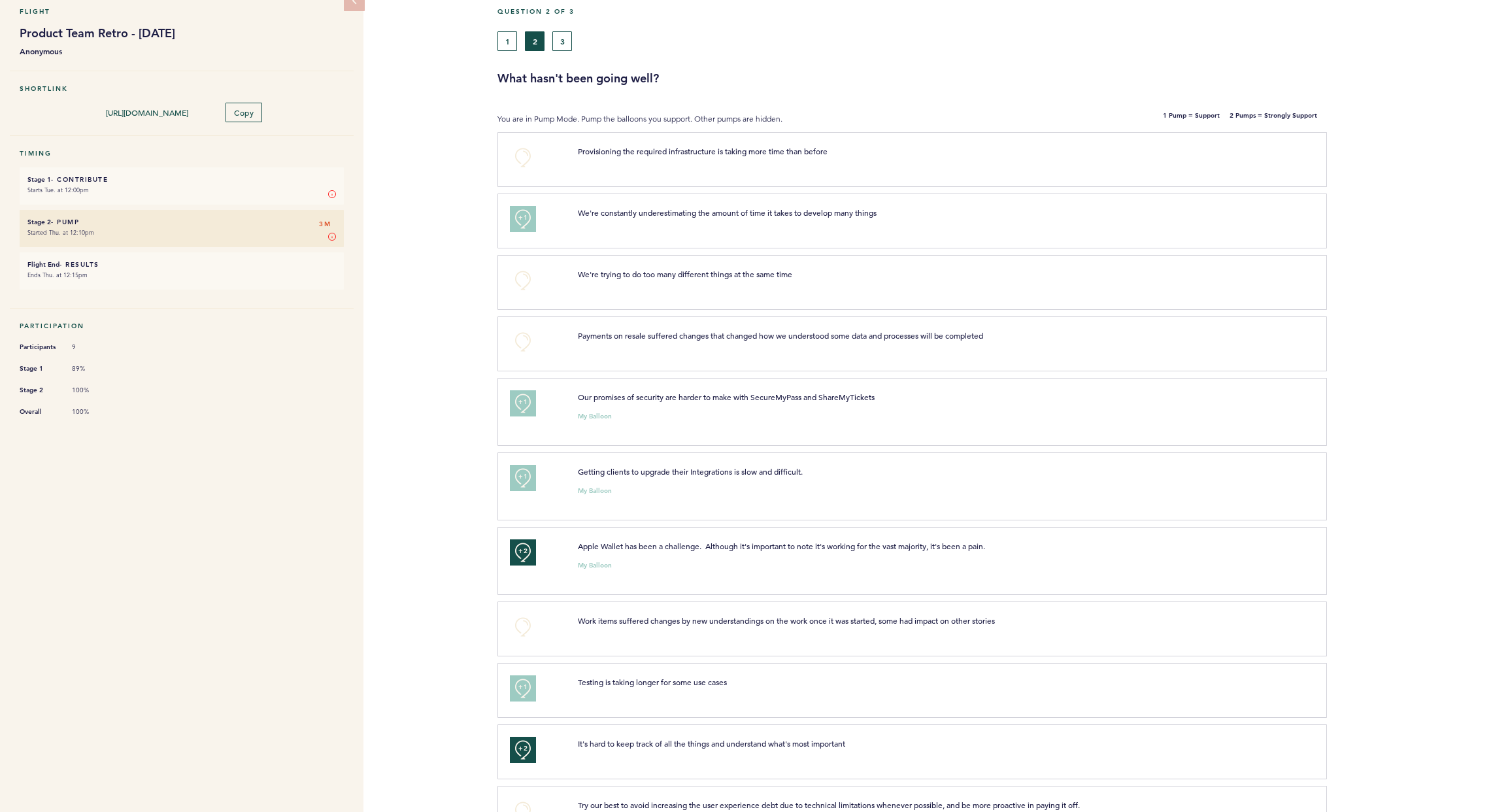
scroll to position [0, 0]
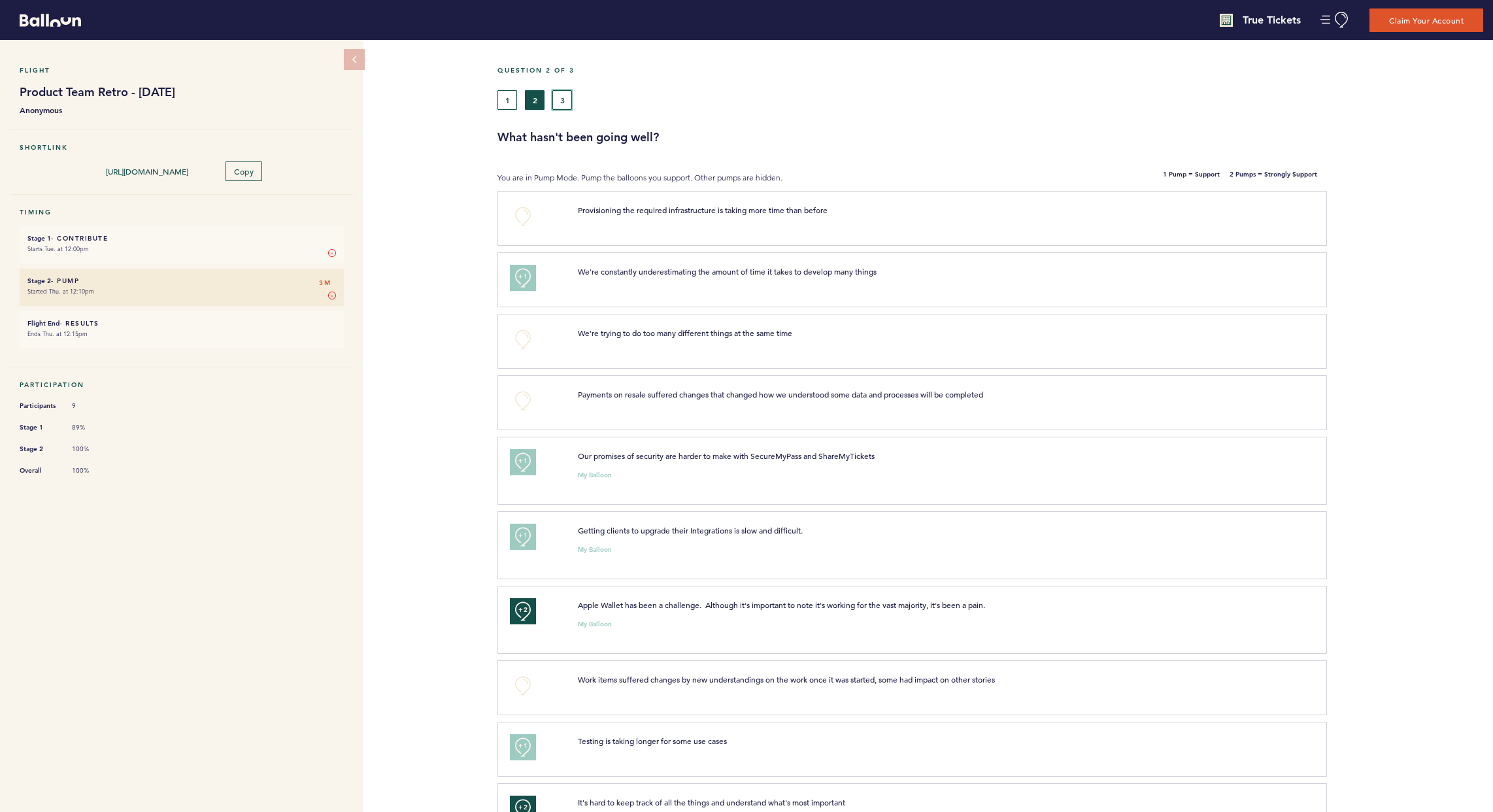
click at [558, 94] on button "3" at bounding box center [562, 99] width 19 height 19
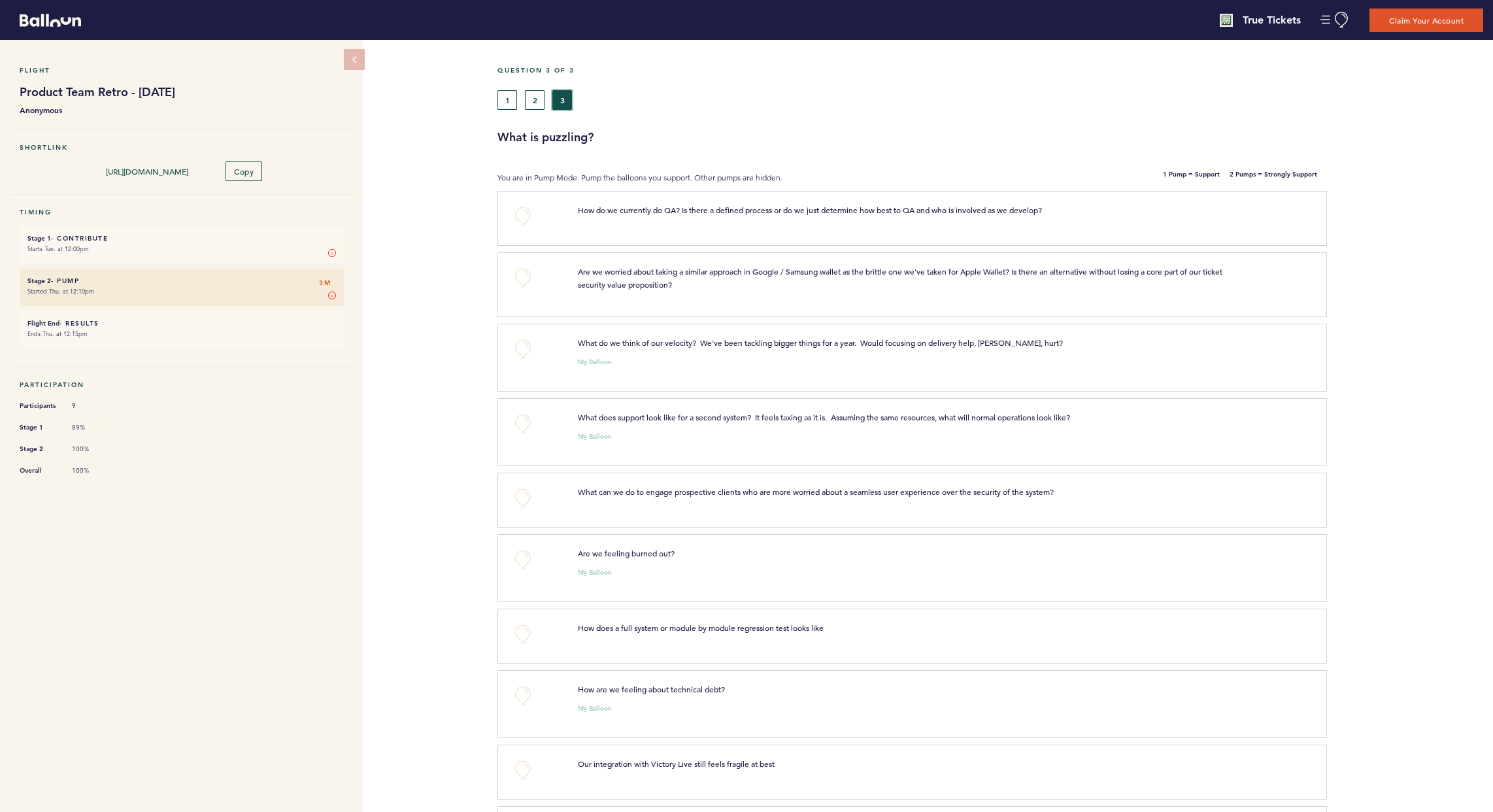
scroll to position [65, 0]
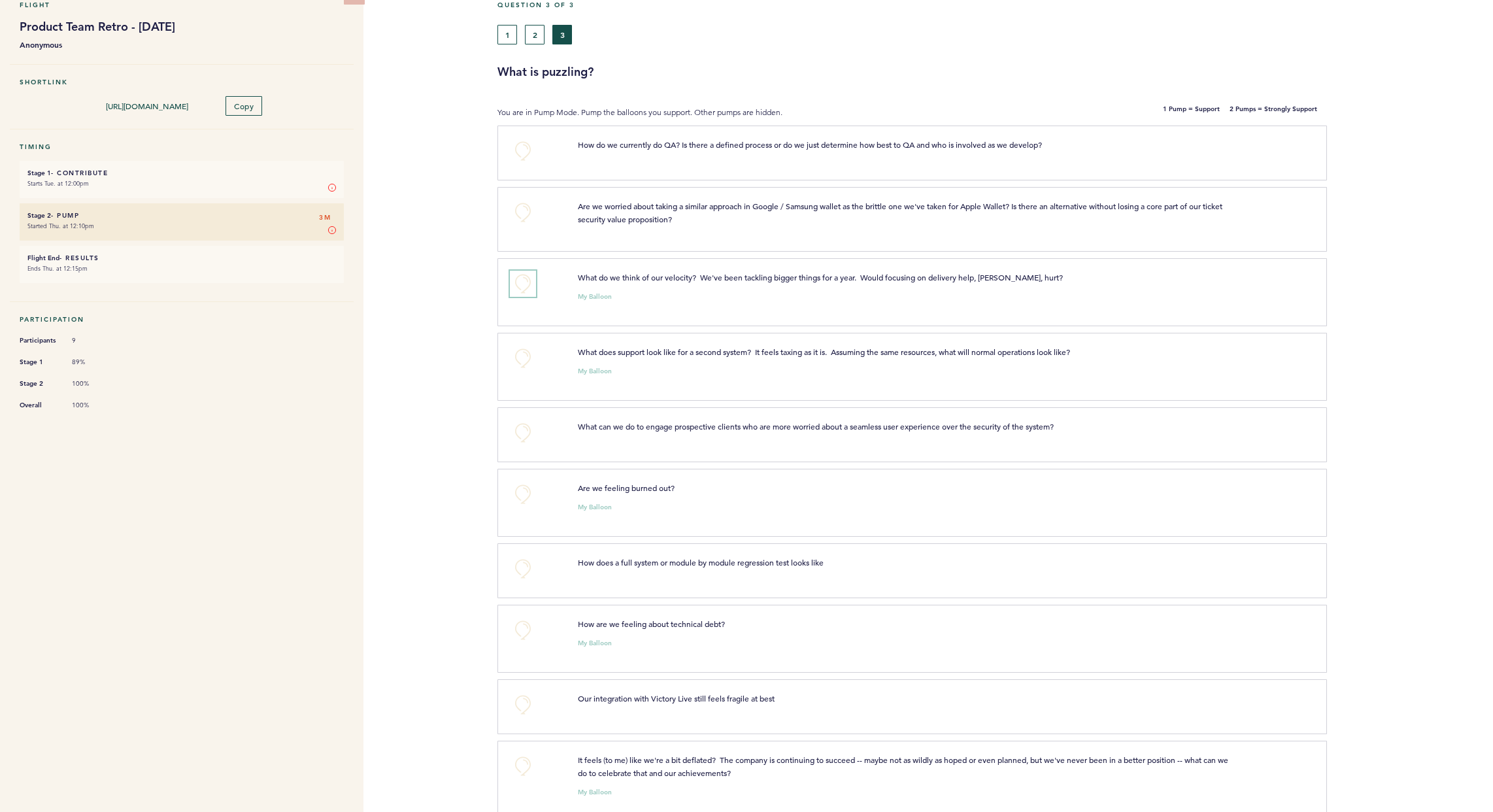
click at [522, 278] on button "+0" at bounding box center [523, 284] width 26 height 26
click at [523, 364] on button "+0" at bounding box center [523, 358] width 26 height 26
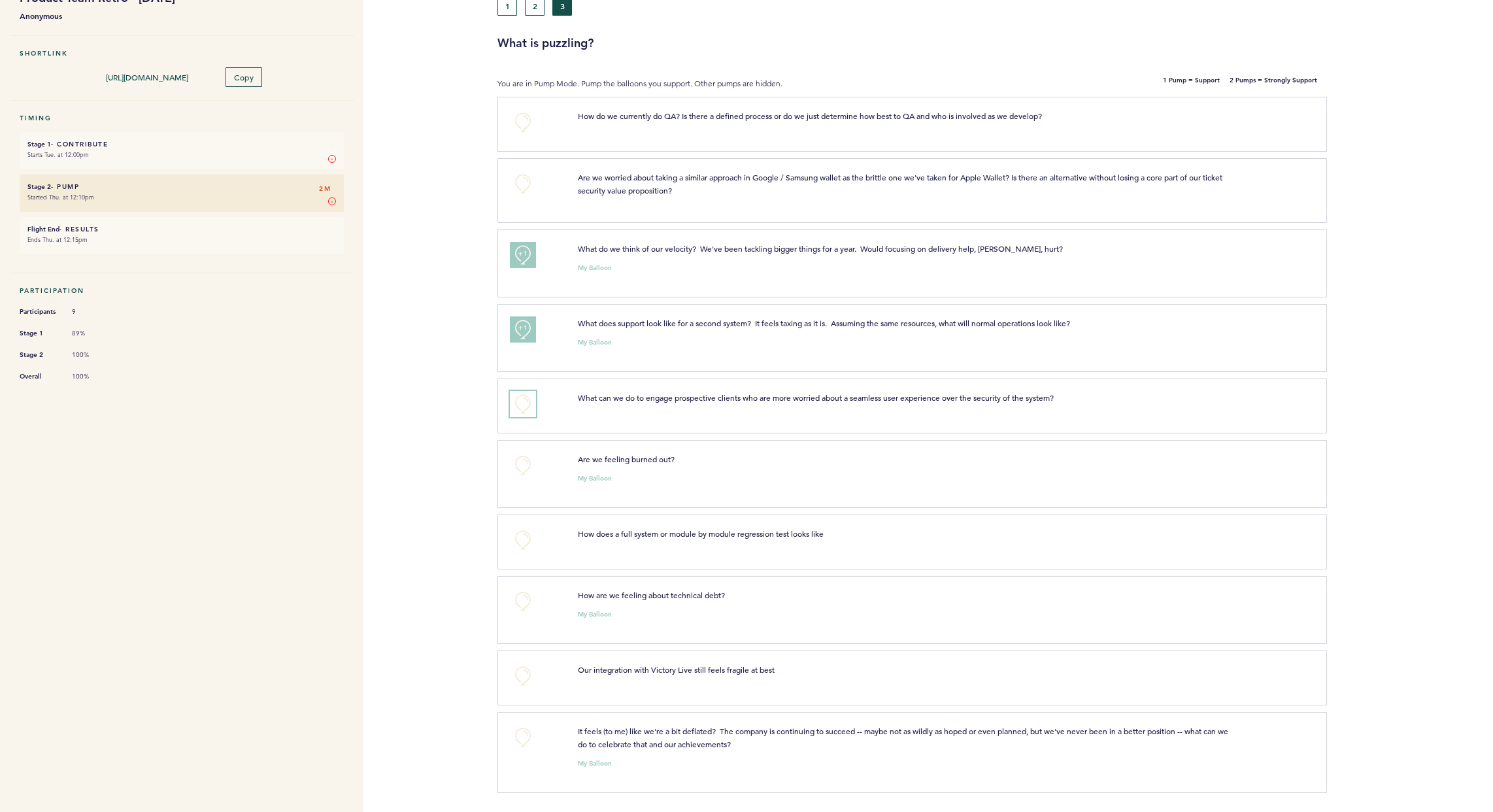
click at [527, 406] on button "+0" at bounding box center [523, 404] width 26 height 26
click at [527, 406] on span "+1" at bounding box center [523, 402] width 9 height 13
click at [523, 464] on button "+0" at bounding box center [523, 465] width 26 height 26
click at [526, 602] on button "+0" at bounding box center [523, 601] width 26 height 26
click at [526, 602] on span "+1" at bounding box center [523, 600] width 9 height 13
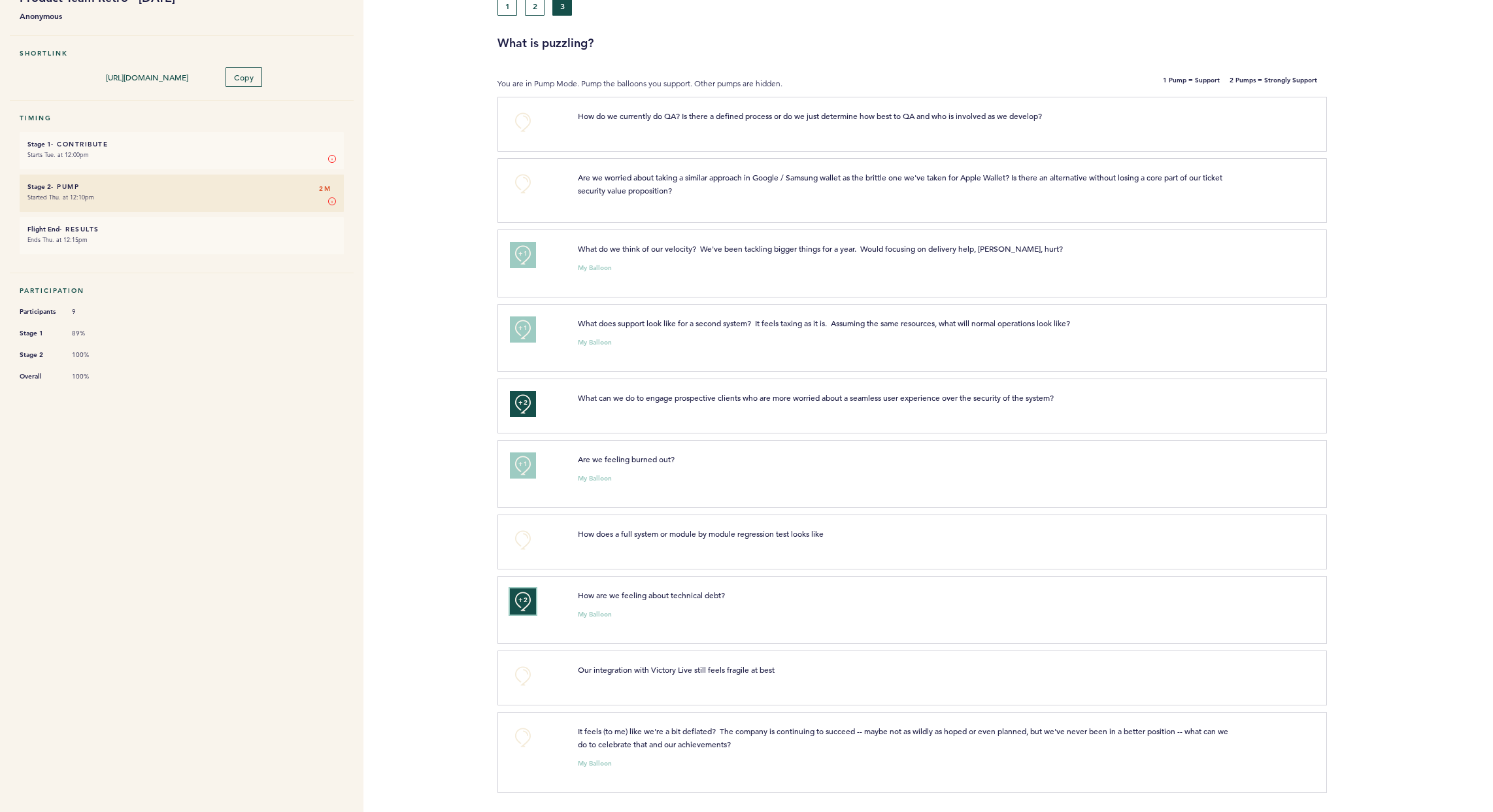
click at [526, 606] on button "+2" at bounding box center [523, 601] width 26 height 26
click at [526, 677] on button "+0" at bounding box center [523, 676] width 26 height 26
click at [522, 674] on span "+1" at bounding box center [523, 674] width 9 height 13
click at [522, 674] on span "+2" at bounding box center [523, 674] width 9 height 13
click at [522, 681] on button "+0" at bounding box center [523, 737] width 26 height 26
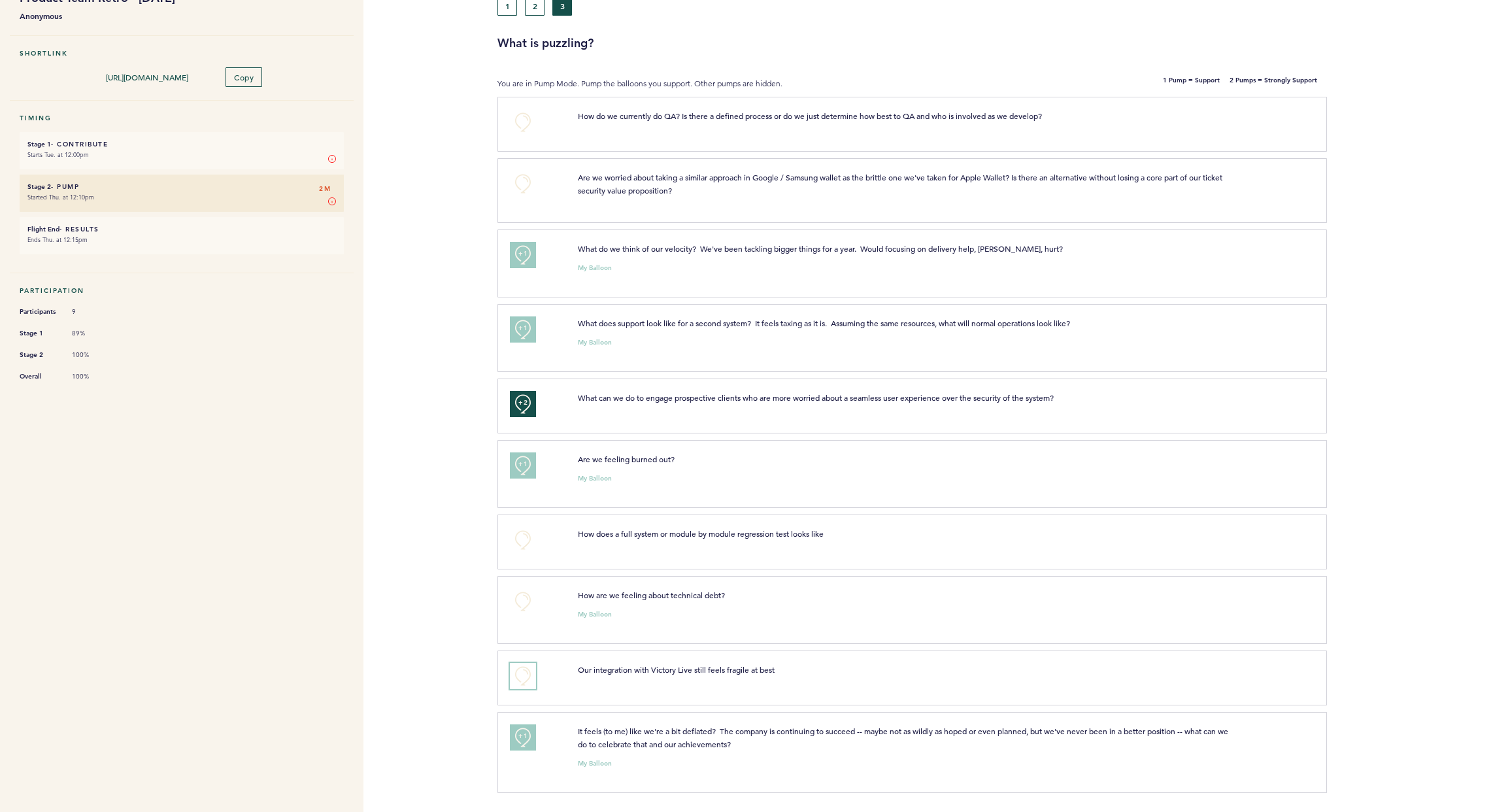
click at [522, 674] on button "+0" at bounding box center [523, 676] width 26 height 26
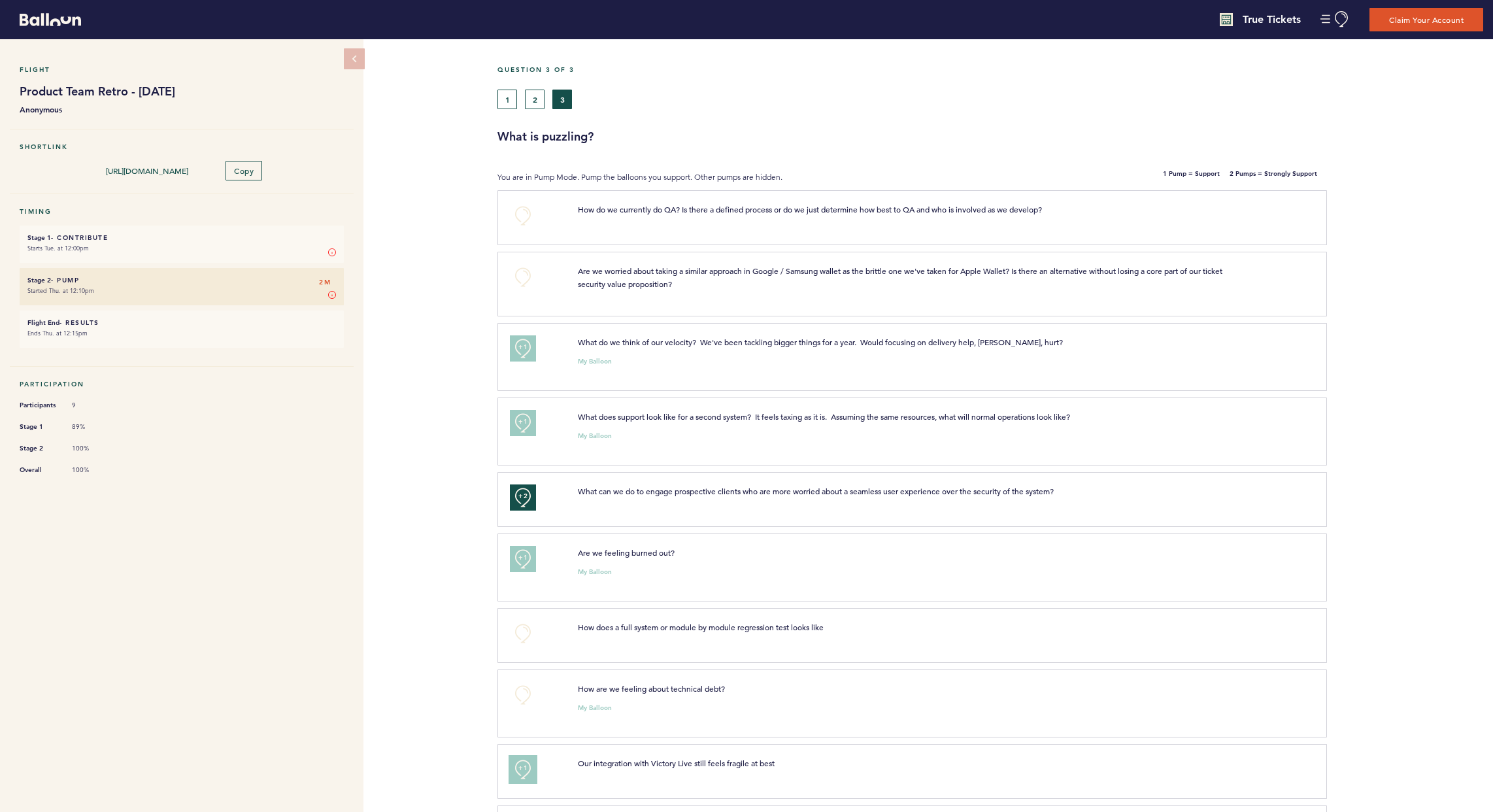
scroll to position [0, 0]
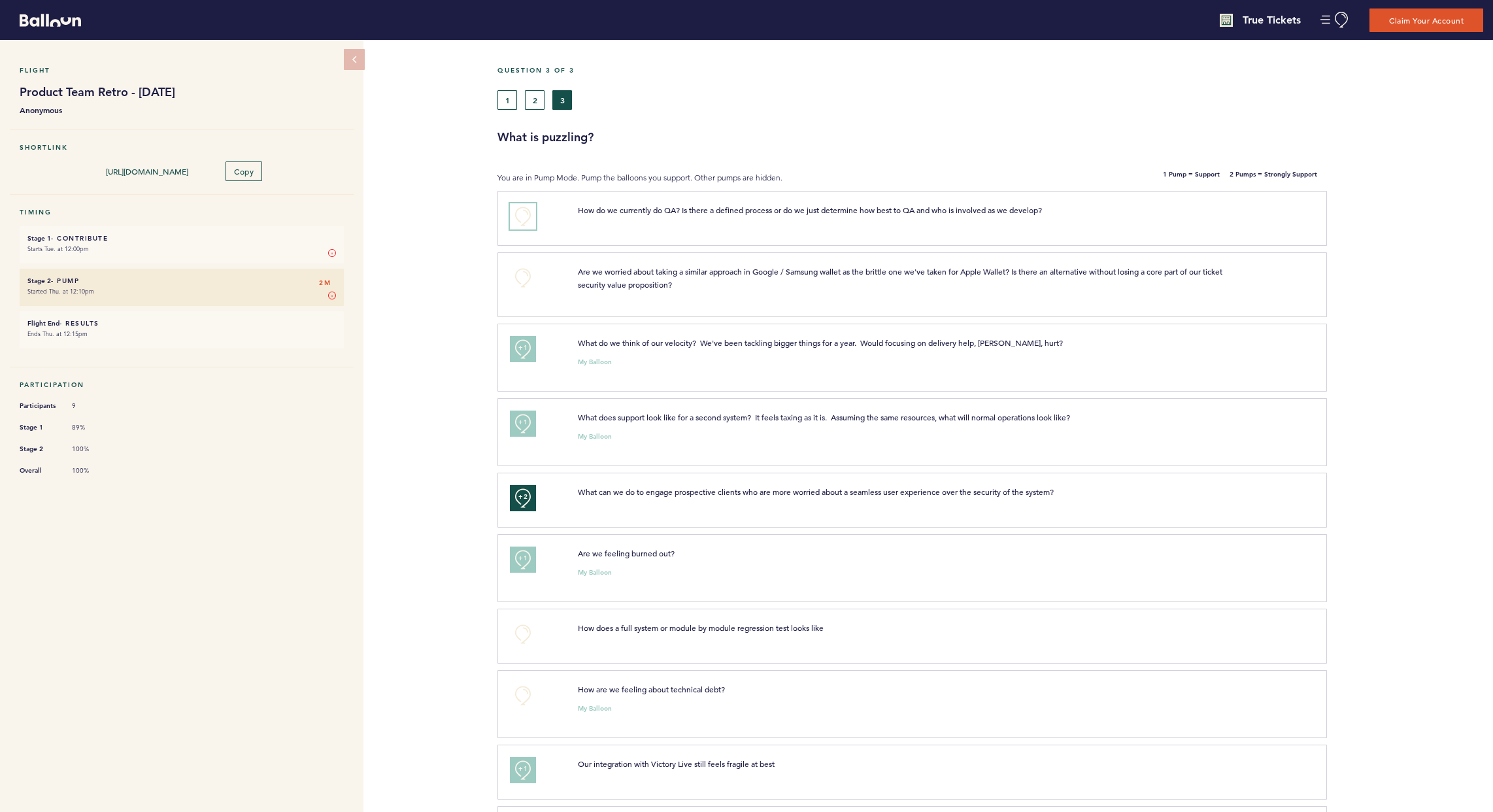
click at [529, 213] on button "+0" at bounding box center [523, 216] width 26 height 26
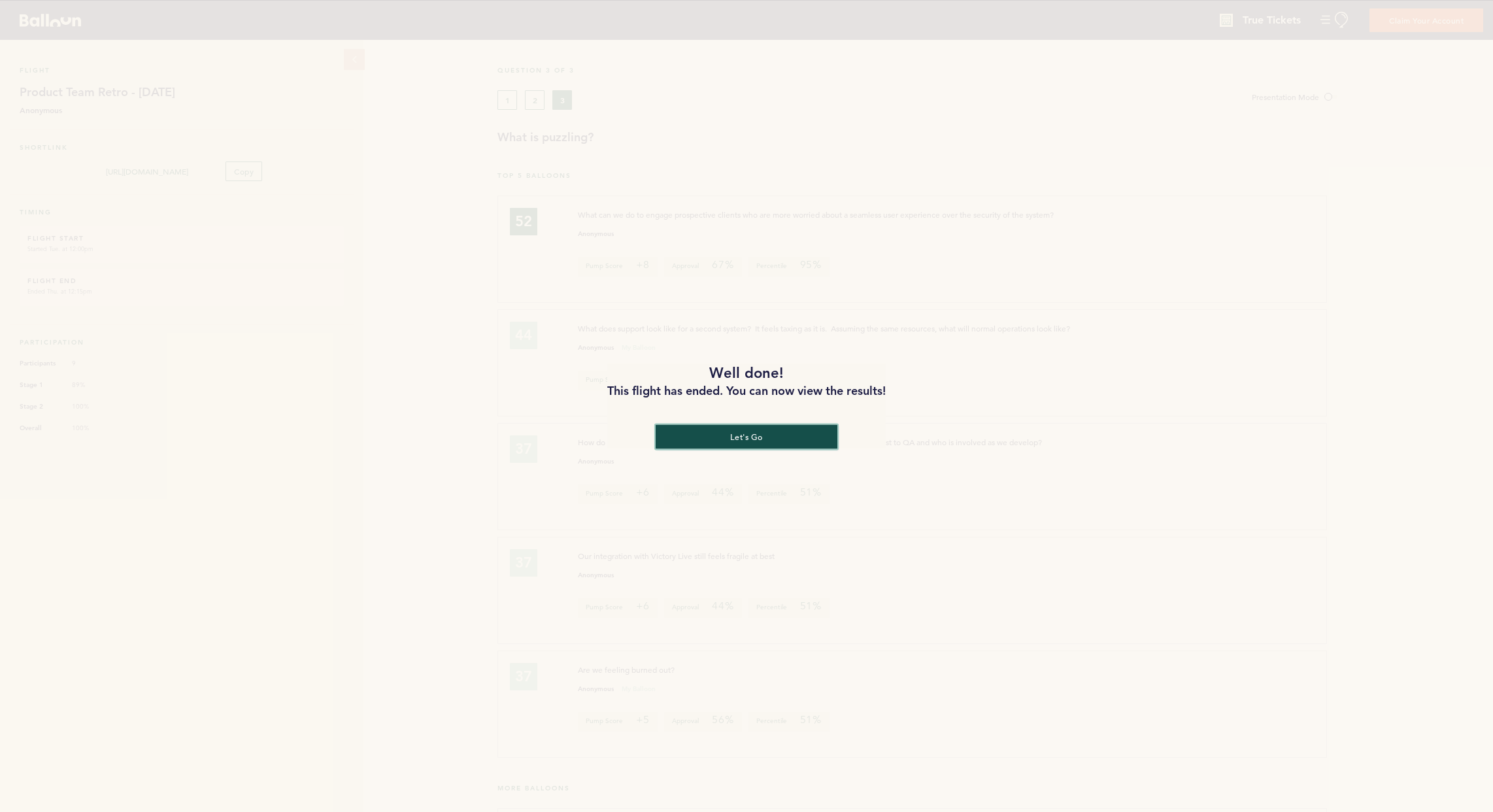
click at [723, 427] on button "let's go" at bounding box center [746, 436] width 181 height 24
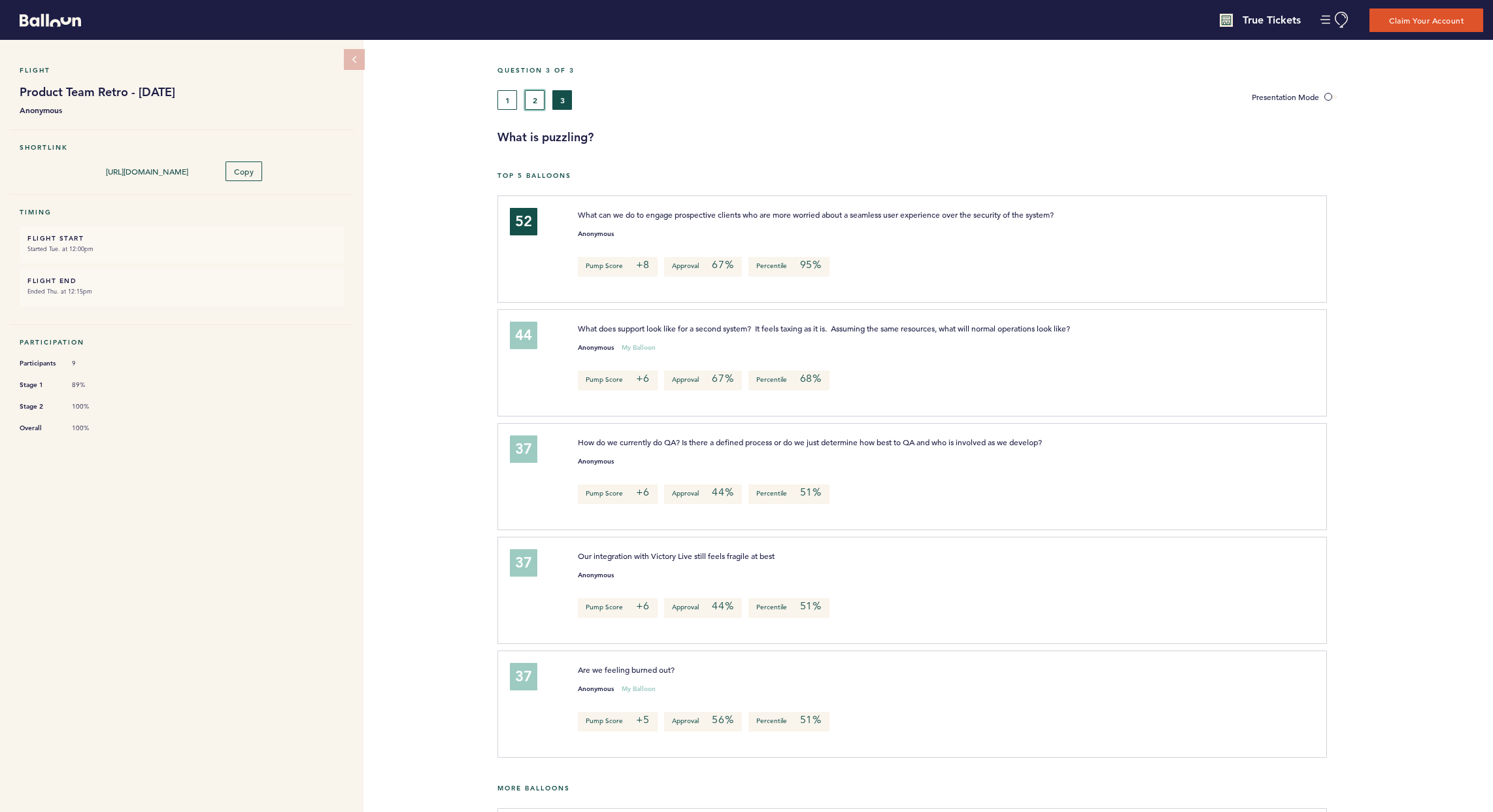
click at [531, 97] on button "2" at bounding box center [534, 99] width 19 height 19
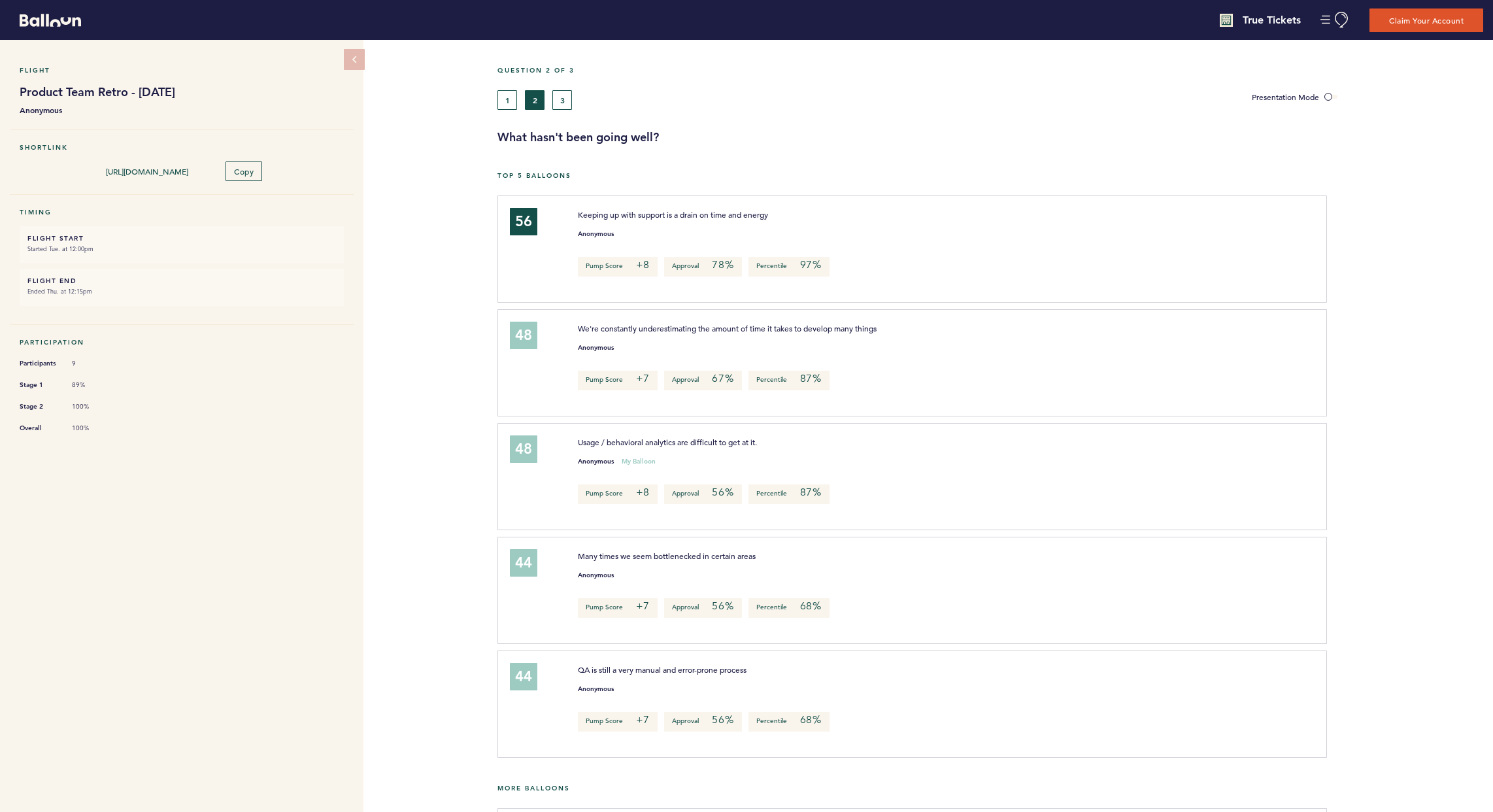
click at [574, 97] on div "1 2 3" at bounding box center [864, 99] width 734 height 19
click at [568, 97] on button "3" at bounding box center [562, 99] width 19 height 19
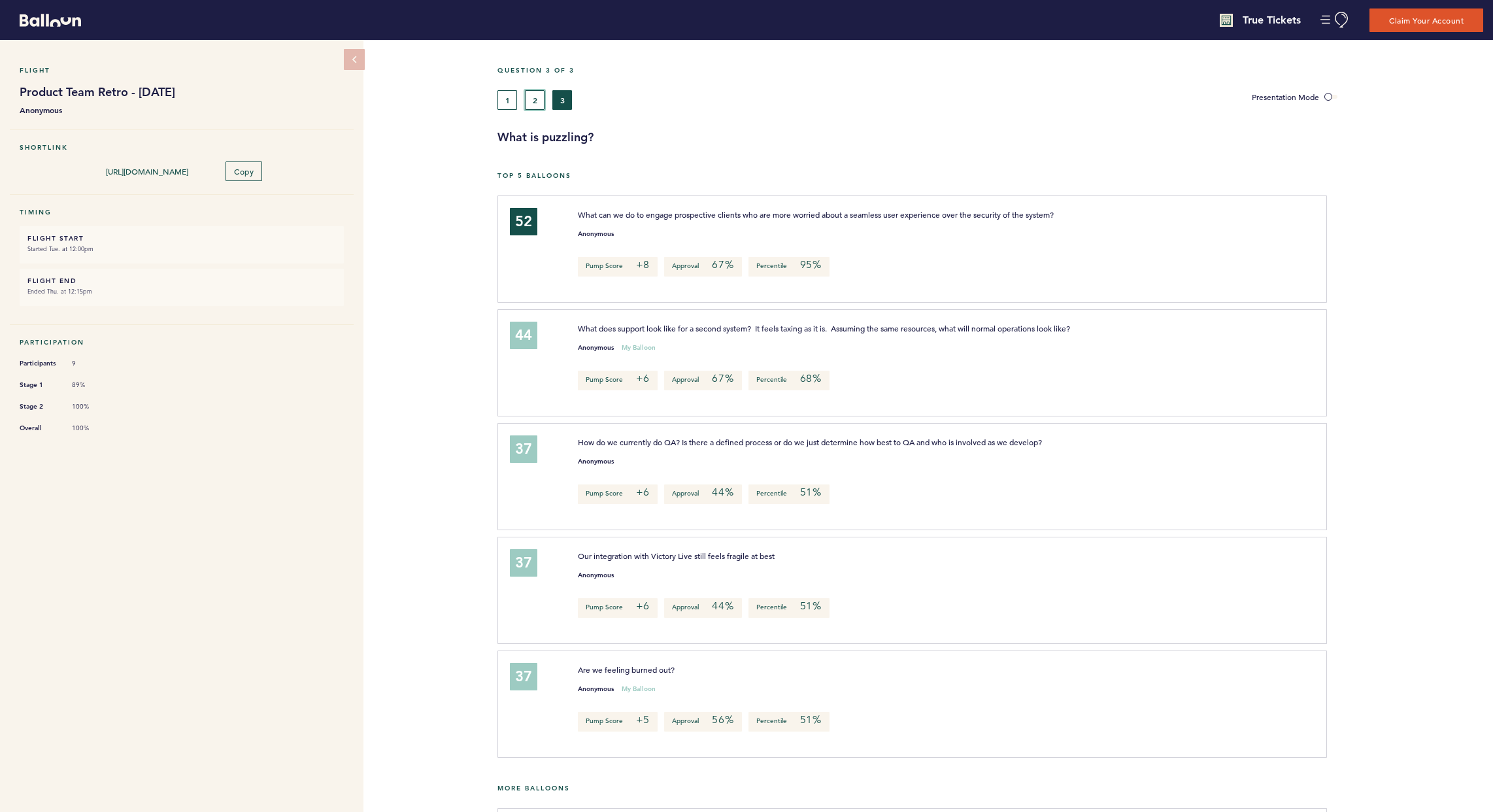
click at [532, 97] on button "2" at bounding box center [534, 99] width 19 height 19
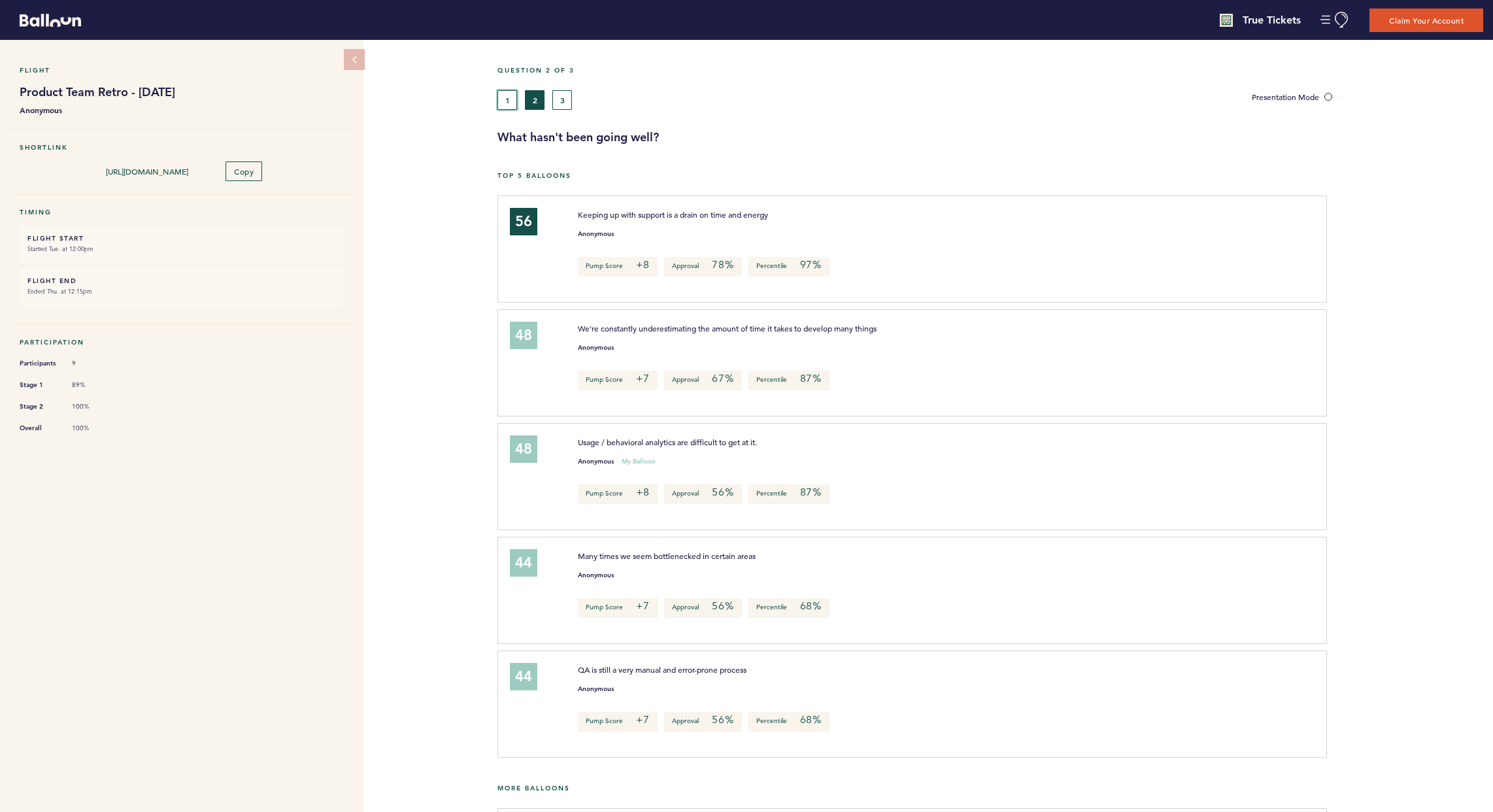
click at [511, 95] on button "1" at bounding box center [507, 99] width 19 height 19
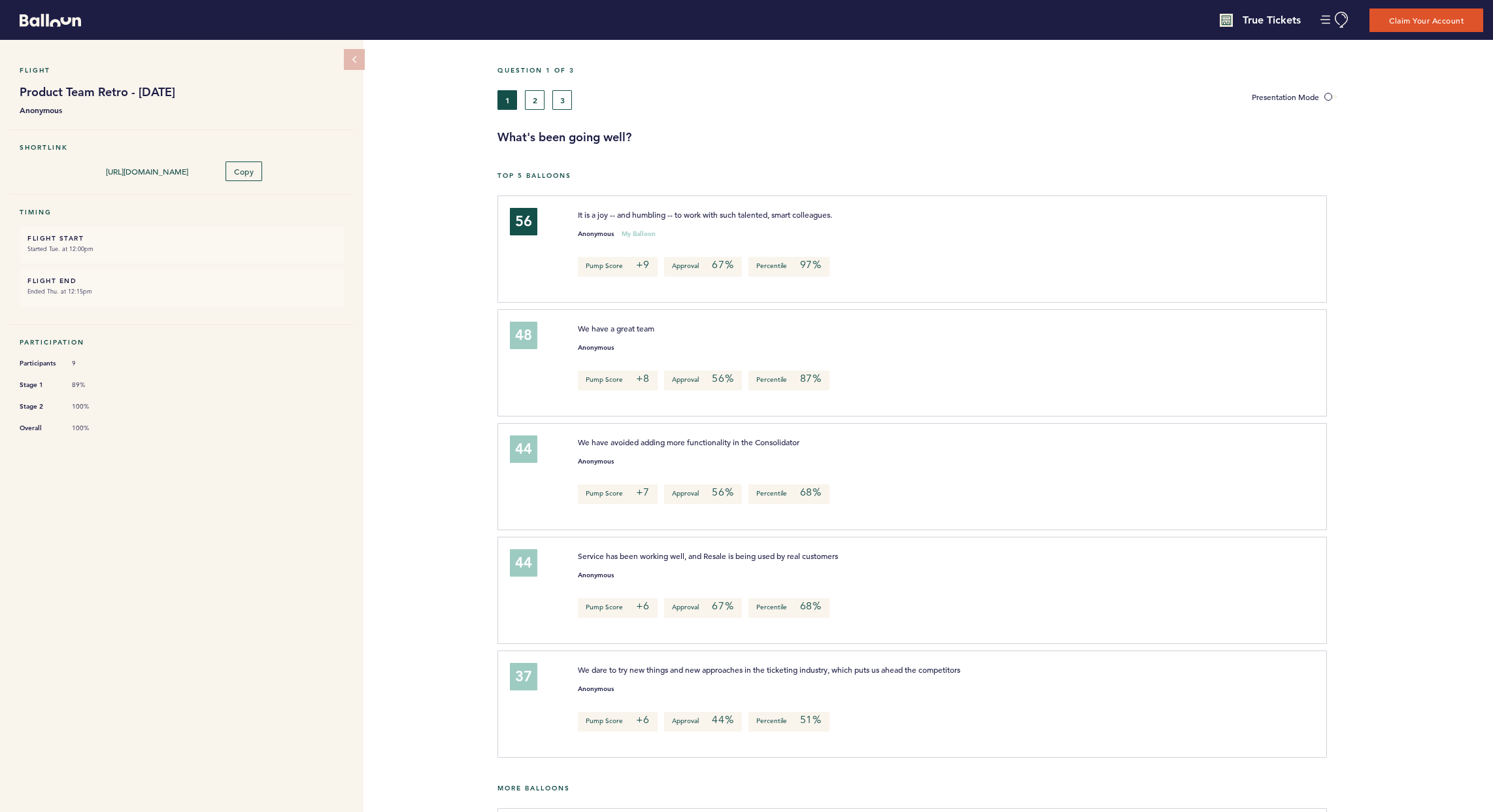
click at [546, 97] on div "1 2 3" at bounding box center [864, 99] width 734 height 19
click at [534, 99] on button "2" at bounding box center [534, 99] width 19 height 19
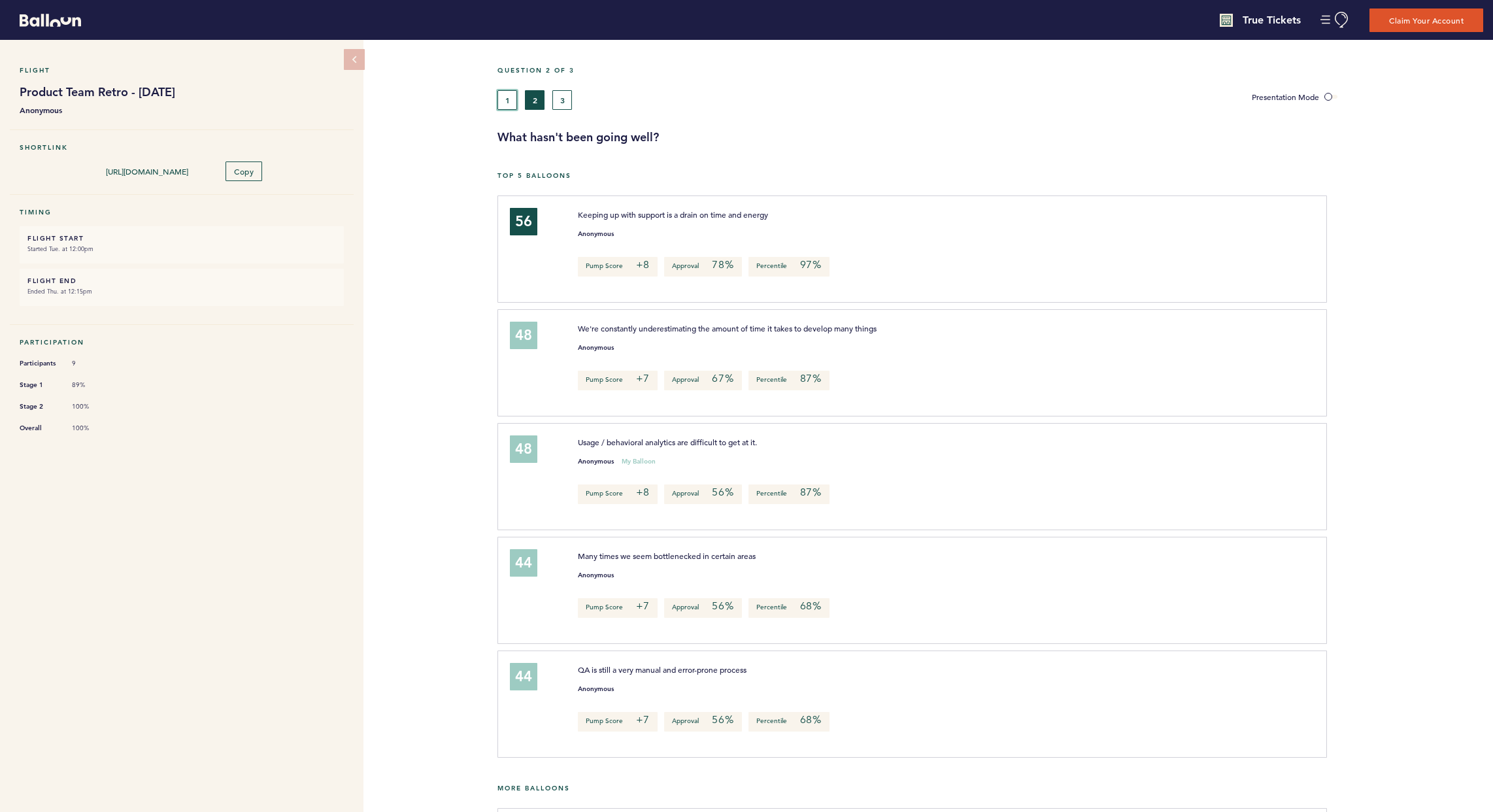
click at [504, 95] on button "1" at bounding box center [507, 99] width 19 height 19
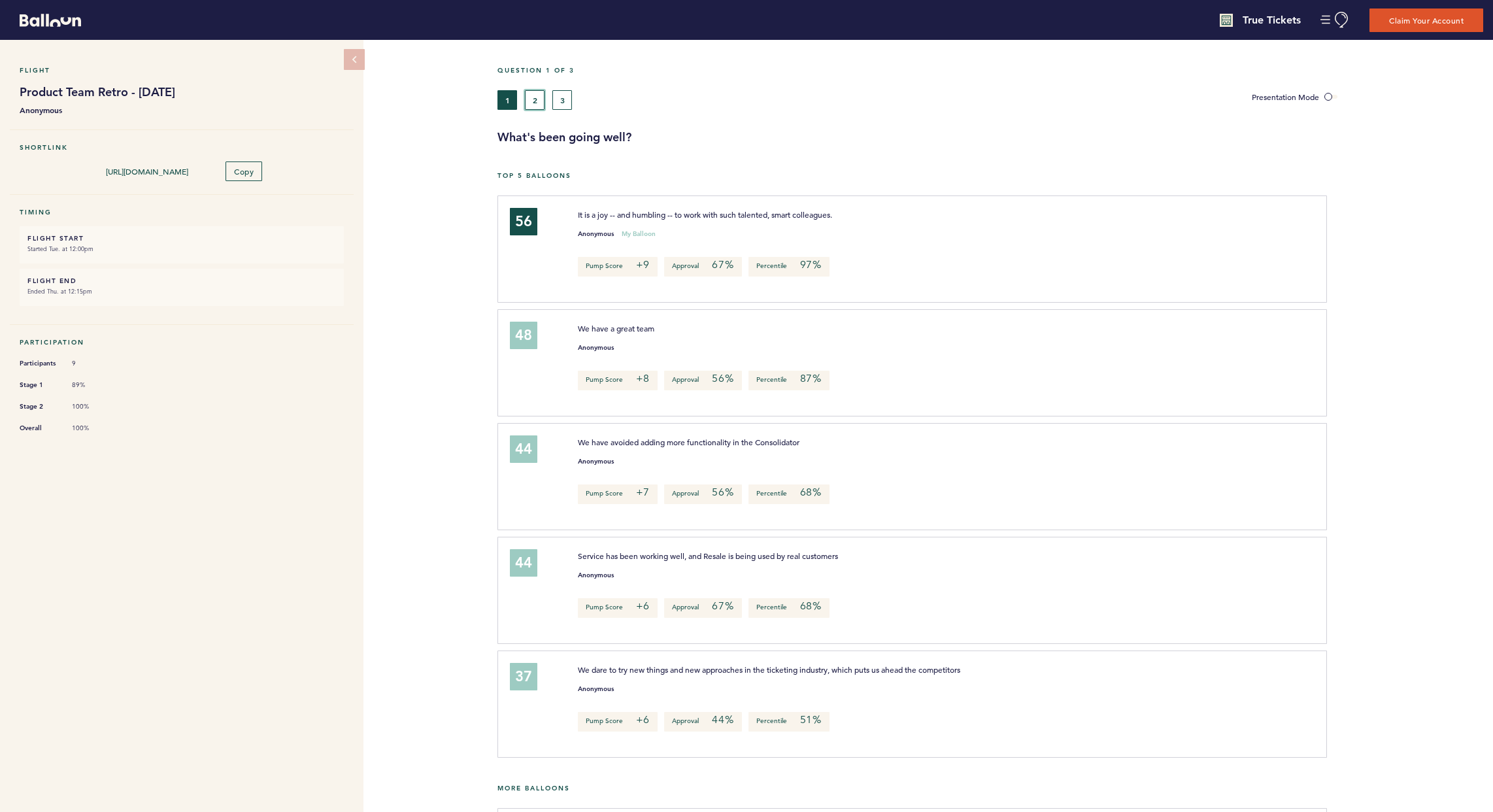
click at [534, 97] on button "2" at bounding box center [534, 99] width 19 height 19
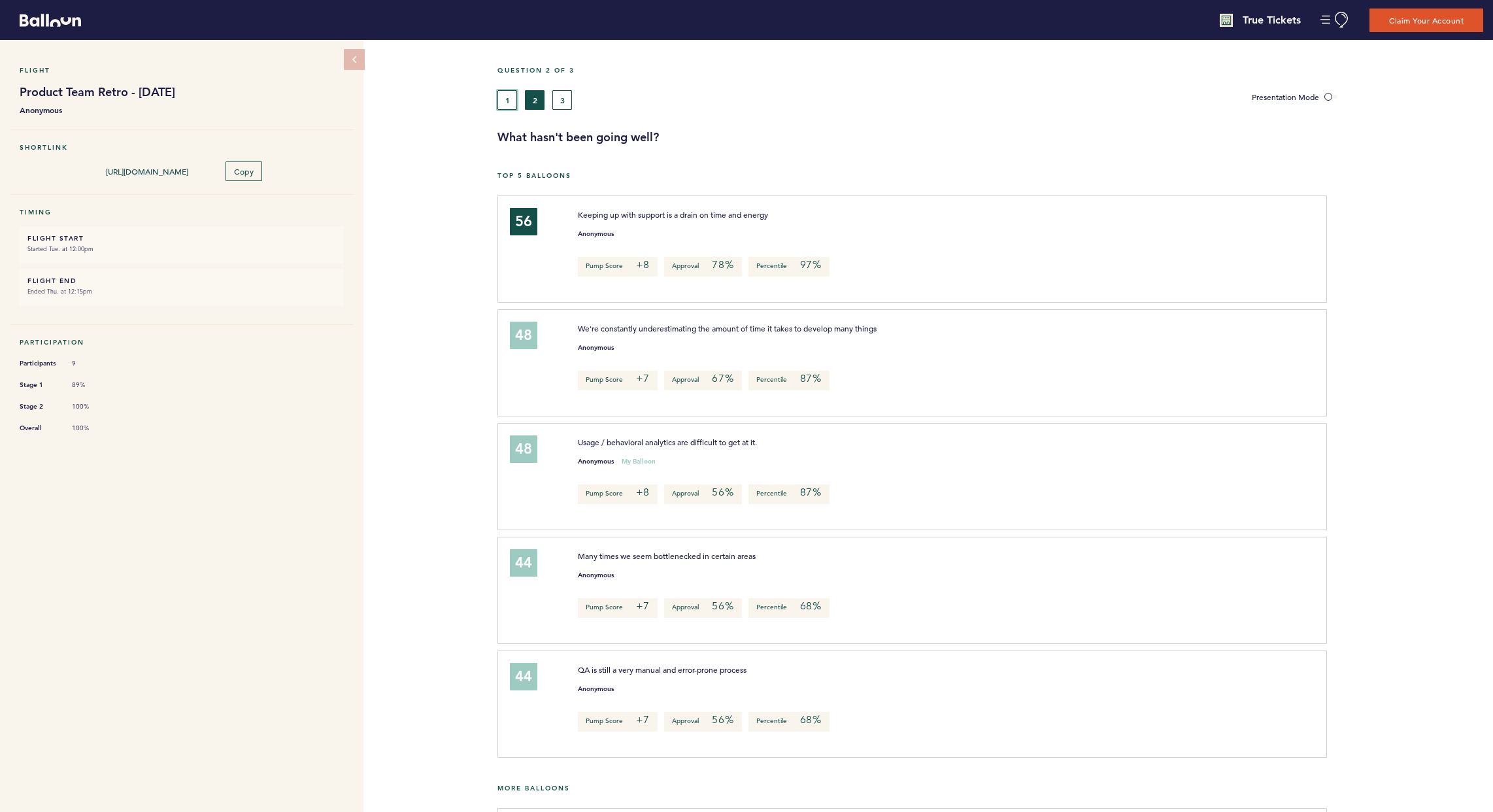
click at [512, 102] on button "1" at bounding box center [507, 99] width 19 height 19
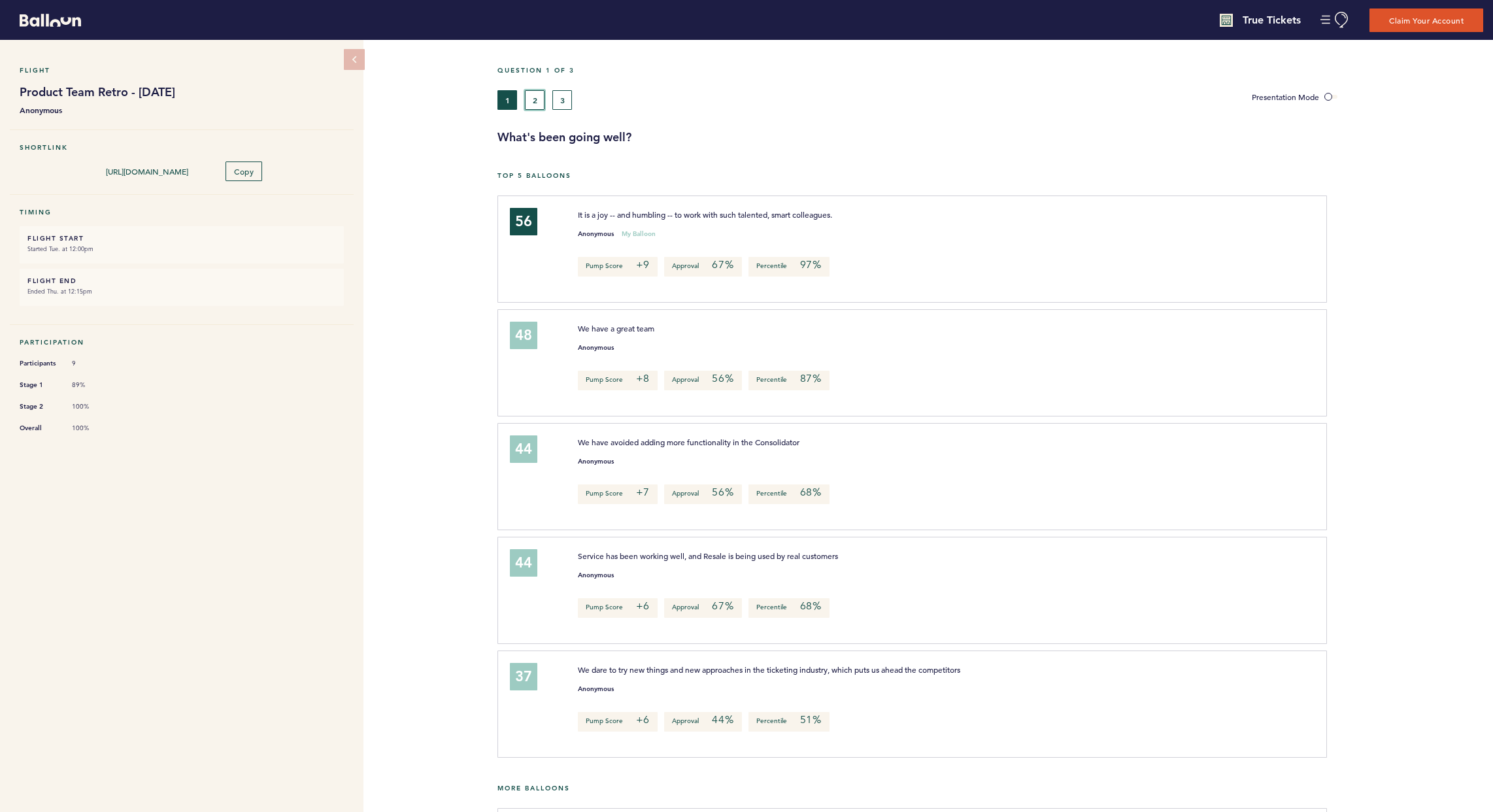
click at [533, 102] on button "2" at bounding box center [534, 99] width 19 height 19
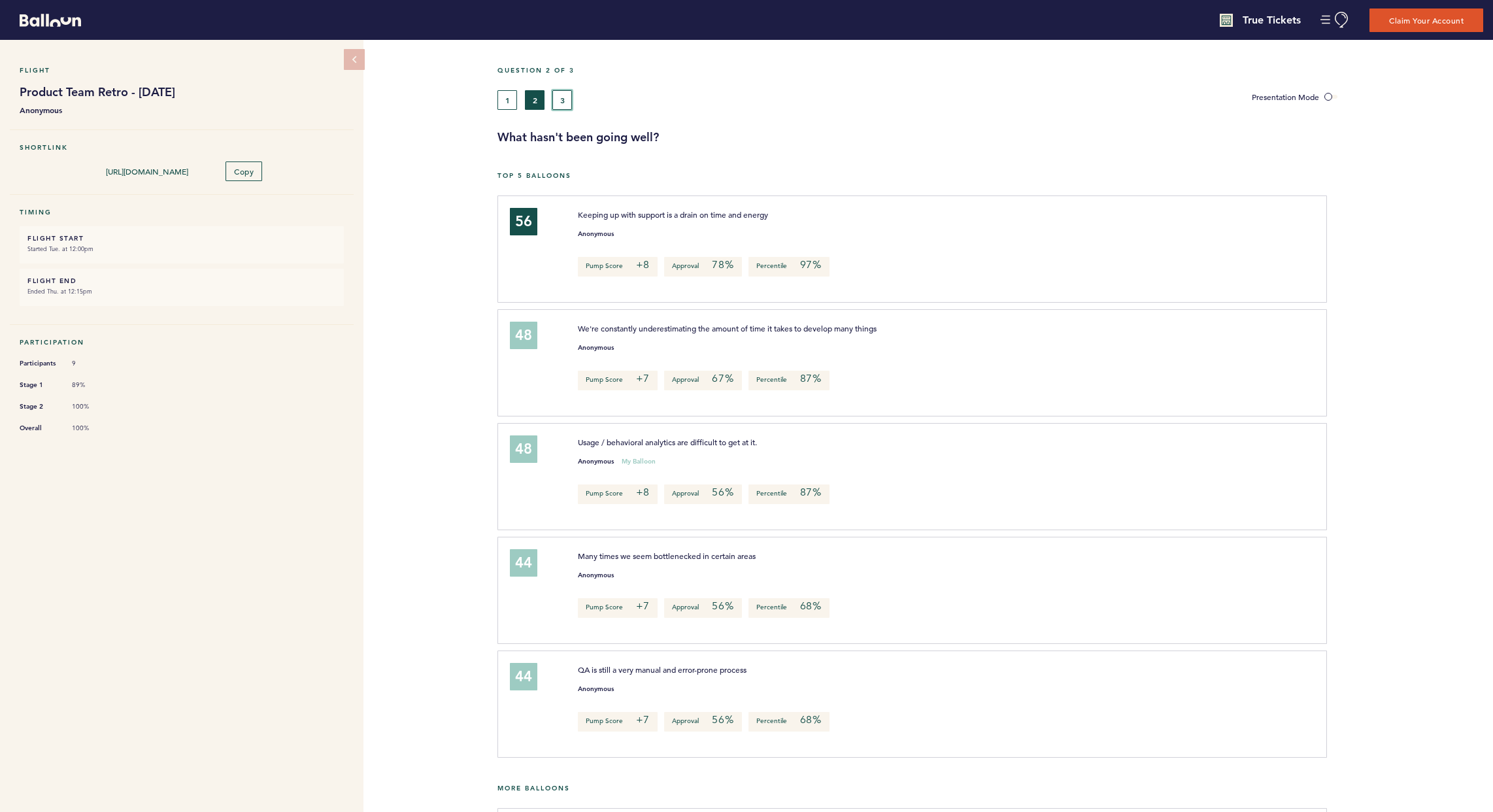
click at [564, 105] on button "3" at bounding box center [562, 99] width 19 height 19
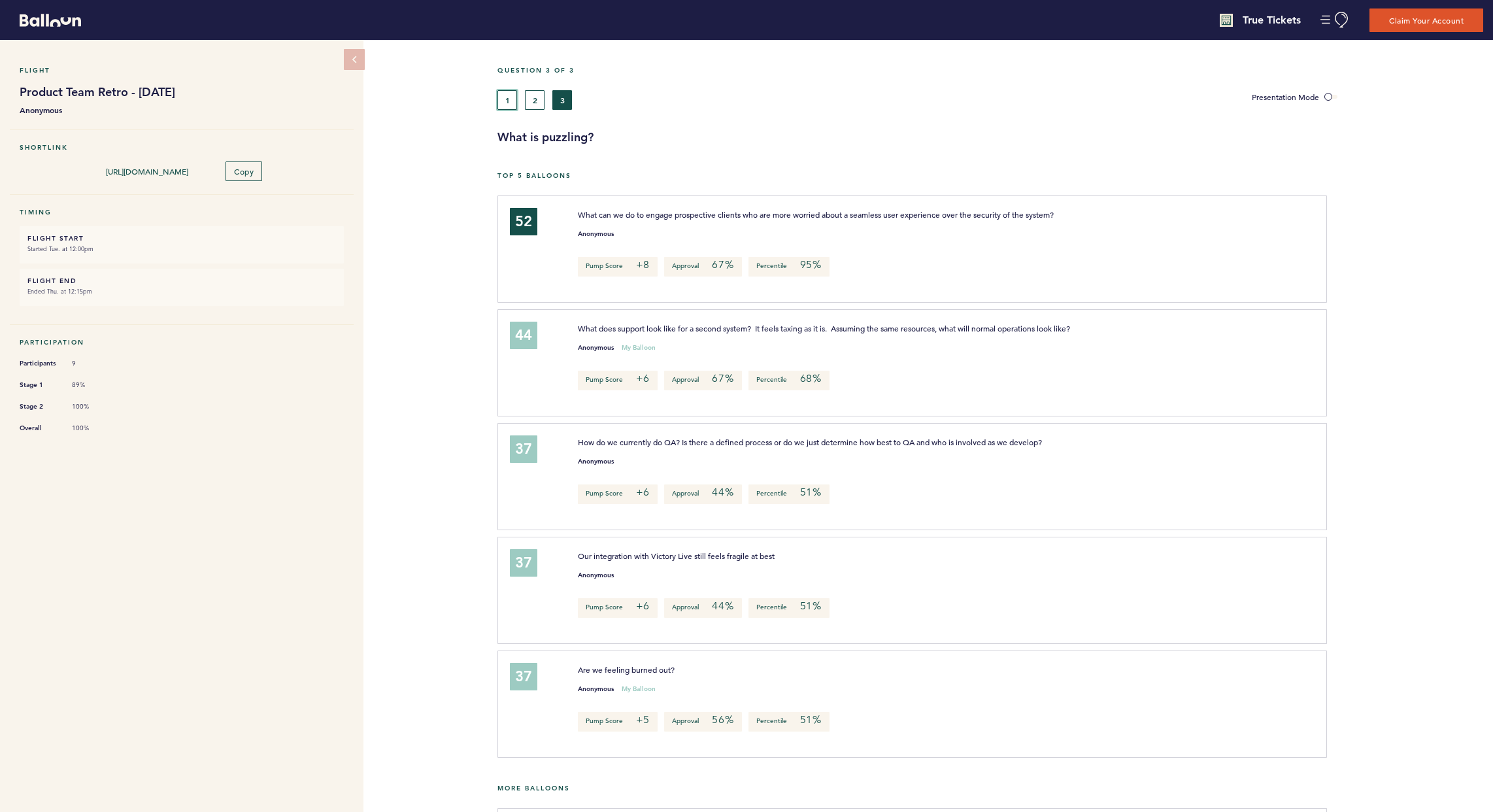
click at [512, 99] on button "1" at bounding box center [507, 99] width 19 height 19
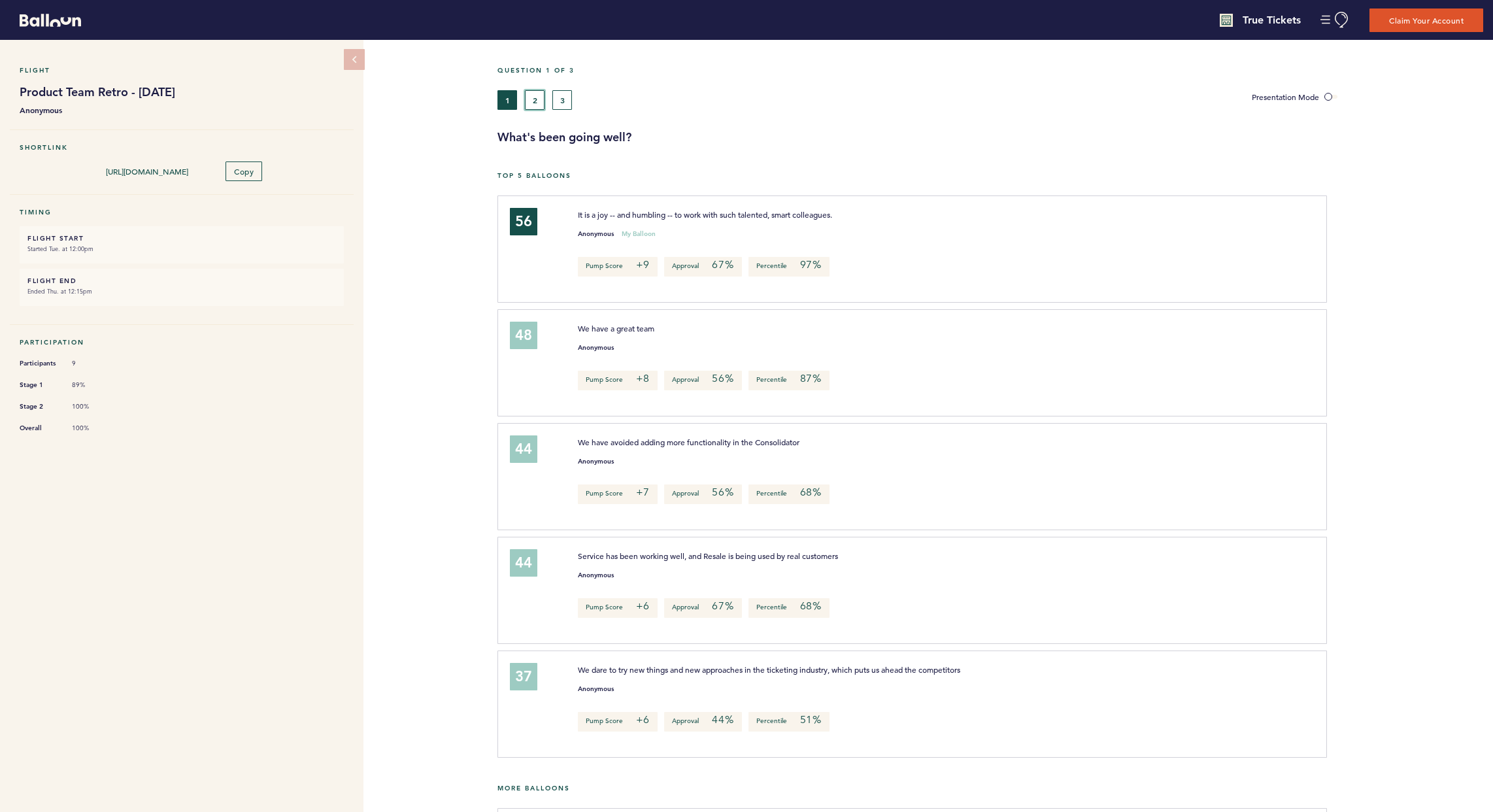
click at [532, 93] on button "2" at bounding box center [534, 99] width 19 height 19
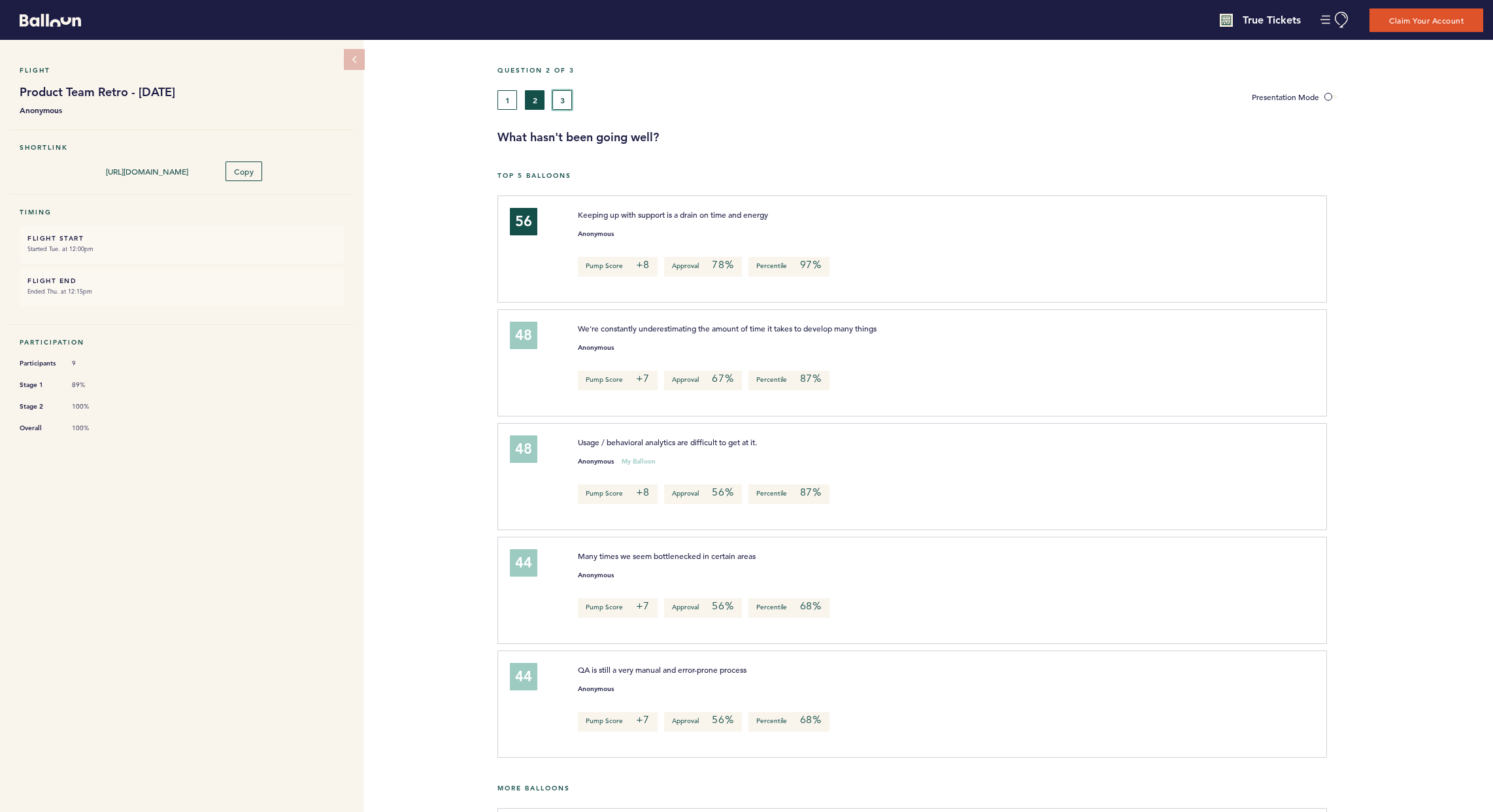
click at [555, 97] on button "3" at bounding box center [562, 99] width 19 height 19
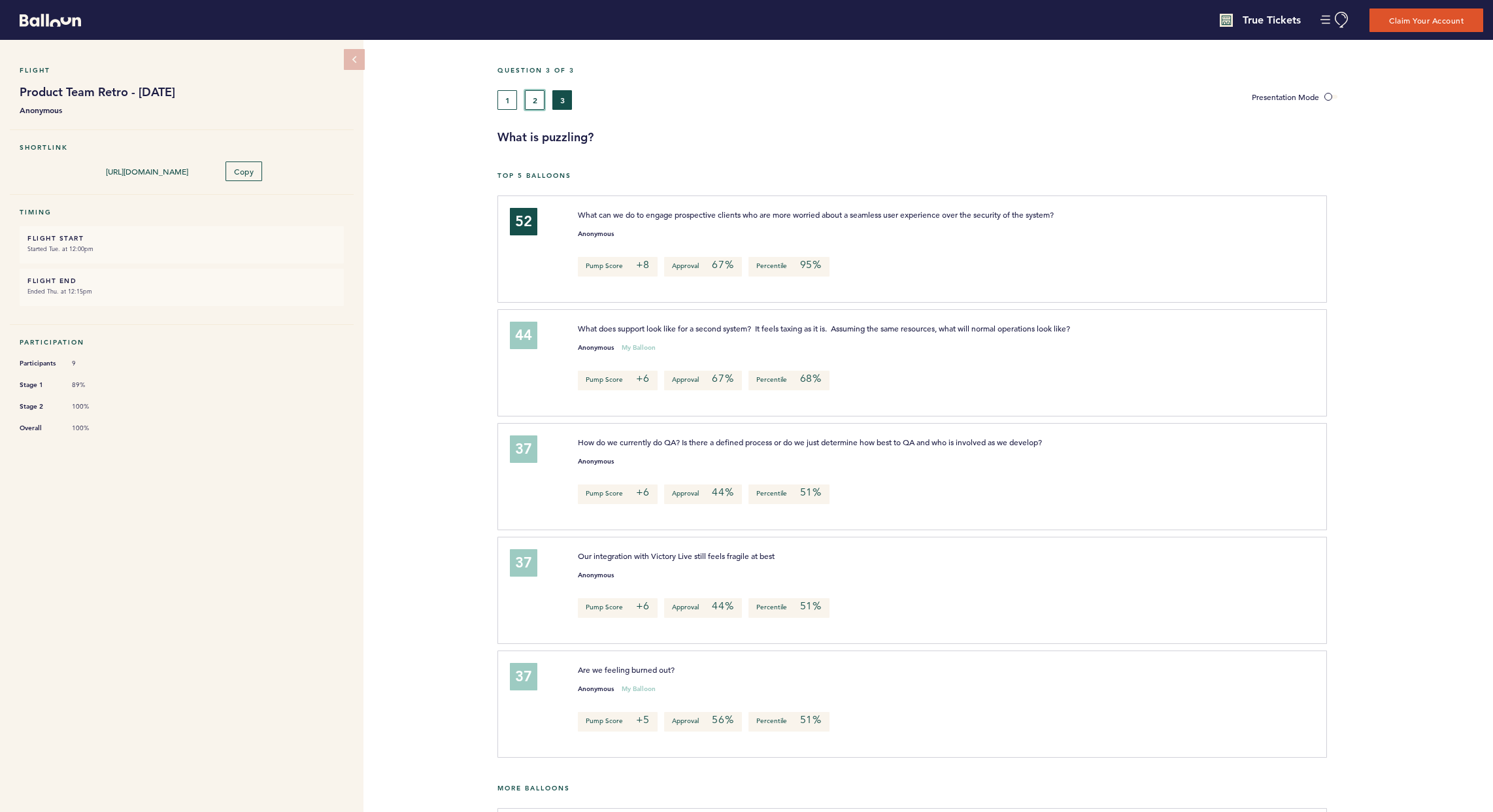
click at [531, 94] on button "2" at bounding box center [534, 99] width 19 height 19
